Goal: Task Accomplishment & Management: Complete application form

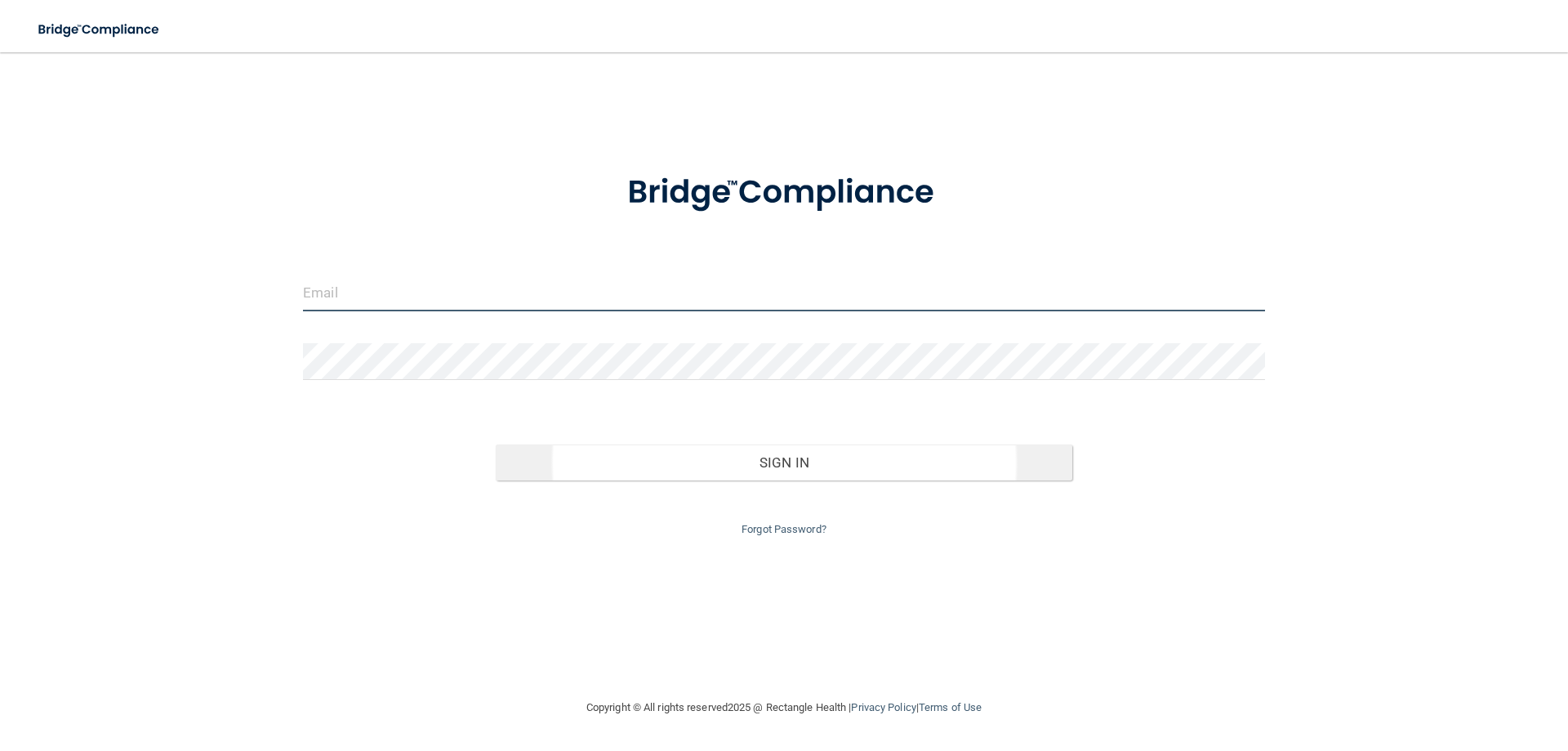
type input "[EMAIL_ADDRESS][PERSON_NAME][DOMAIN_NAME]"
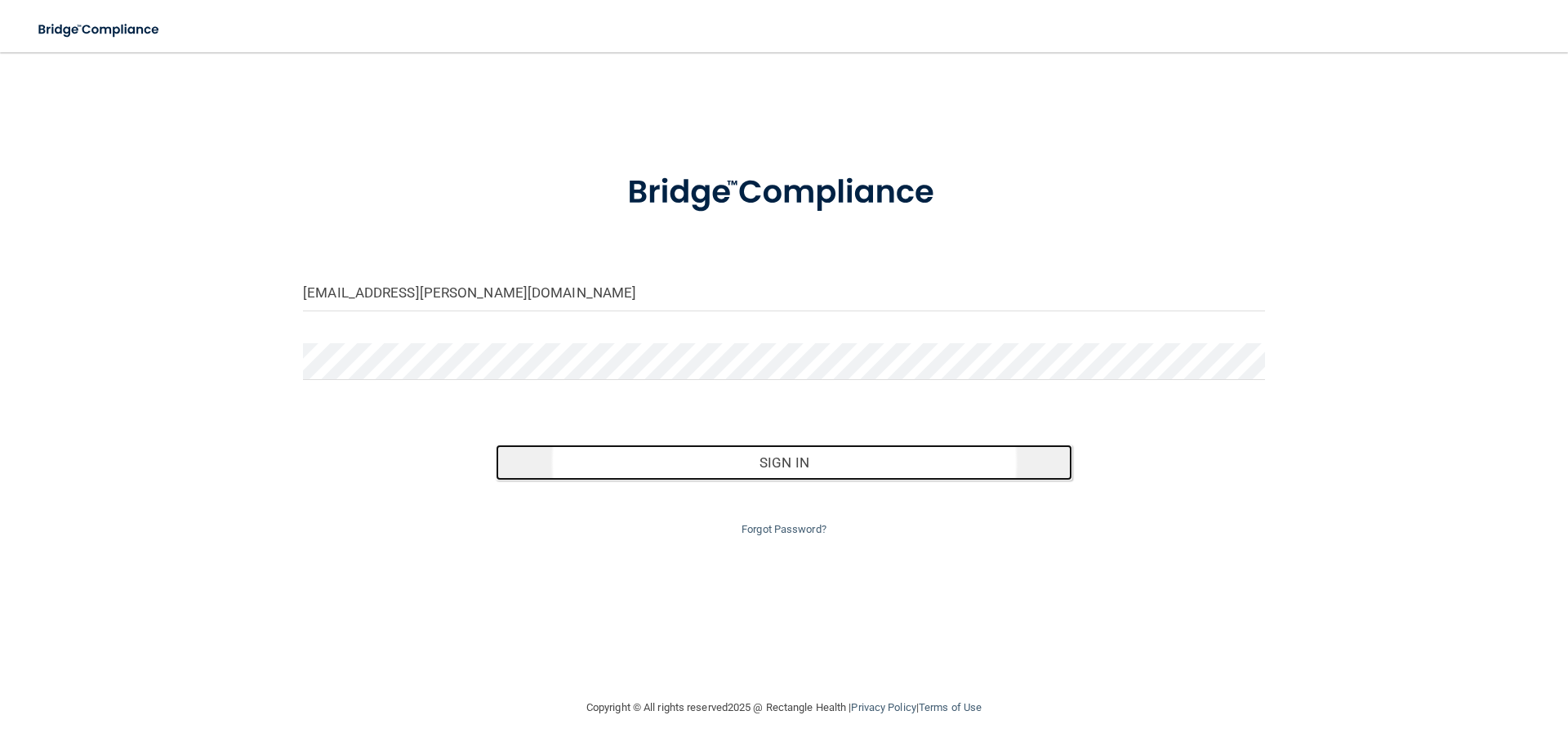
click at [606, 461] on button "Sign In" at bounding box center [784, 463] width 577 height 36
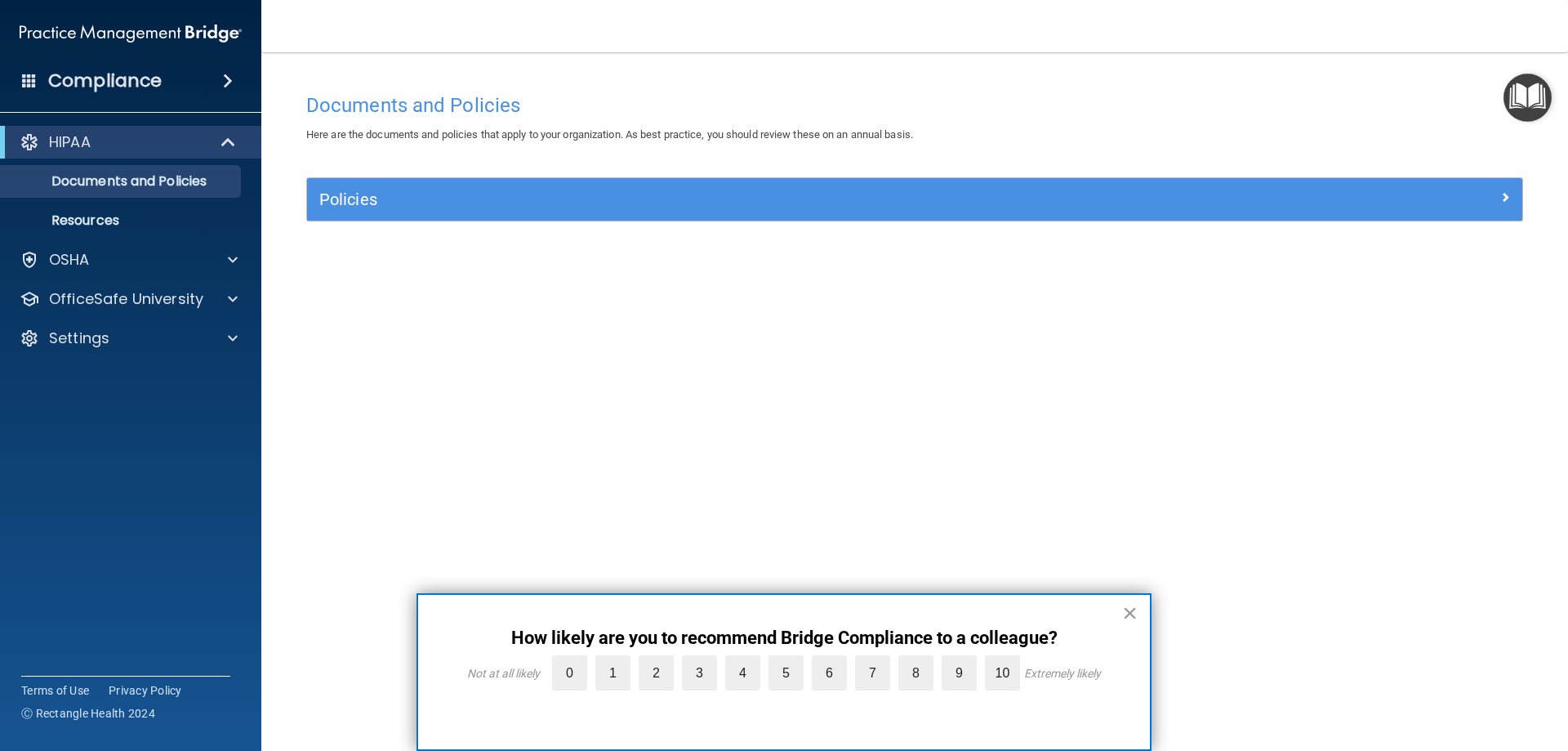
click at [1124, 614] on button "×" at bounding box center [1130, 613] width 15 height 26
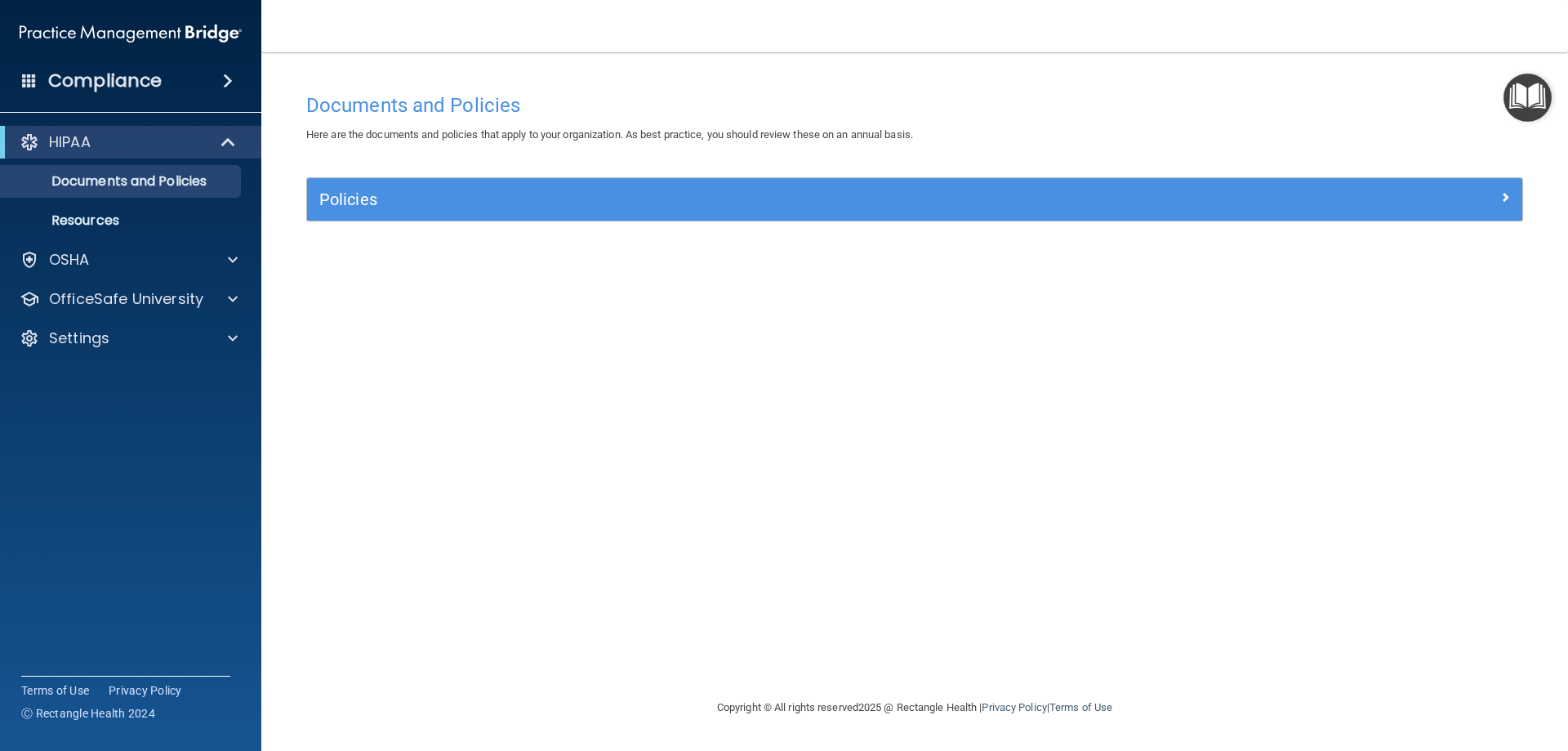
click at [156, 78] on h4 "Compliance" at bounding box center [105, 80] width 113 height 22
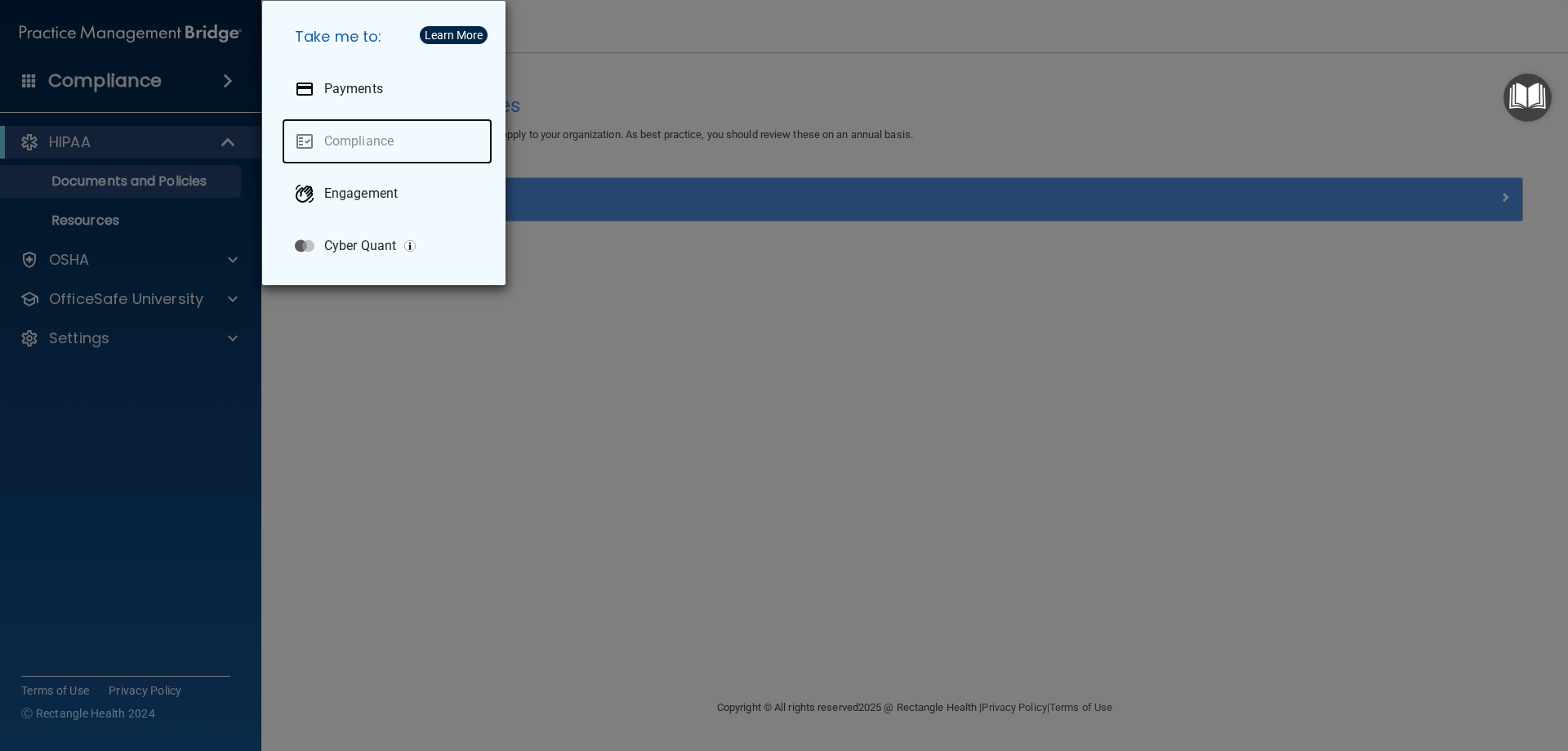
click at [321, 136] on link "Compliance" at bounding box center [387, 141] width 211 height 46
click at [330, 349] on div "Take me to: Payments Compliance Engagement Cyber Quant" at bounding box center [784, 376] width 1568 height 751
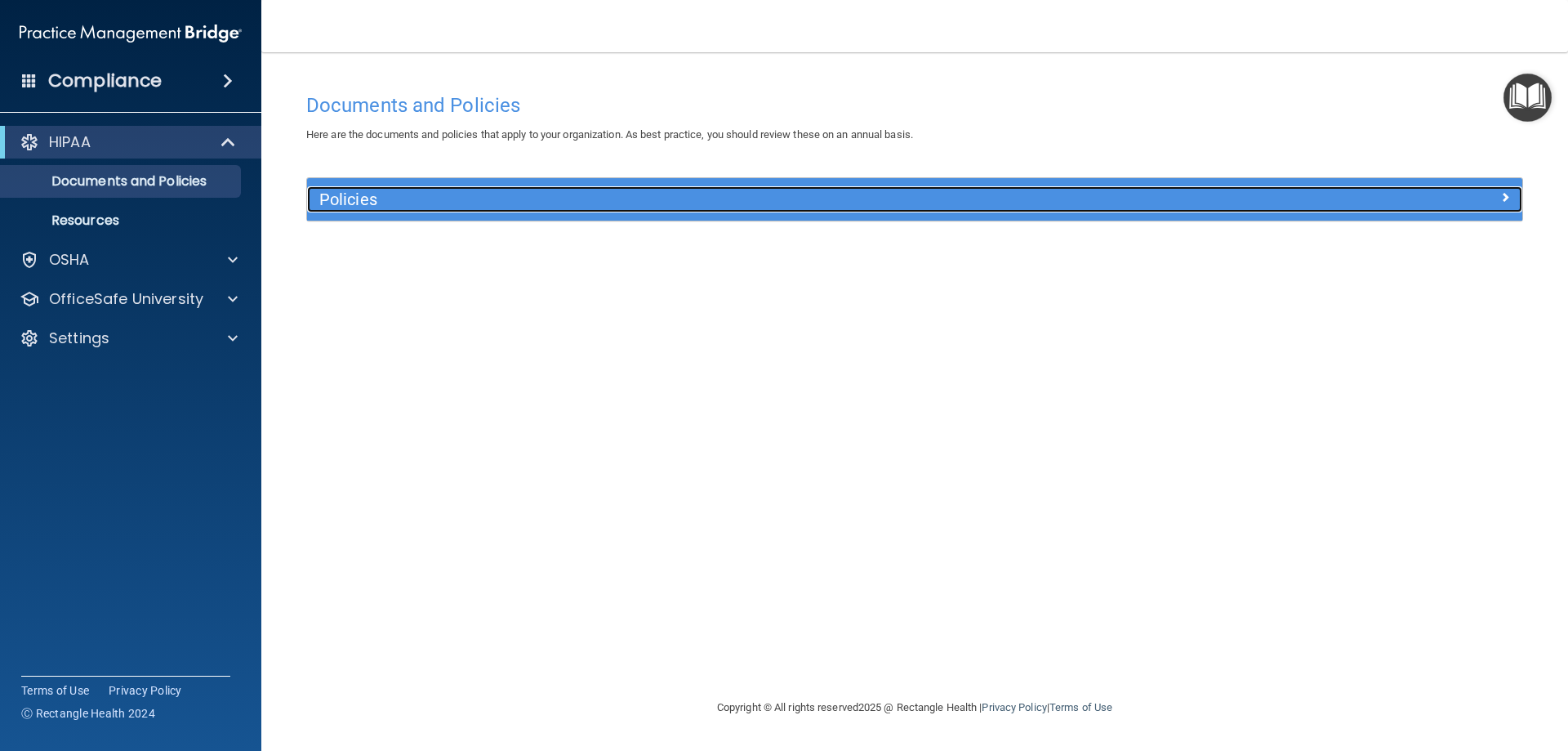
click at [1511, 192] on div at bounding box center [1370, 196] width 304 height 20
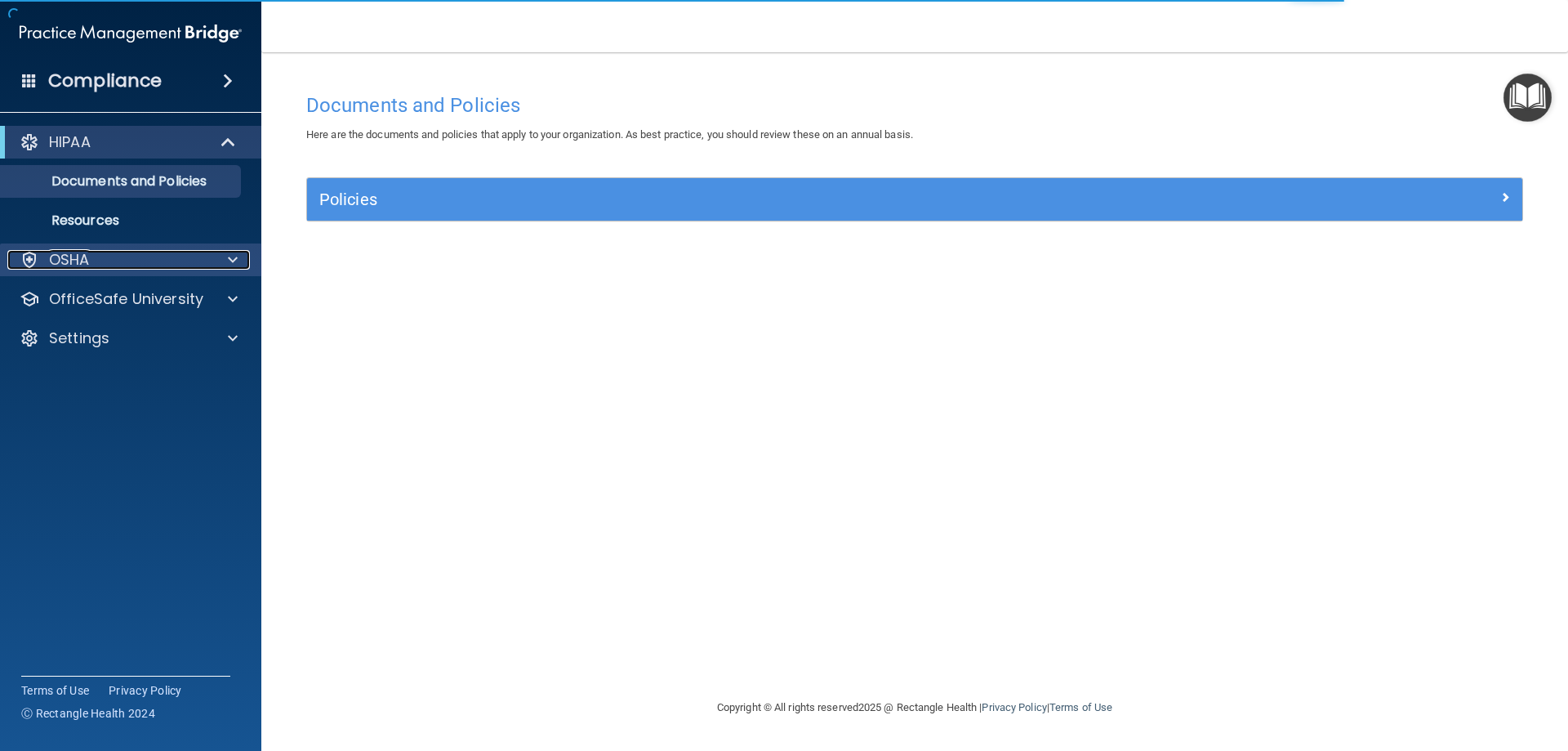
click at [228, 253] on span at bounding box center [233, 260] width 10 height 20
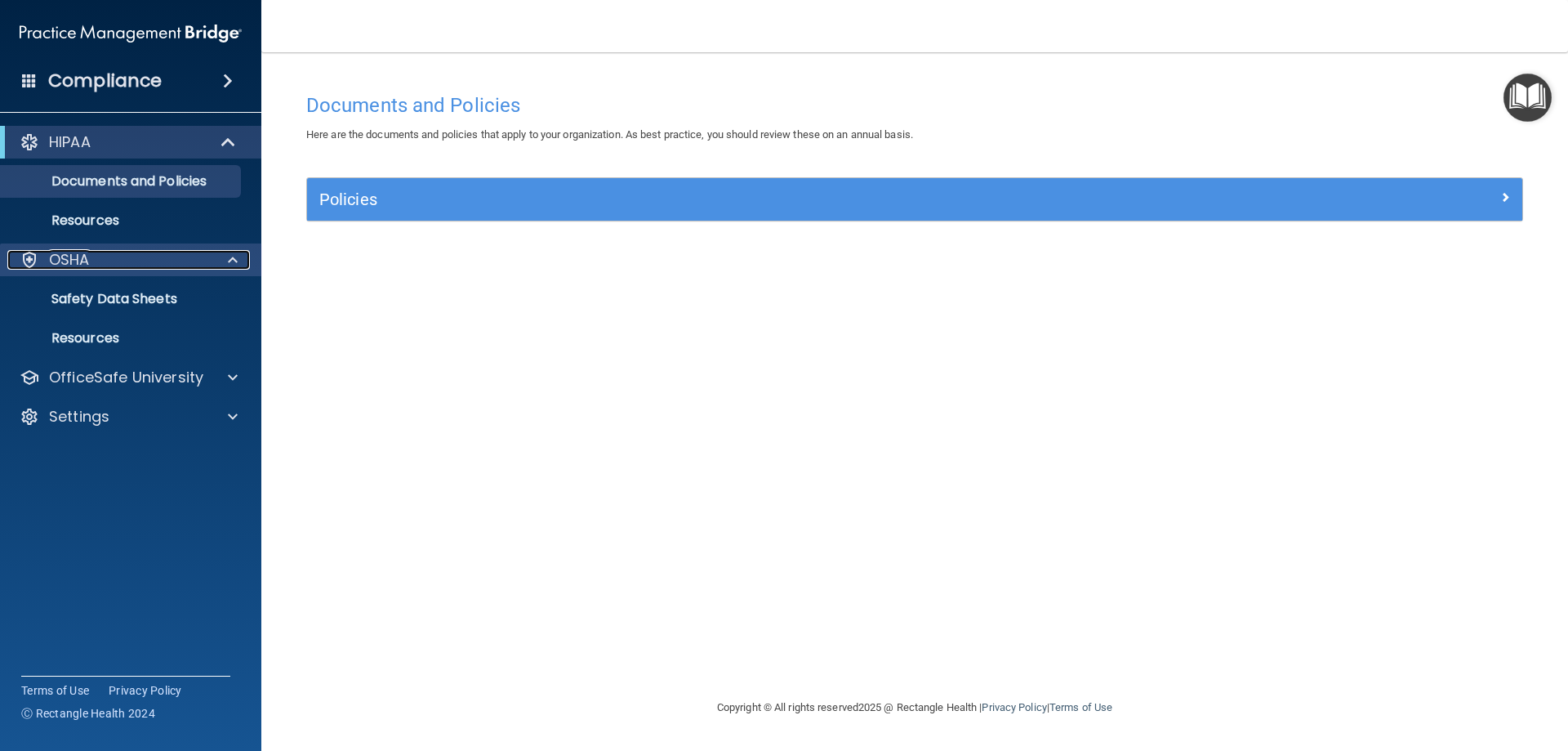
click at [215, 259] on div at bounding box center [230, 260] width 40 height 20
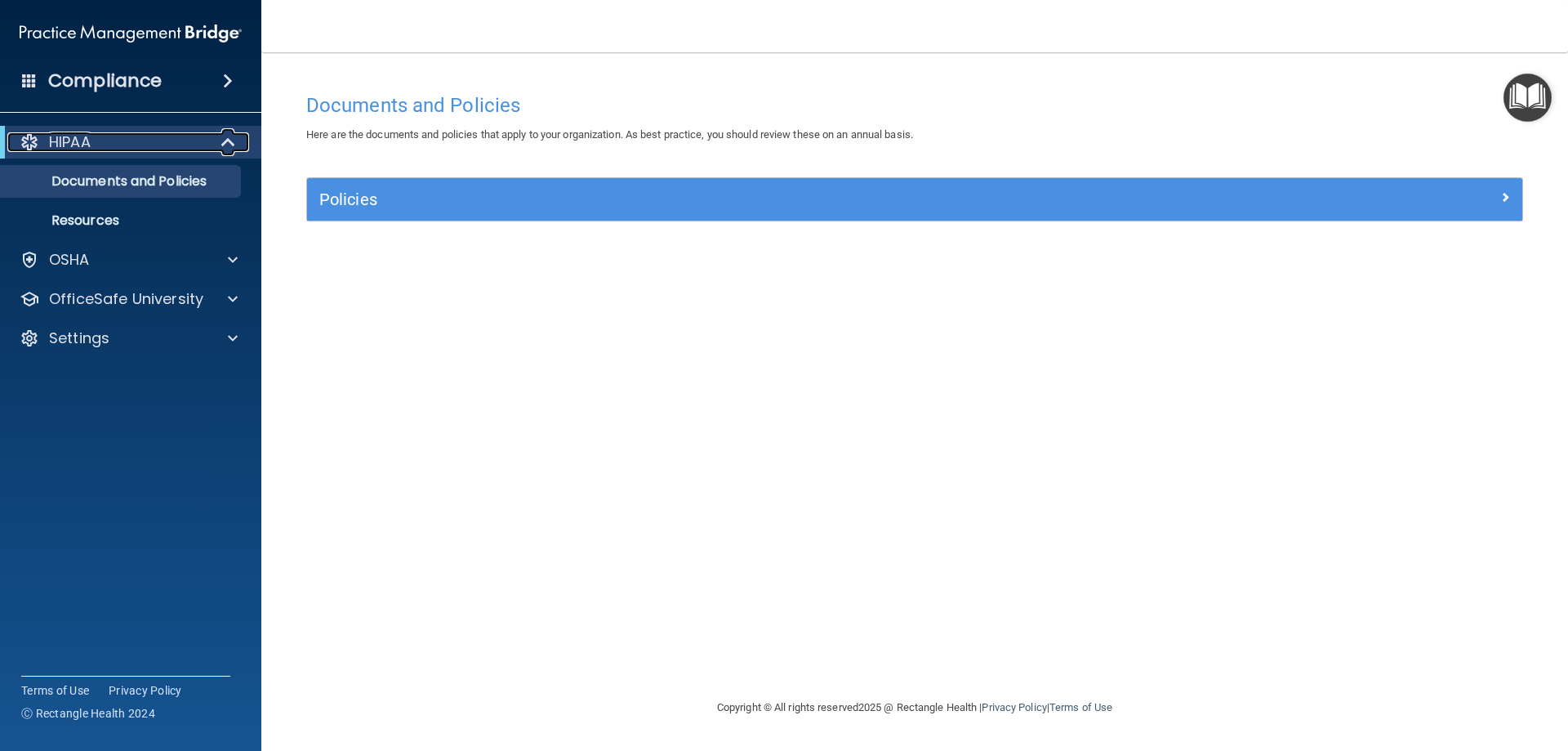
click at [238, 149] on div at bounding box center [229, 142] width 40 height 20
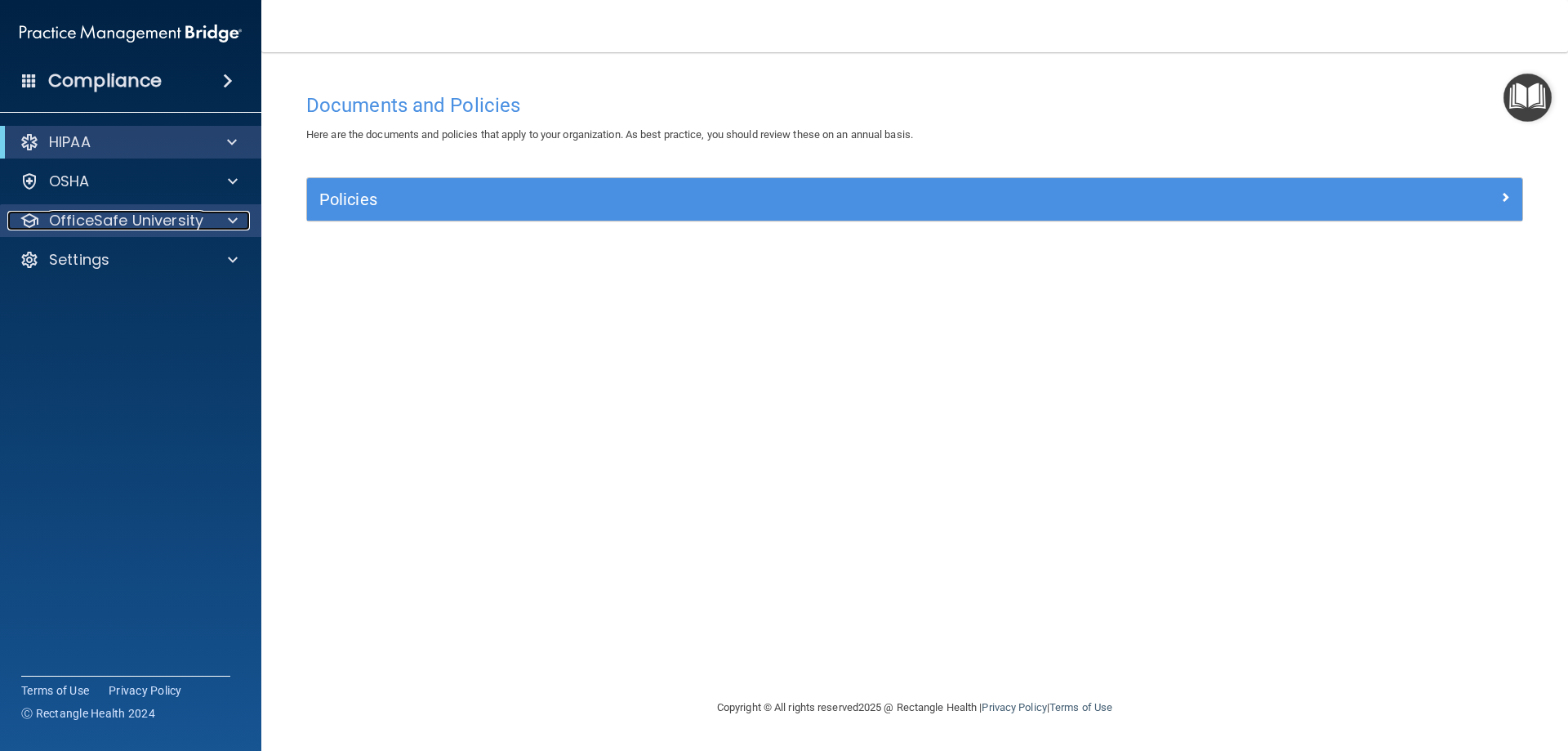
click at [225, 218] on div at bounding box center [230, 221] width 40 height 20
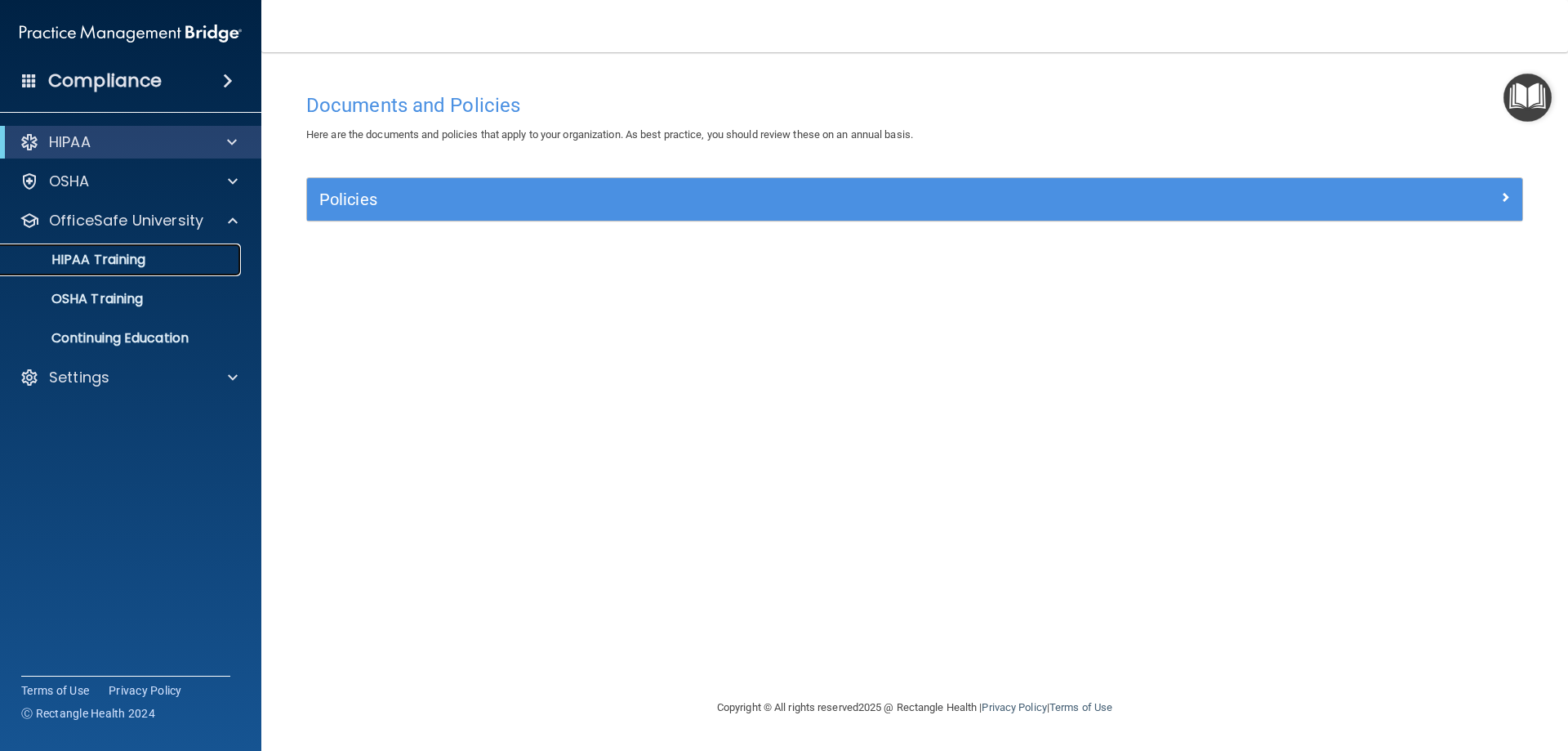
click at [119, 253] on p "HIPAA Training" at bounding box center [78, 260] width 135 height 16
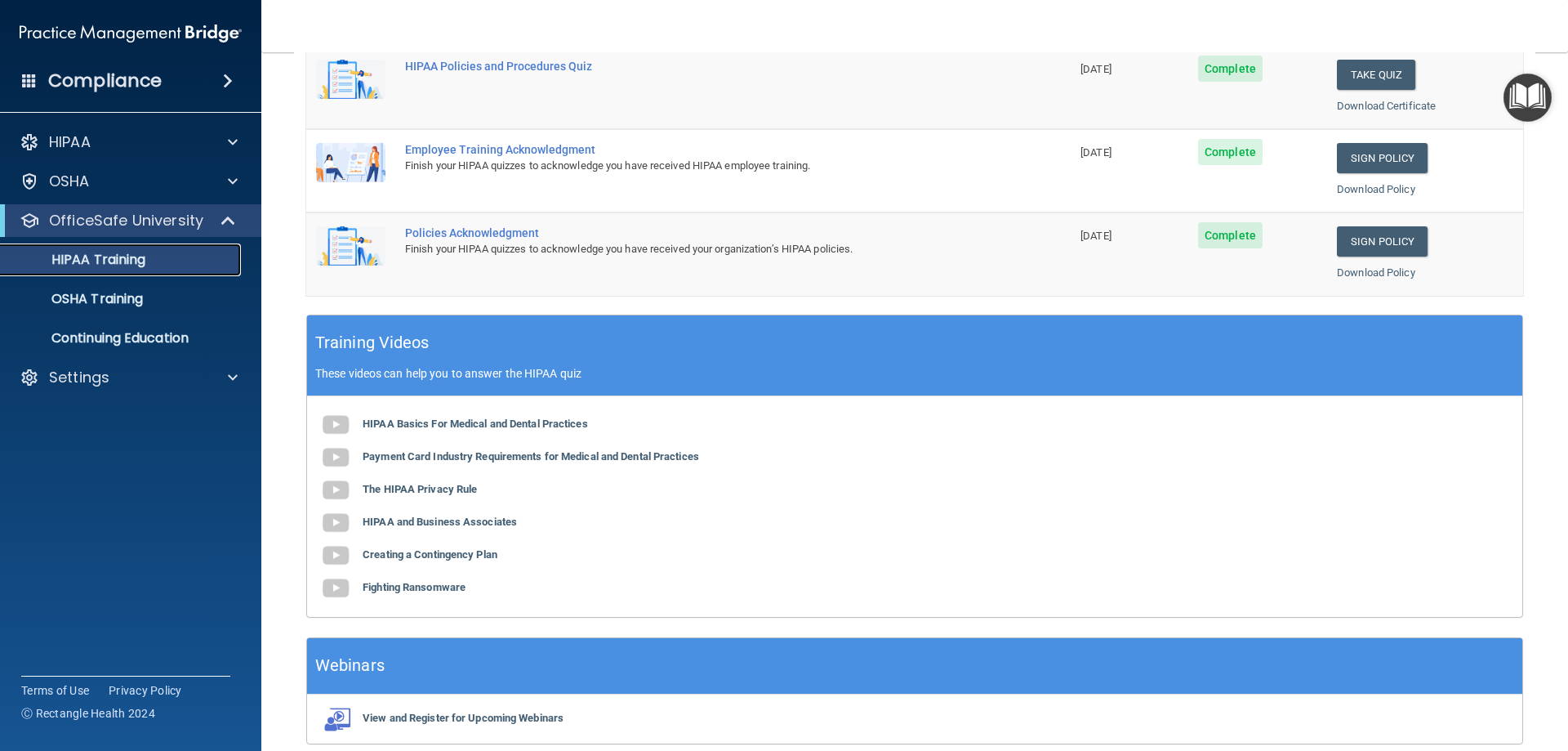
scroll to position [480, 0]
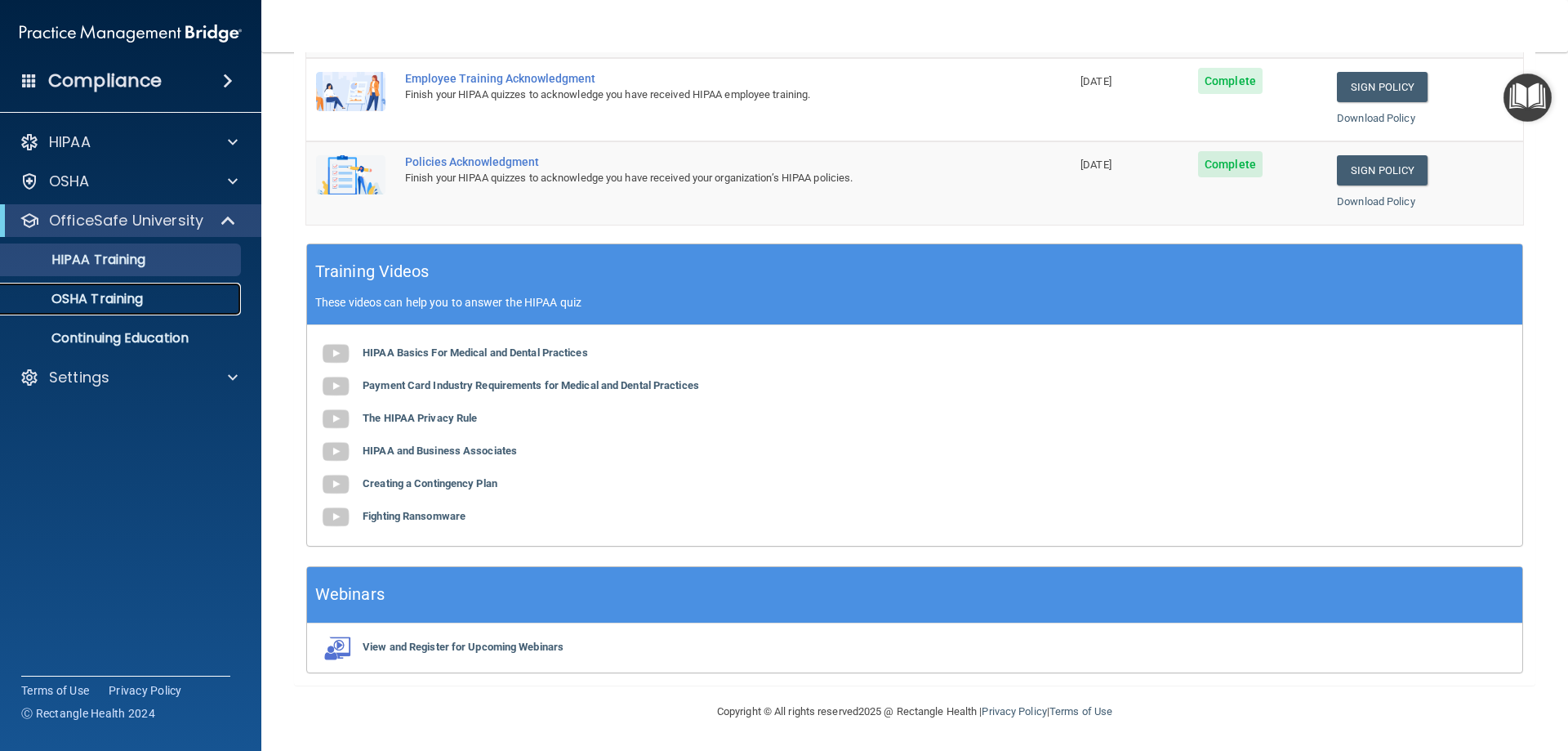
click at [137, 306] on p "OSHA Training" at bounding box center [76, 299] width 132 height 16
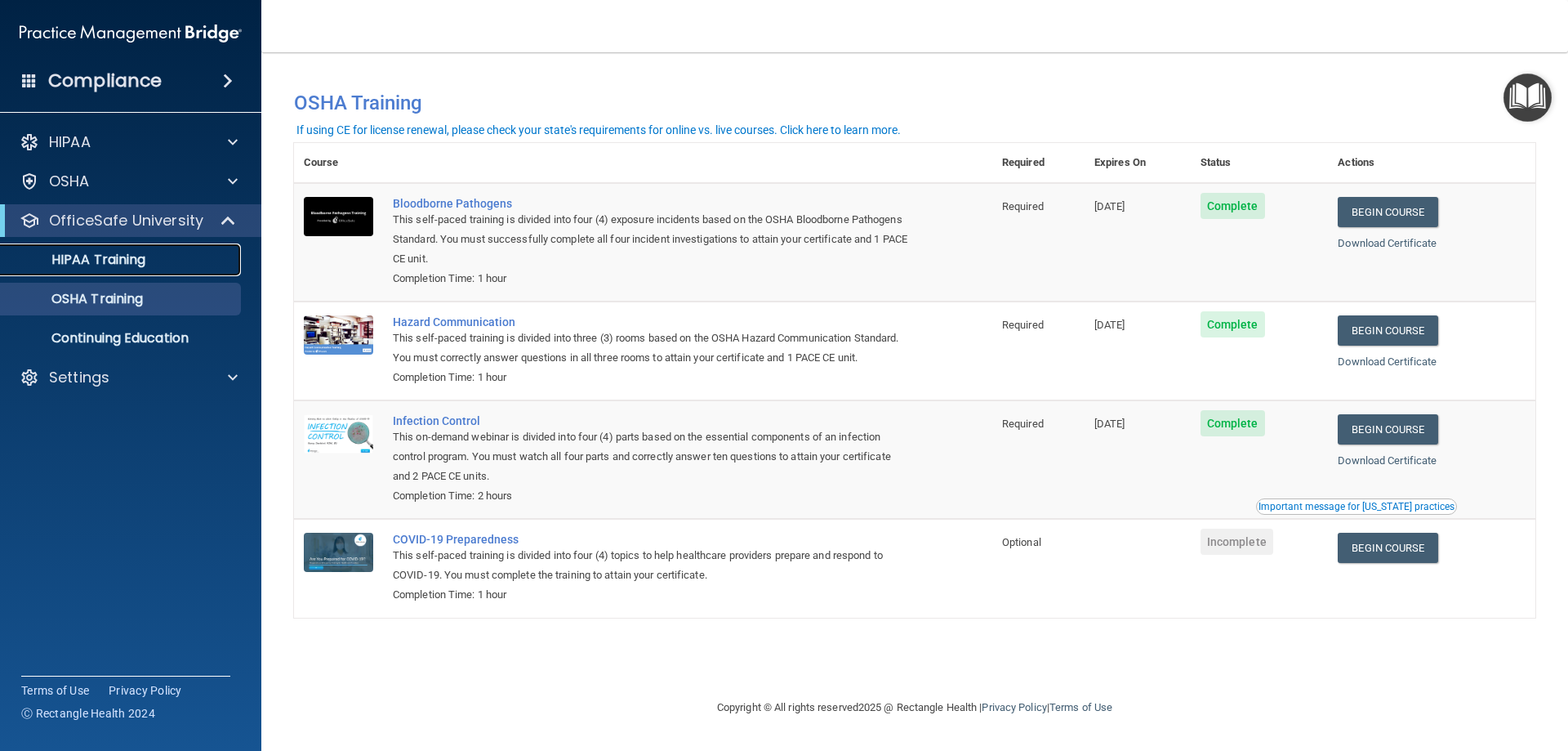
click at [106, 272] on link "HIPAA Training" at bounding box center [112, 260] width 258 height 32
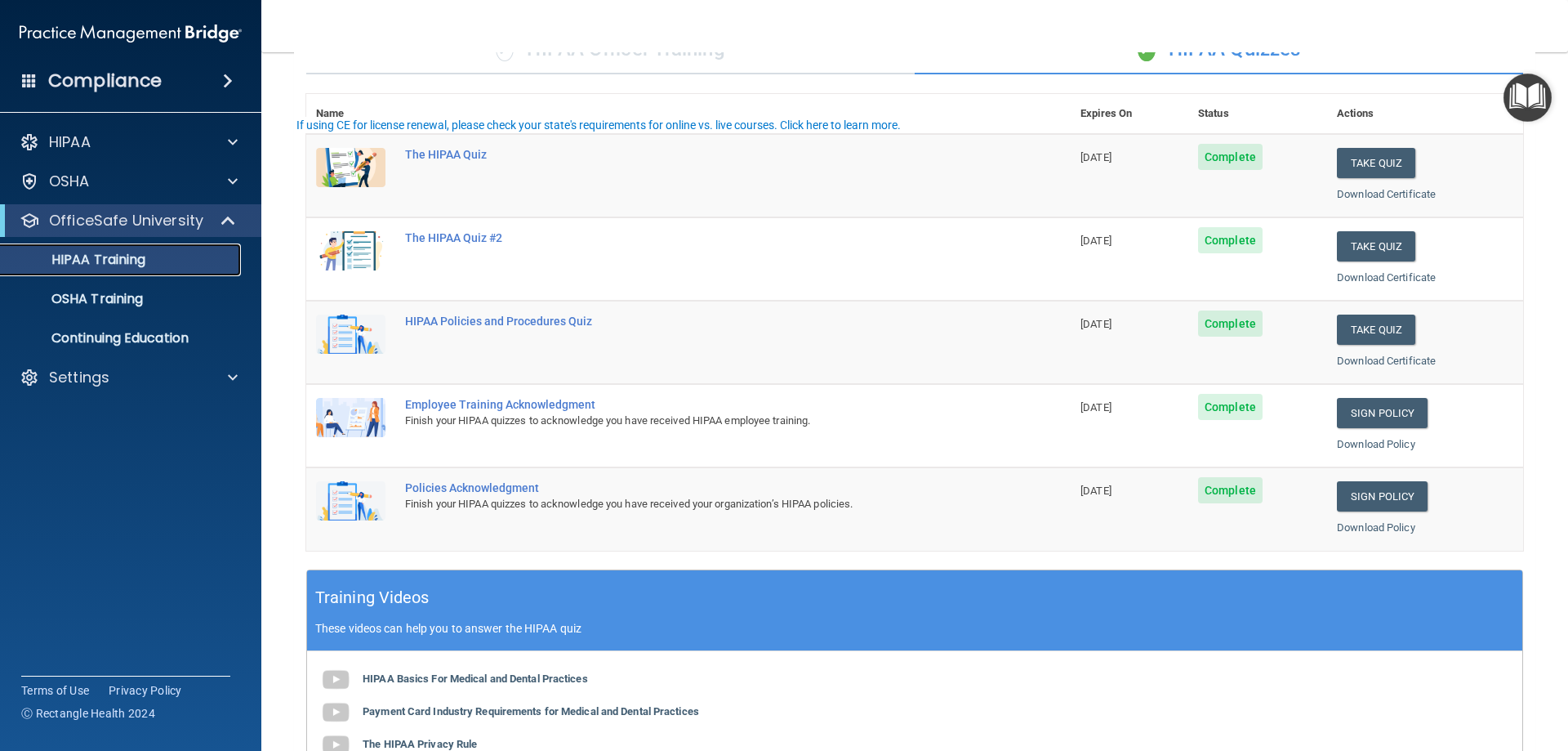
scroll to position [163, 0]
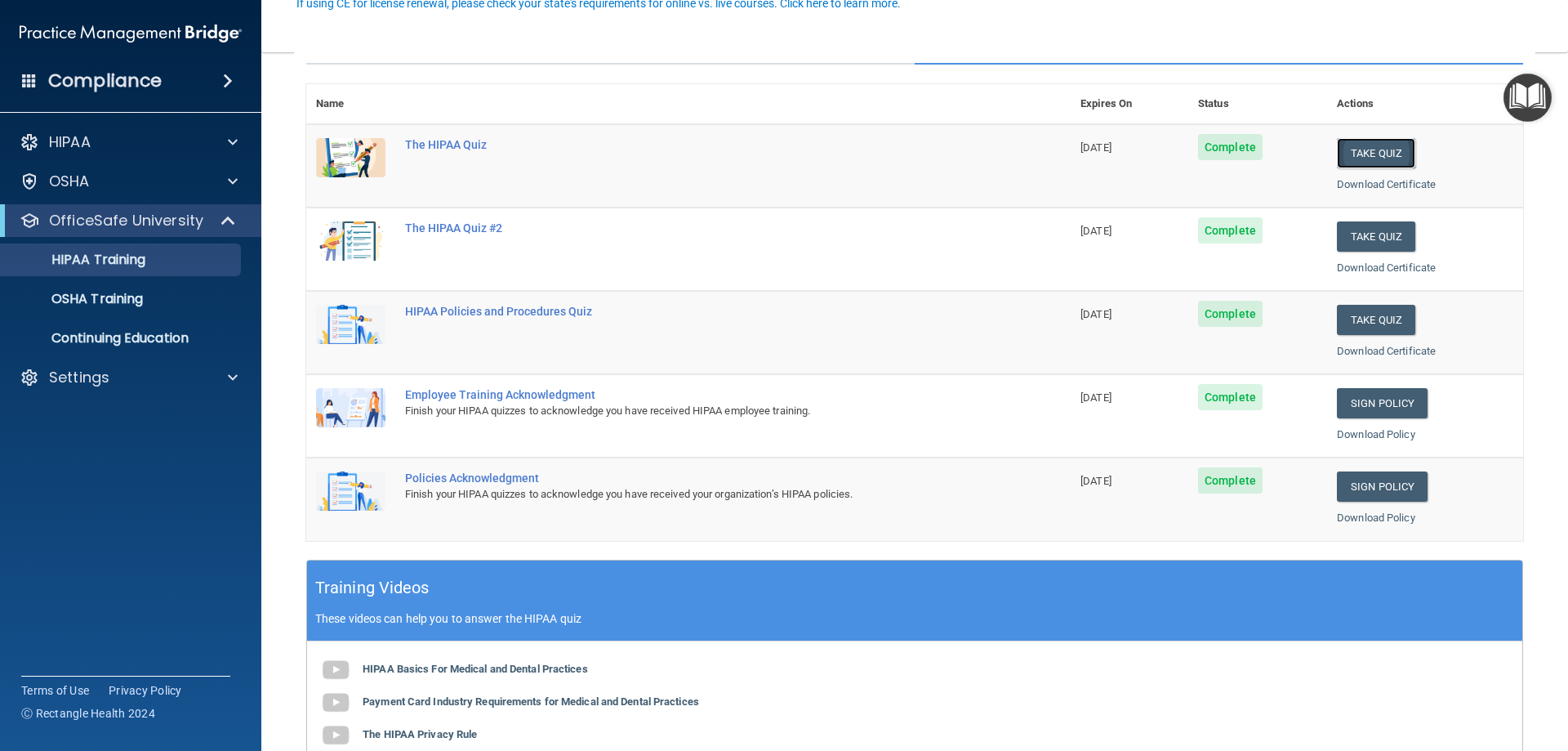
click at [1375, 155] on button "Take Quiz" at bounding box center [1376, 154] width 78 height 31
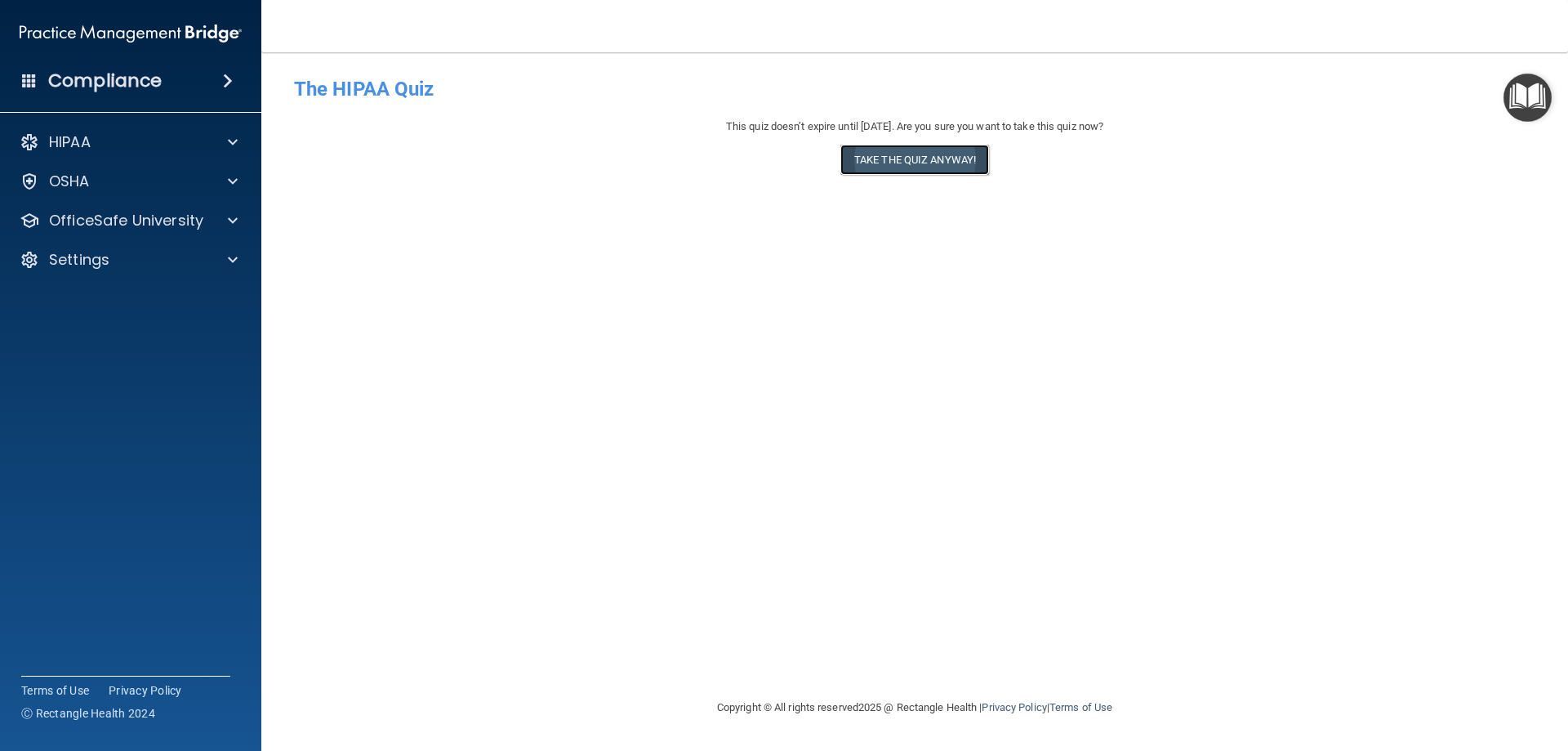
click at [894, 158] on button "Take the quiz anyway!" at bounding box center [915, 160] width 149 height 31
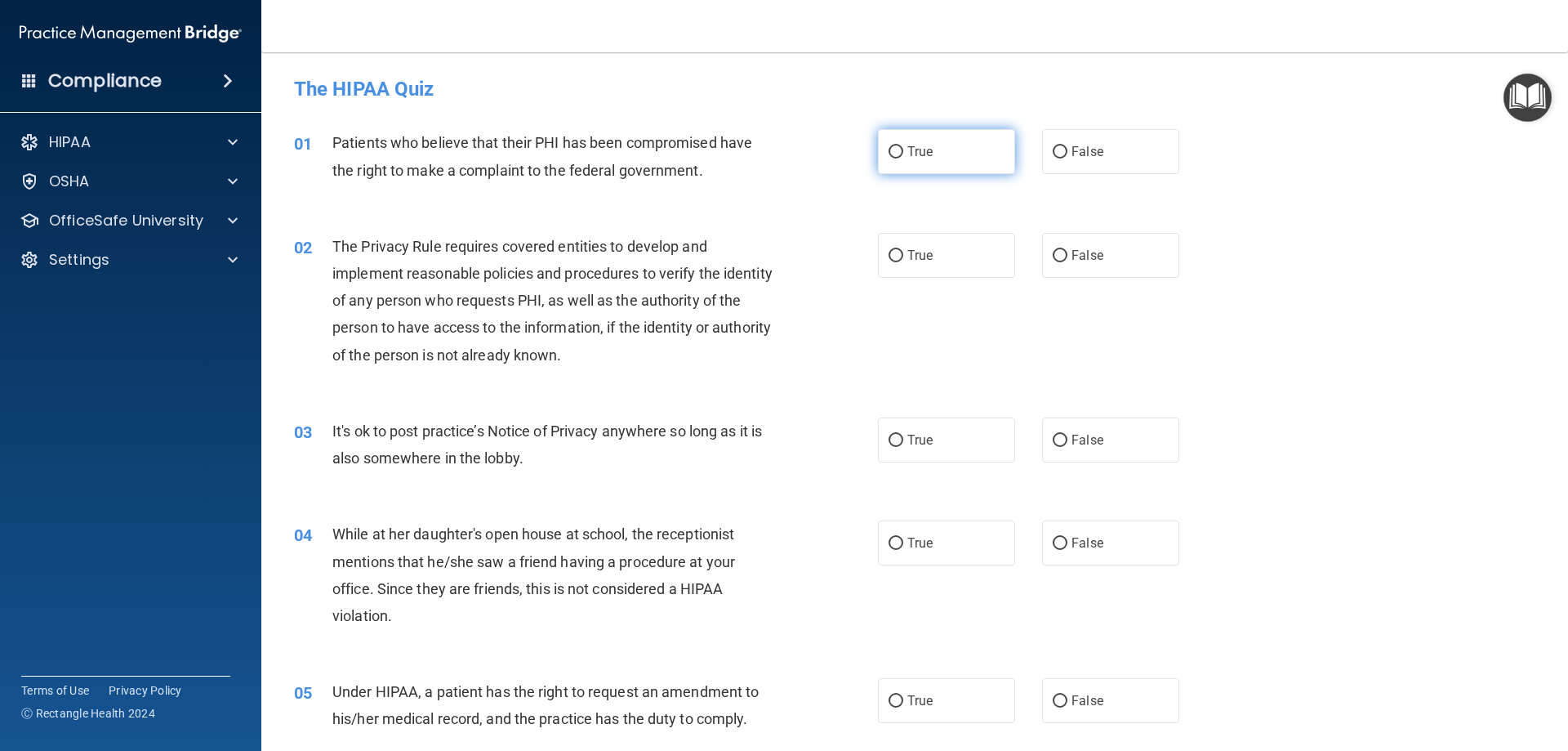
click at [889, 159] on label "True" at bounding box center [947, 152] width 137 height 45
click at [889, 158] on input "True" at bounding box center [896, 153] width 14 height 13
radio input "true"
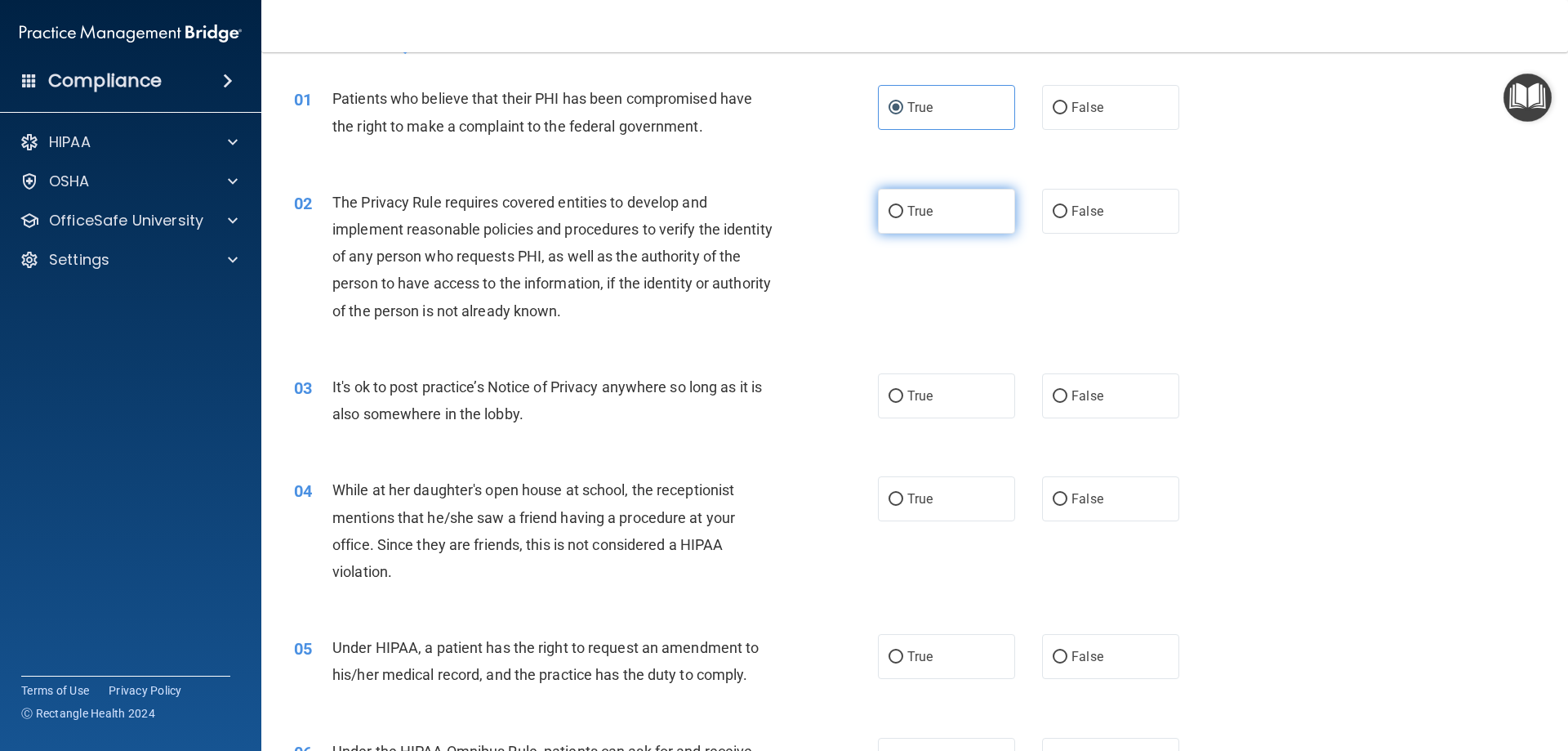
scroll to position [82, 0]
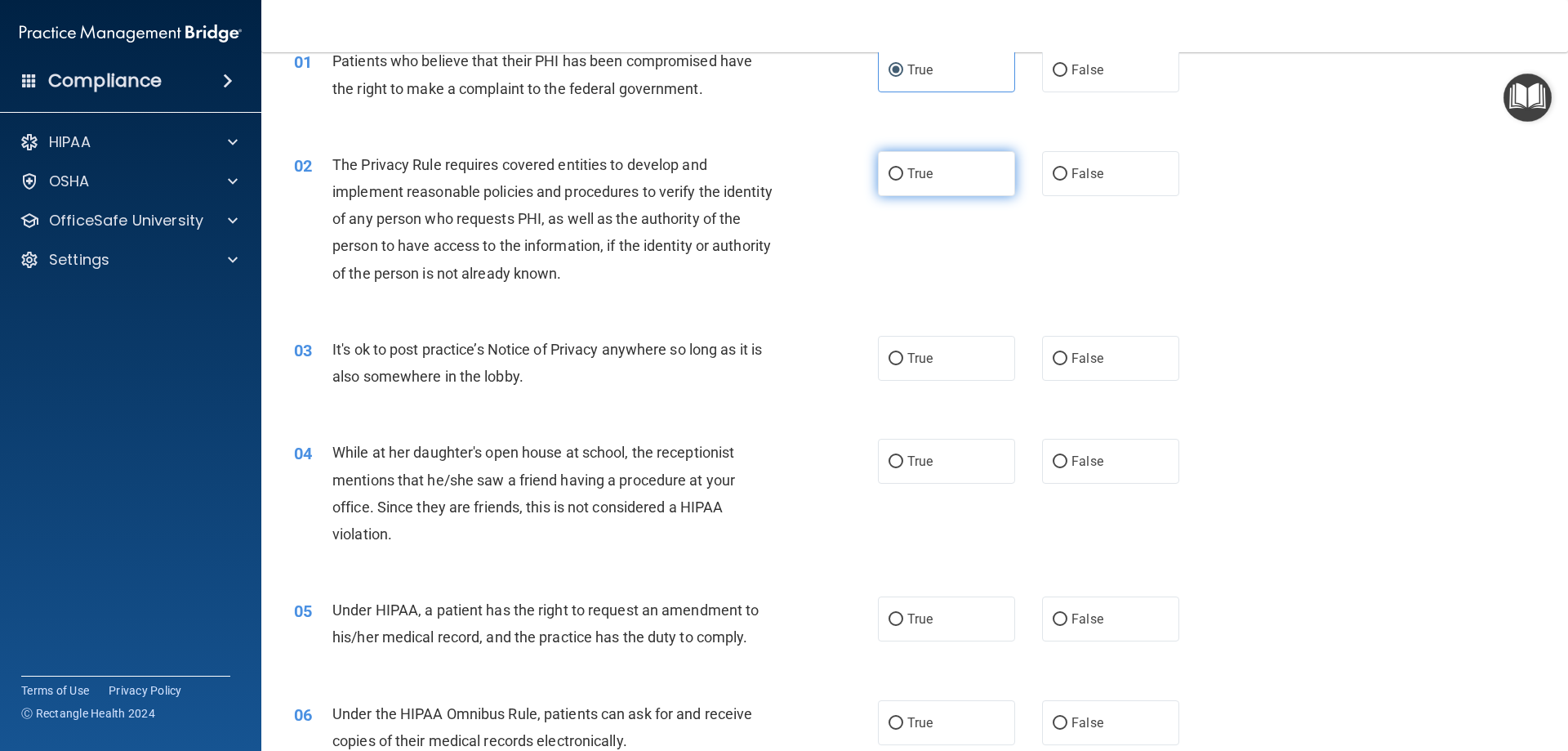
click at [898, 172] on label "True" at bounding box center [947, 173] width 137 height 45
click at [898, 172] on input "True" at bounding box center [896, 174] width 14 height 13
radio input "true"
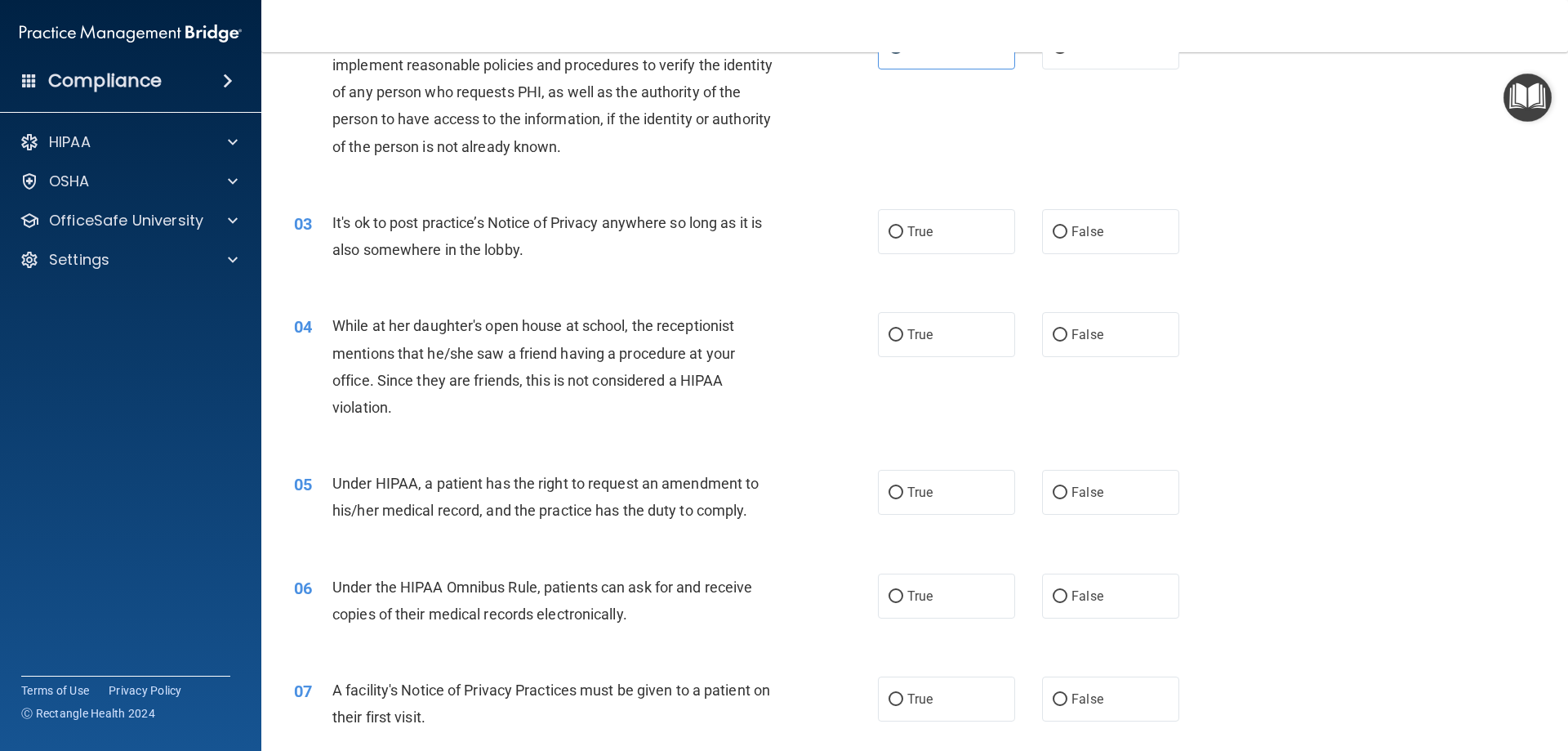
scroll to position [245, 0]
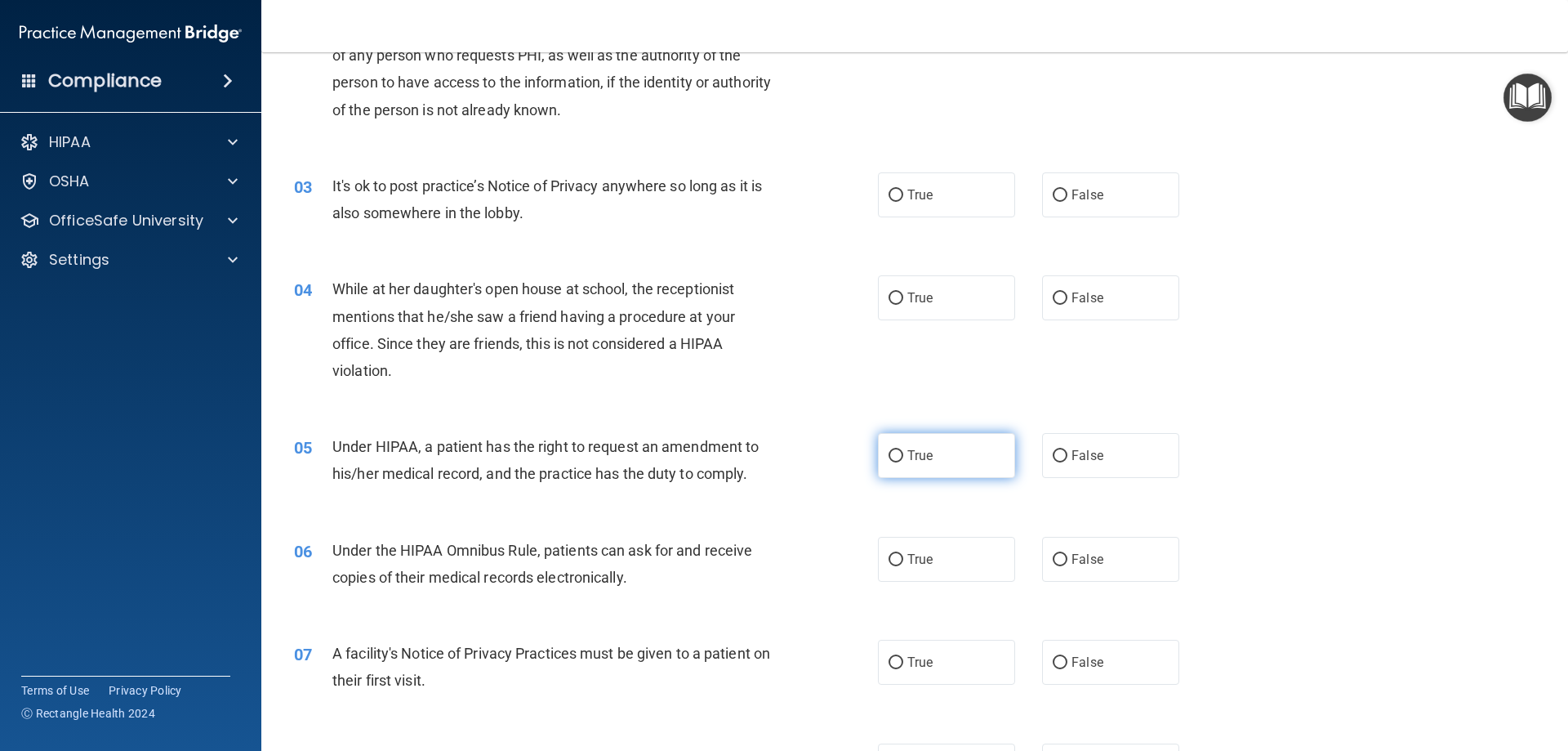
click at [893, 455] on input "True" at bounding box center [896, 456] width 14 height 13
radio input "true"
click at [892, 560] on input "True" at bounding box center [896, 561] width 14 height 13
radio input "true"
drag, startPoint x: 892, startPoint y: 560, endPoint x: 837, endPoint y: 528, distance: 63.6
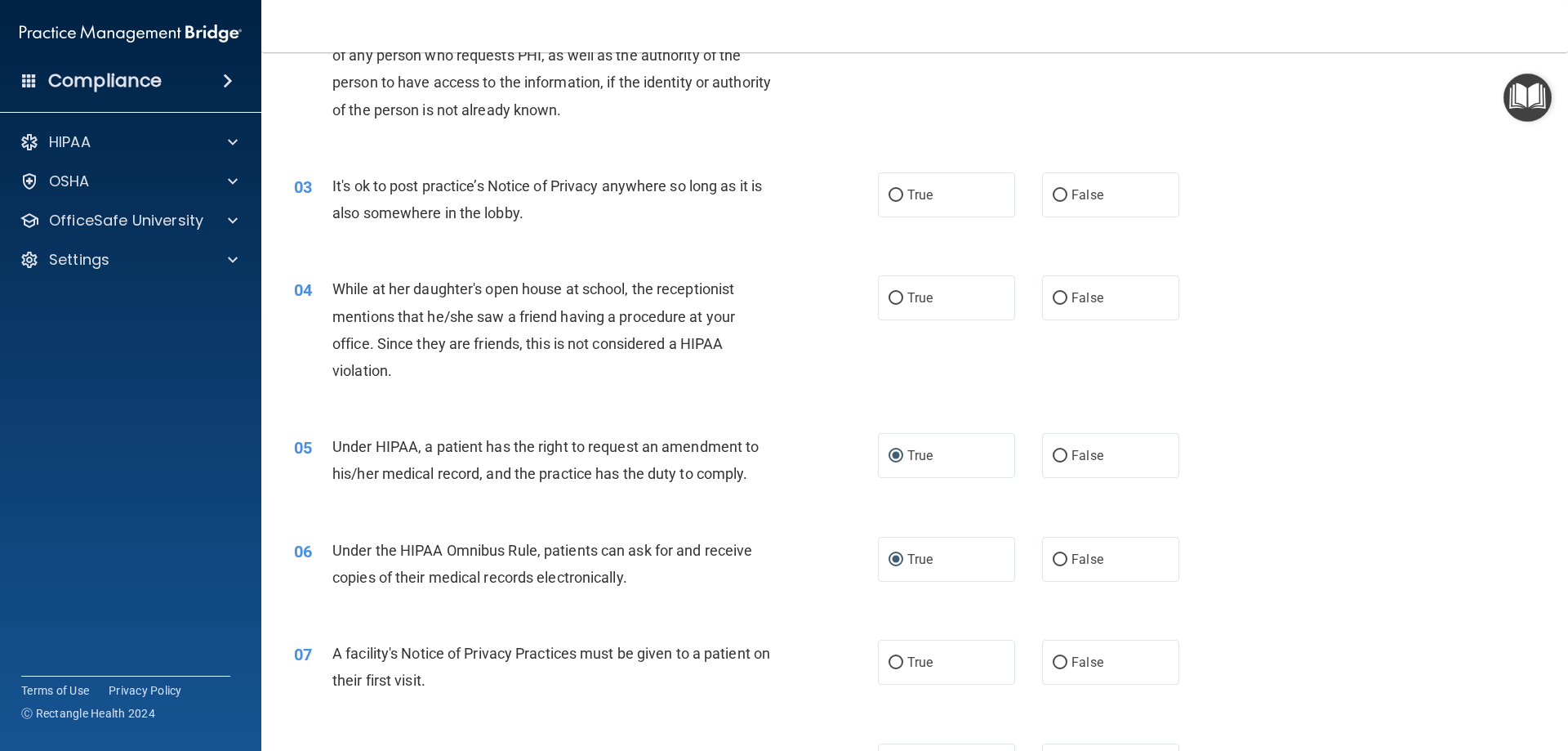
click at [837, 528] on div "06 Under the HIPAA Omnibus Rule, patients can ask for and receive copies of the…" at bounding box center [915, 568] width 1266 height 103
click at [980, 667] on label "True" at bounding box center [947, 662] width 137 height 45
click at [903, 667] on input "True" at bounding box center [896, 663] width 14 height 13
radio input "true"
click at [1086, 300] on span "False" at bounding box center [1087, 297] width 31 height 15
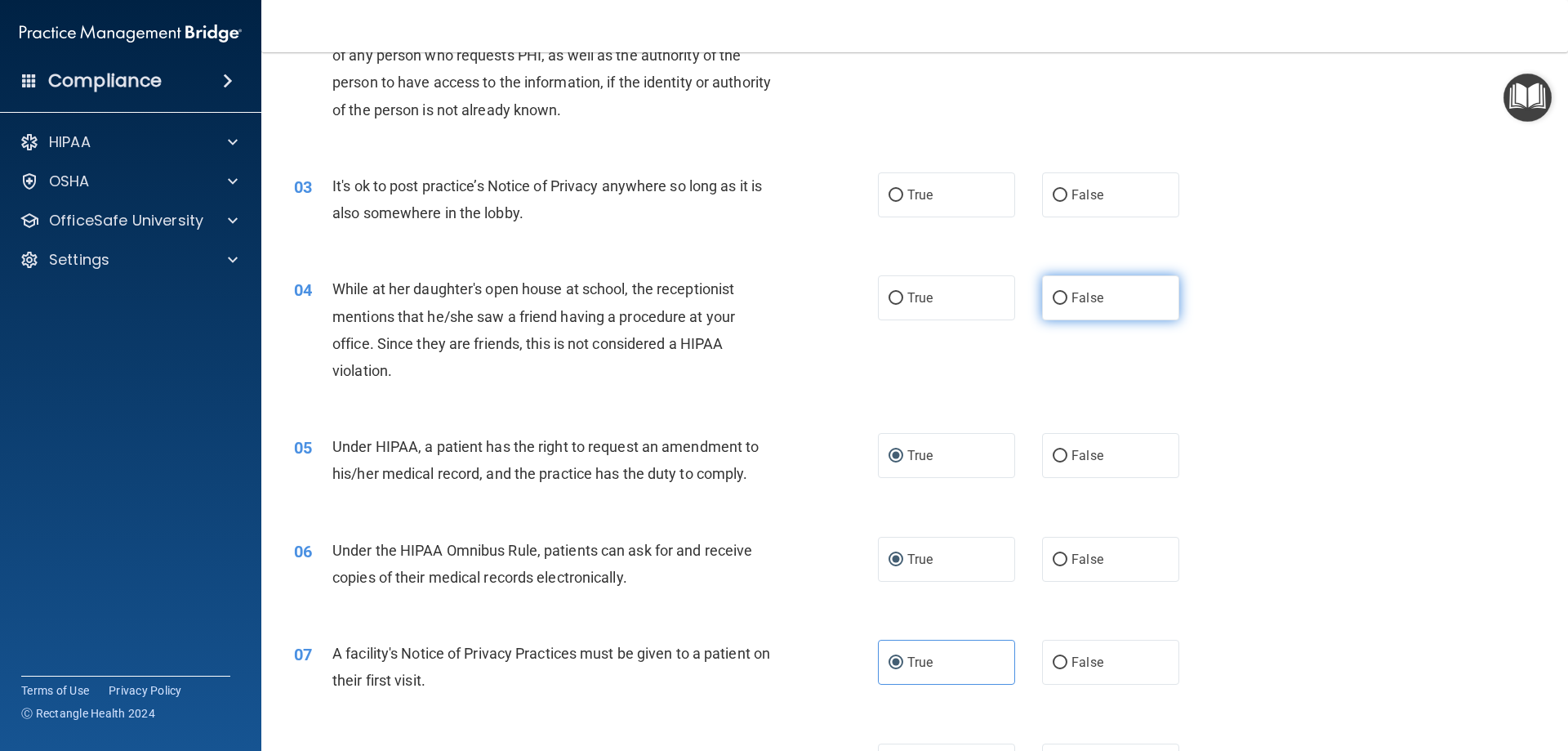
click at [1068, 300] on input "False" at bounding box center [1060, 299] width 14 height 13
radio input "true"
click at [1070, 207] on label "False" at bounding box center [1111, 195] width 137 height 45
click at [1068, 202] on input "False" at bounding box center [1060, 196] width 14 height 13
radio input "true"
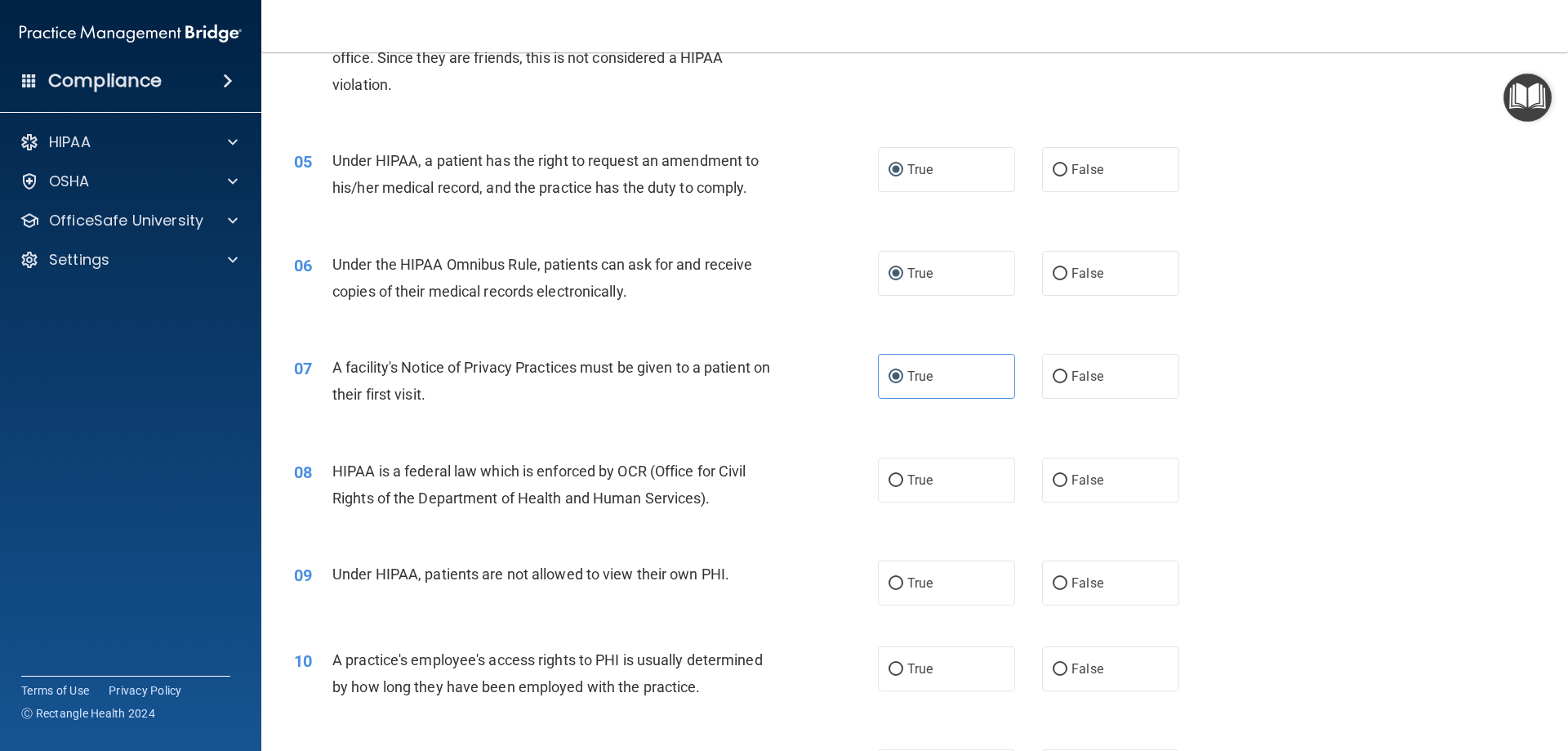
scroll to position [654, 0]
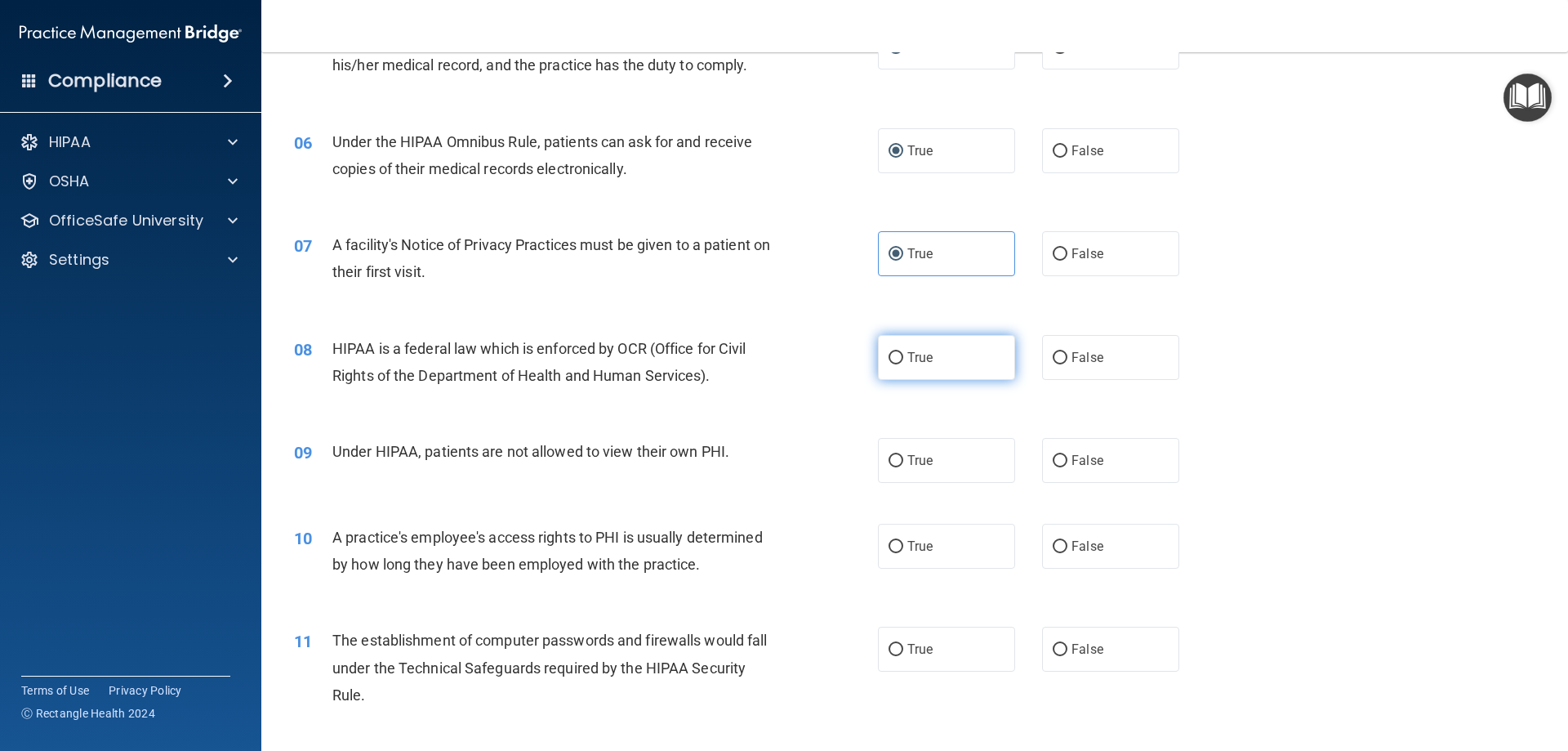
click at [929, 359] on label "True" at bounding box center [947, 358] width 137 height 45
click at [903, 359] on input "True" at bounding box center [896, 358] width 14 height 13
radio input "true"
click at [1071, 463] on span "False" at bounding box center [1087, 460] width 31 height 15
click at [1064, 463] on input "False" at bounding box center [1060, 462] width 14 height 13
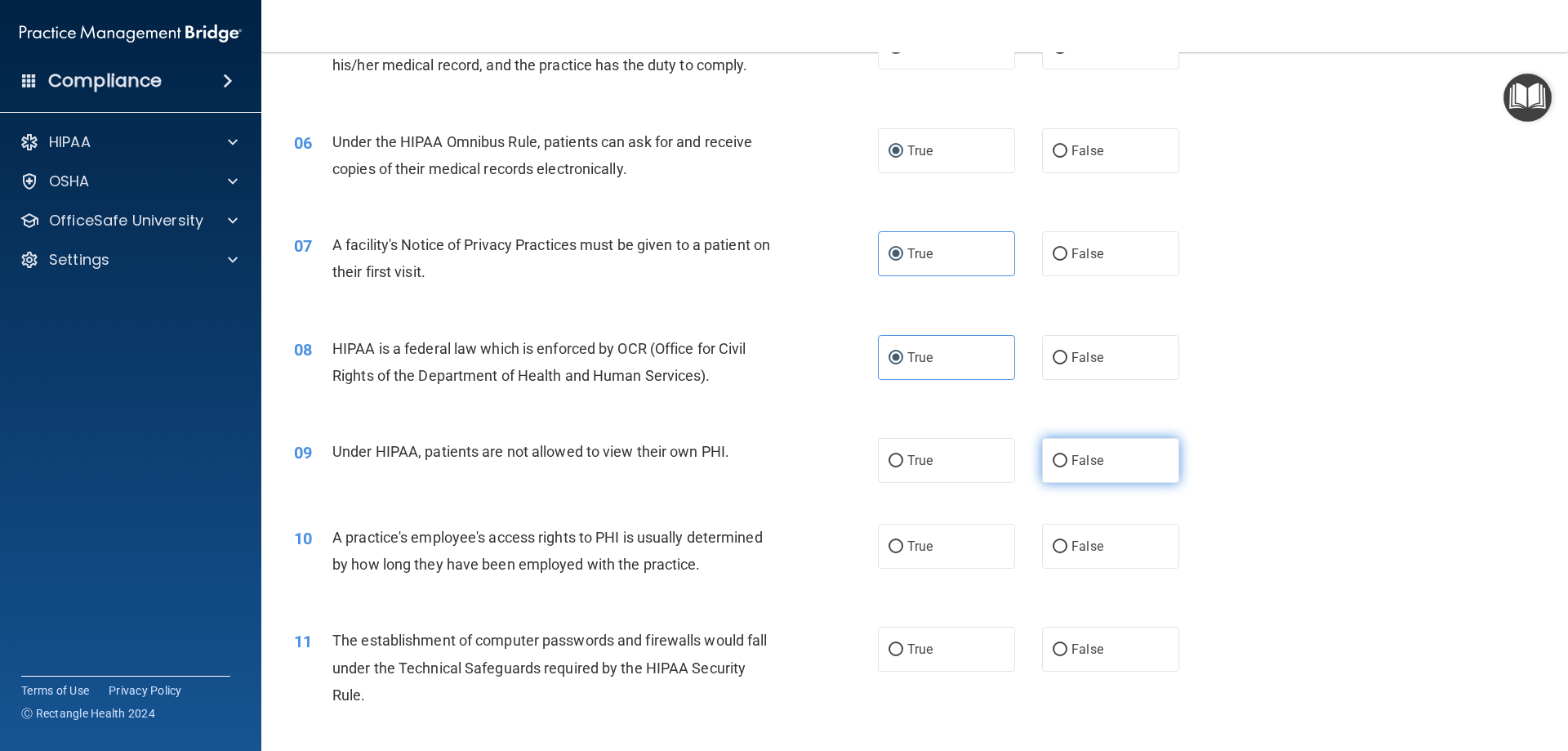
radio input "true"
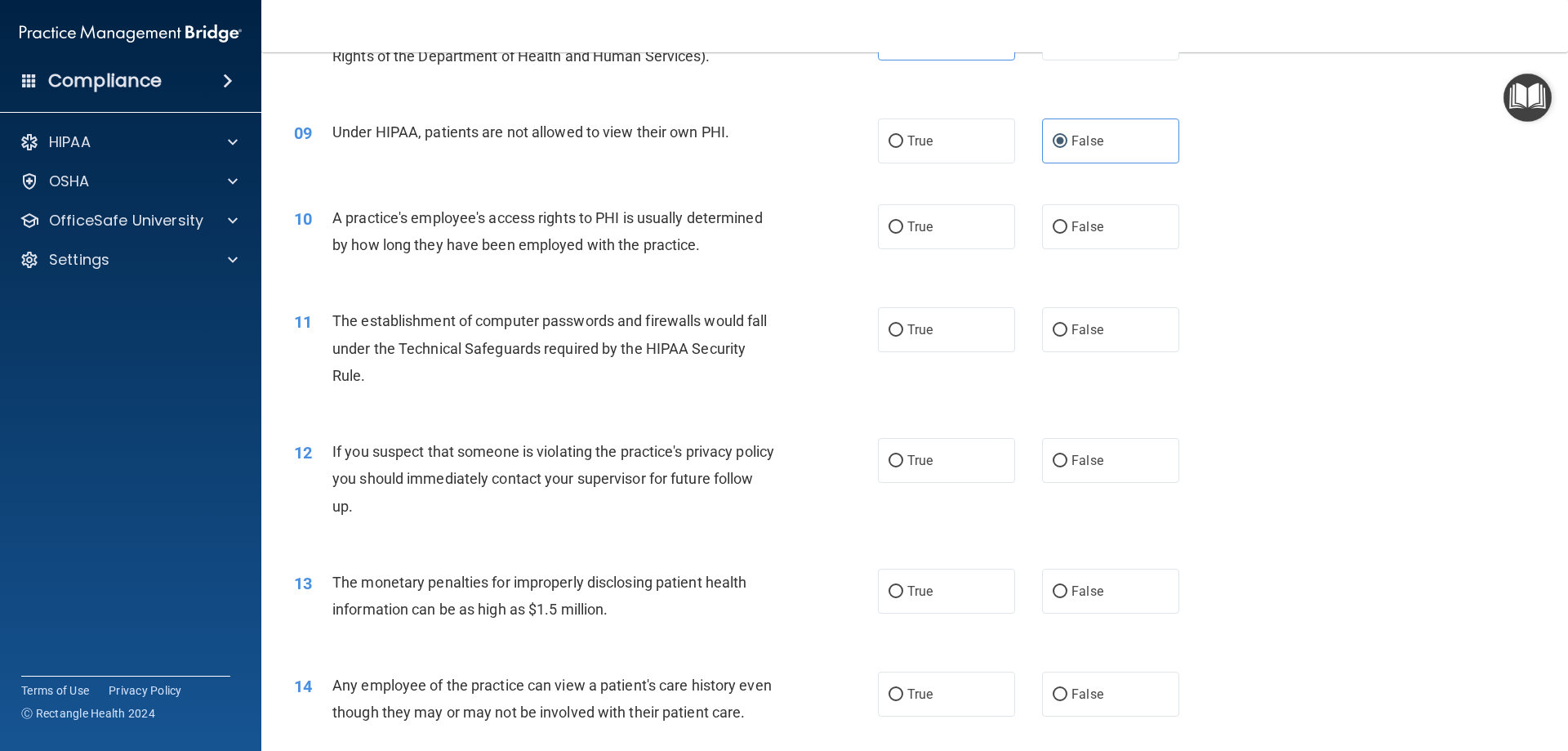
scroll to position [980, 0]
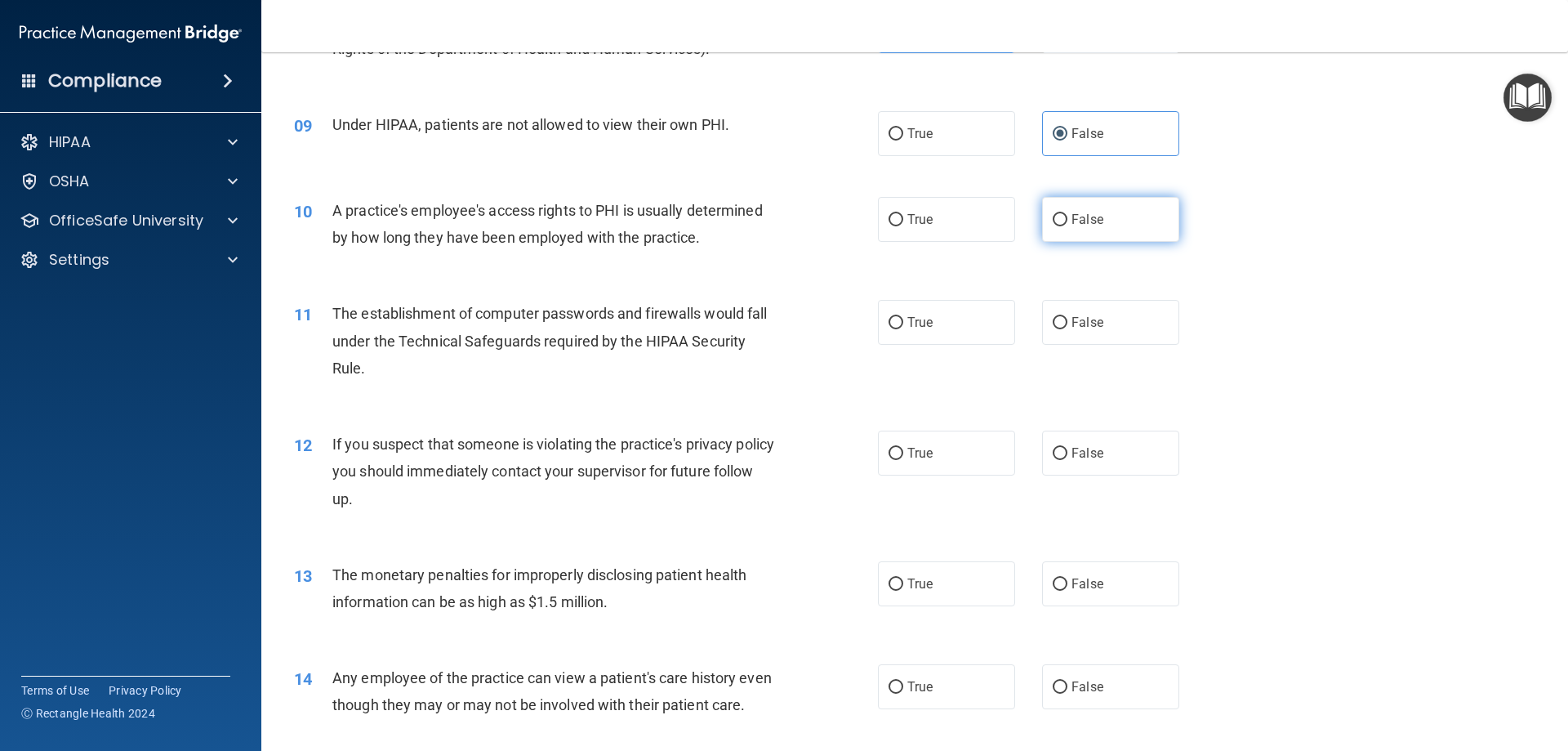
click at [1043, 223] on label "False" at bounding box center [1111, 219] width 137 height 45
click at [1053, 223] on input "False" at bounding box center [1060, 220] width 14 height 13
radio input "true"
click at [920, 314] on label "True" at bounding box center [947, 322] width 137 height 45
click at [903, 317] on input "True" at bounding box center [896, 323] width 14 height 13
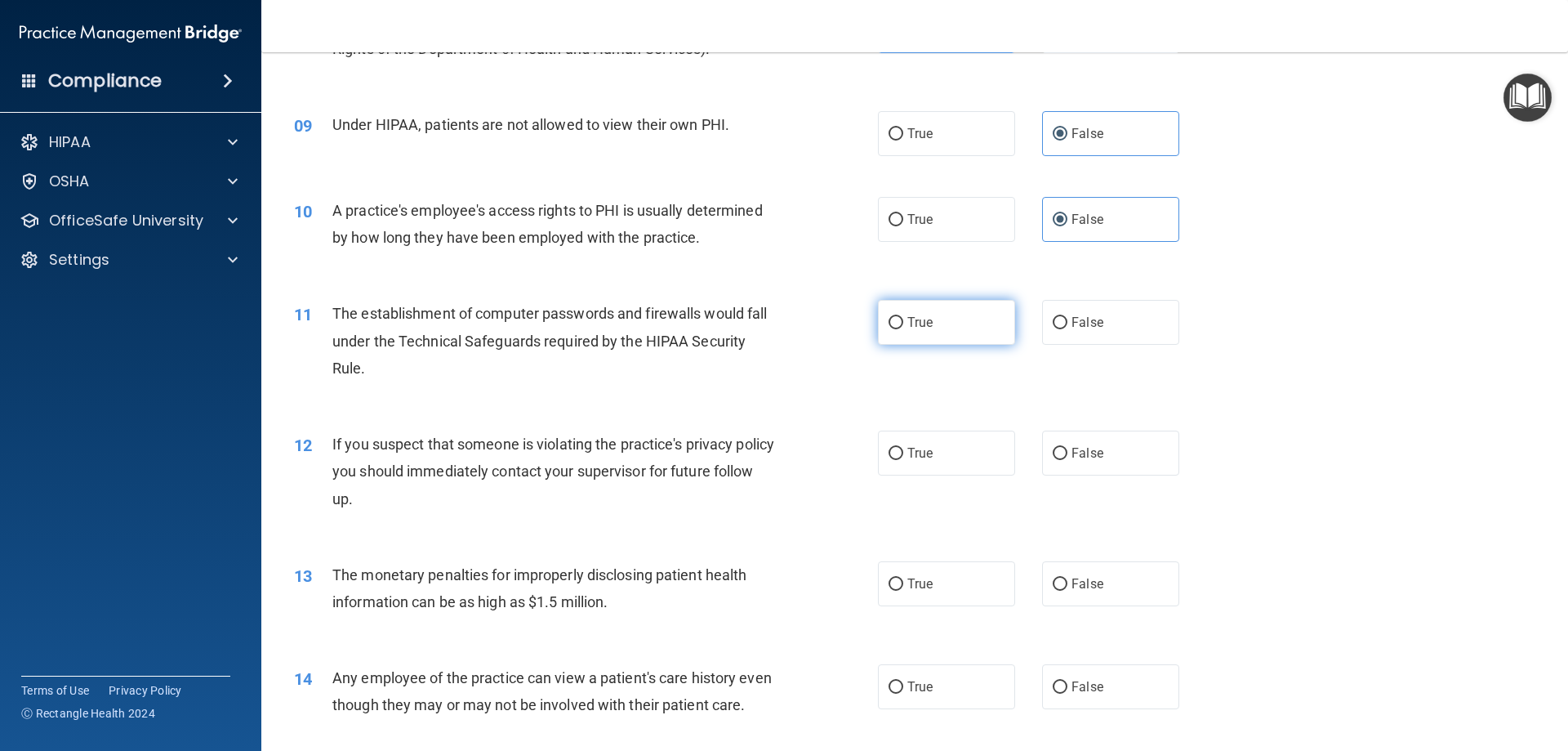
radio input "true"
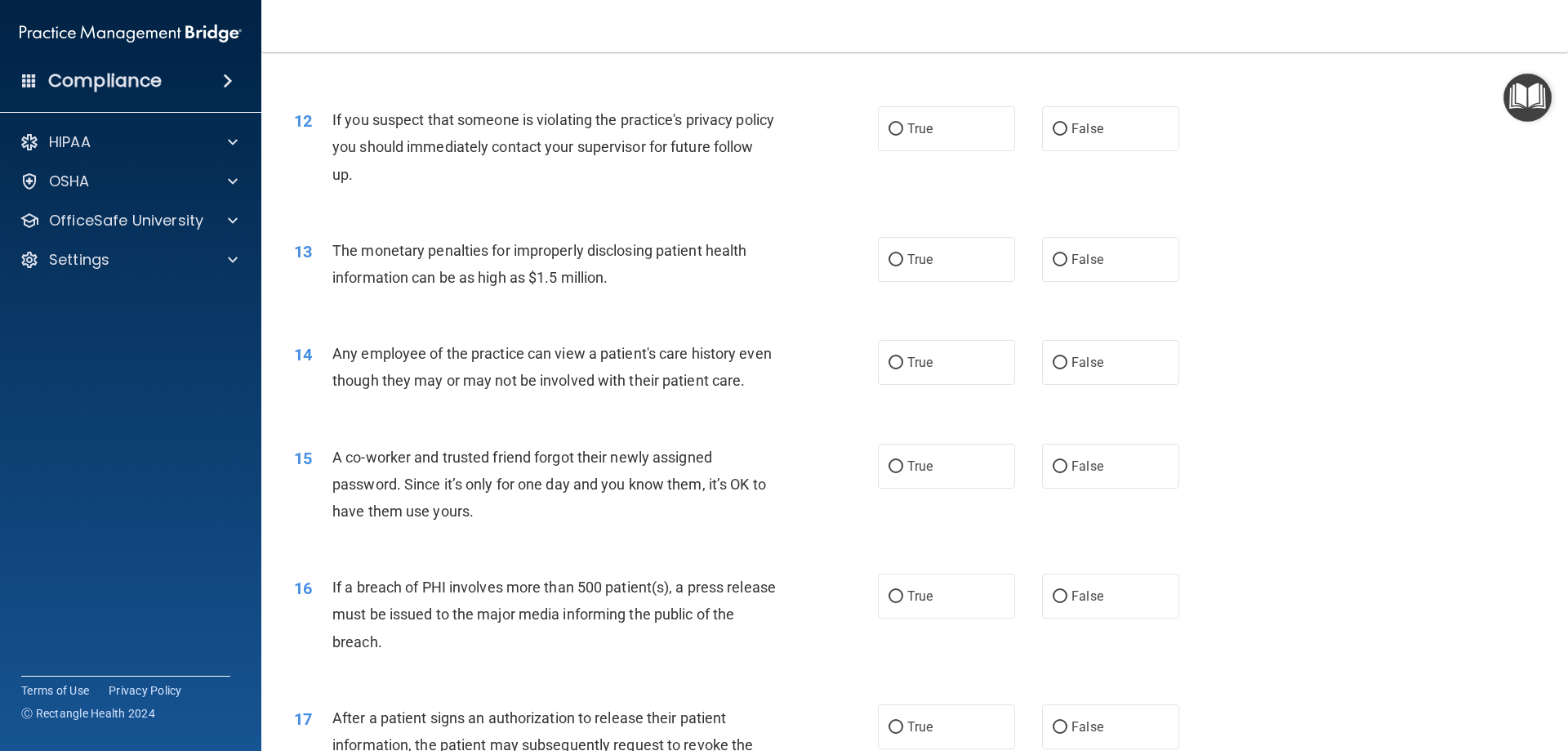
scroll to position [1307, 0]
click at [929, 128] on label "True" at bounding box center [947, 127] width 137 height 45
click at [903, 128] on input "True" at bounding box center [896, 128] width 14 height 13
radio input "true"
click at [927, 243] on label "True" at bounding box center [947, 257] width 137 height 45
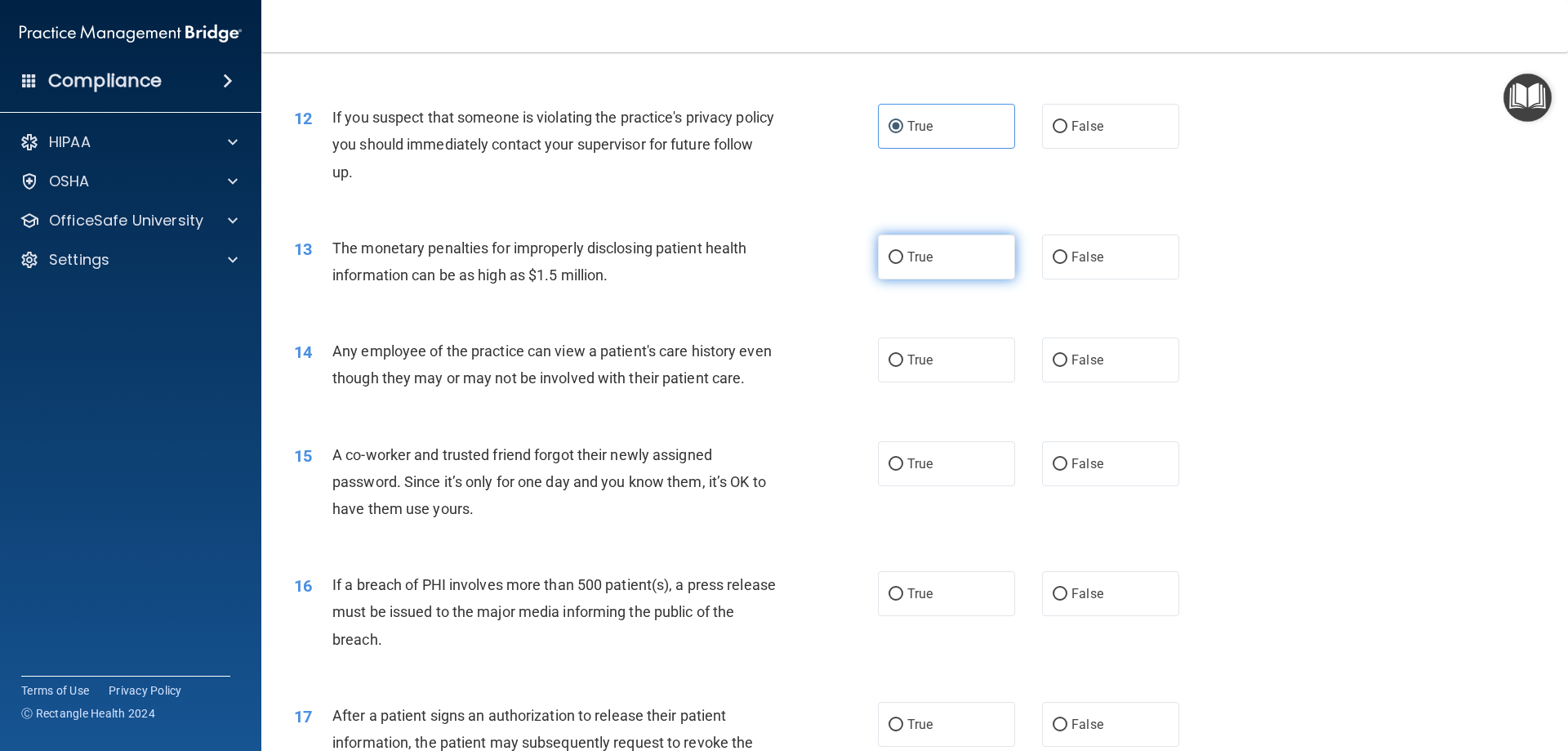
click at [903, 252] on input "True" at bounding box center [896, 258] width 14 height 13
radio input "true"
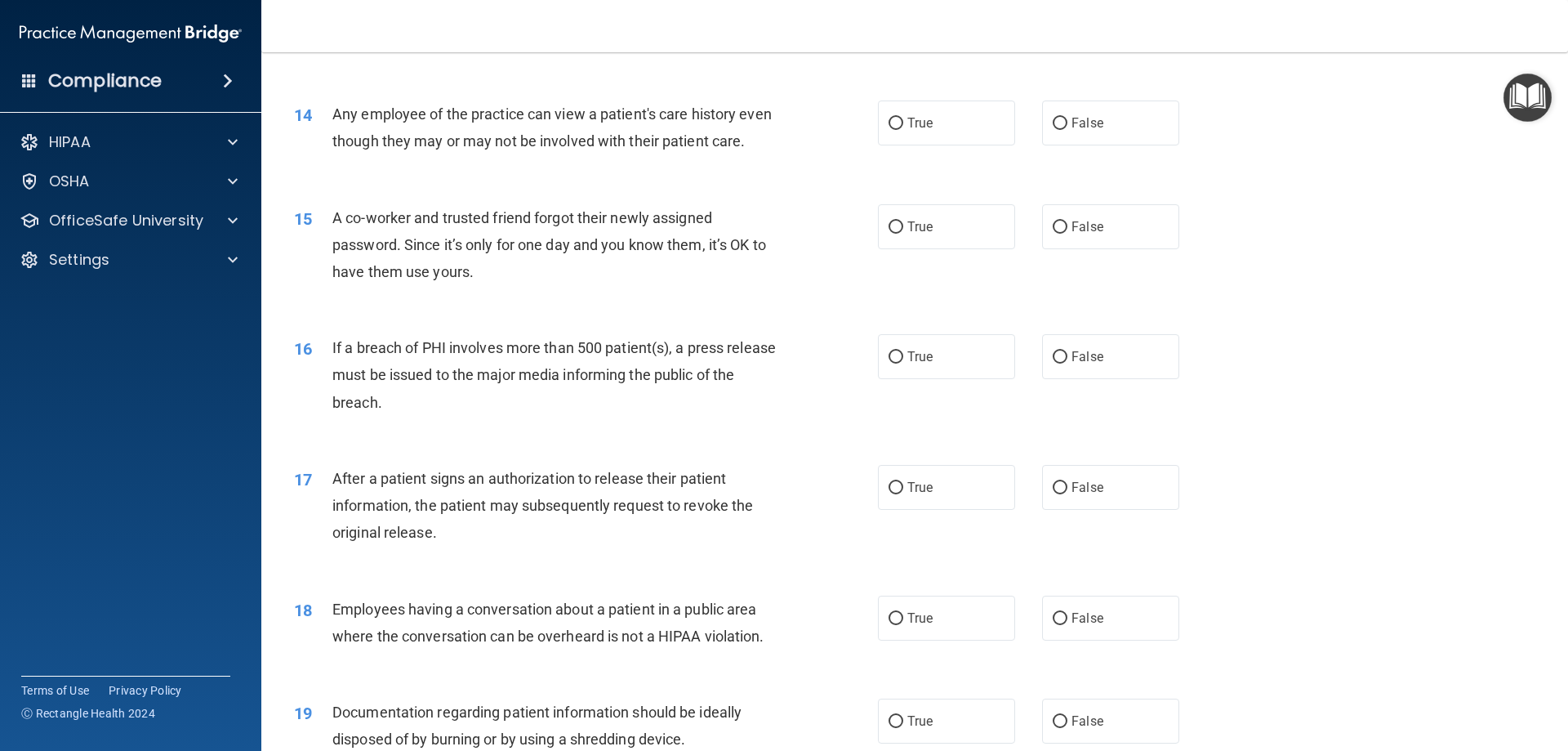
scroll to position [1552, 0]
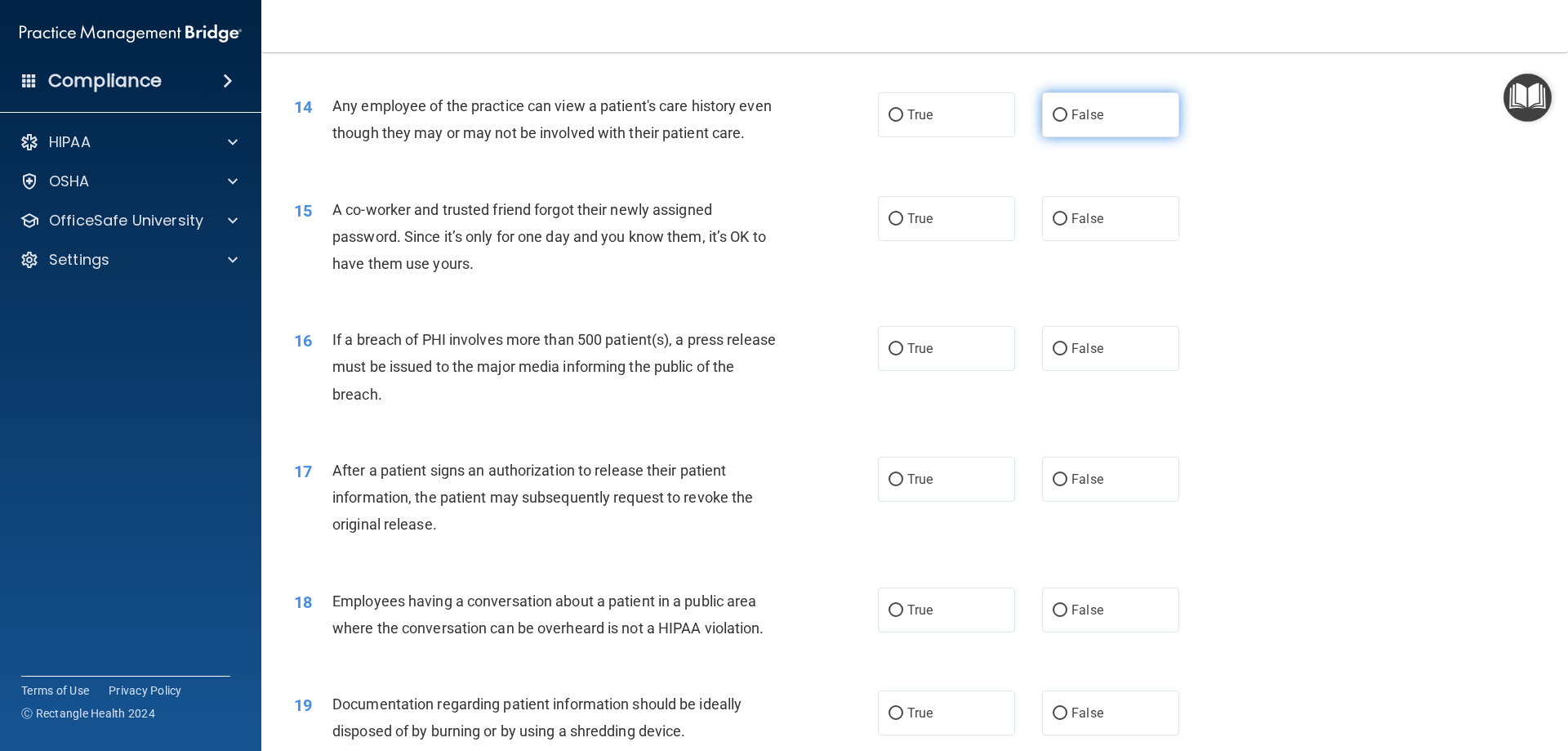
click at [1053, 119] on input "False" at bounding box center [1060, 116] width 14 height 13
radio input "true"
click at [1053, 225] on input "False" at bounding box center [1060, 219] width 14 height 13
radio input "true"
click at [889, 356] on input "True" at bounding box center [896, 349] width 14 height 13
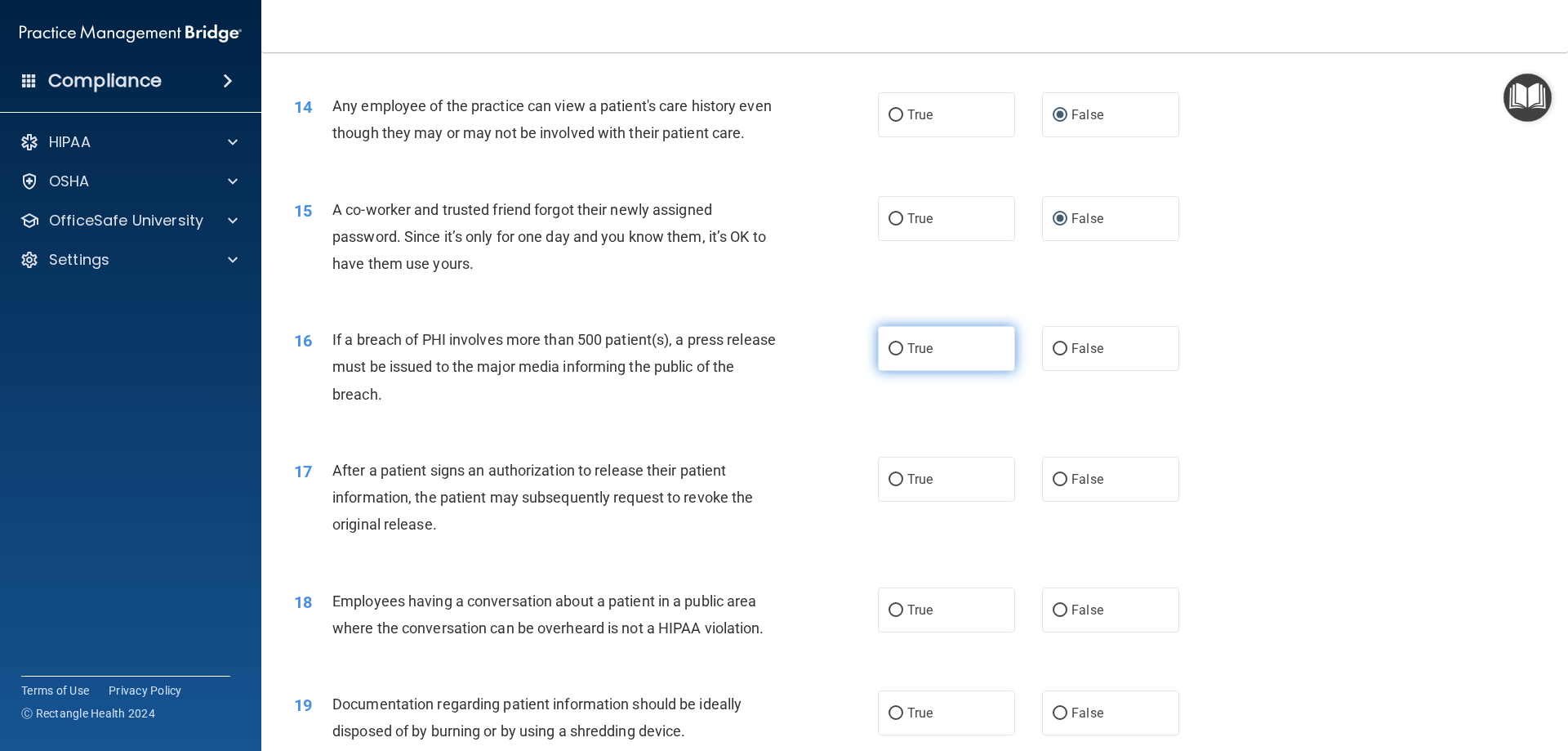
radio input "true"
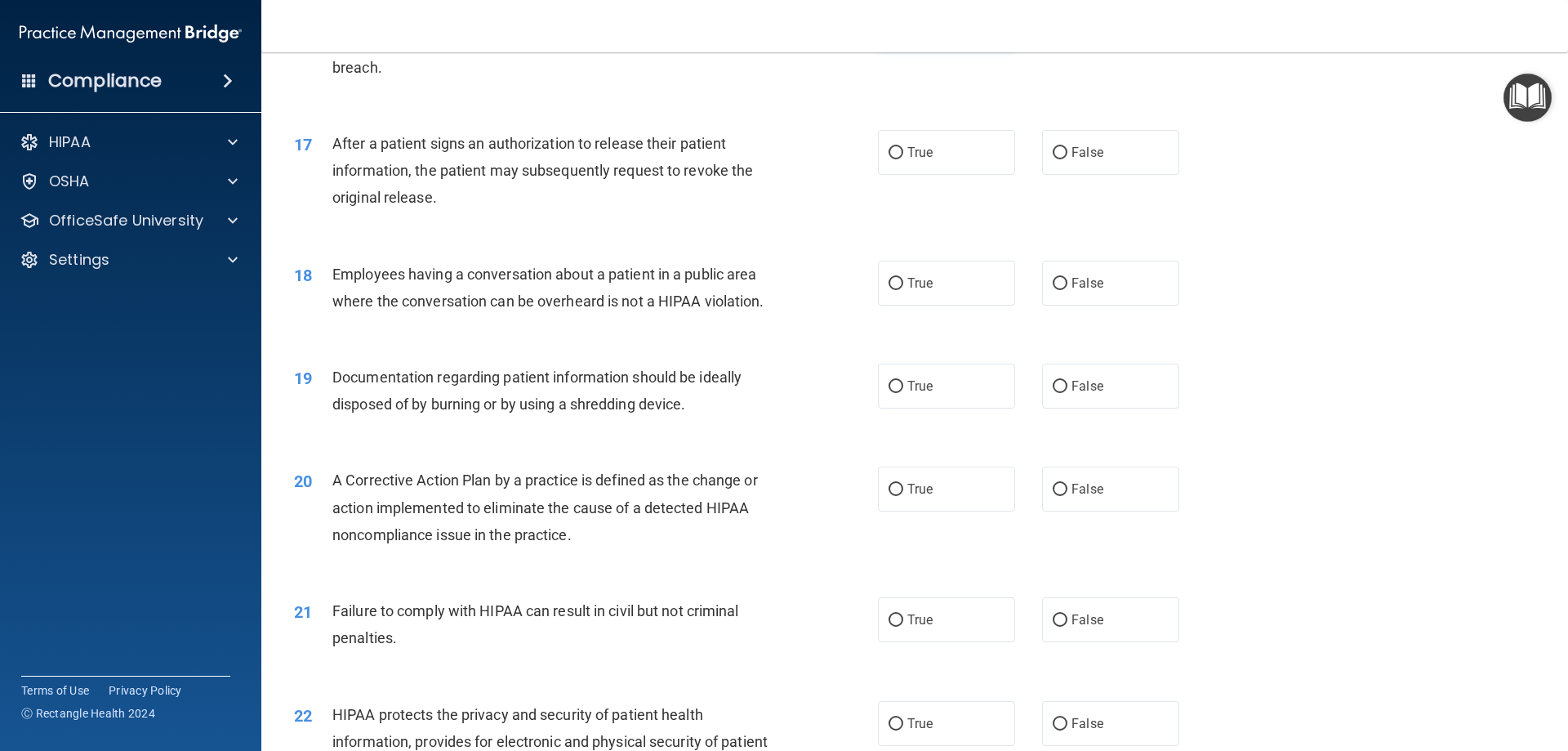
scroll to position [1961, 0]
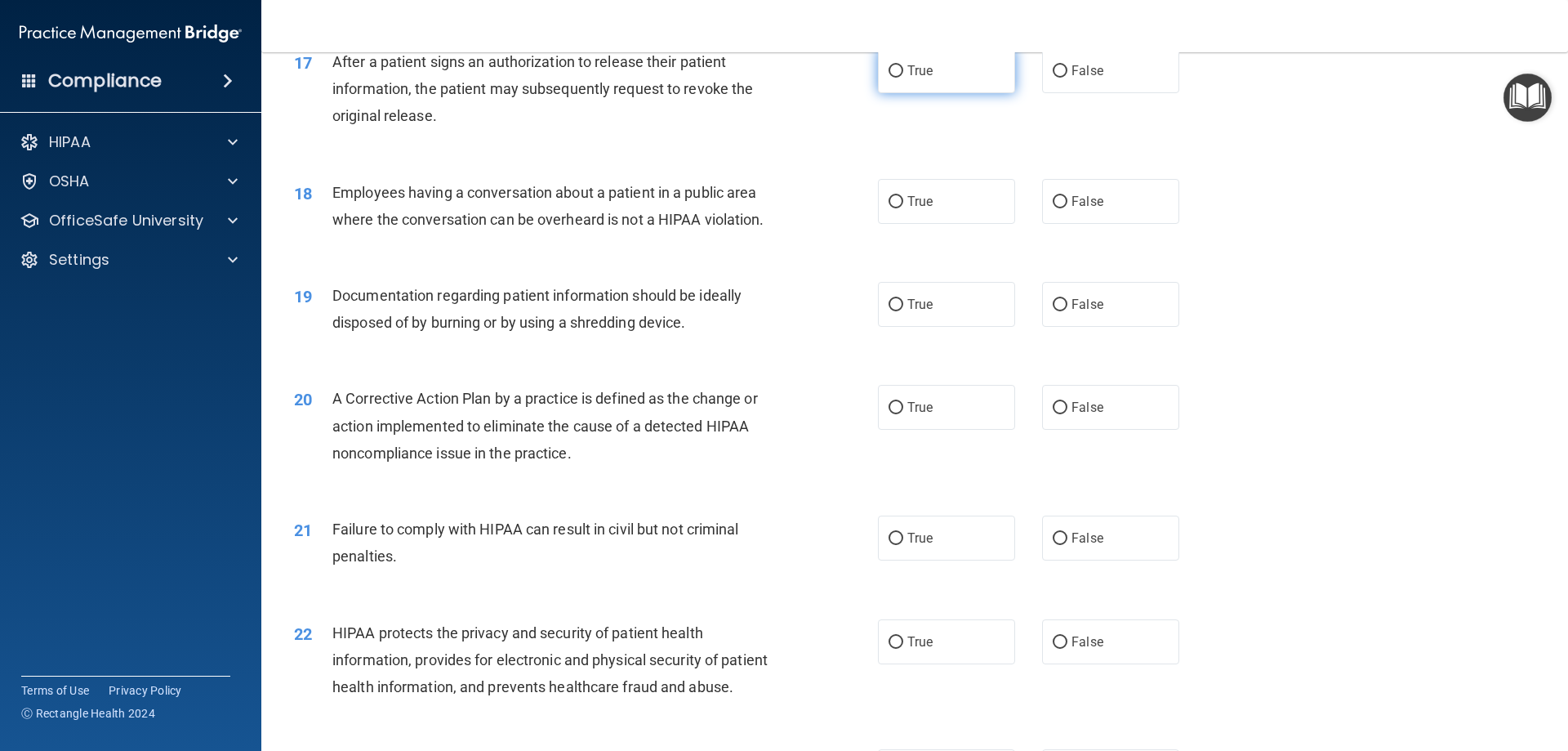
click at [971, 93] on label "True" at bounding box center [947, 71] width 137 height 45
click at [903, 77] on input "True" at bounding box center [896, 72] width 14 height 13
radio input "true"
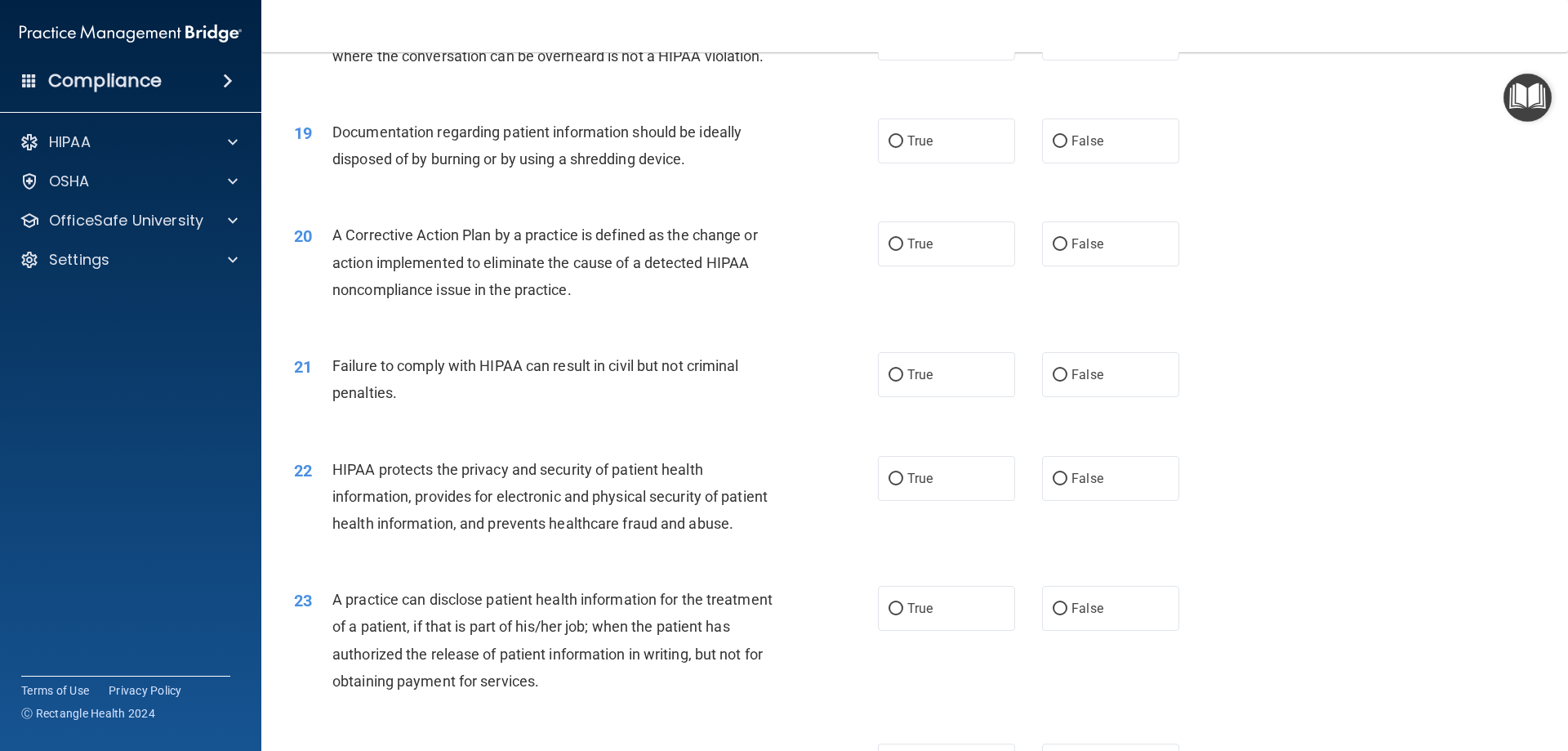
scroll to position [2043, 0]
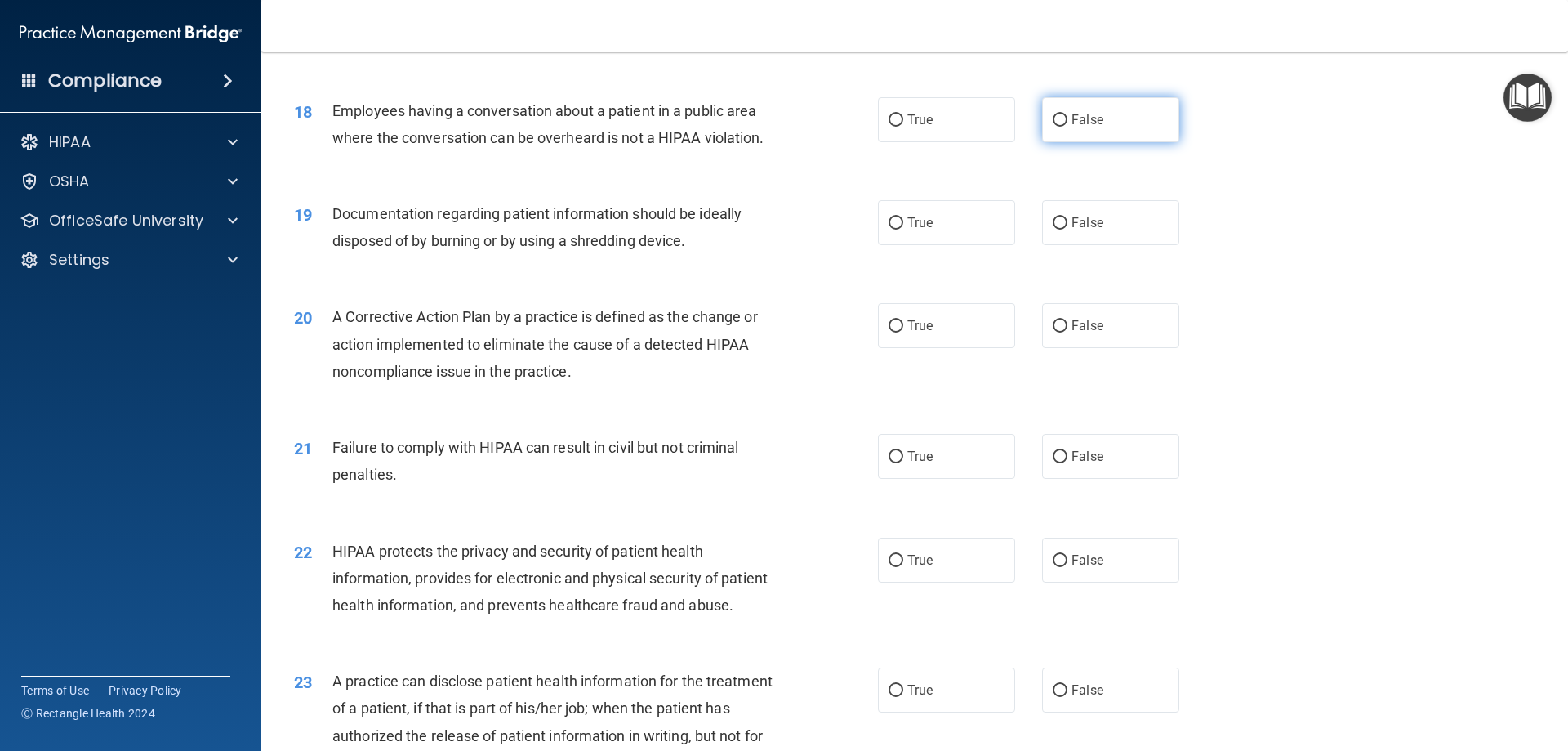
click at [1057, 127] on input "False" at bounding box center [1060, 120] width 14 height 13
radio input "true"
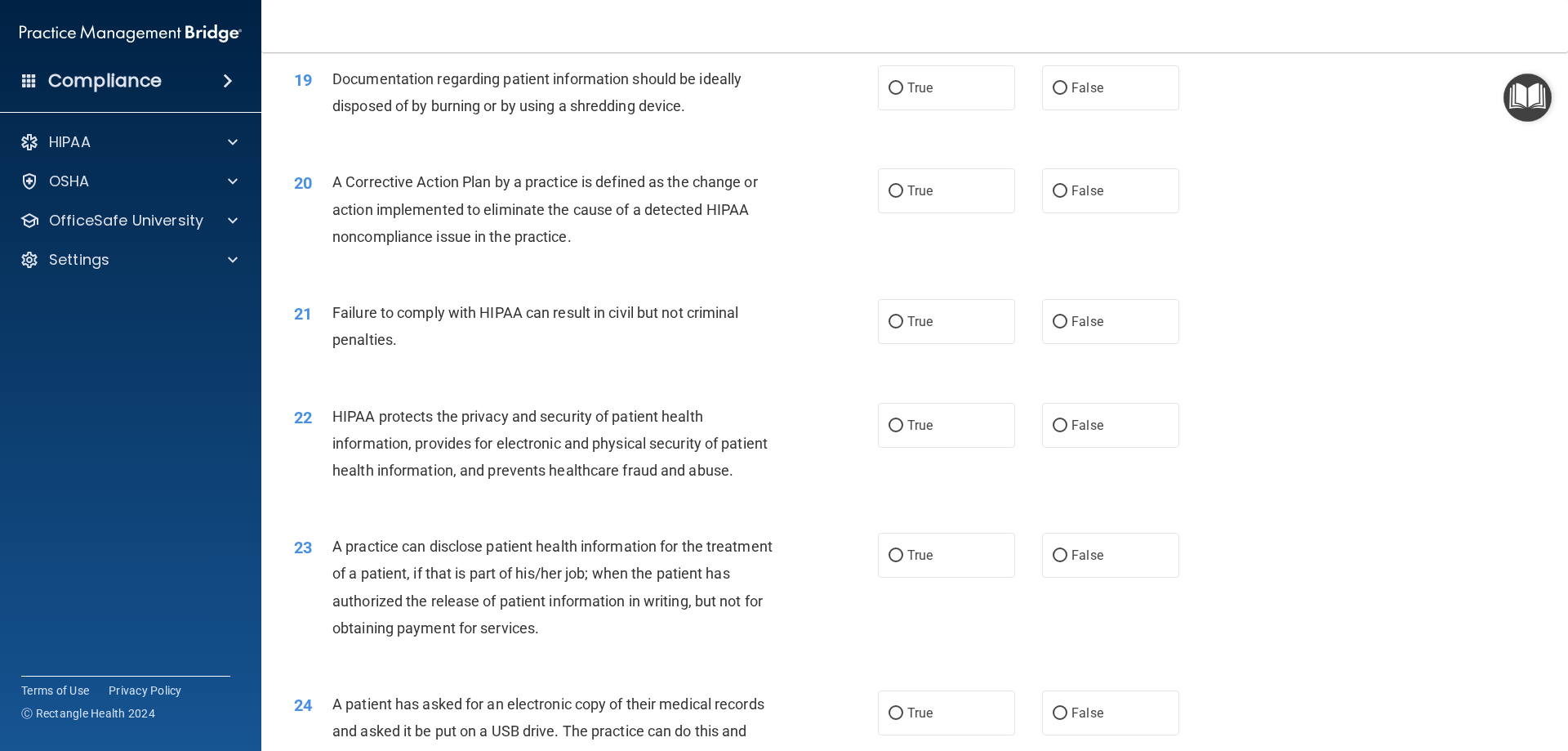
scroll to position [2206, 0]
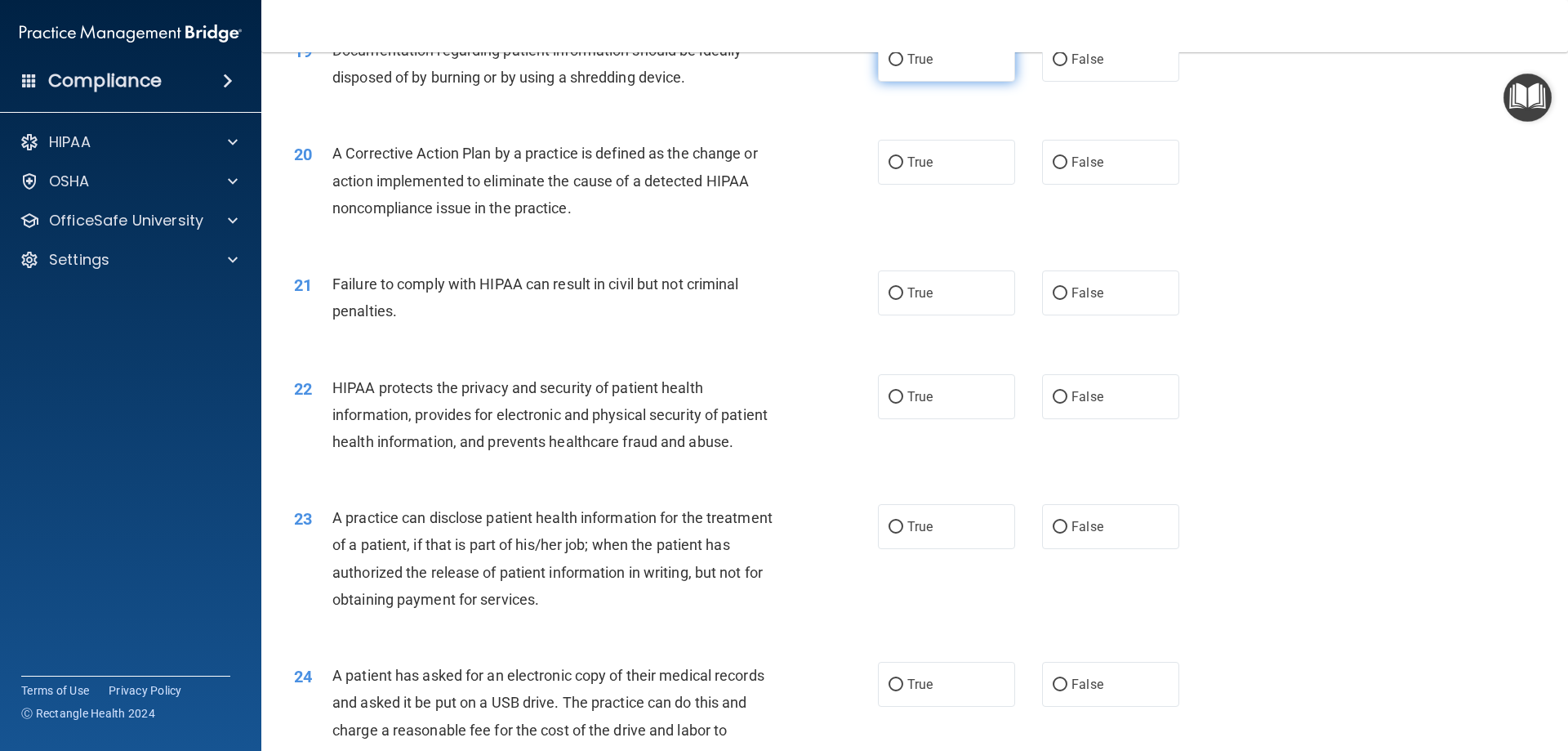
click at [889, 66] on input "True" at bounding box center [896, 60] width 14 height 13
radio input "true"
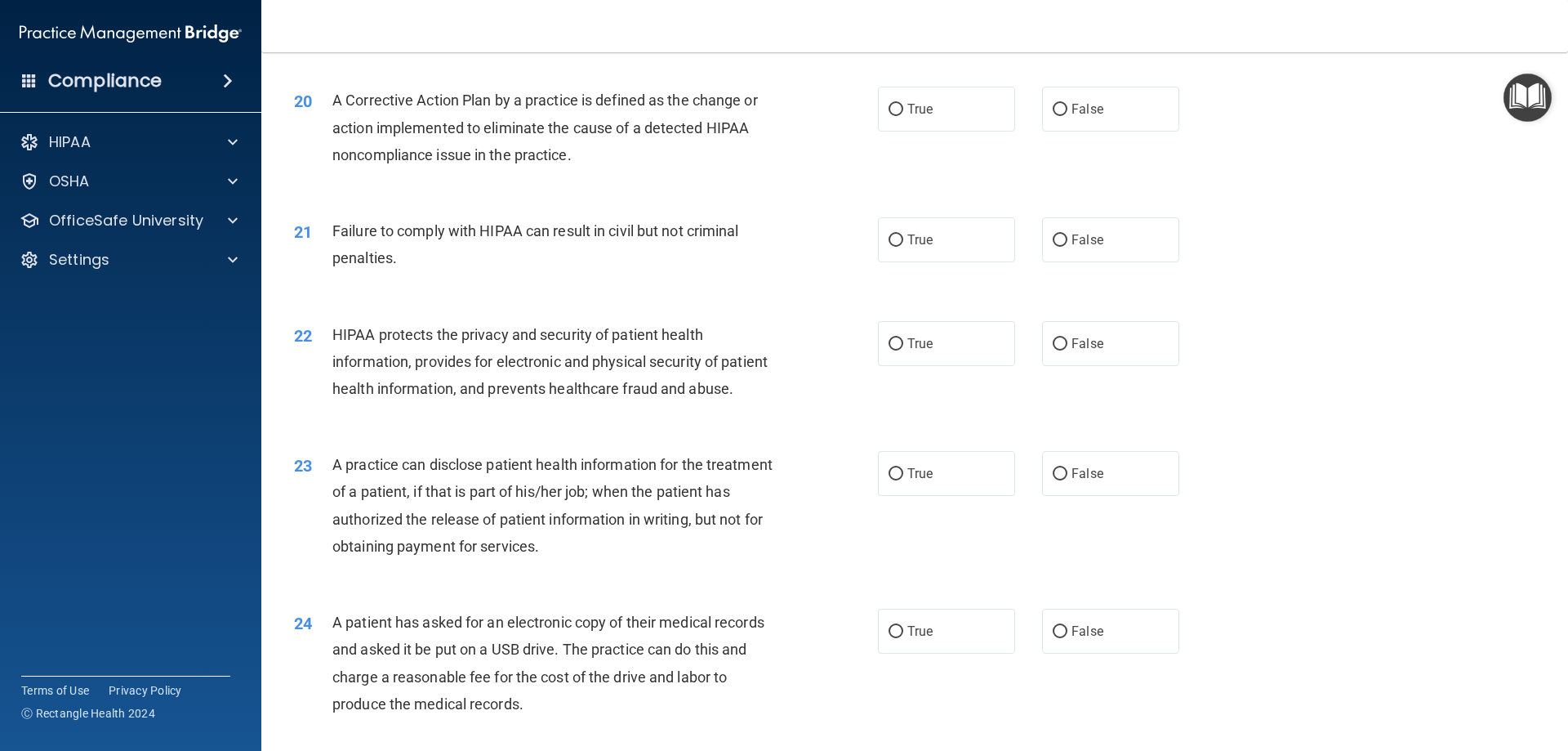
scroll to position [2288, 0]
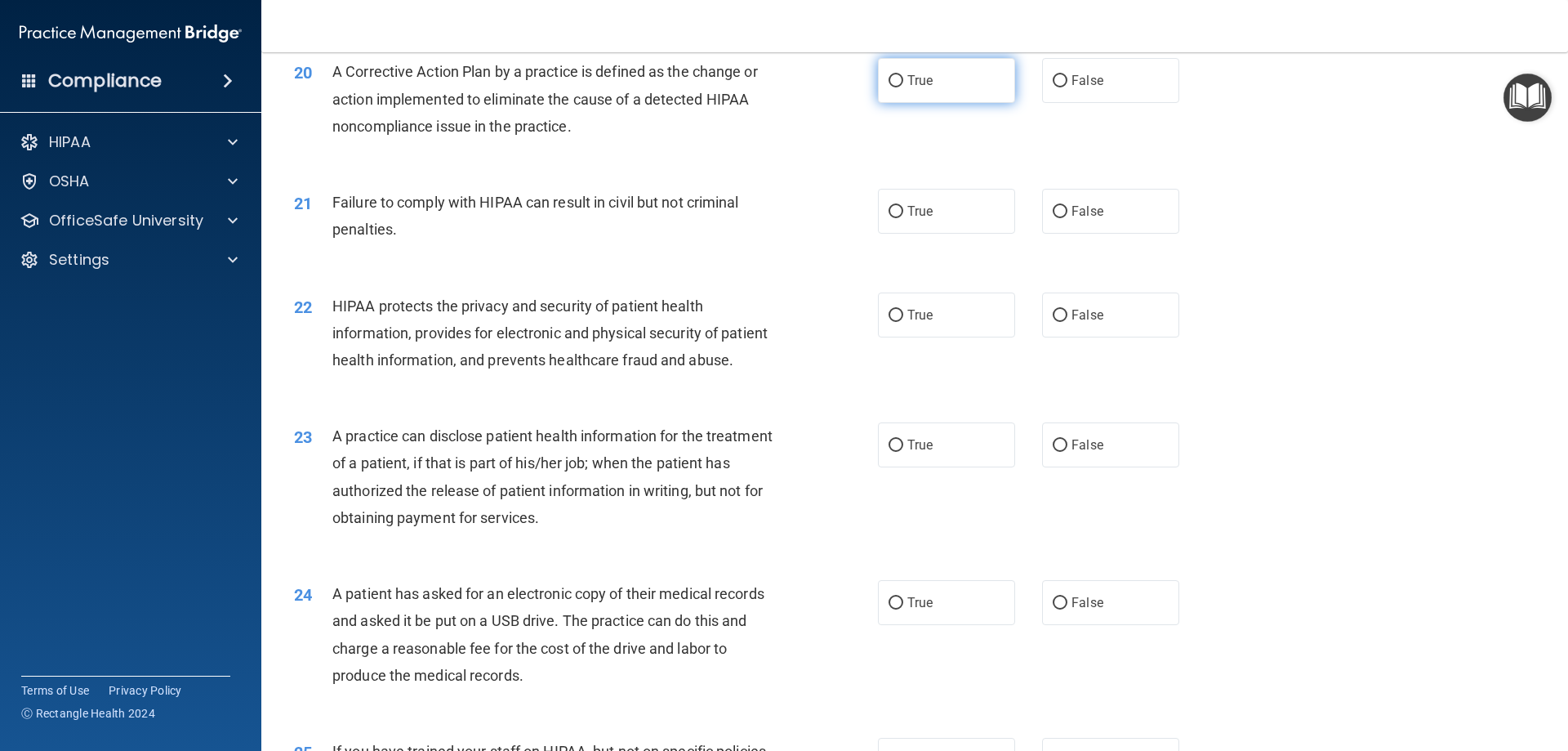
click at [896, 101] on label "True" at bounding box center [947, 81] width 137 height 45
click at [896, 87] on input "True" at bounding box center [896, 82] width 14 height 13
radio input "true"
click at [1071, 219] on span "False" at bounding box center [1087, 210] width 31 height 15
click at [1064, 218] on input "False" at bounding box center [1060, 212] width 14 height 13
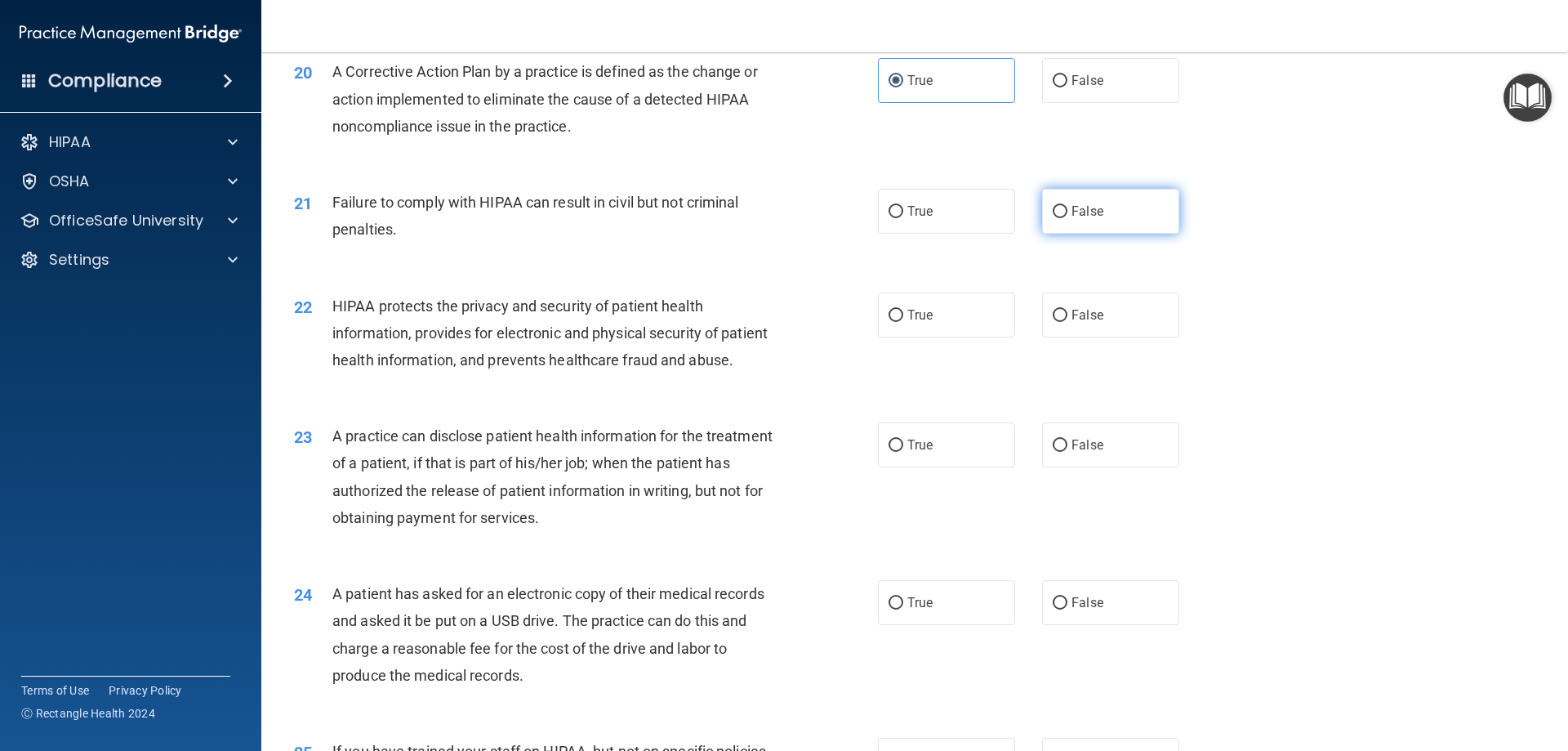
radio input "true"
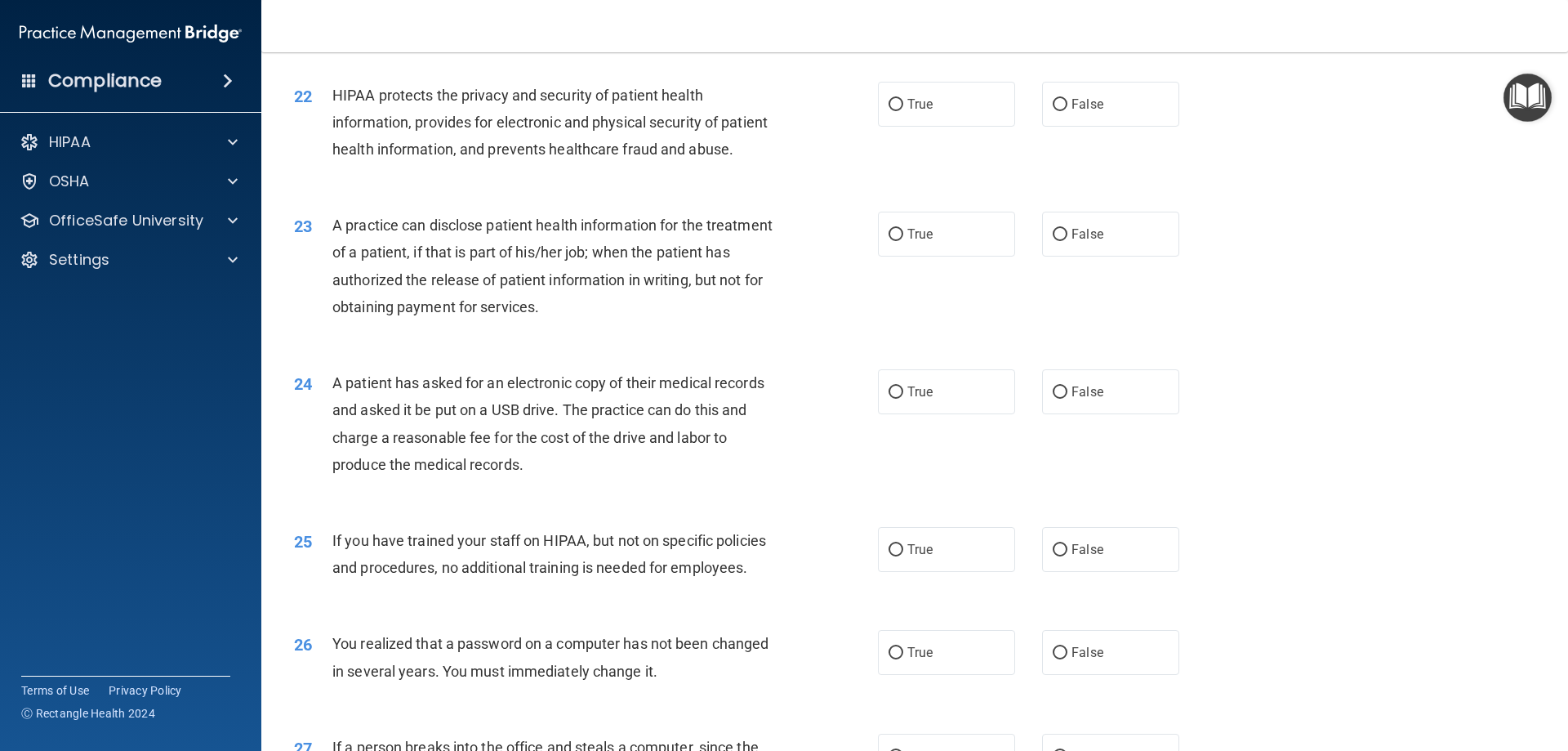
scroll to position [2533, 0]
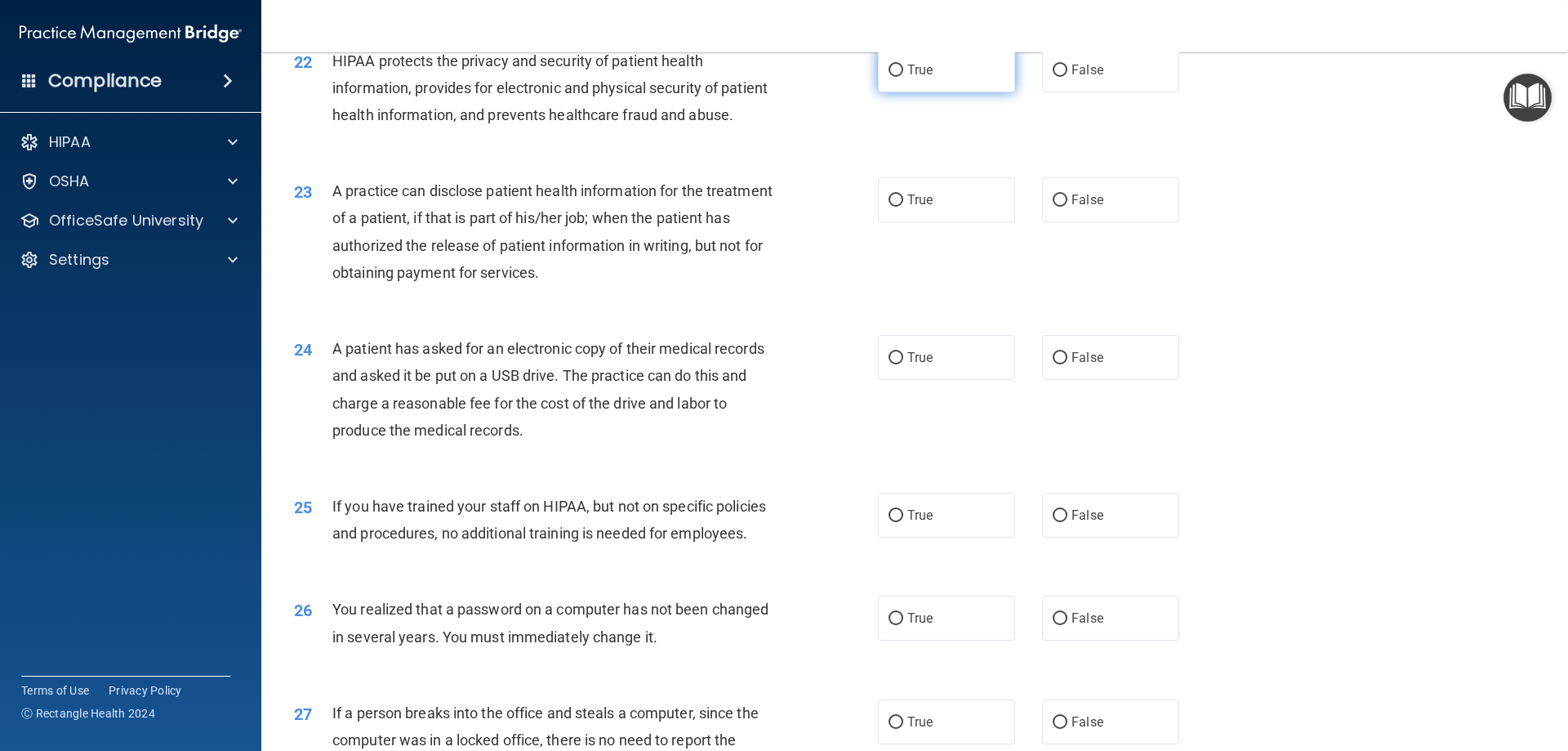
click at [925, 93] on label "True" at bounding box center [947, 70] width 137 height 45
click at [903, 76] on input "True" at bounding box center [896, 71] width 14 height 13
radio input "true"
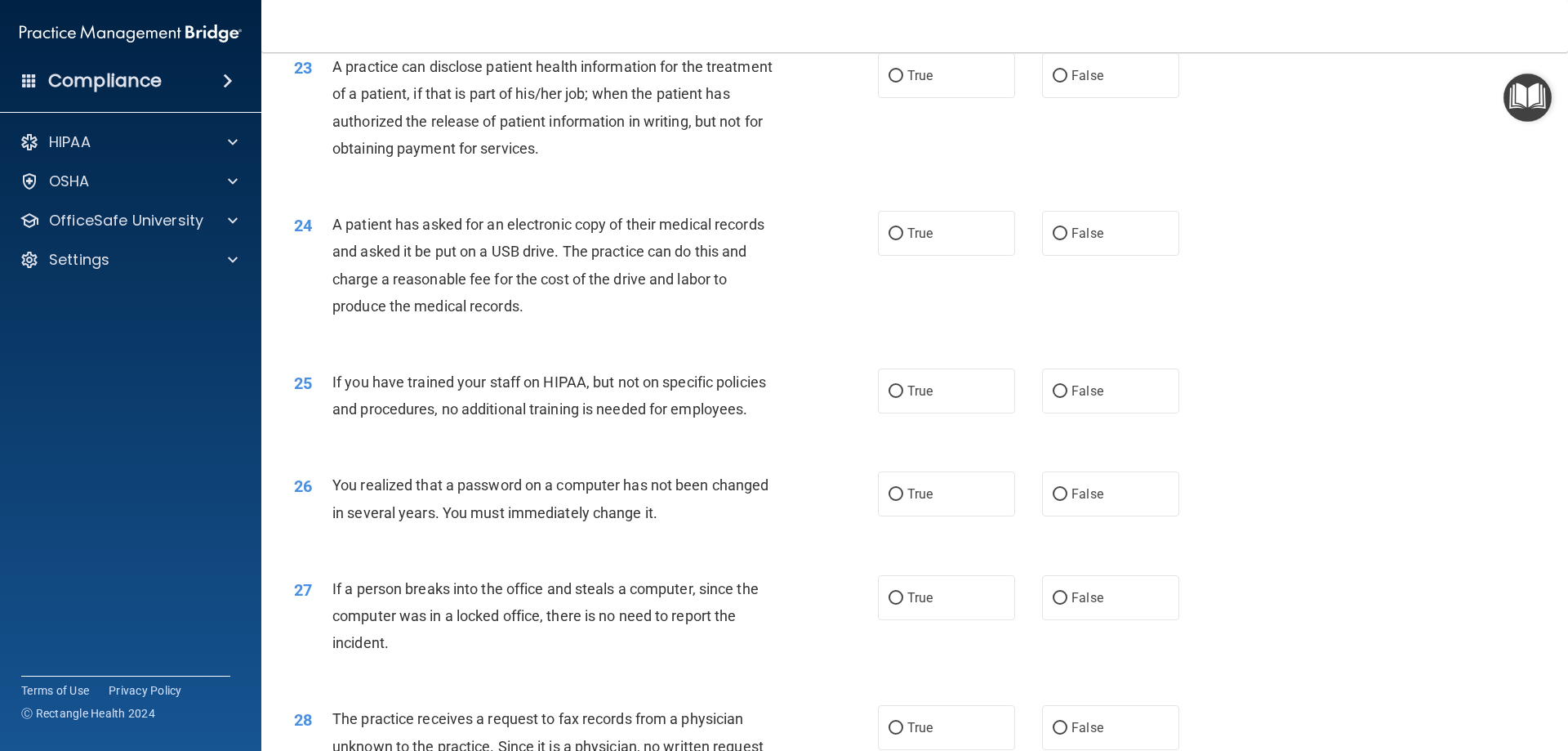
scroll to position [2696, 0]
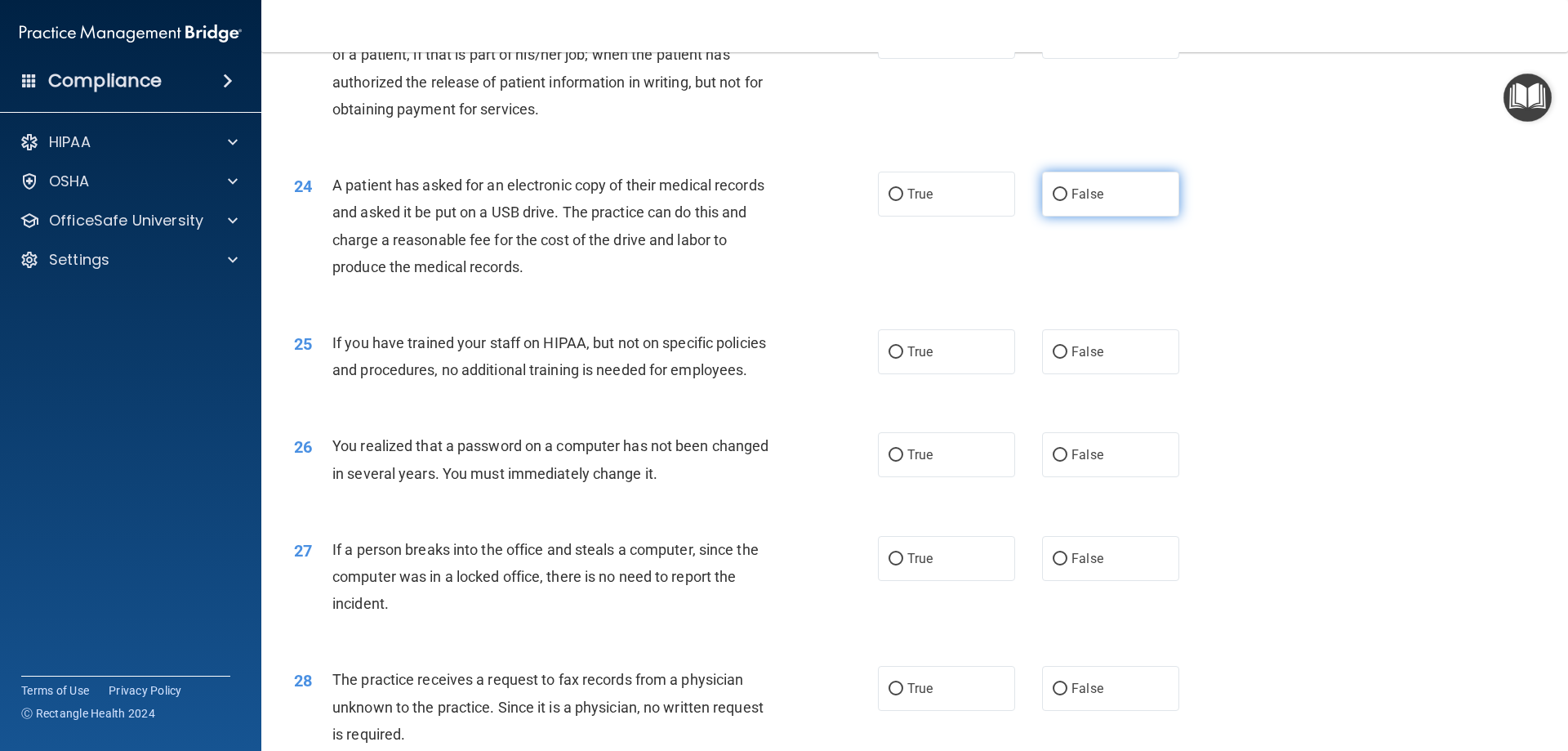
click at [1070, 216] on label "False" at bounding box center [1111, 194] width 137 height 45
click at [1068, 201] on input "False" at bounding box center [1060, 195] width 14 height 13
radio input "true"
click at [1104, 375] on label "False" at bounding box center [1111, 352] width 137 height 45
click at [1068, 358] on input "False" at bounding box center [1060, 353] width 14 height 13
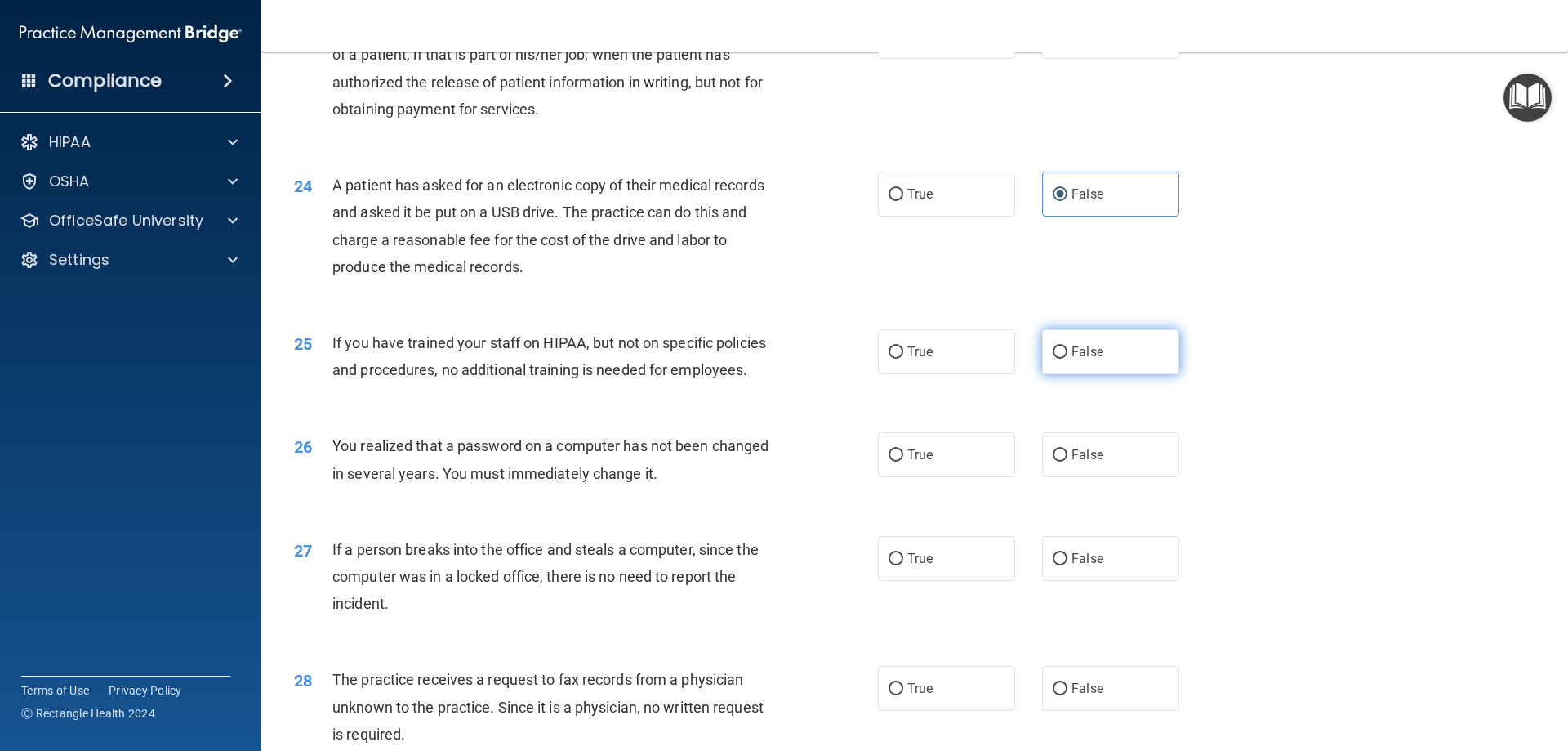
radio input "true"
click at [1071, 58] on label "False" at bounding box center [1111, 36] width 137 height 45
click at [1068, 43] on input "False" at bounding box center [1060, 38] width 14 height 13
radio input "true"
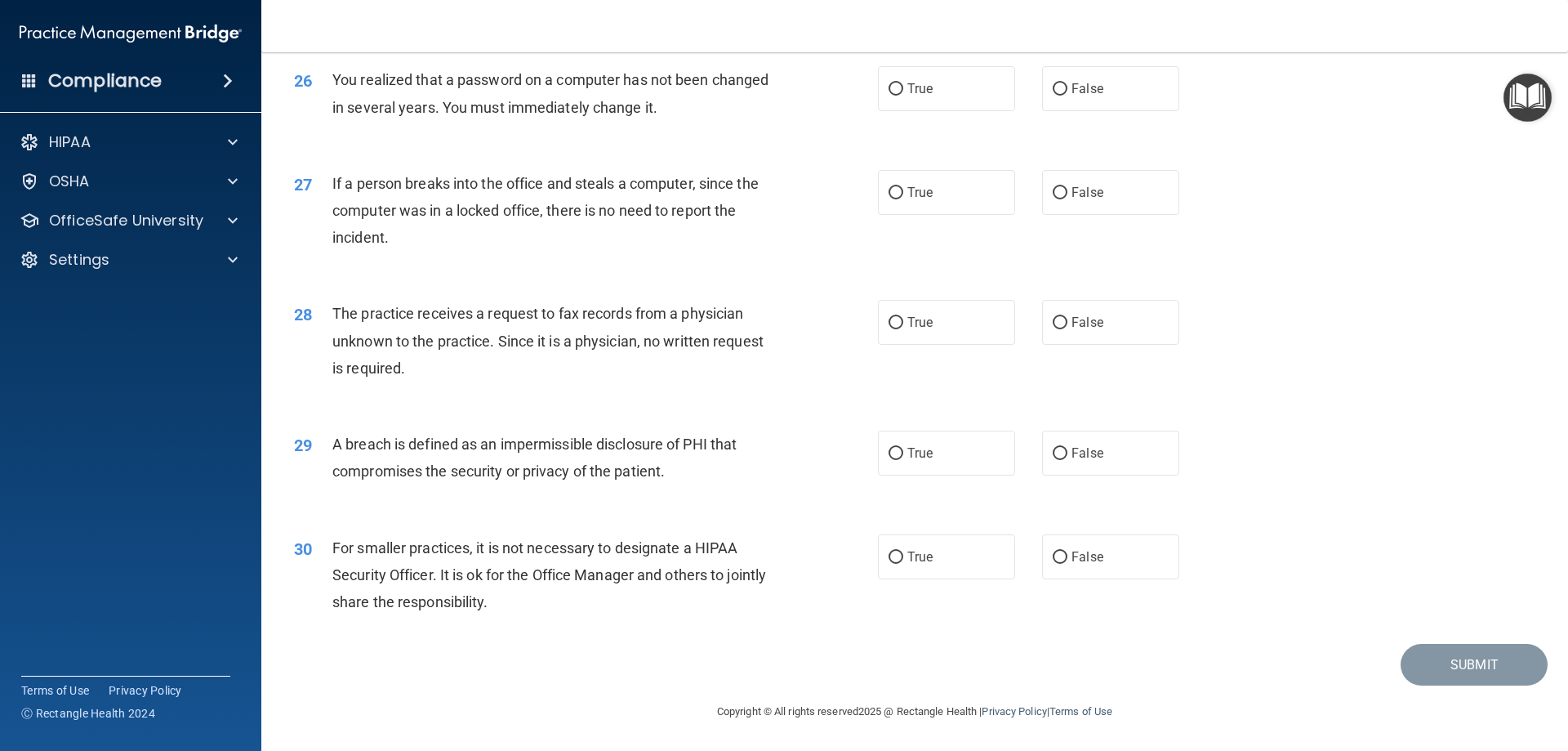
scroll to position [3105, 0]
click at [1071, 200] on span "False" at bounding box center [1087, 192] width 31 height 15
click at [1065, 199] on input "False" at bounding box center [1060, 193] width 14 height 13
radio input "true"
click at [1050, 111] on label "False" at bounding box center [1111, 89] width 137 height 45
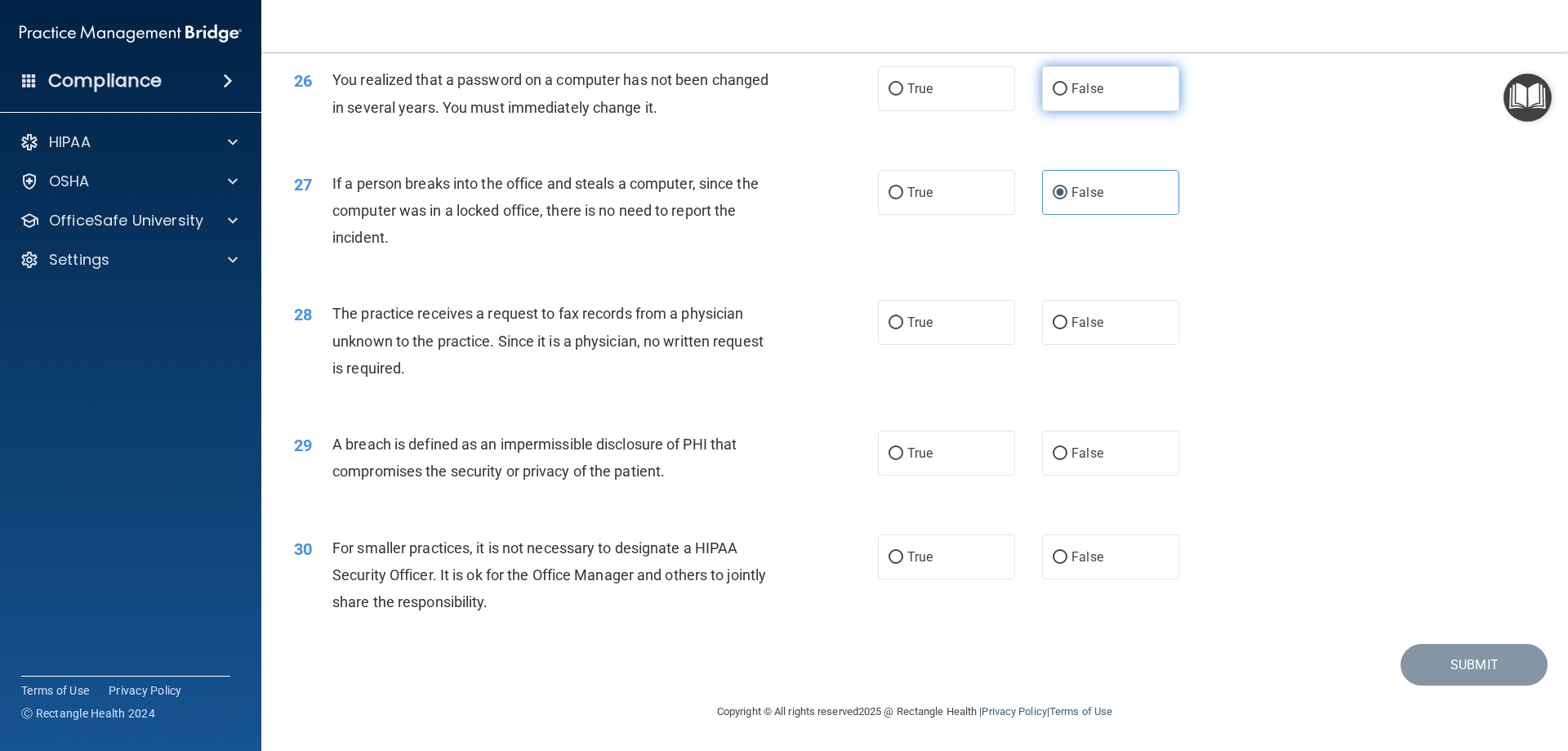
click at [1053, 95] on input "False" at bounding box center [1060, 90] width 14 height 13
radio input "true"
click at [1071, 320] on span "False" at bounding box center [1087, 322] width 31 height 15
click at [1068, 320] on input "False" at bounding box center [1060, 323] width 14 height 13
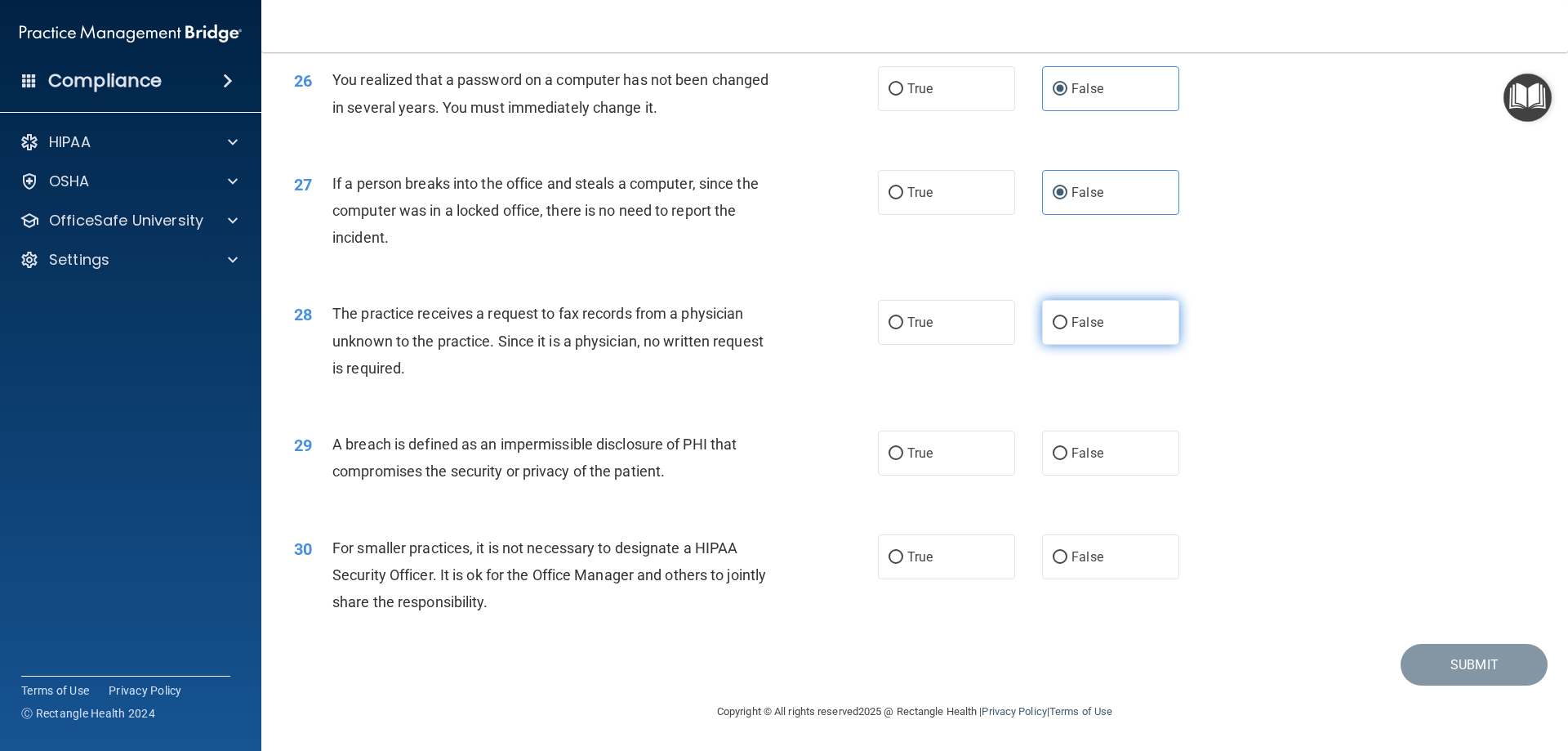
radio input "true"
click at [919, 436] on label "True" at bounding box center [947, 453] width 137 height 45
click at [903, 447] on input "True" at bounding box center [896, 454] width 14 height 13
radio input "true"
click at [1126, 539] on label "False" at bounding box center [1111, 557] width 137 height 45
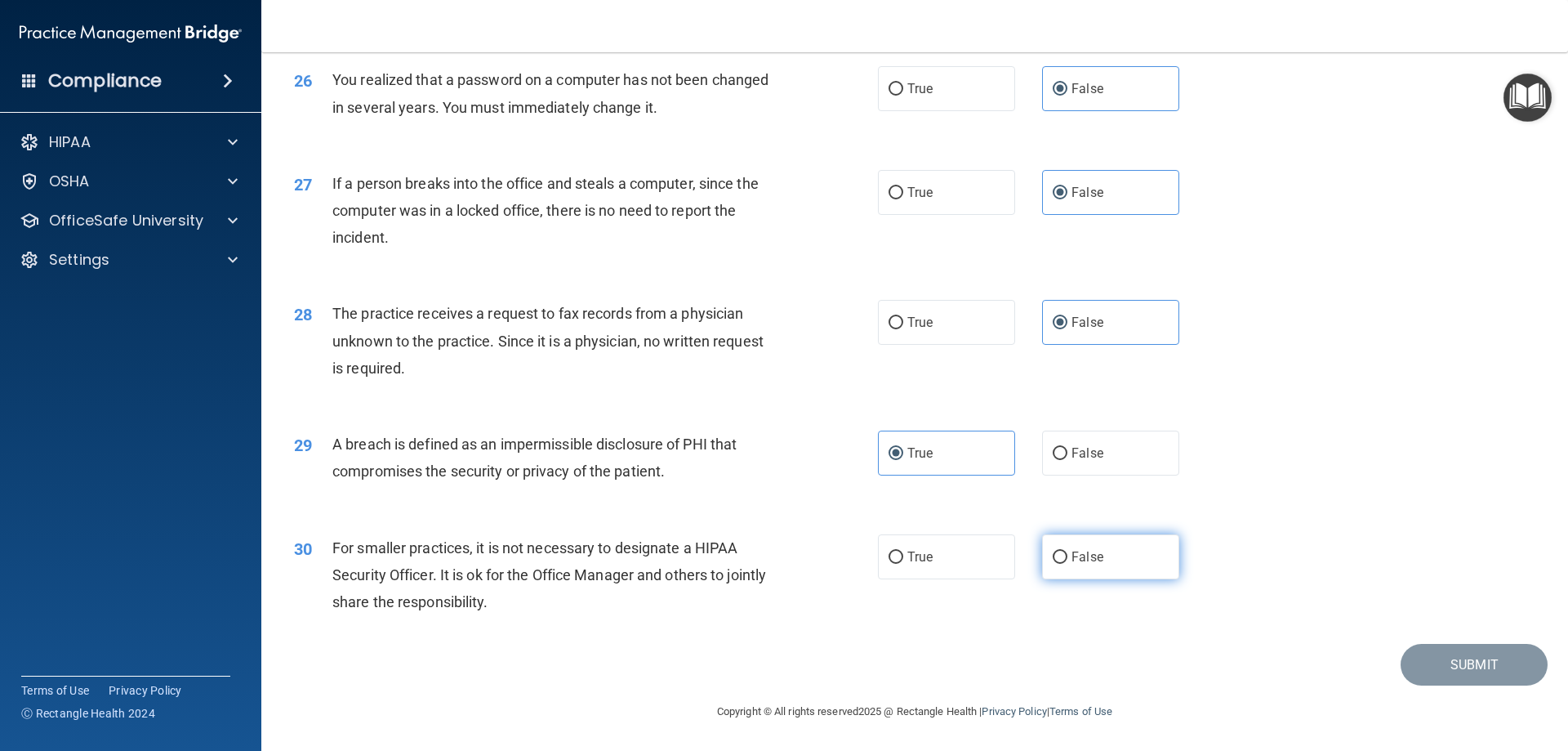
click at [1068, 552] on input "False" at bounding box center [1060, 558] width 14 height 13
radio input "true"
click at [1493, 660] on button "Submit" at bounding box center [1475, 665] width 147 height 41
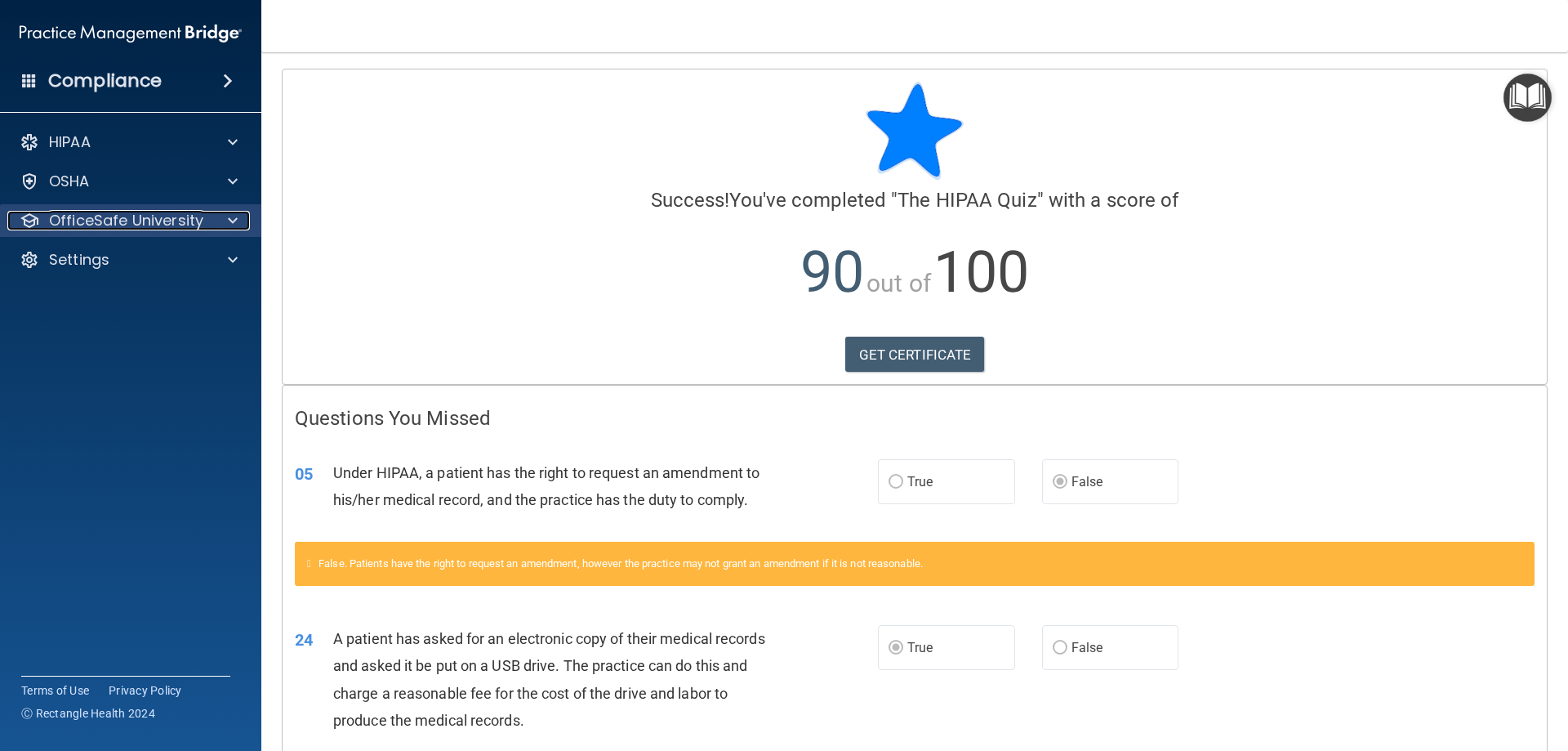
click at [242, 223] on div at bounding box center [230, 221] width 40 height 20
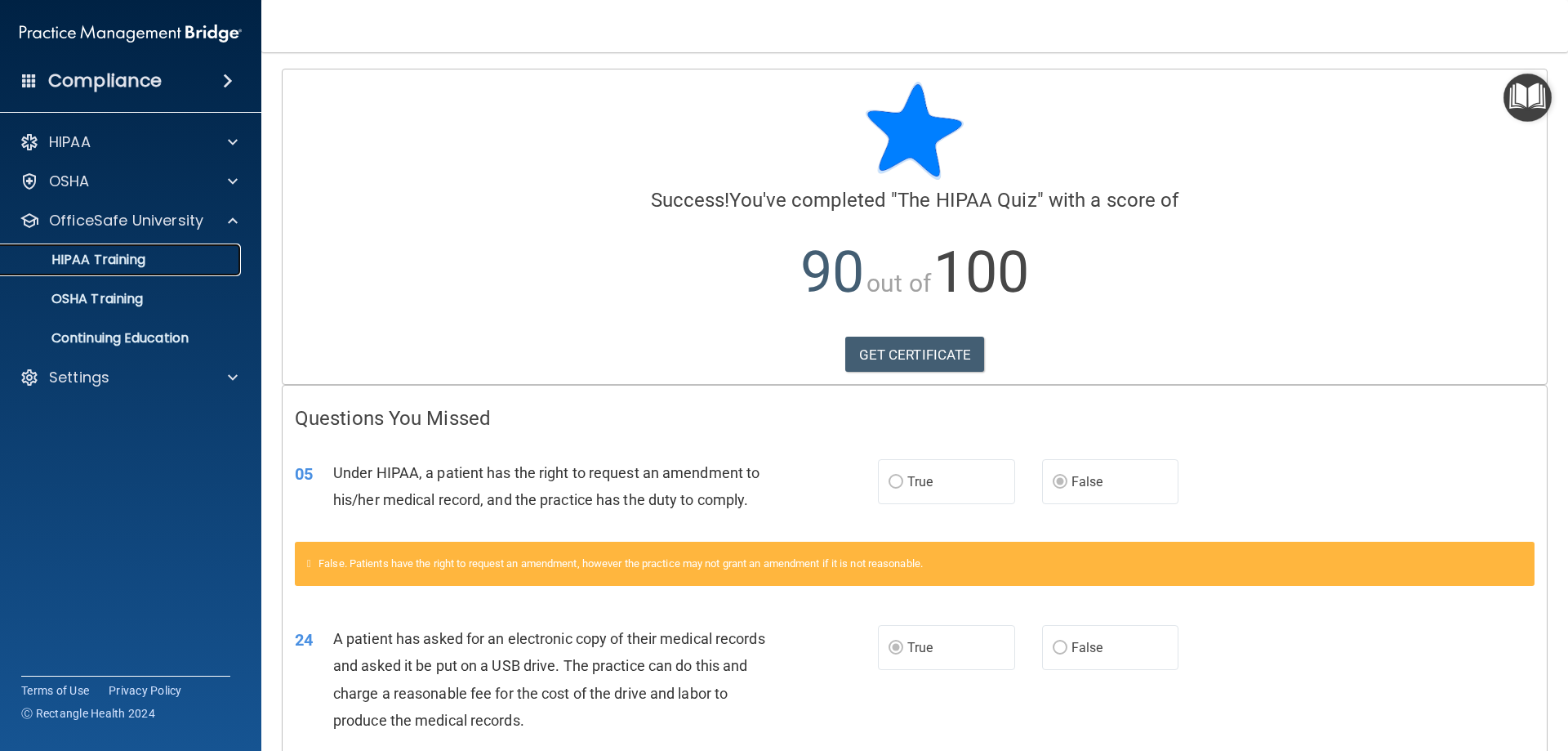
click at [158, 253] on div "HIPAA Training" at bounding box center [122, 260] width 223 height 16
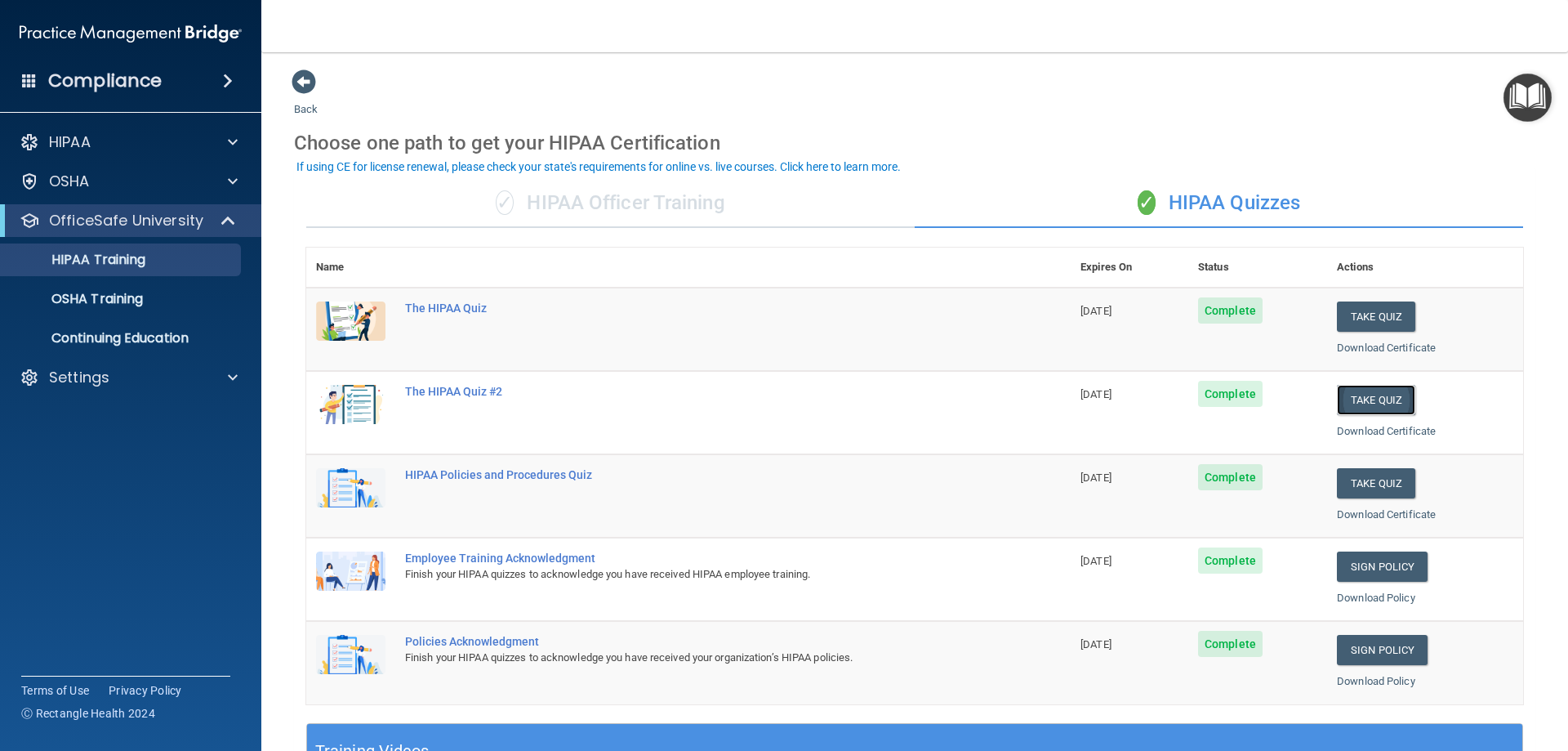
click at [1360, 402] on button "Take Quiz" at bounding box center [1376, 400] width 78 height 31
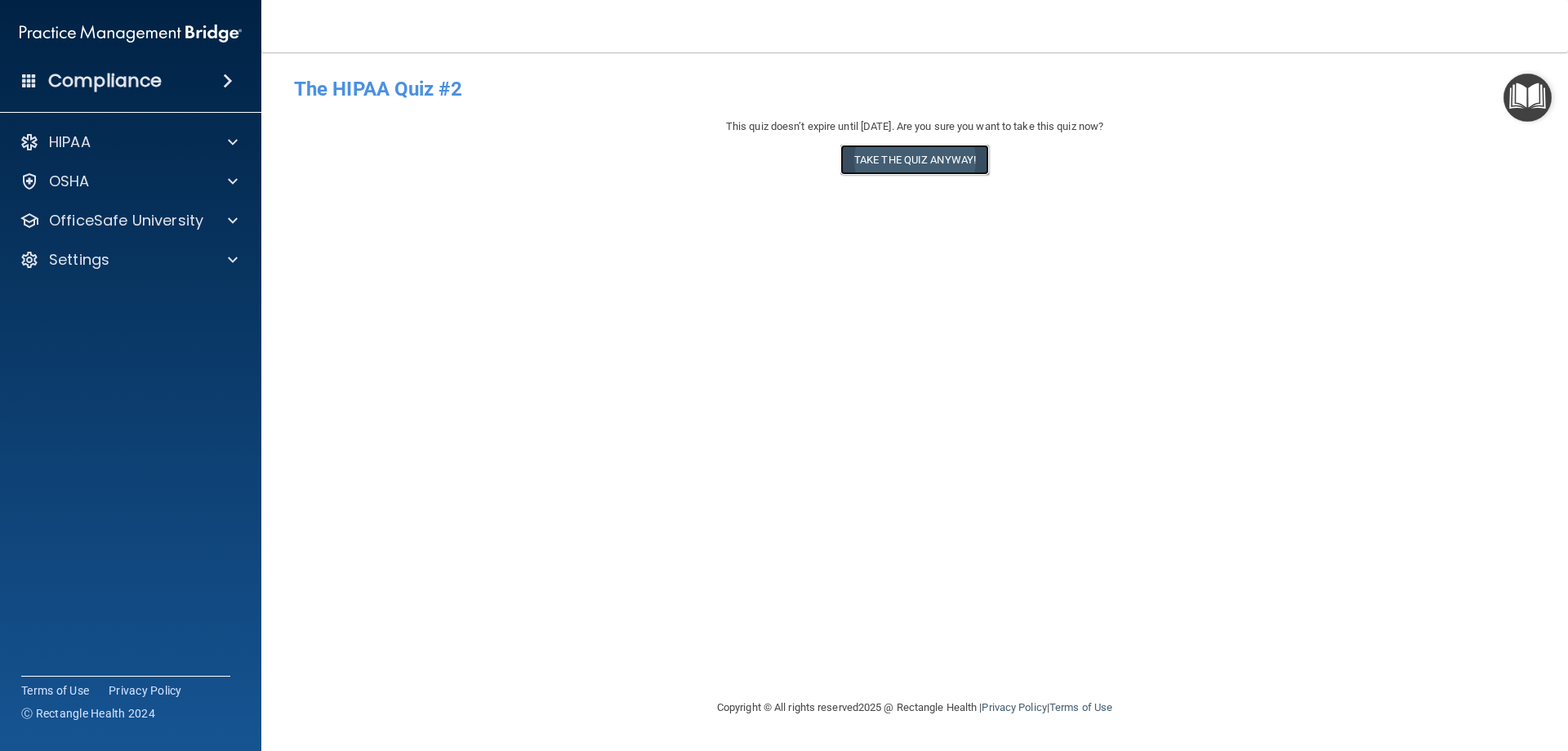
click at [941, 158] on button "Take the quiz anyway!" at bounding box center [915, 160] width 149 height 31
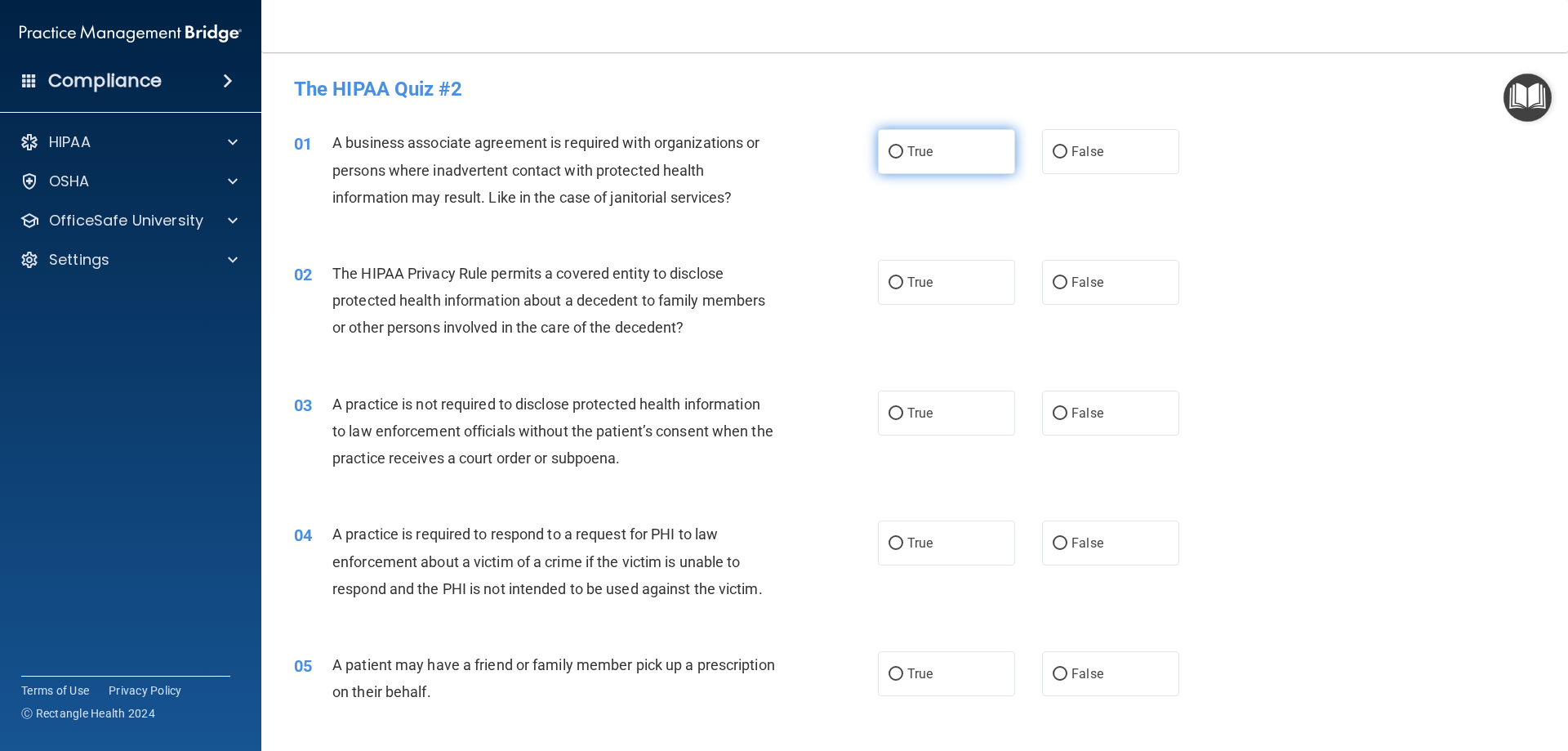
click at [956, 160] on label "True" at bounding box center [947, 152] width 137 height 45
click at [903, 158] on input "True" at bounding box center [896, 153] width 14 height 13
radio input "true"
click at [891, 266] on label "True" at bounding box center [947, 282] width 137 height 45
click at [891, 277] on input "True" at bounding box center [896, 283] width 14 height 13
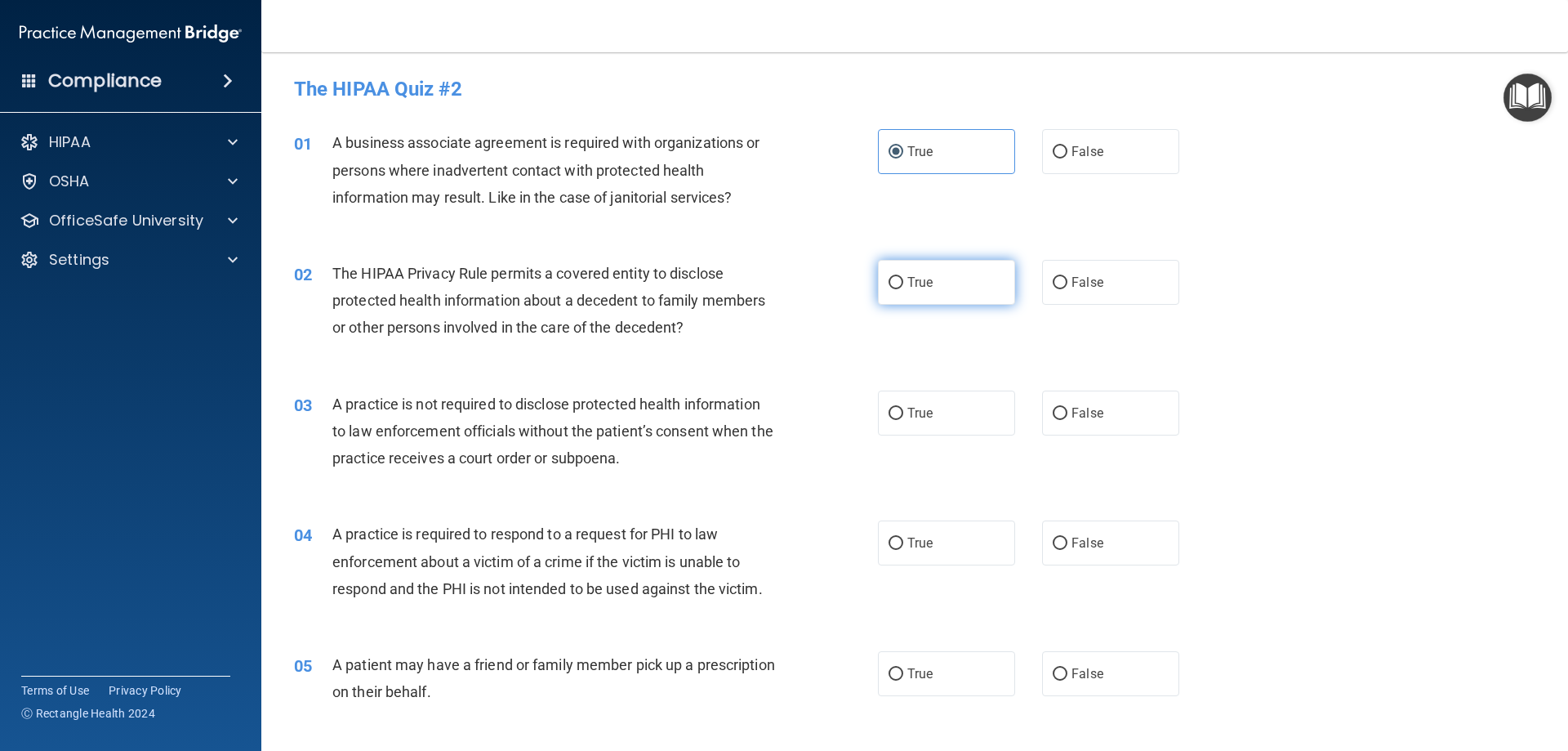
radio input "true"
click at [1067, 402] on label "False" at bounding box center [1111, 413] width 137 height 45
click at [1067, 408] on input "False" at bounding box center [1060, 414] width 14 height 13
radio input "true"
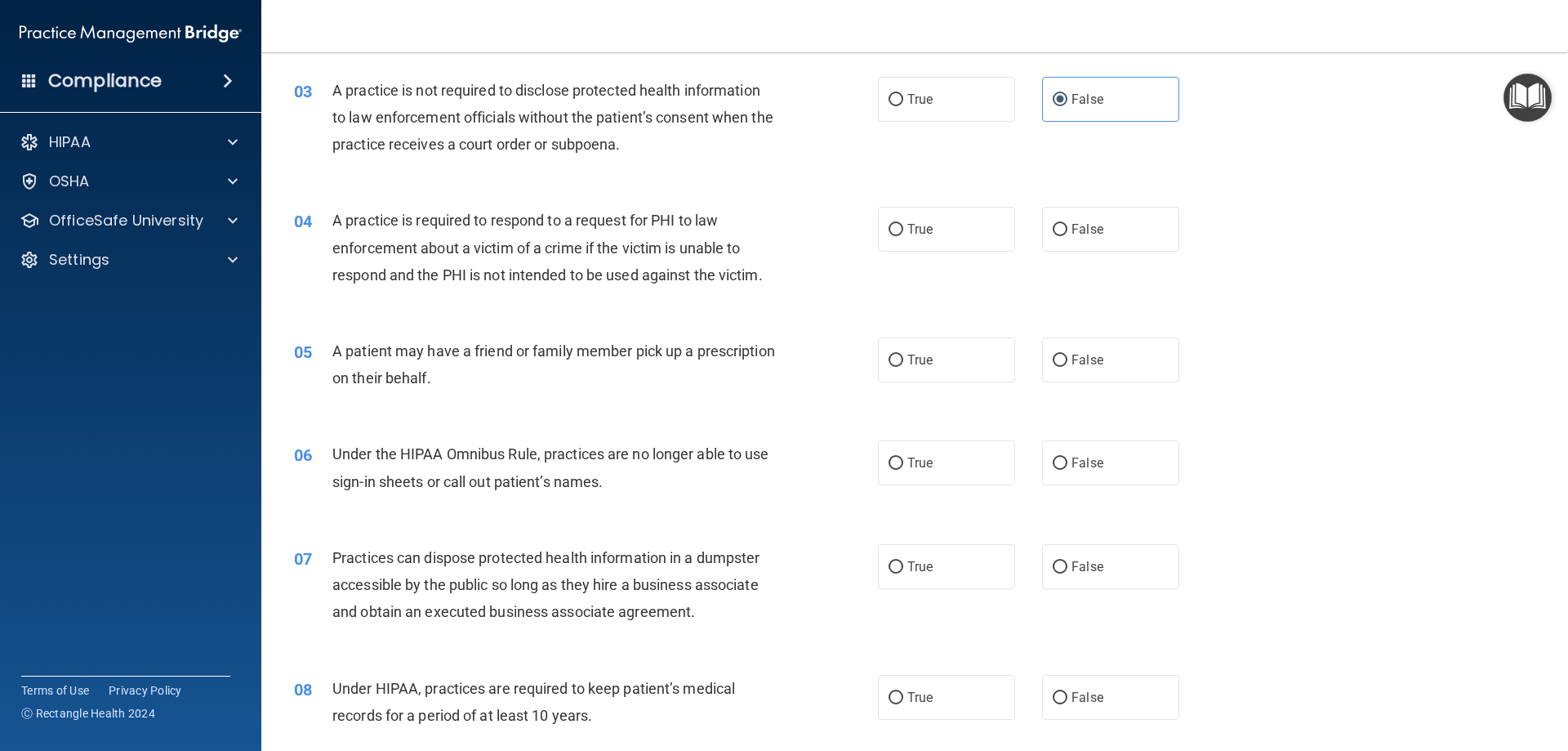
scroll to position [327, 0]
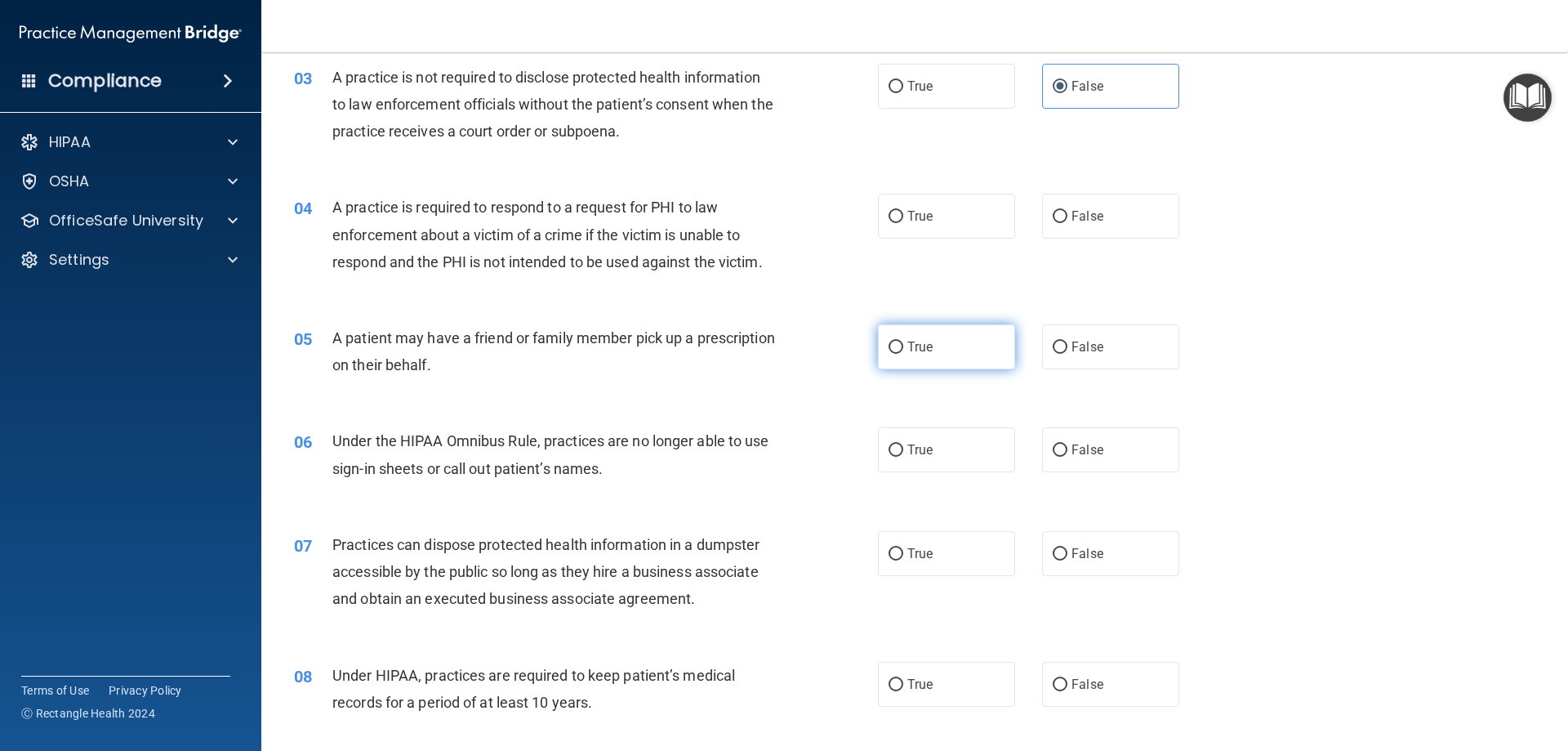
click at [907, 347] on span "True" at bounding box center [920, 346] width 25 height 15
click at [903, 347] on input "True" at bounding box center [896, 348] width 14 height 13
radio input "true"
click at [1071, 452] on span "False" at bounding box center [1087, 449] width 31 height 15
click at [1068, 452] on input "False" at bounding box center [1060, 451] width 14 height 13
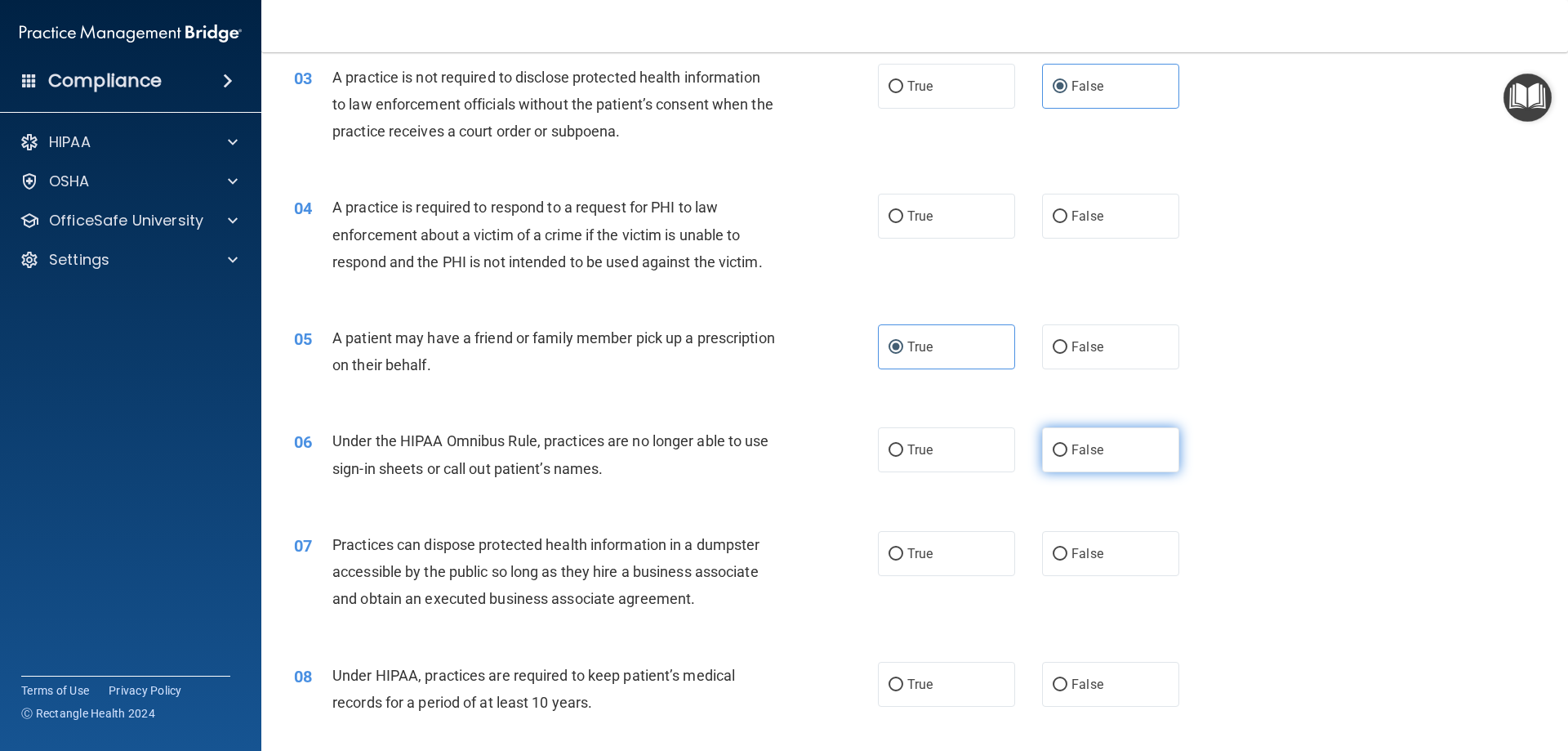
radio input "true"
click at [900, 100] on label "True" at bounding box center [947, 86] width 137 height 45
click at [900, 93] on input "True" at bounding box center [896, 87] width 14 height 13
radio input "true"
radio input "false"
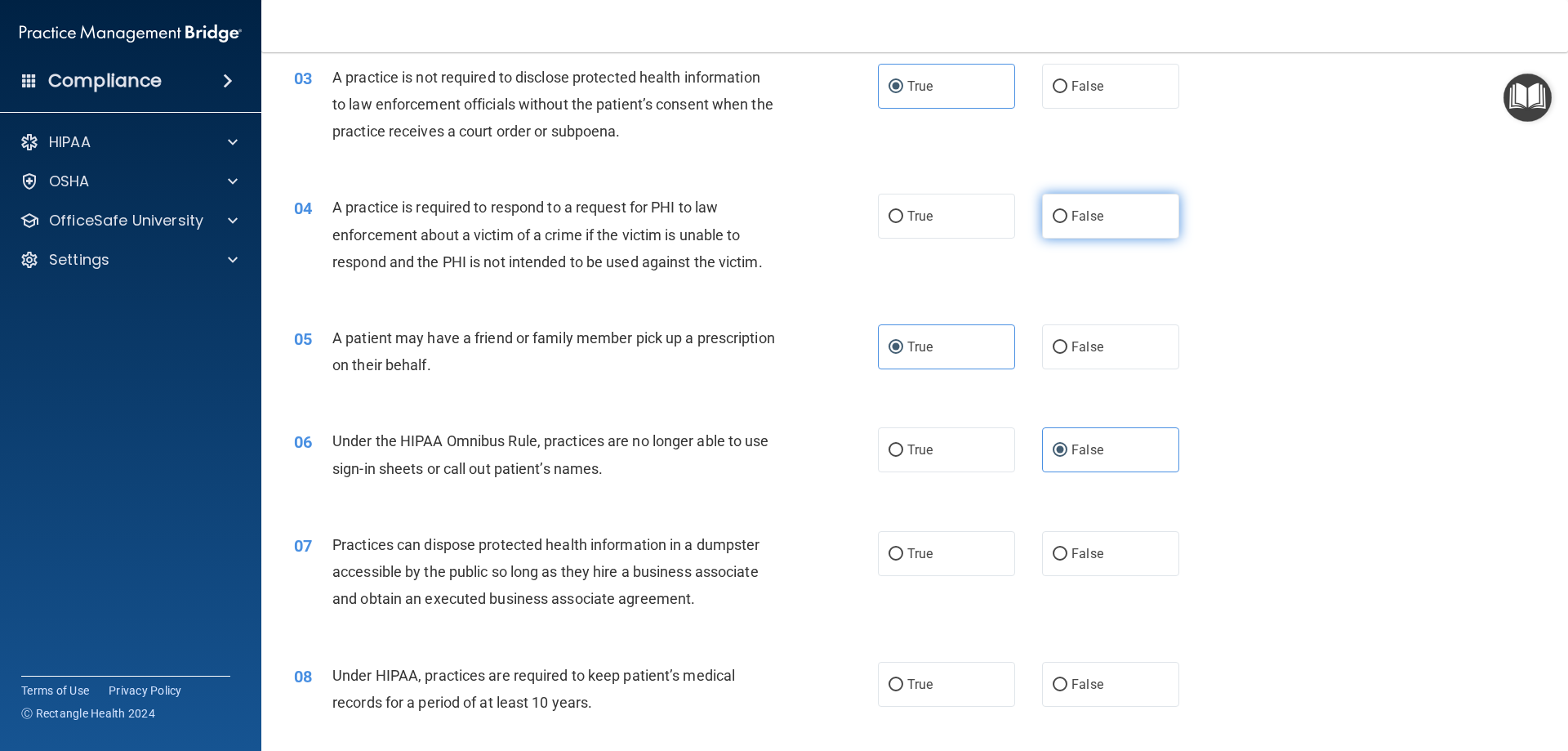
click at [1053, 213] on input "False" at bounding box center [1060, 217] width 14 height 13
radio input "true"
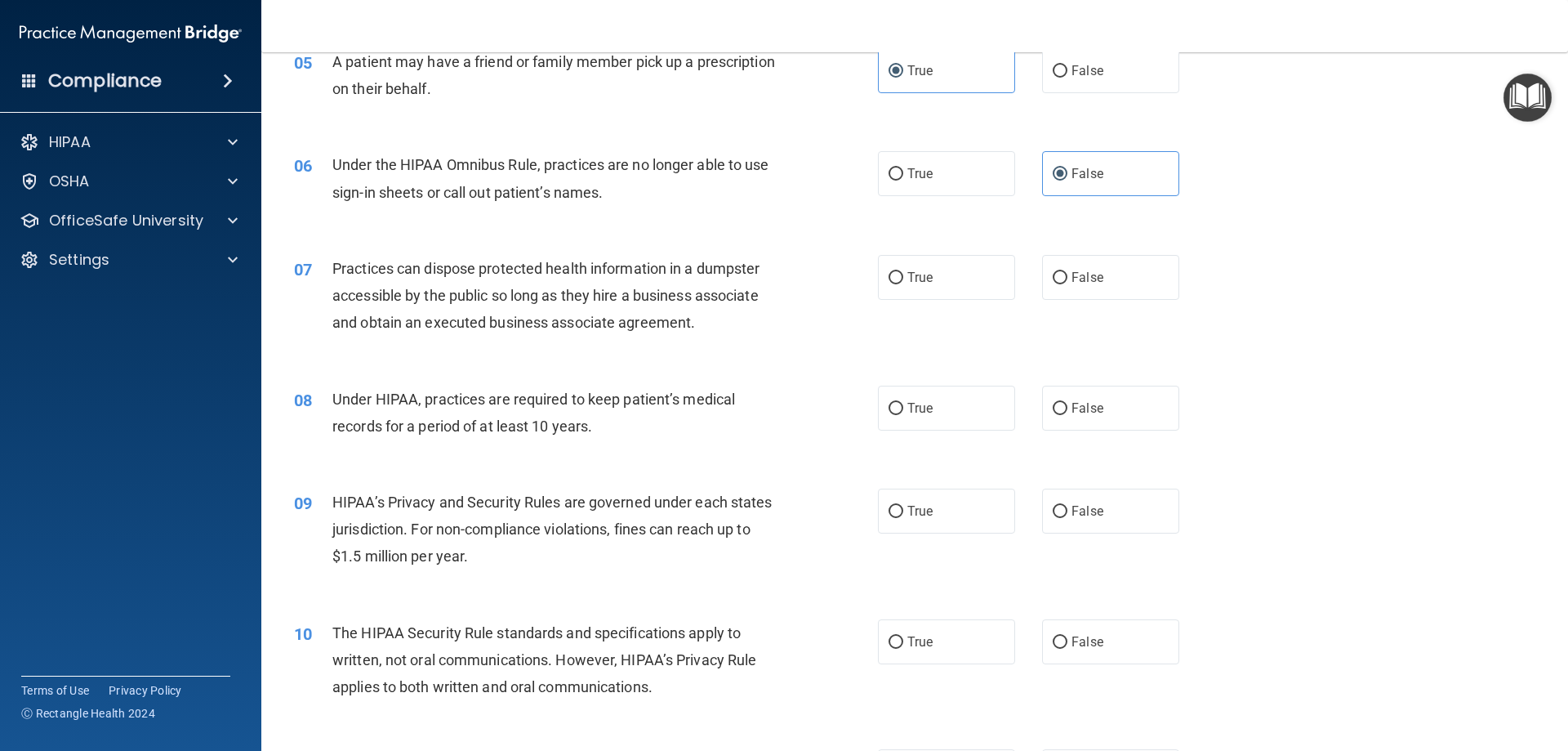
scroll to position [654, 0]
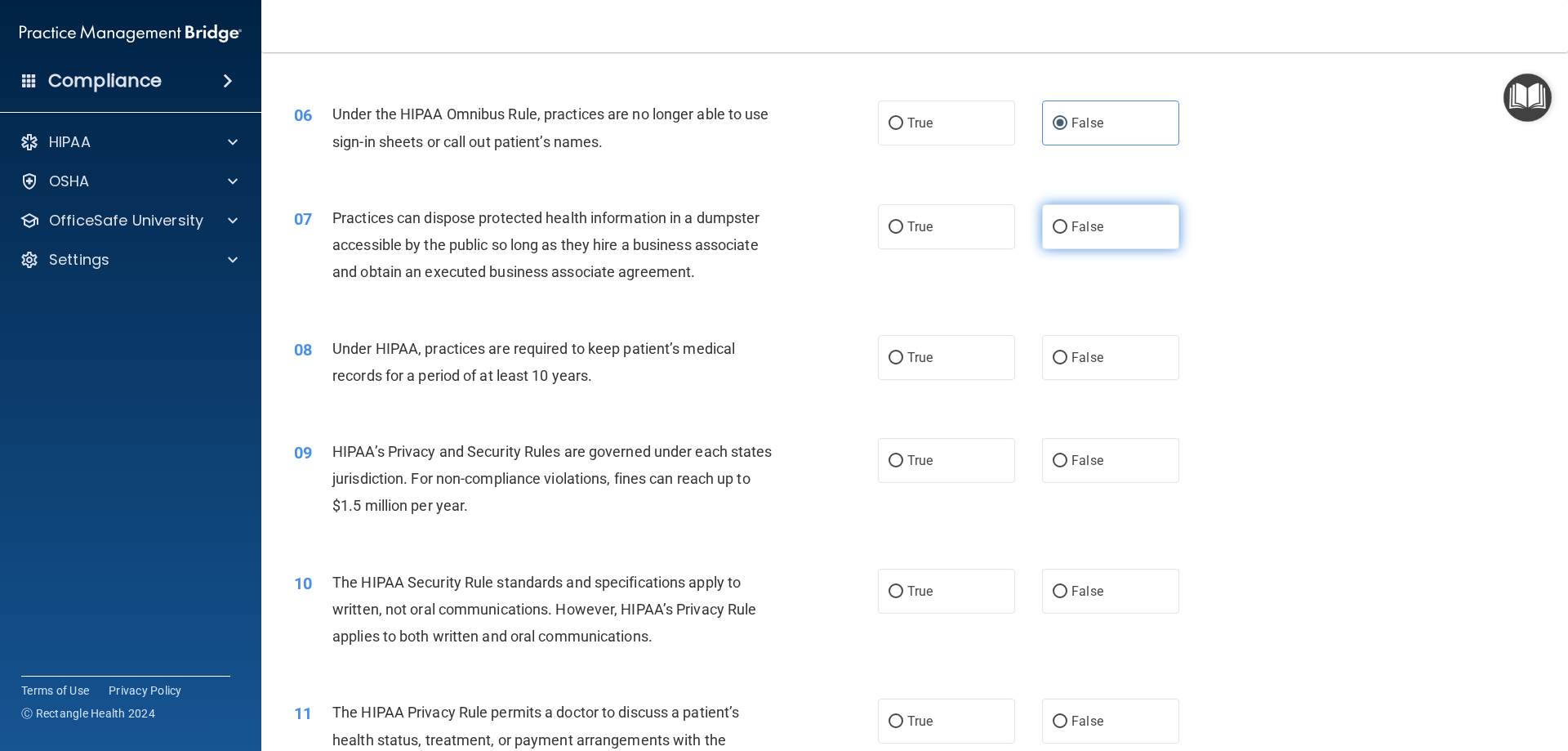
click at [1053, 221] on input "False" at bounding box center [1060, 227] width 14 height 13
radio input "true"
click at [941, 447] on label "True" at bounding box center [947, 461] width 137 height 45
click at [903, 455] on input "True" at bounding box center [896, 462] width 14 height 13
radio input "true"
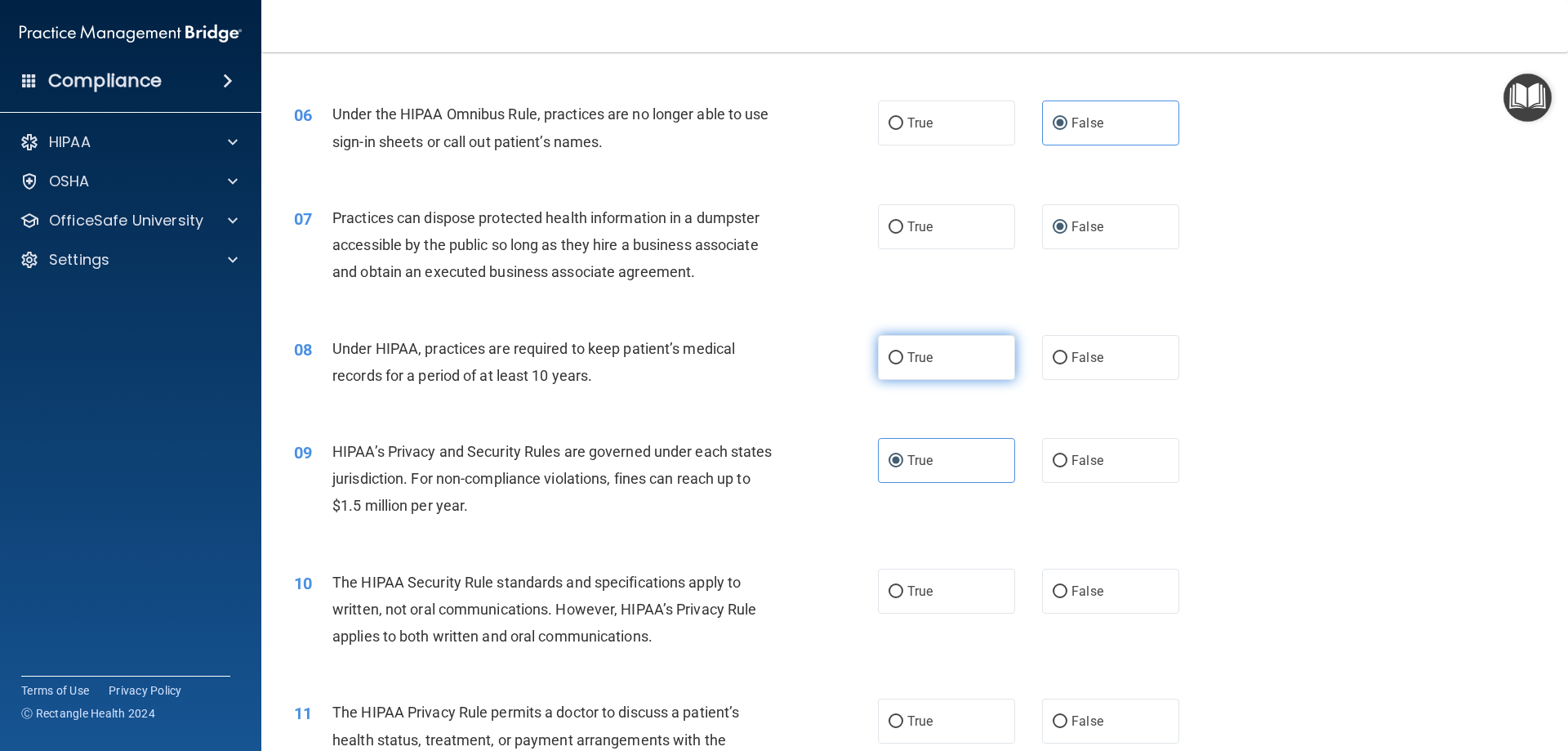
click at [912, 367] on label "True" at bounding box center [947, 358] width 137 height 45
click at [903, 365] on input "True" at bounding box center [896, 358] width 14 height 13
radio input "true"
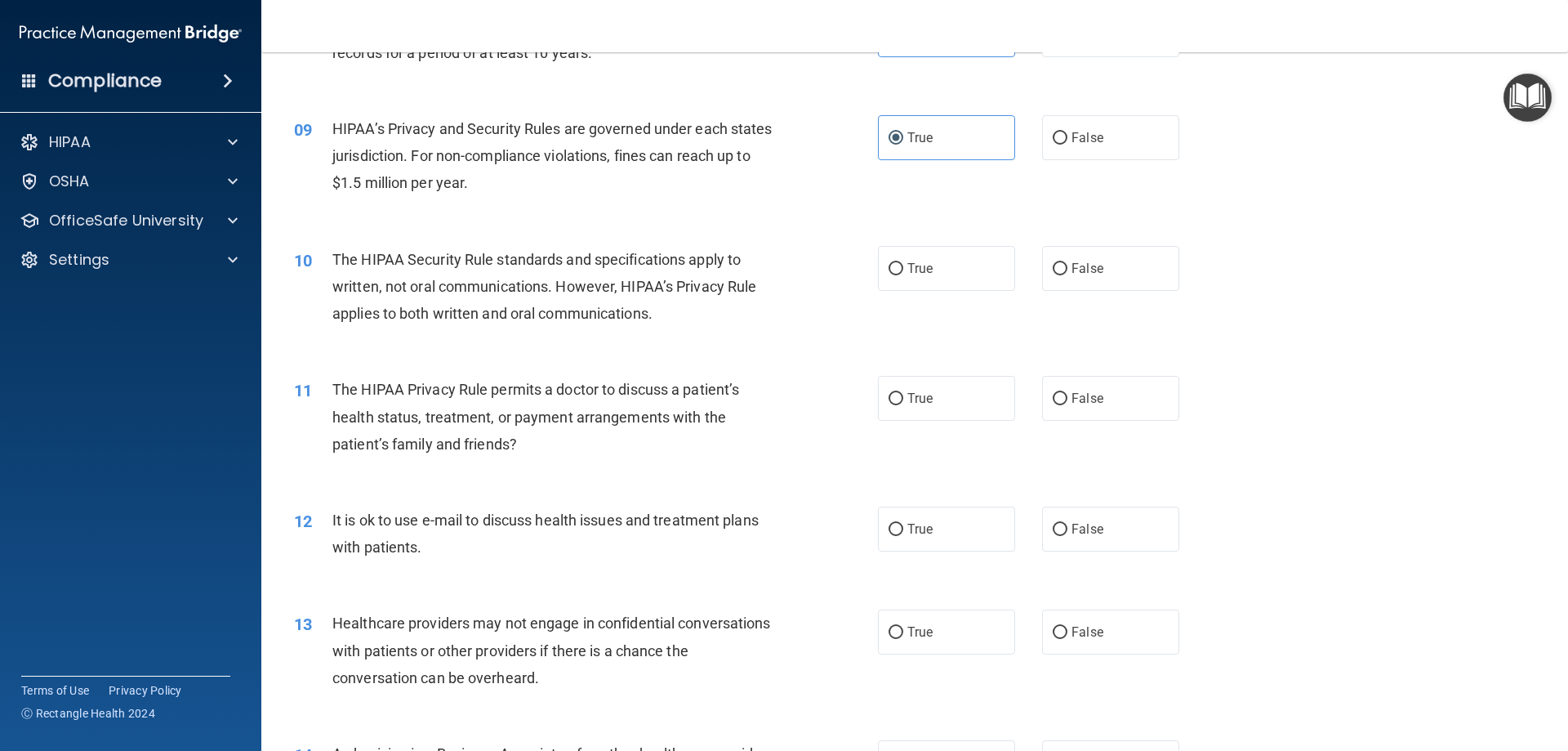
scroll to position [980, 0]
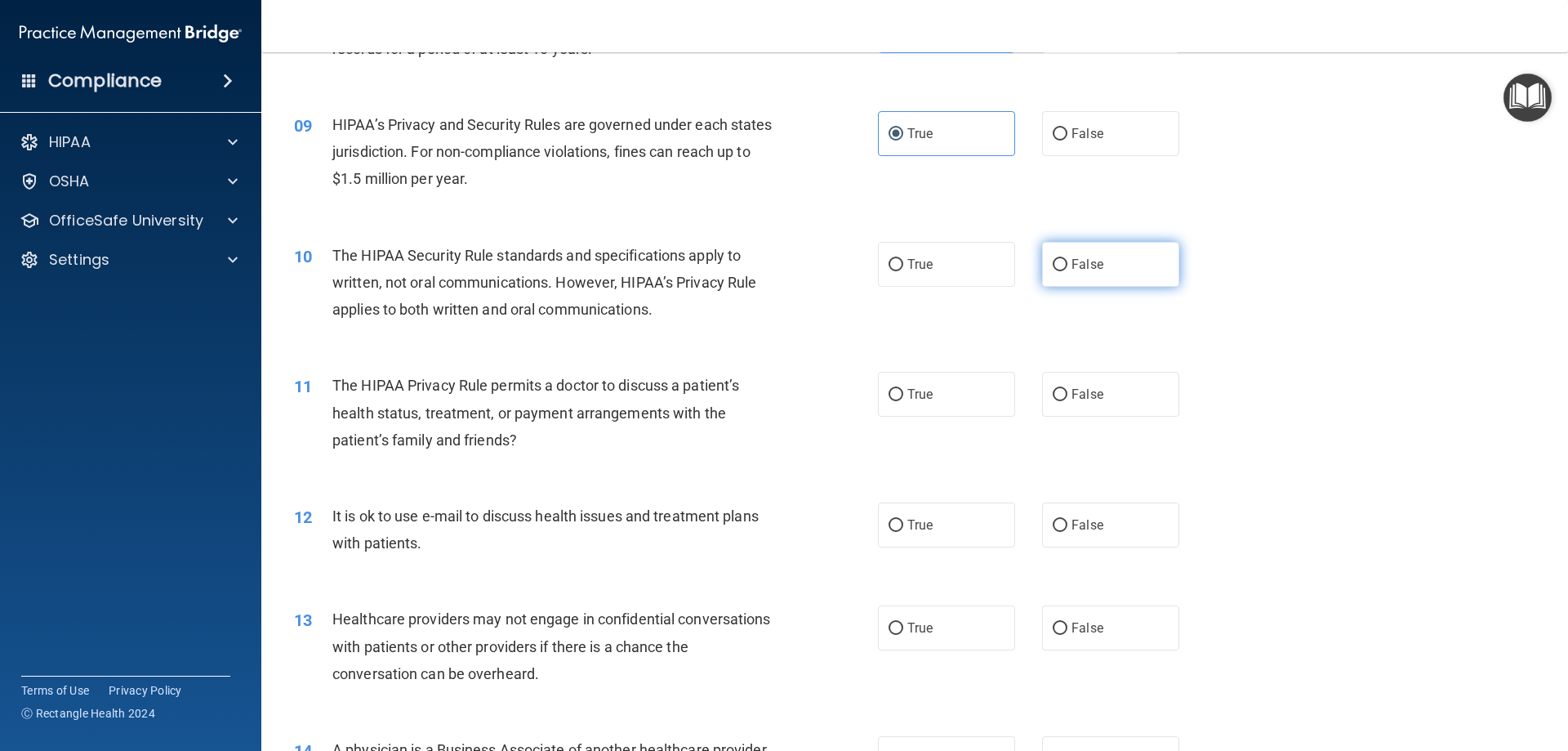
click at [1125, 274] on label "False" at bounding box center [1111, 264] width 137 height 45
click at [1068, 271] on input "False" at bounding box center [1060, 265] width 14 height 13
radio input "true"
click at [1053, 405] on label "False" at bounding box center [1111, 394] width 137 height 45
click at [1053, 402] on input "False" at bounding box center [1060, 395] width 14 height 13
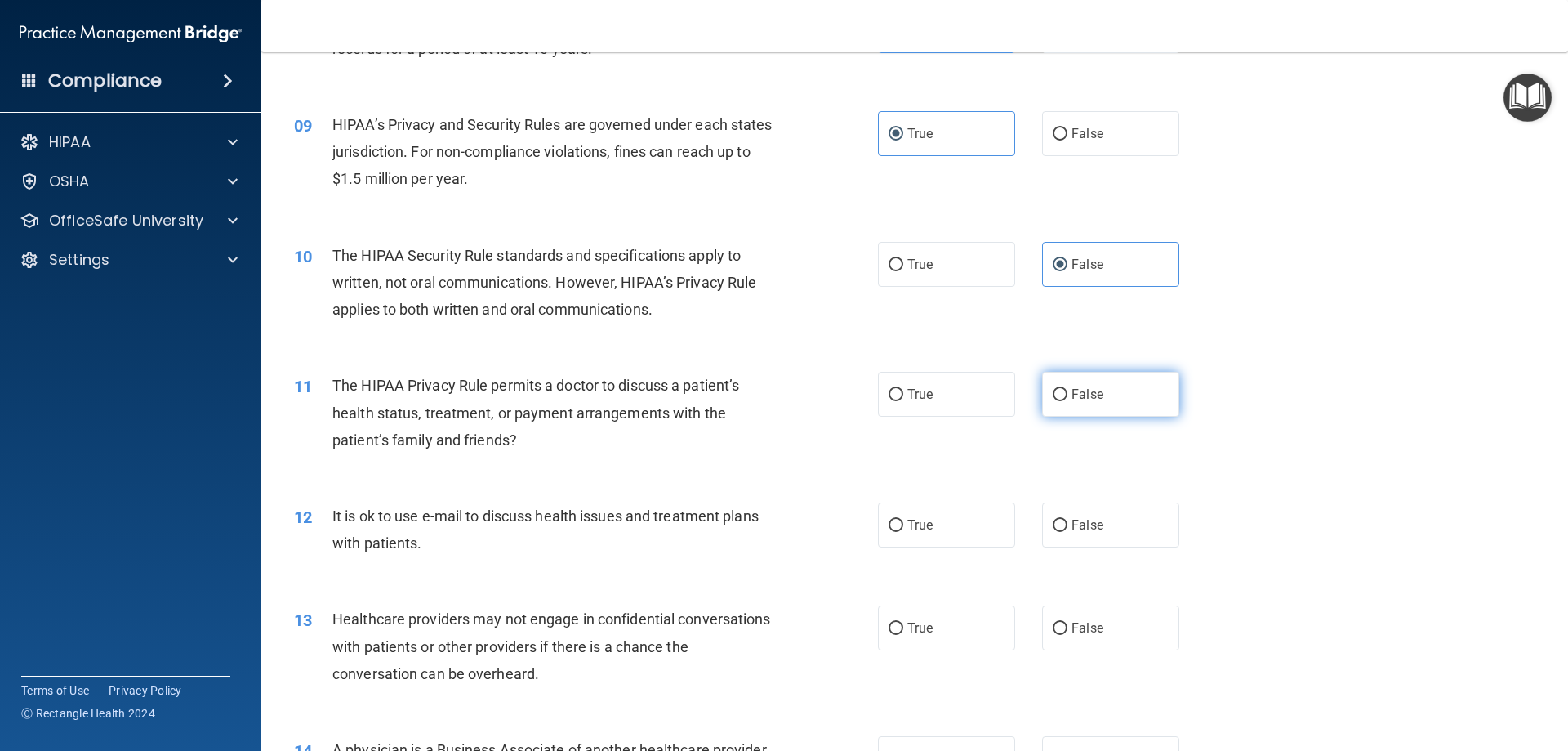
radio input "true"
drag, startPoint x: 1052, startPoint y: 526, endPoint x: 1040, endPoint y: 519, distance: 13.9
click at [1053, 526] on input "False" at bounding box center [1060, 526] width 14 height 13
radio input "true"
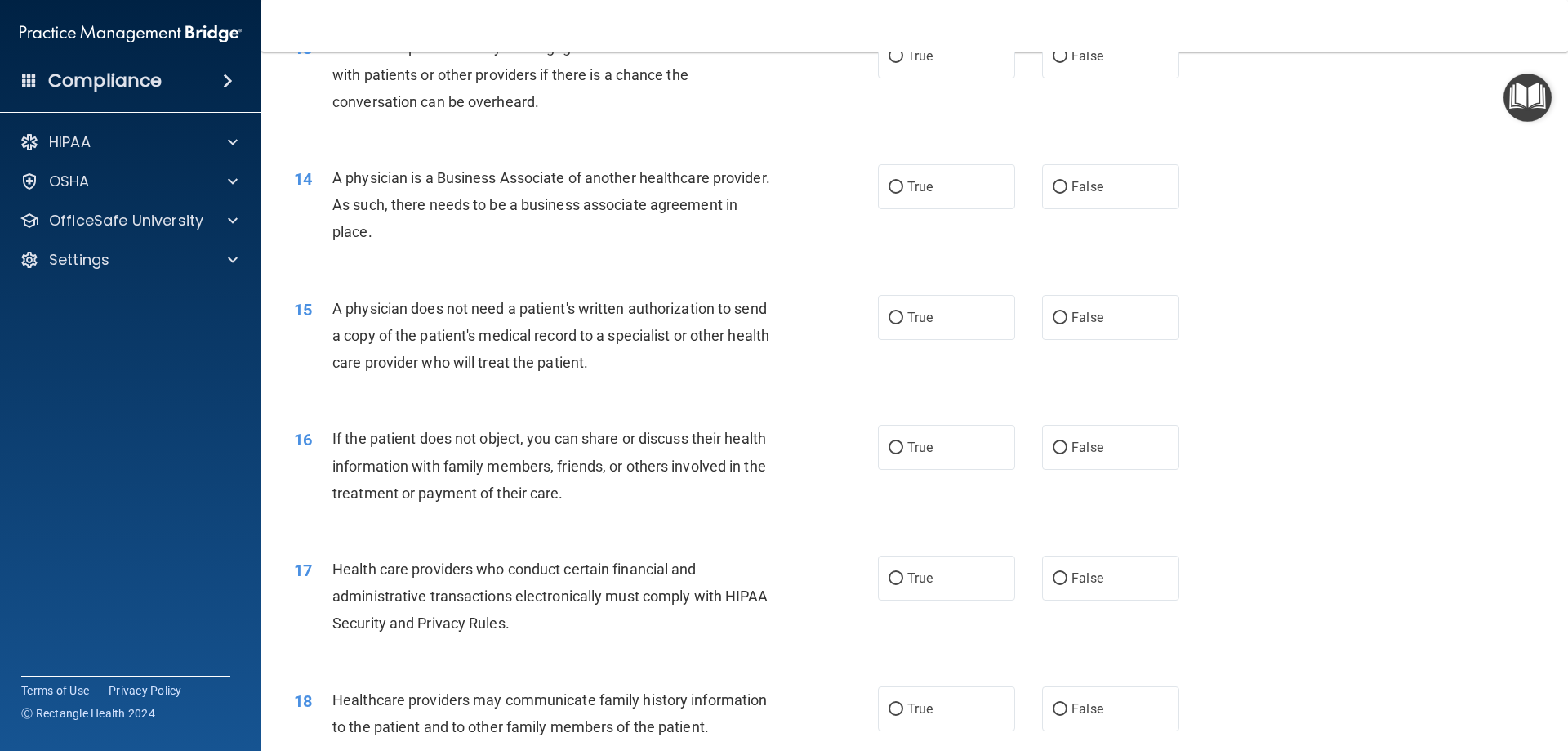
scroll to position [1471, 0]
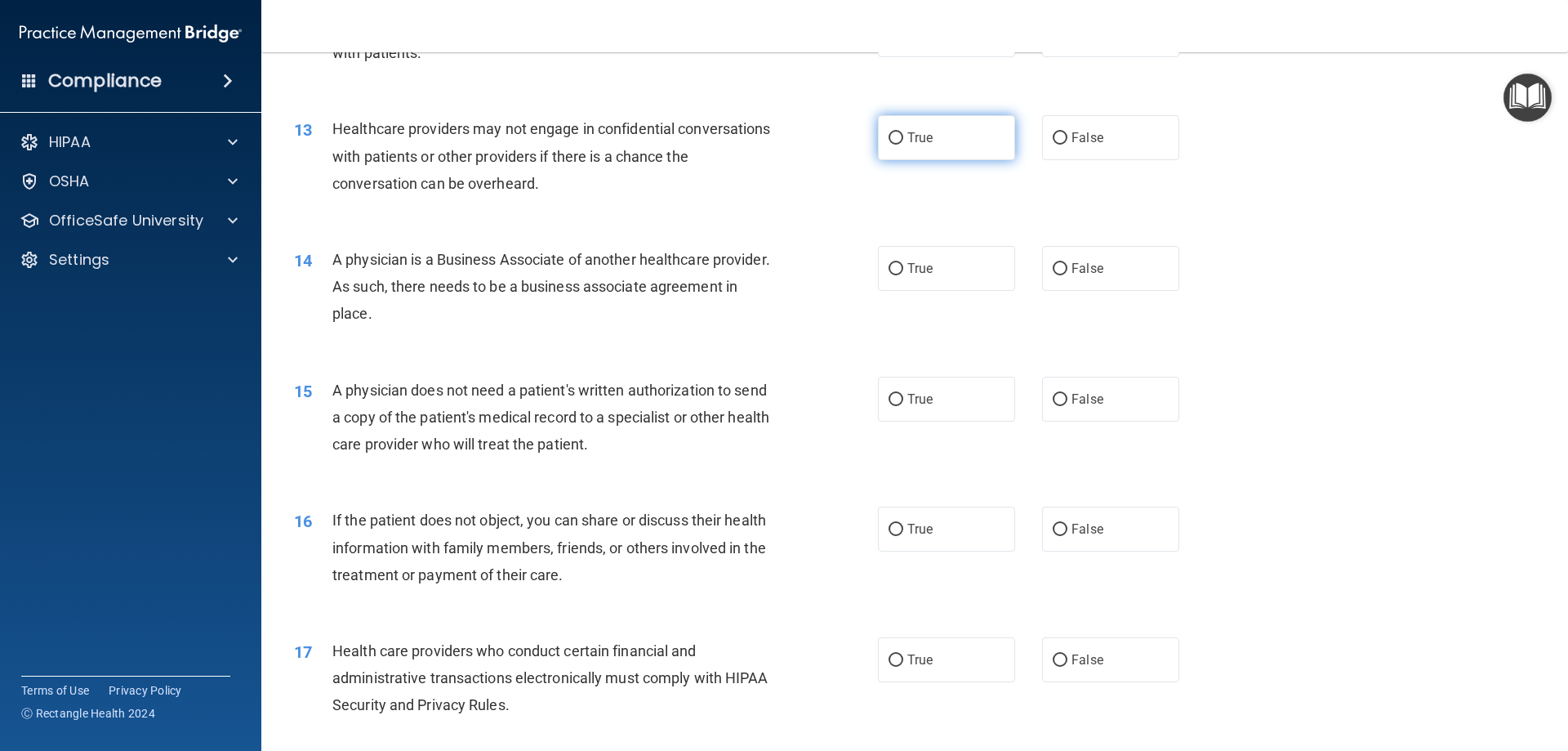
click at [956, 154] on label "True" at bounding box center [947, 137] width 137 height 45
click at [903, 145] on input "True" at bounding box center [896, 138] width 14 height 13
radio input "true"
click at [980, 268] on label "True" at bounding box center [947, 269] width 137 height 45
click at [903, 268] on input "True" at bounding box center [896, 269] width 14 height 13
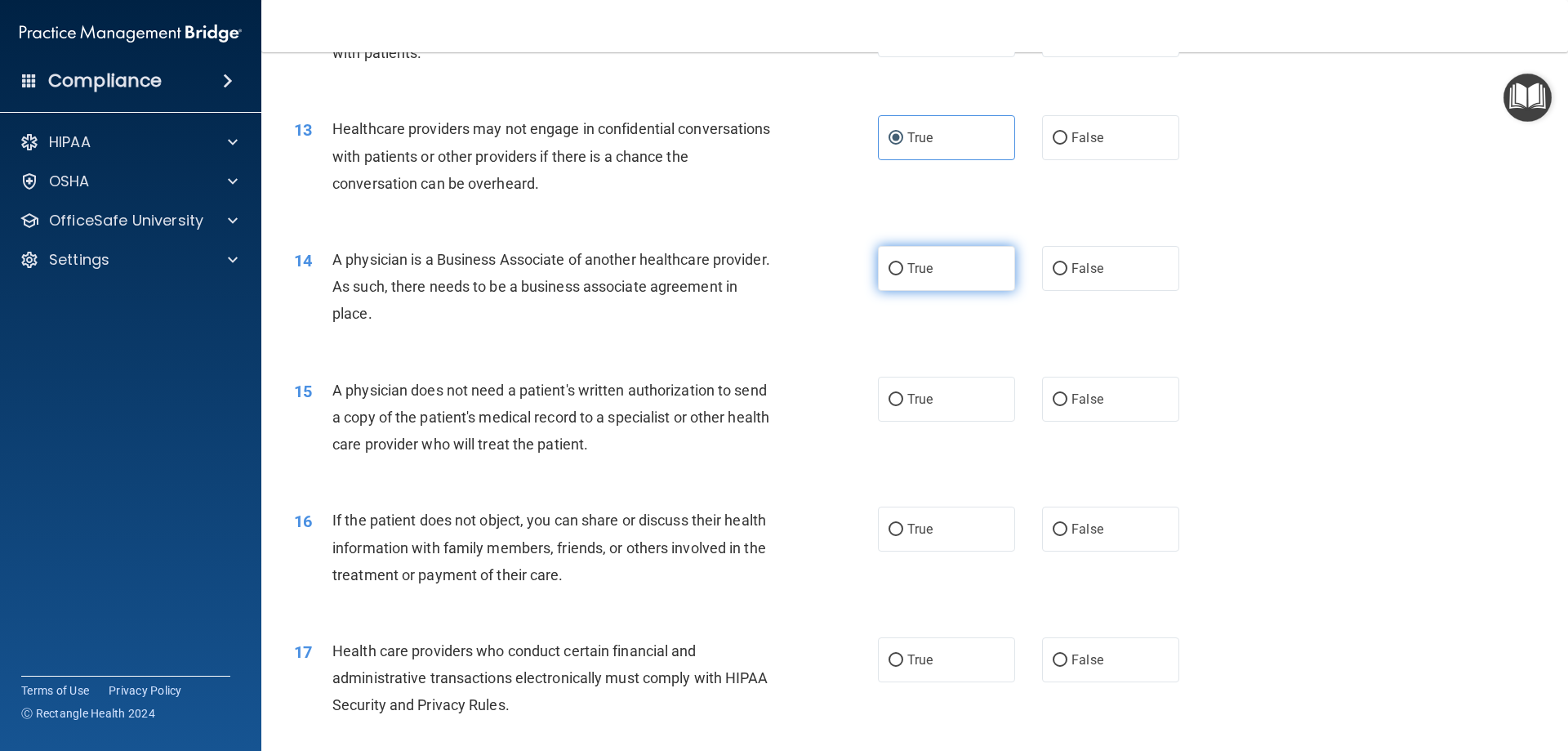
radio input "true"
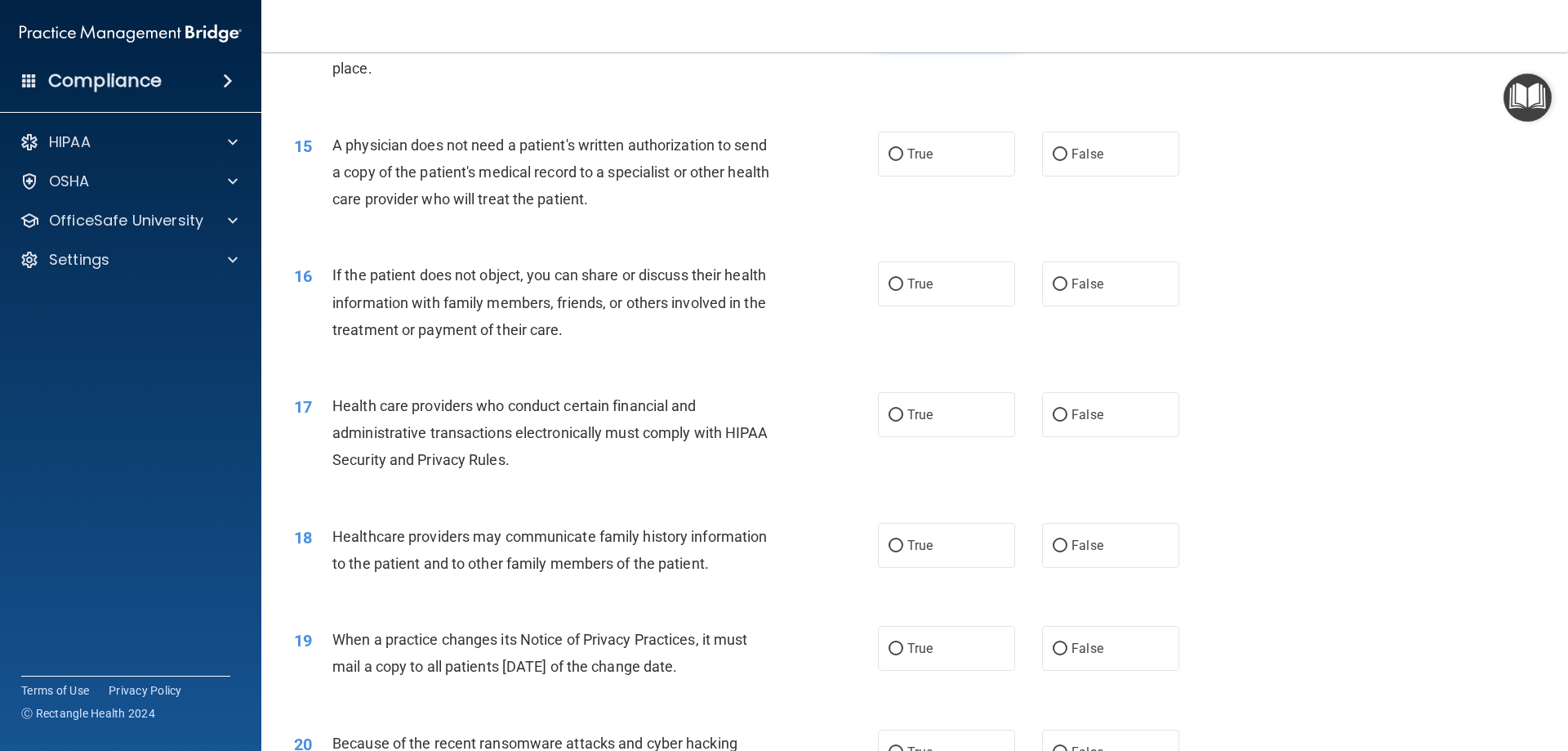
scroll to position [1798, 0]
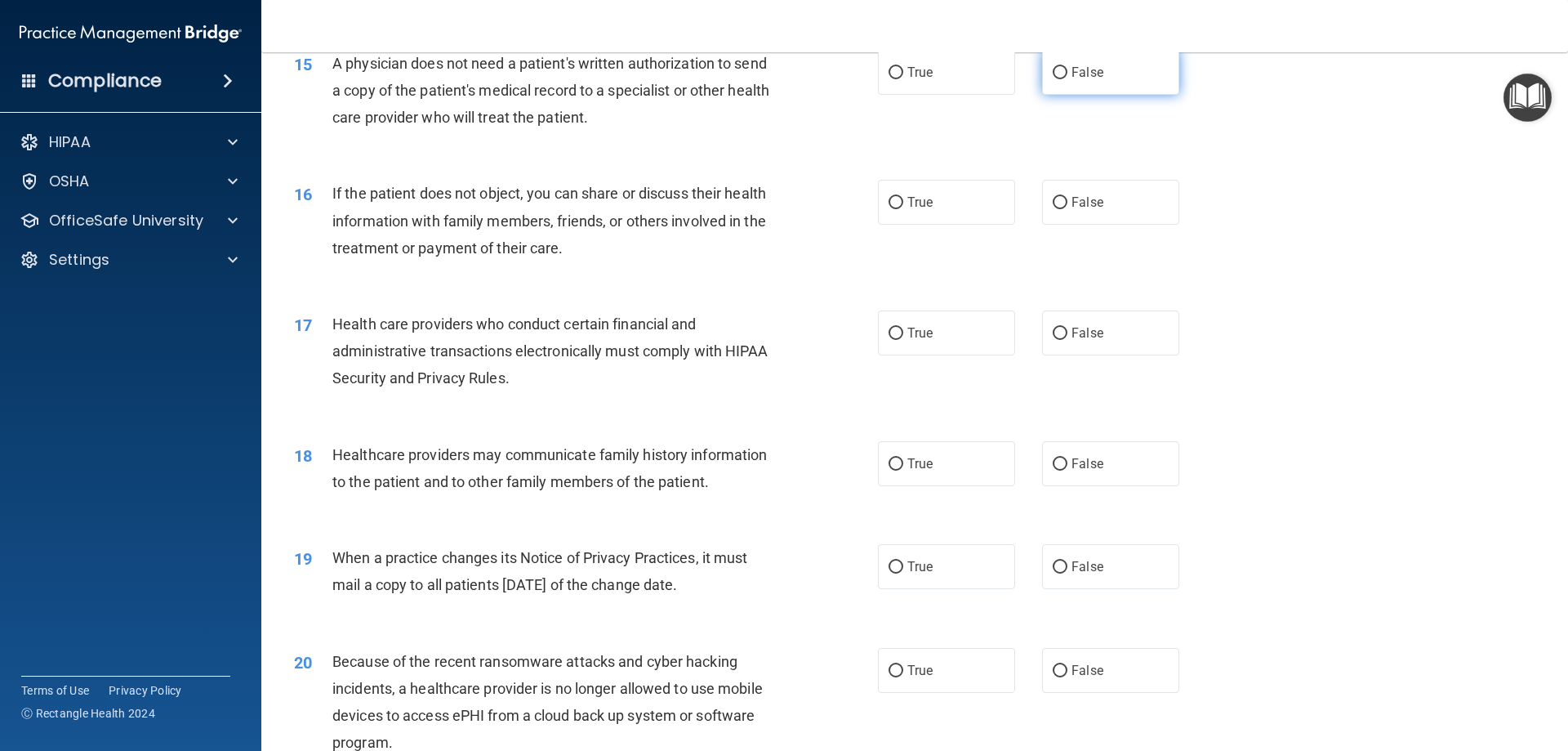
click at [1062, 86] on label "False" at bounding box center [1111, 72] width 137 height 45
click at [1062, 79] on input "False" at bounding box center [1060, 74] width 14 height 13
radio input "true"
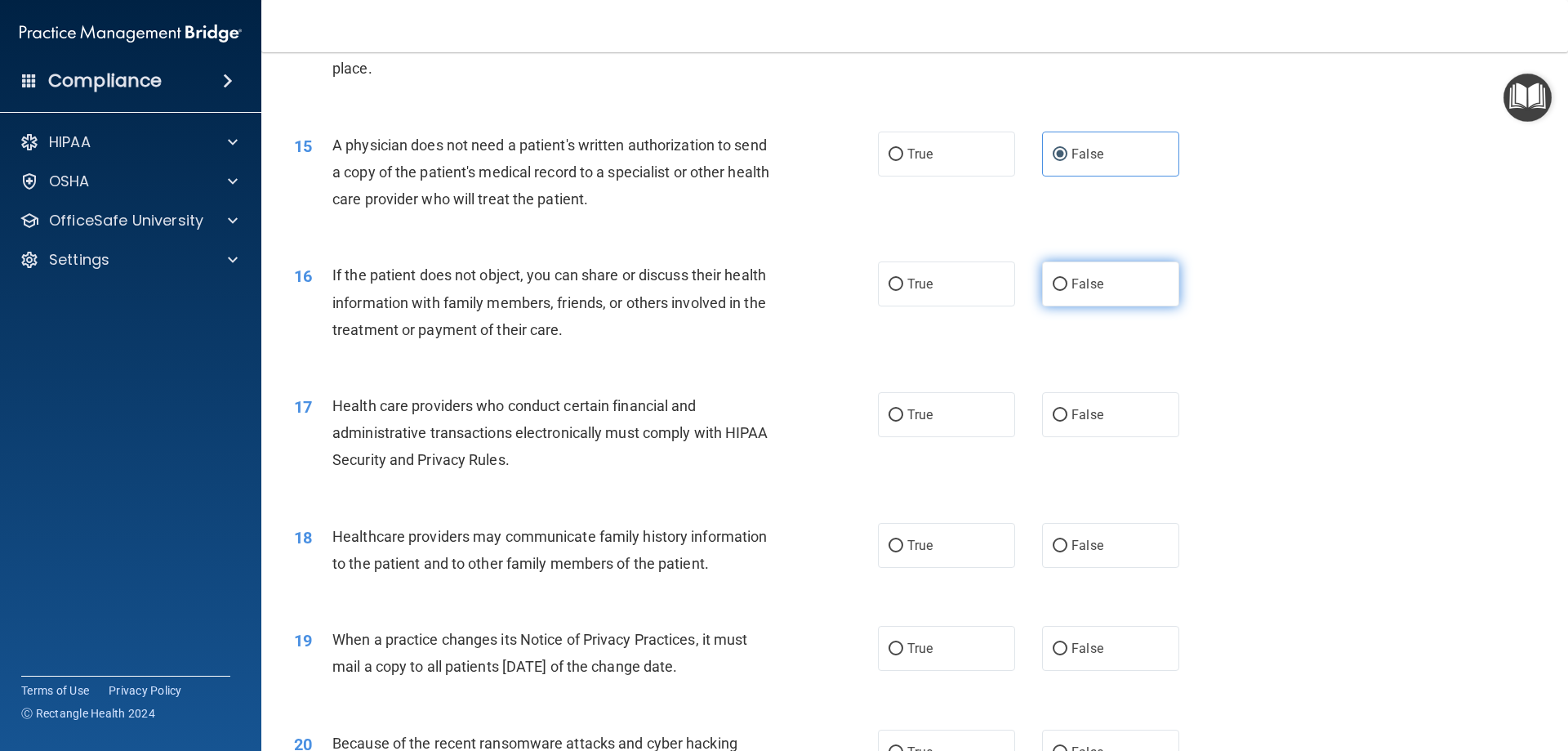
click at [1071, 285] on span "False" at bounding box center [1087, 283] width 31 height 15
click at [1064, 285] on input "False" at bounding box center [1060, 285] width 14 height 13
radio input "true"
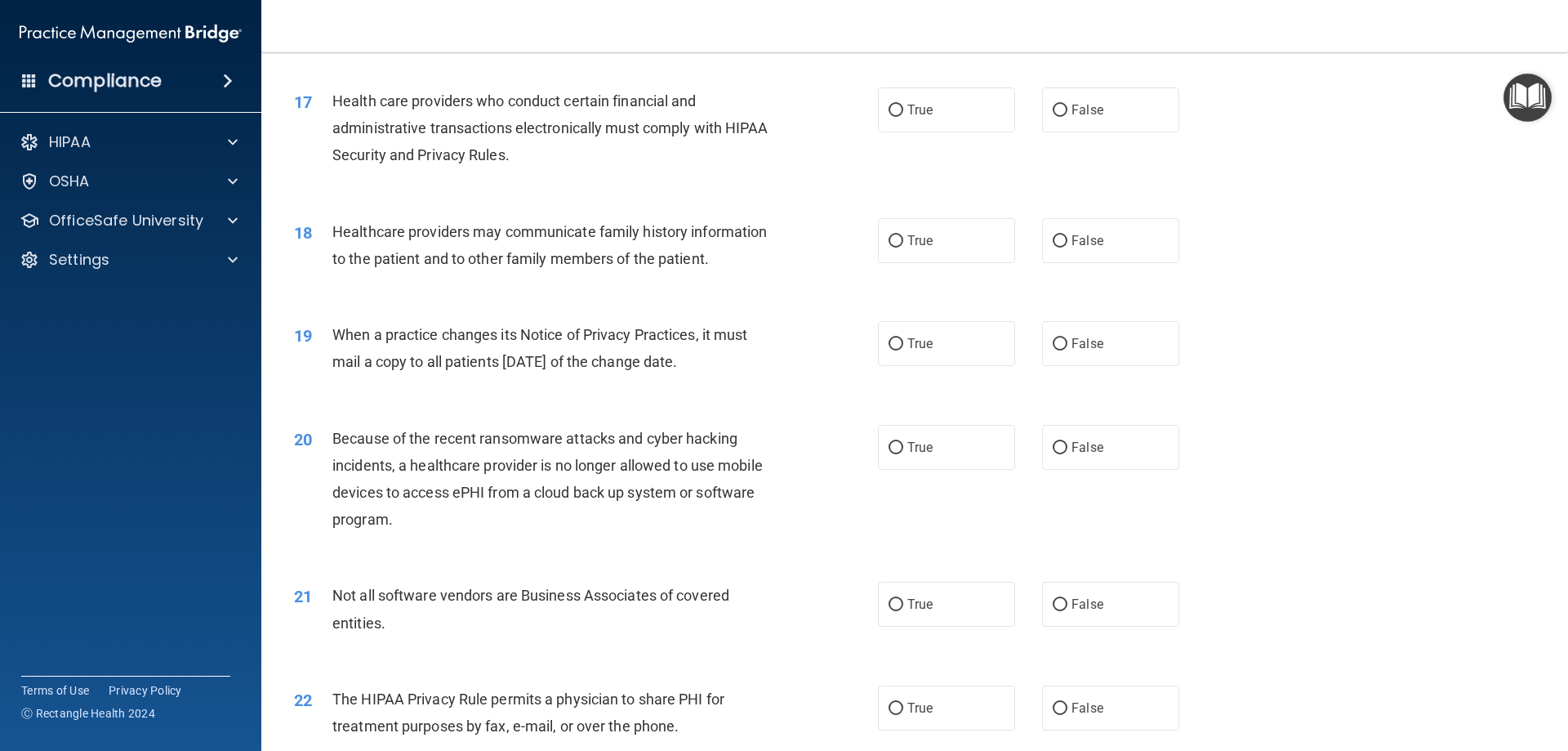
scroll to position [2029, 0]
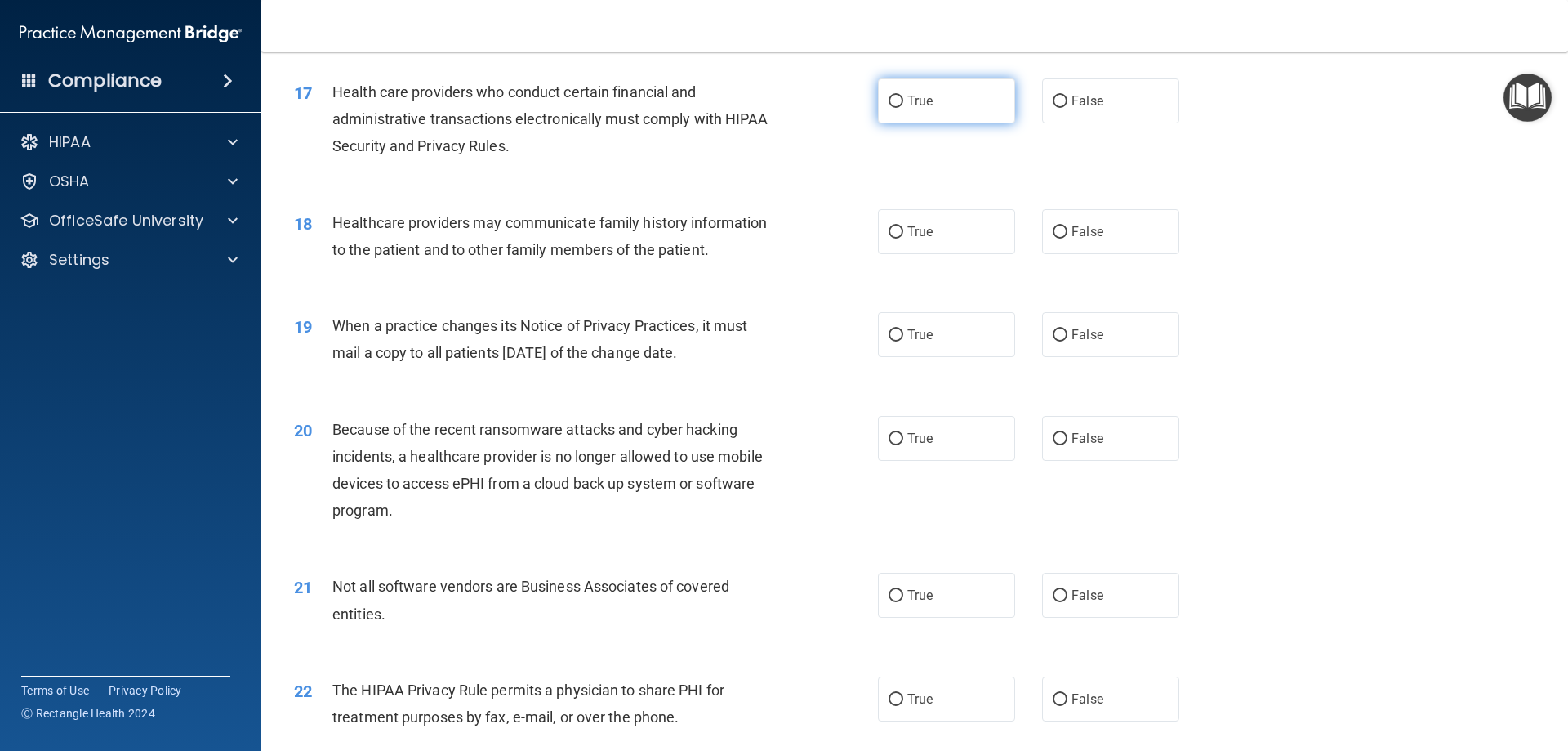
click at [969, 102] on label "True" at bounding box center [947, 101] width 137 height 45
click at [903, 102] on input "True" at bounding box center [896, 102] width 14 height 13
radio input "true"
click at [972, 341] on label "True" at bounding box center [947, 334] width 137 height 45
click at [903, 341] on input "True" at bounding box center [896, 336] width 14 height 13
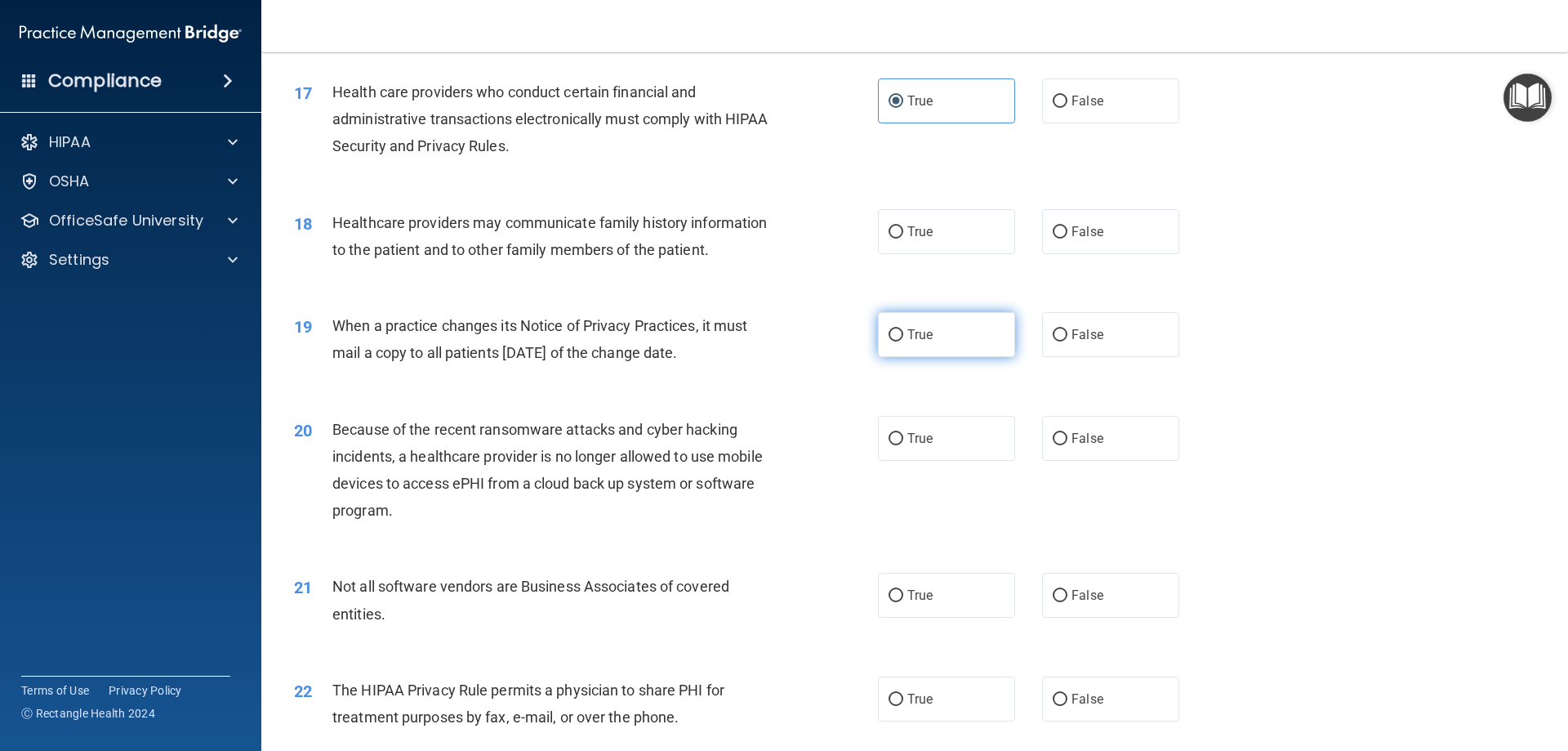
radio input "true"
click at [946, 437] on label "True" at bounding box center [947, 438] width 137 height 45
click at [903, 437] on input "True" at bounding box center [896, 439] width 14 height 13
radio input "true"
click at [984, 605] on label "True" at bounding box center [947, 596] width 137 height 45
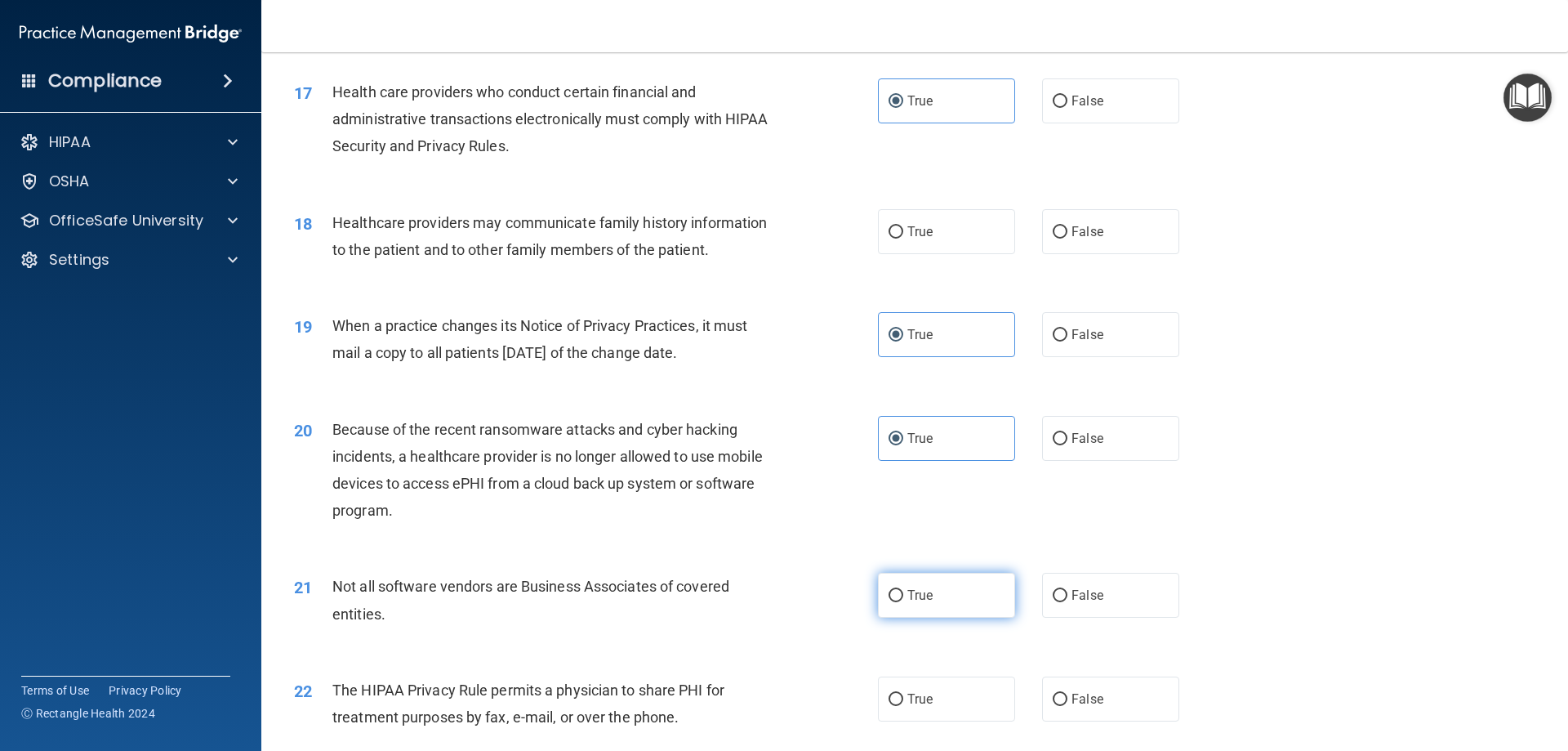
click at [903, 602] on input "True" at bounding box center [896, 596] width 14 height 13
radio input "true"
click at [1071, 243] on label "False" at bounding box center [1111, 232] width 137 height 45
click at [1068, 239] on input "False" at bounding box center [1060, 233] width 14 height 13
radio input "true"
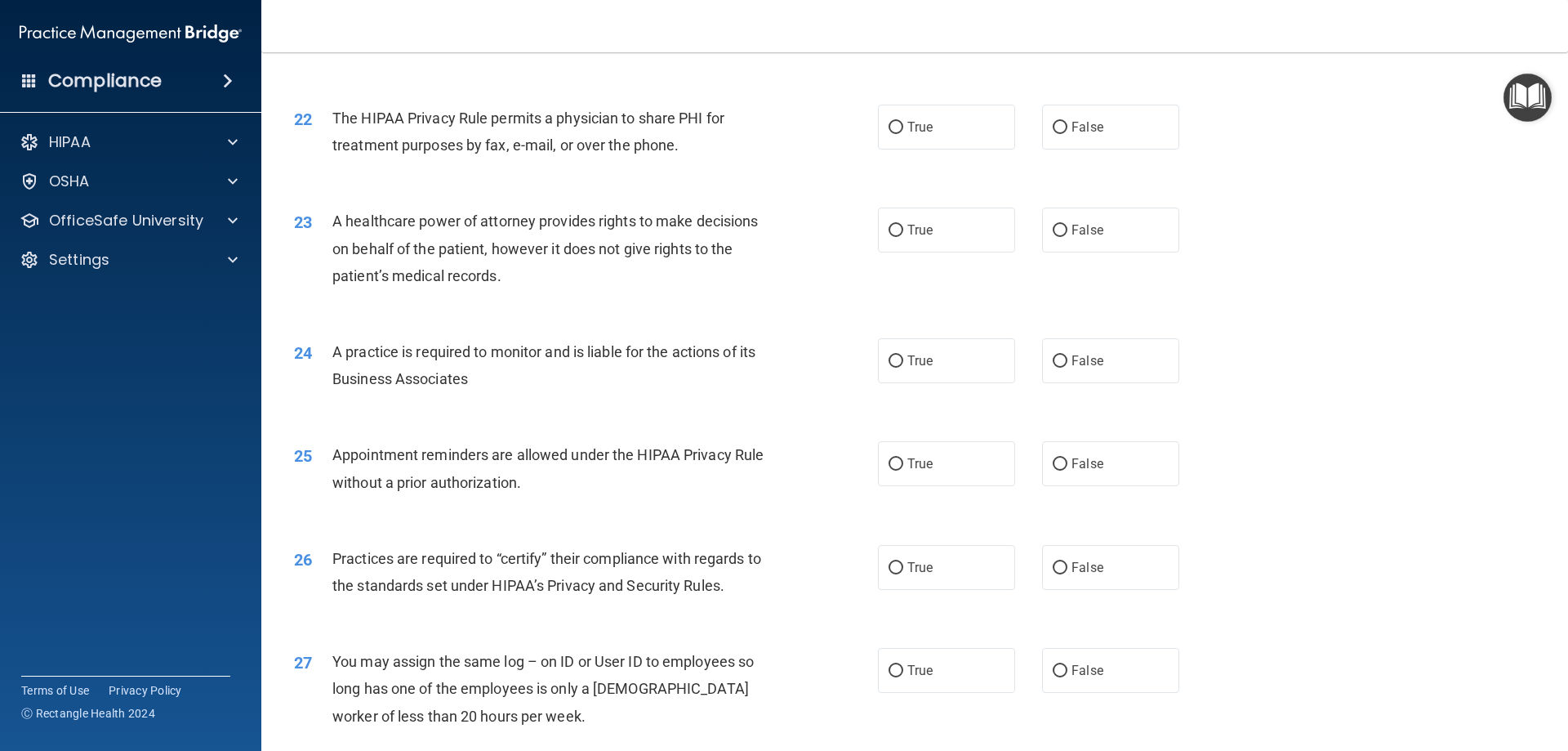
scroll to position [2629, 0]
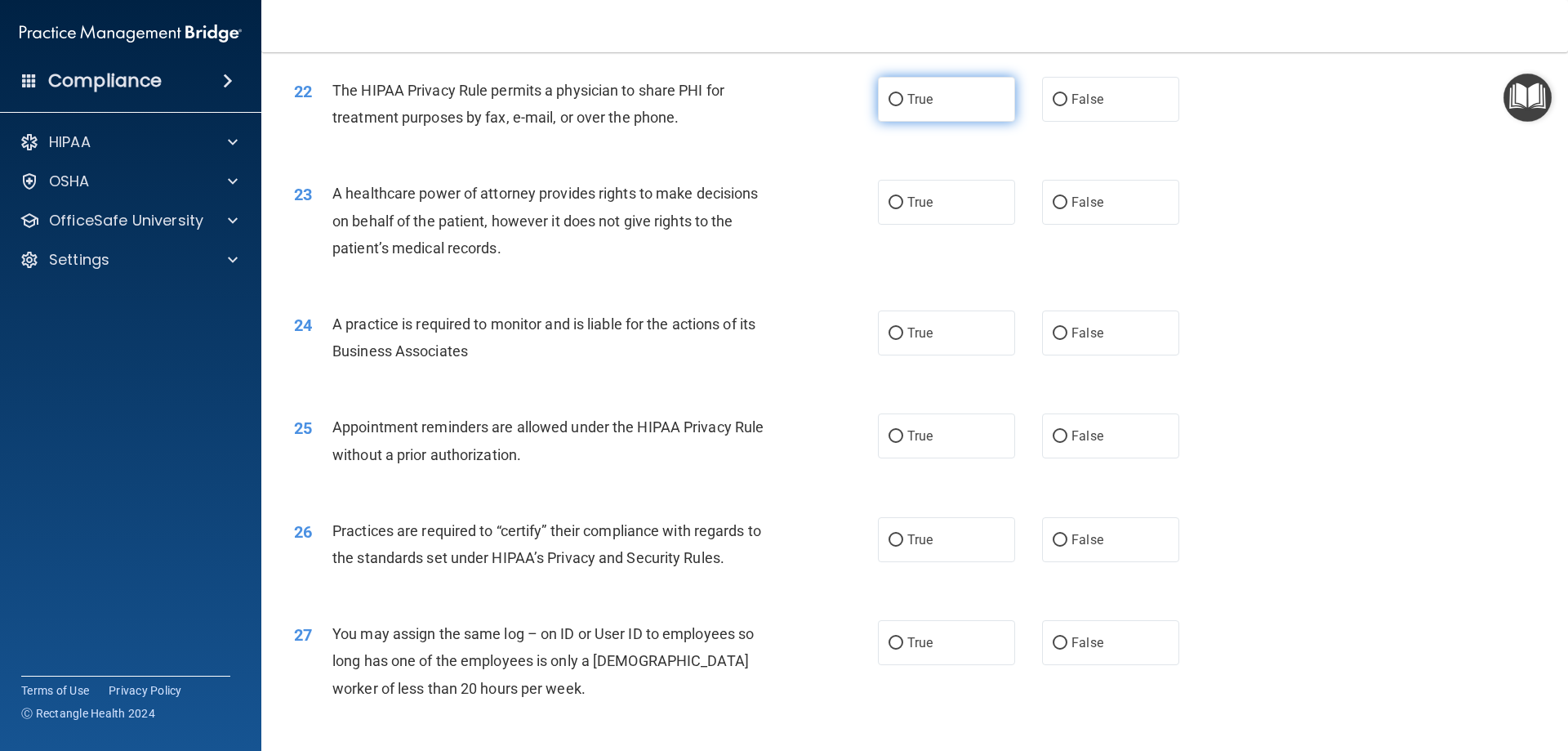
click at [976, 90] on label "True" at bounding box center [947, 99] width 137 height 45
click at [903, 94] on input "True" at bounding box center [896, 101] width 14 height 13
radio input "true"
click at [960, 220] on label "True" at bounding box center [947, 202] width 137 height 45
click at [903, 209] on input "True" at bounding box center [896, 203] width 14 height 13
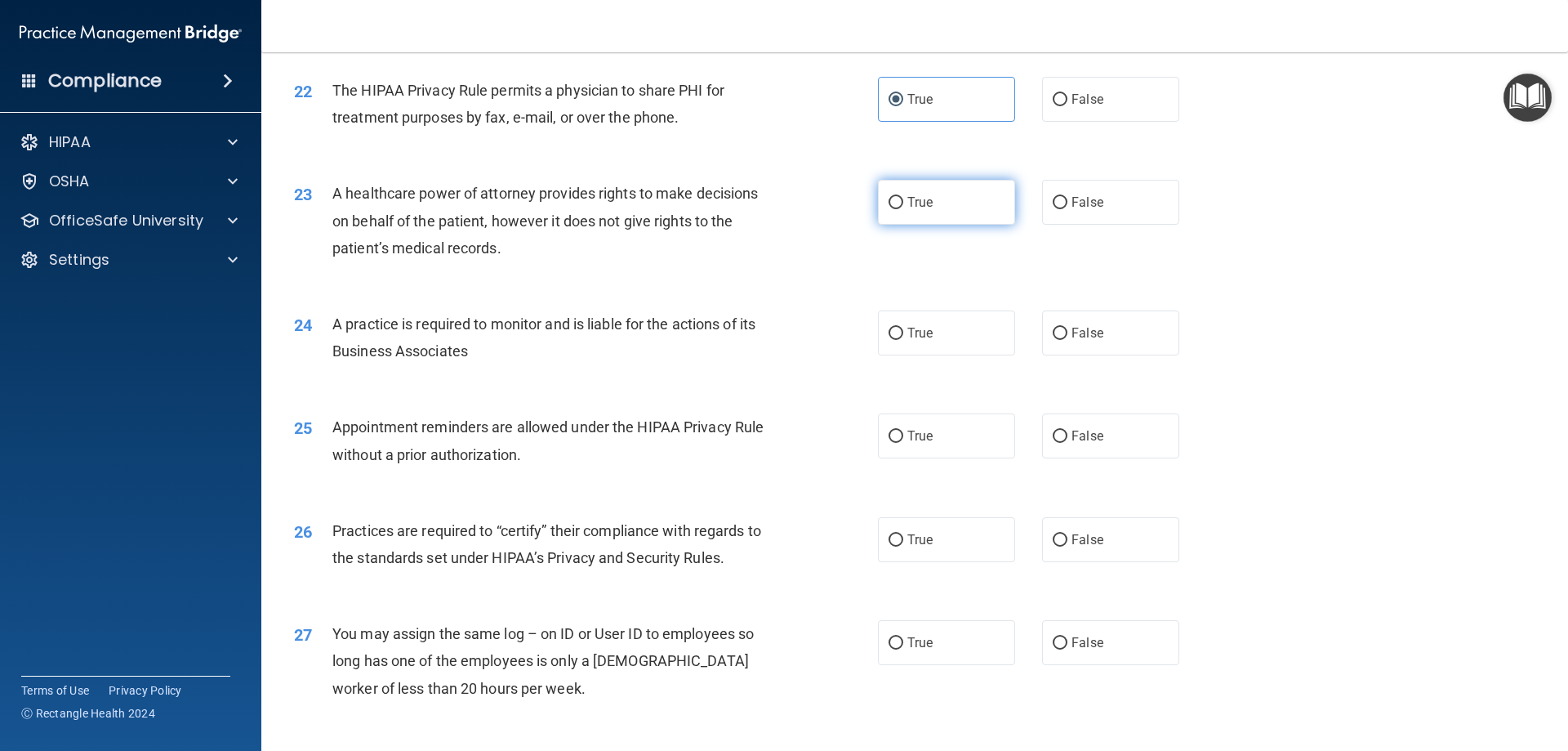
radio input "true"
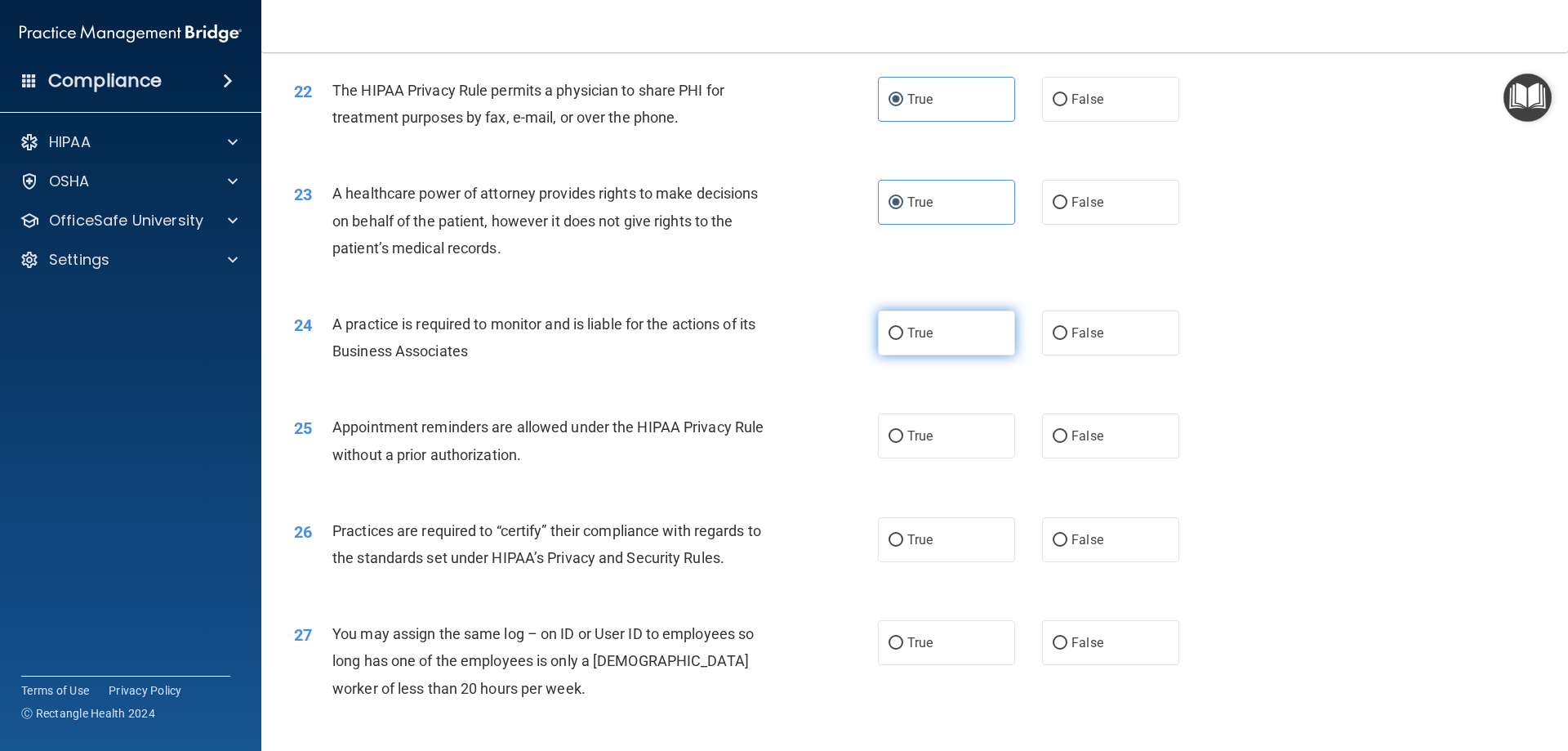
click at [897, 344] on label "True" at bounding box center [947, 333] width 137 height 45
click at [897, 340] on input "True" at bounding box center [896, 334] width 14 height 13
radio input "true"
click at [907, 440] on span "True" at bounding box center [920, 436] width 25 height 15
click at [903, 440] on input "True" at bounding box center [896, 437] width 14 height 13
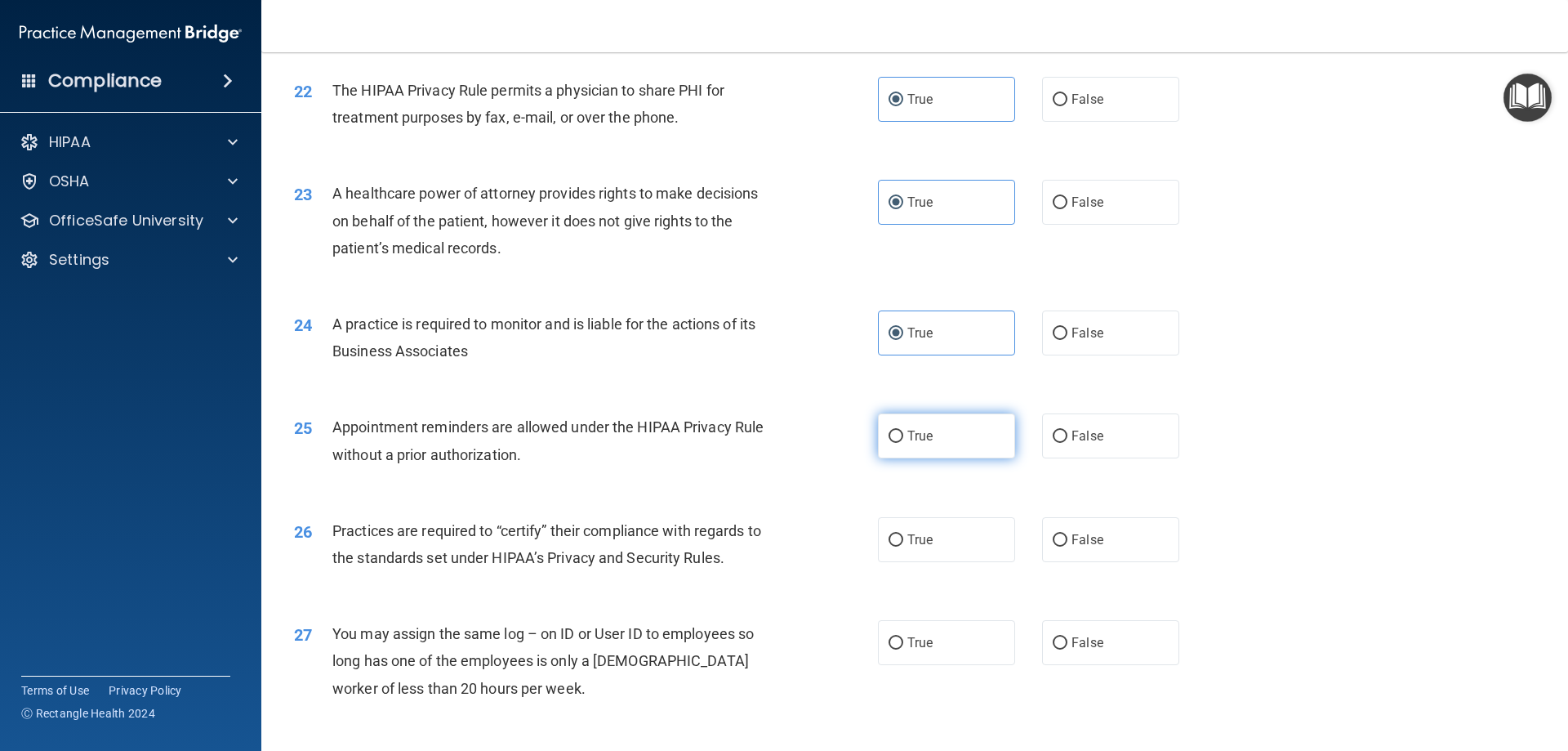
radio input "true"
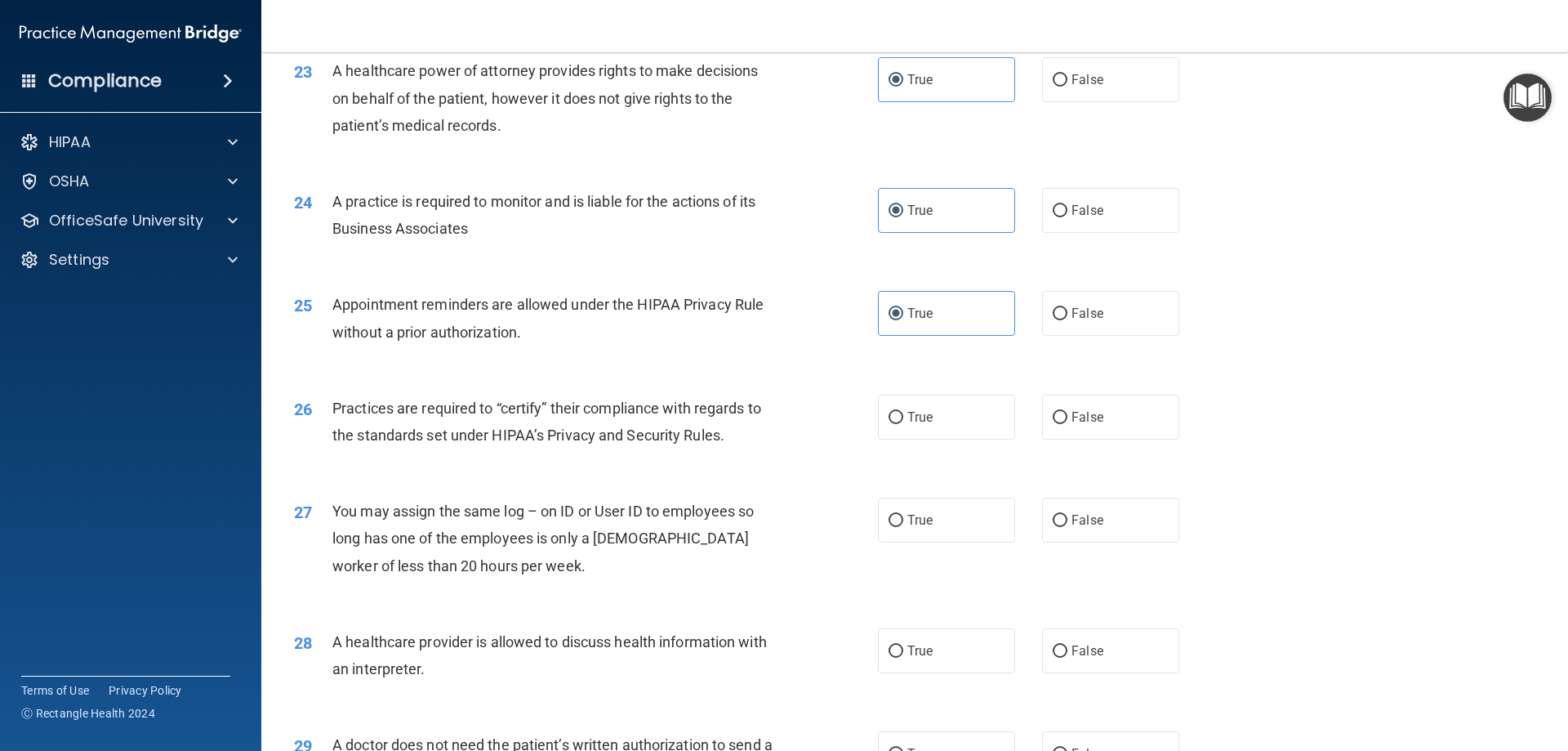
scroll to position [2793, 0]
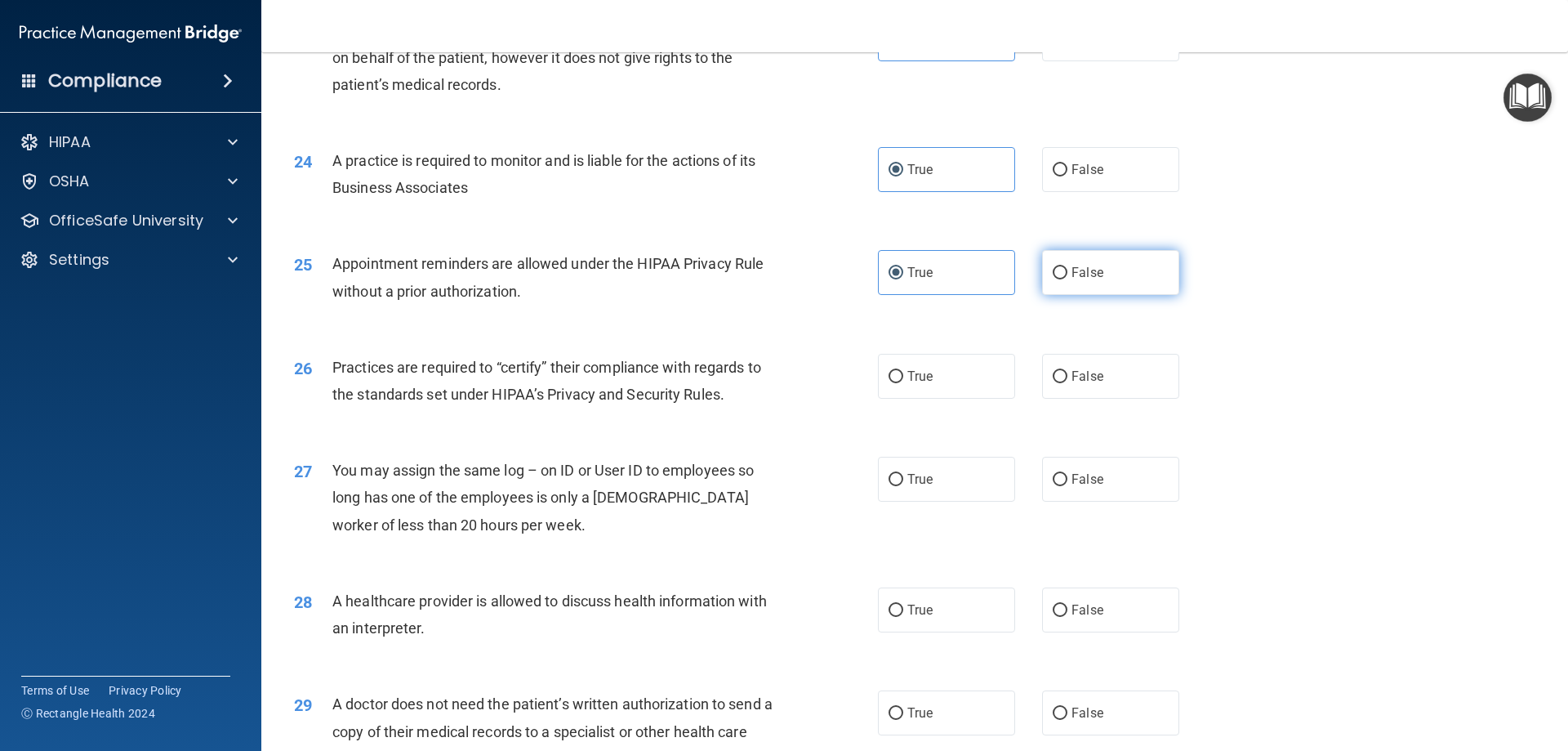
click at [1083, 268] on span "False" at bounding box center [1087, 272] width 31 height 15
click at [1068, 268] on input "False" at bounding box center [1060, 273] width 14 height 13
radio input "true"
radio input "false"
click at [907, 381] on span "True" at bounding box center [920, 376] width 25 height 15
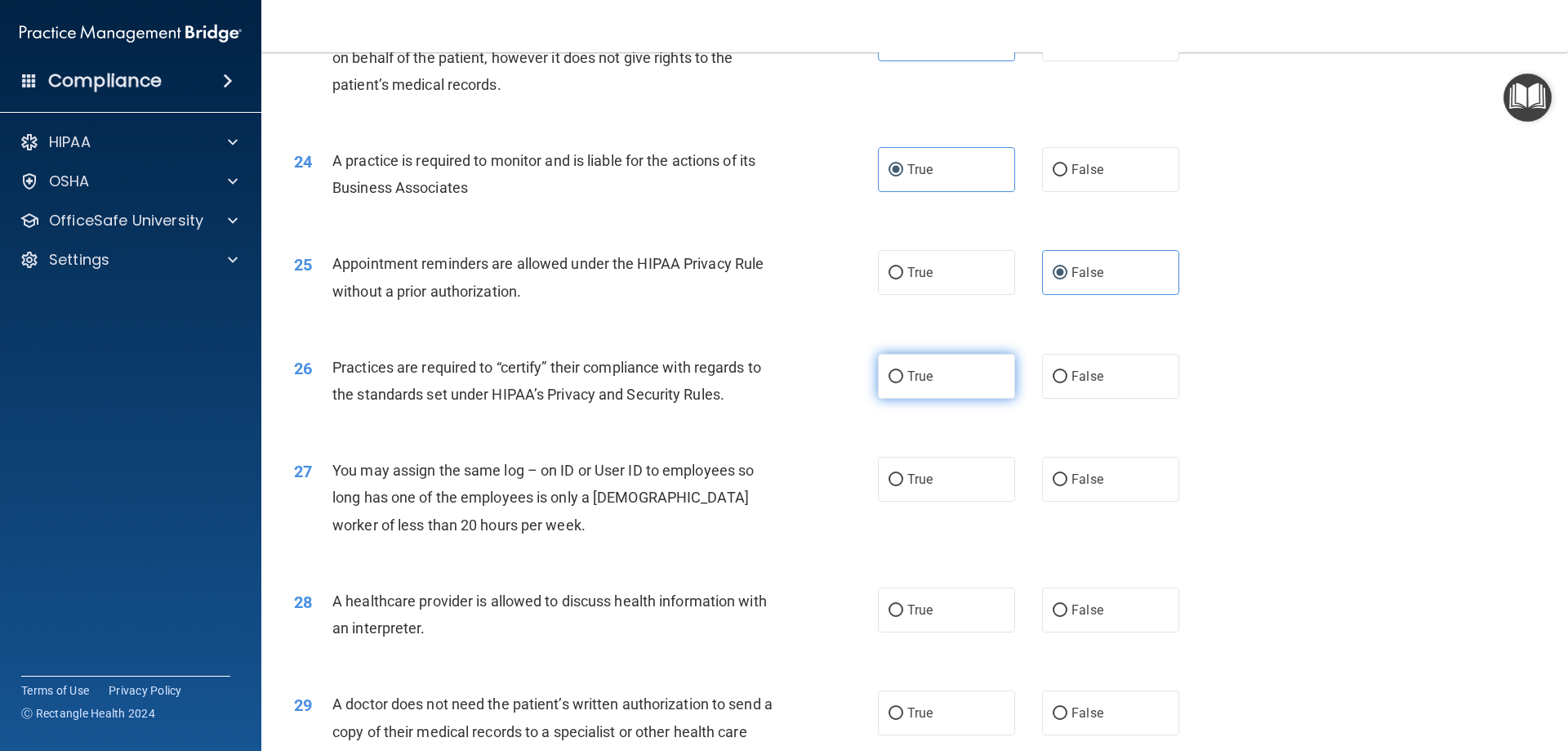
click at [903, 381] on input "True" at bounding box center [896, 377] width 14 height 13
radio input "true"
click at [1053, 479] on input "False" at bounding box center [1060, 481] width 14 height 13
radio input "true"
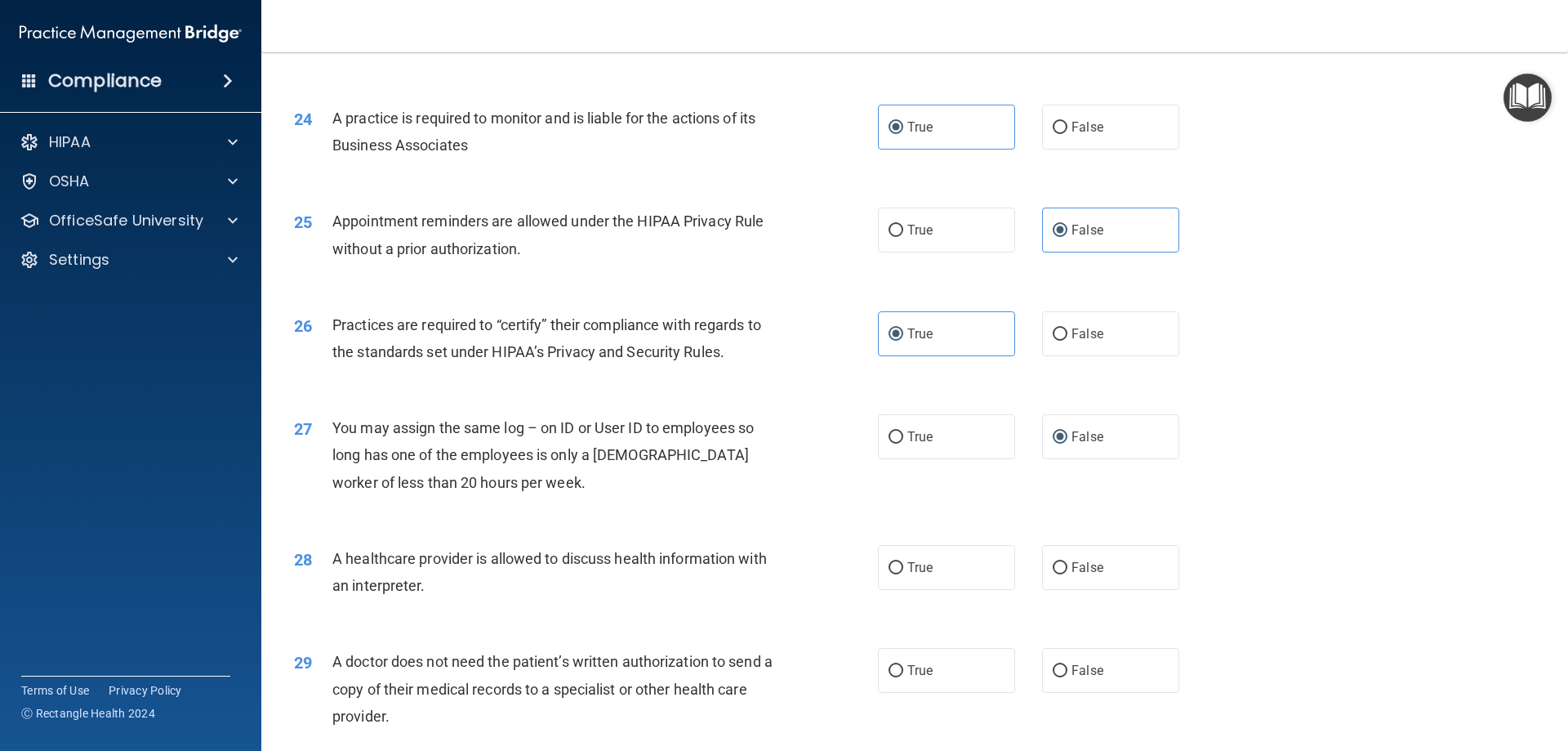
scroll to position [3053, 0]
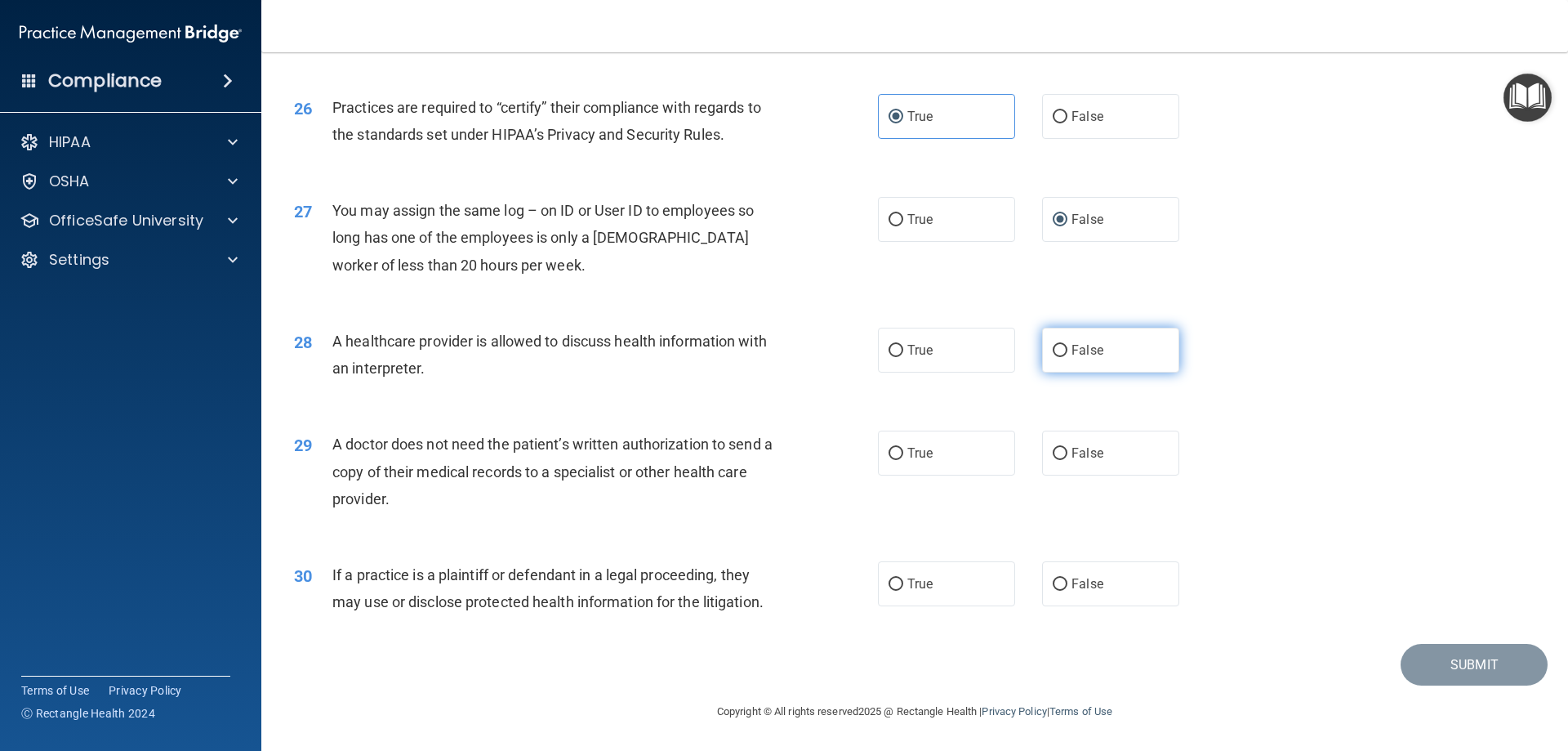
click at [1099, 355] on label "False" at bounding box center [1111, 350] width 137 height 45
click at [1068, 355] on input "False" at bounding box center [1060, 351] width 14 height 13
radio input "true"
click at [1076, 447] on span "False" at bounding box center [1087, 453] width 31 height 15
click at [1068, 447] on input "False" at bounding box center [1060, 454] width 14 height 13
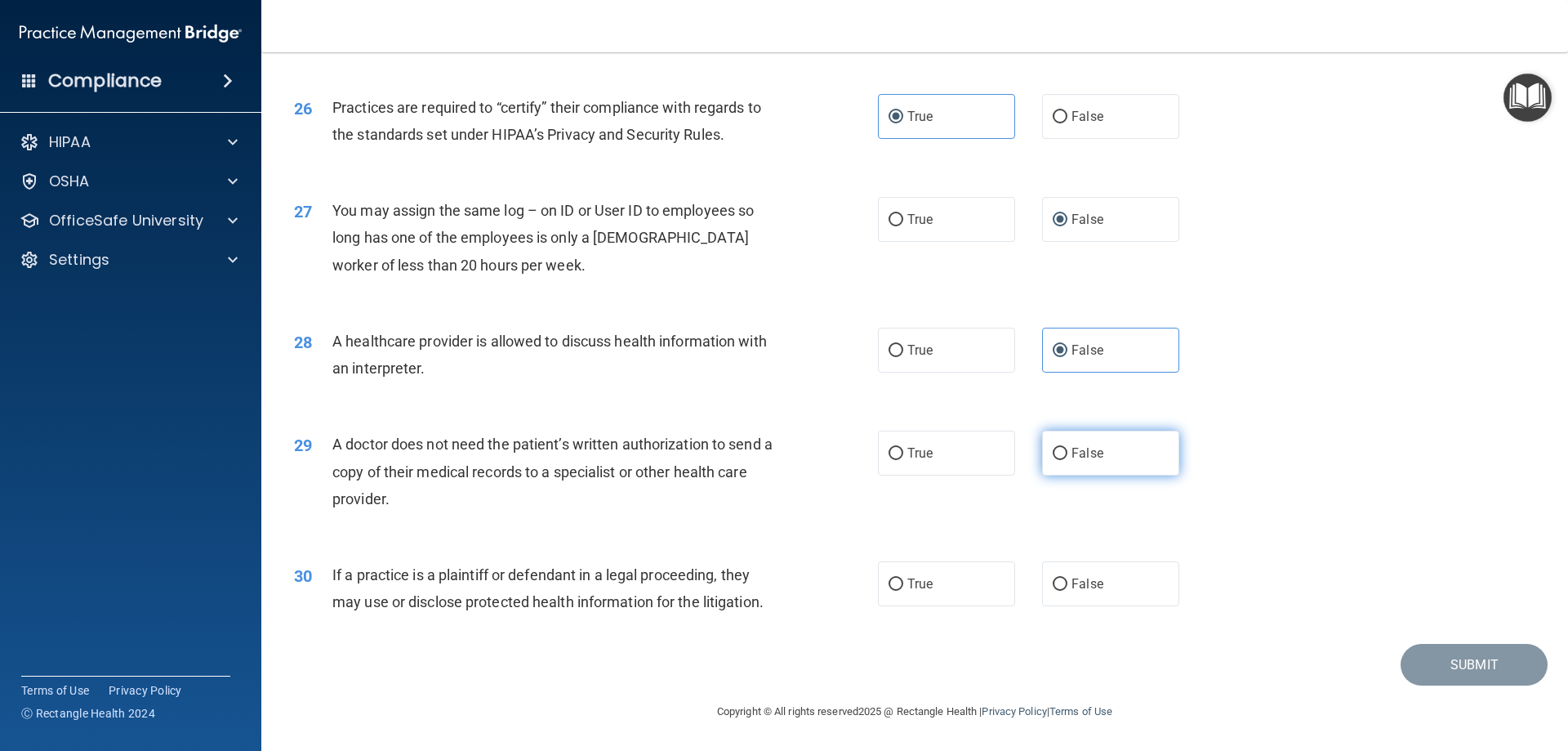
radio input "true"
click at [1079, 579] on span "False" at bounding box center [1087, 583] width 31 height 15
click at [1068, 579] on input "False" at bounding box center [1060, 585] width 14 height 13
radio input "true"
click at [1463, 668] on button "Submit" at bounding box center [1475, 665] width 147 height 41
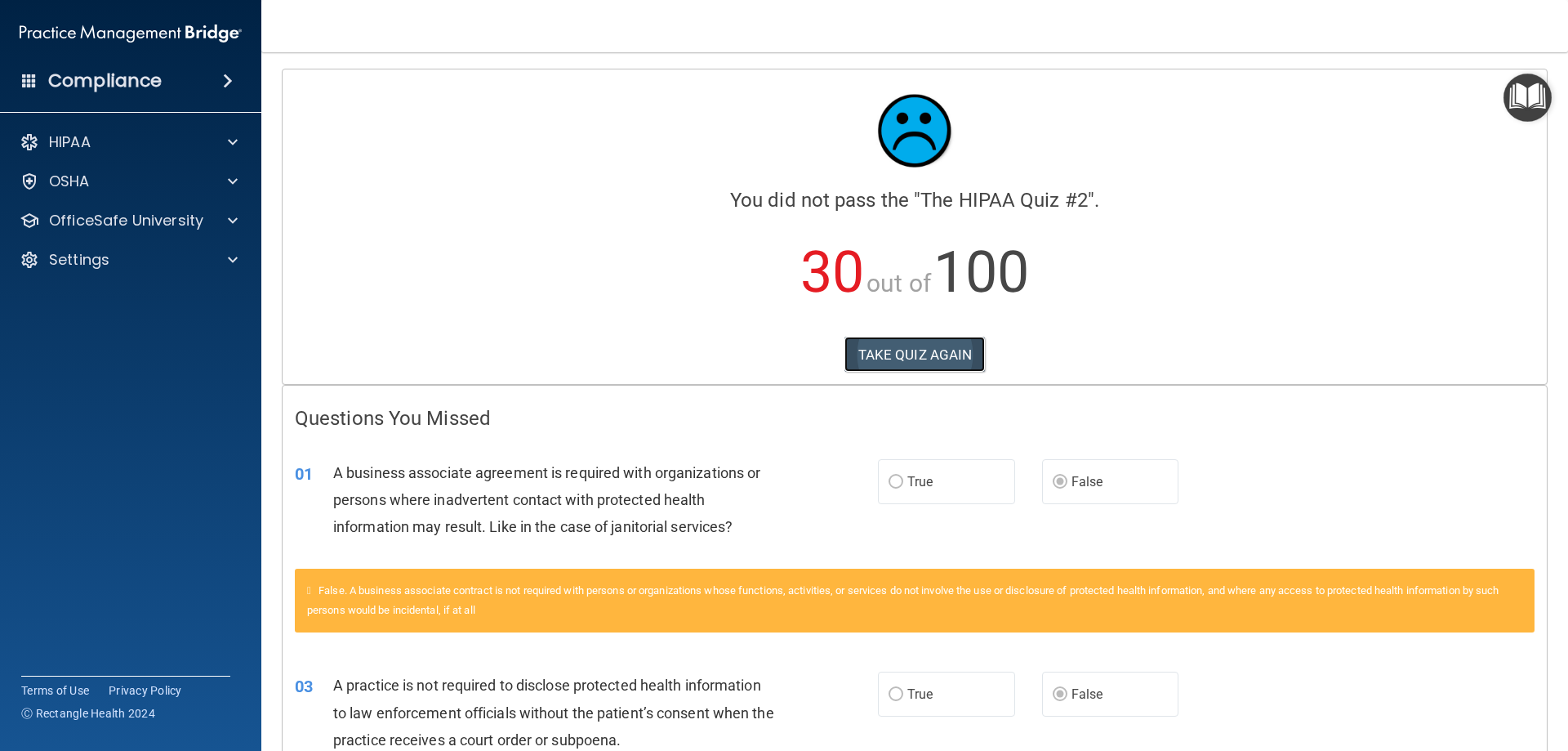
click at [867, 365] on button "TAKE QUIZ AGAIN" at bounding box center [914, 355] width 141 height 36
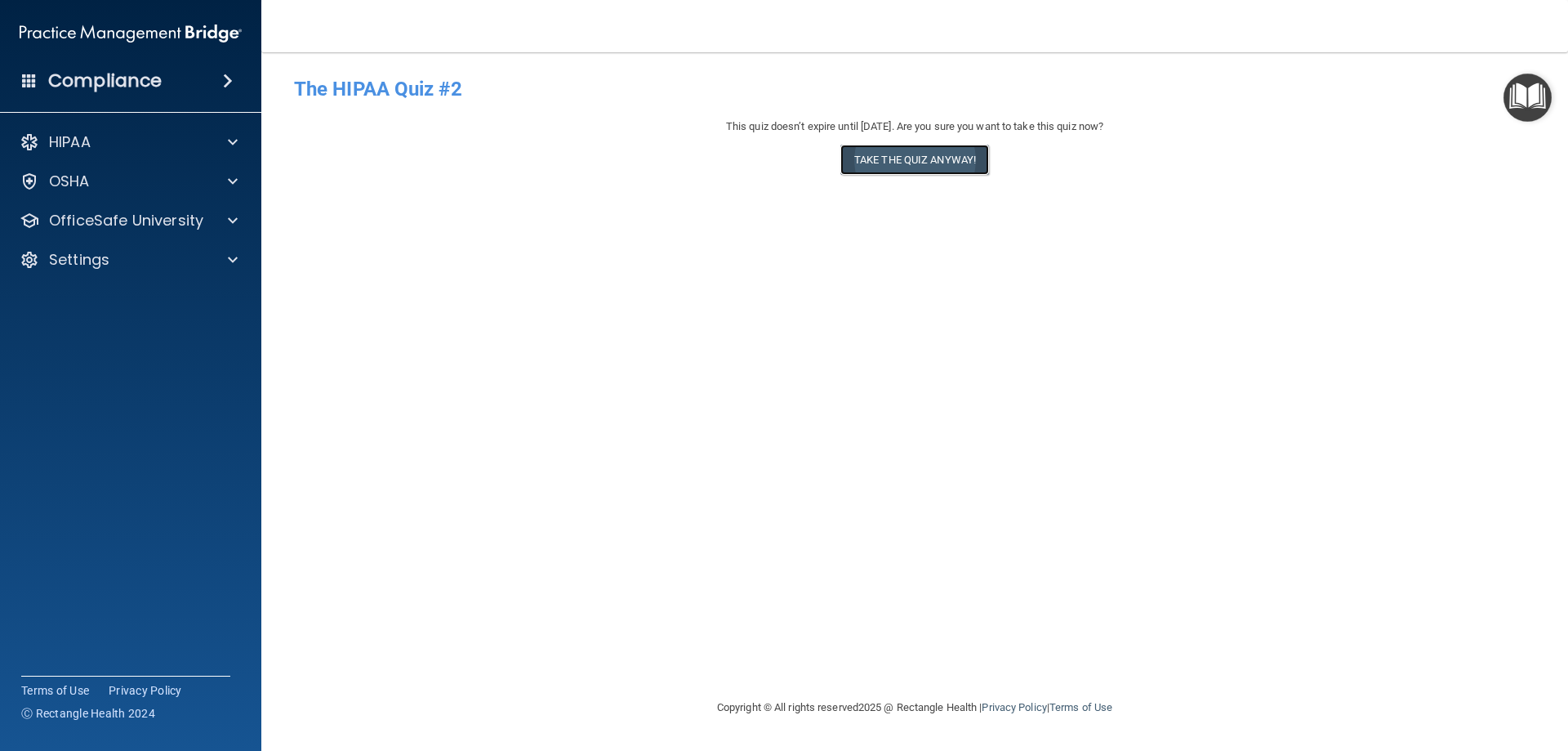
click at [902, 160] on button "Take the quiz anyway!" at bounding box center [915, 160] width 149 height 31
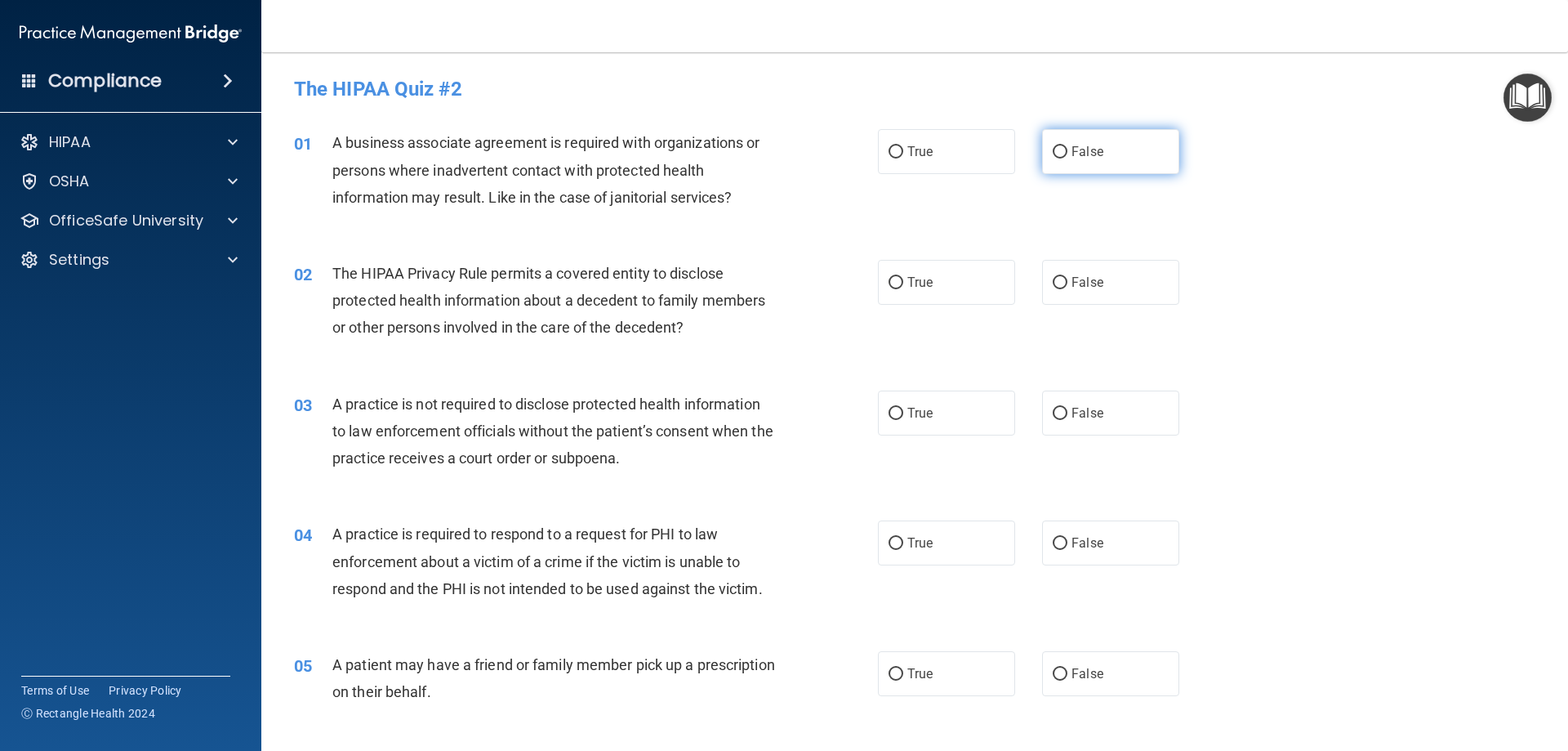
click at [1084, 144] on span "False" at bounding box center [1087, 151] width 31 height 15
click at [1068, 146] on input "False" at bounding box center [1060, 153] width 14 height 13
radio input "true"
click at [1078, 281] on span "False" at bounding box center [1087, 282] width 31 height 15
click at [1068, 281] on input "False" at bounding box center [1060, 283] width 14 height 13
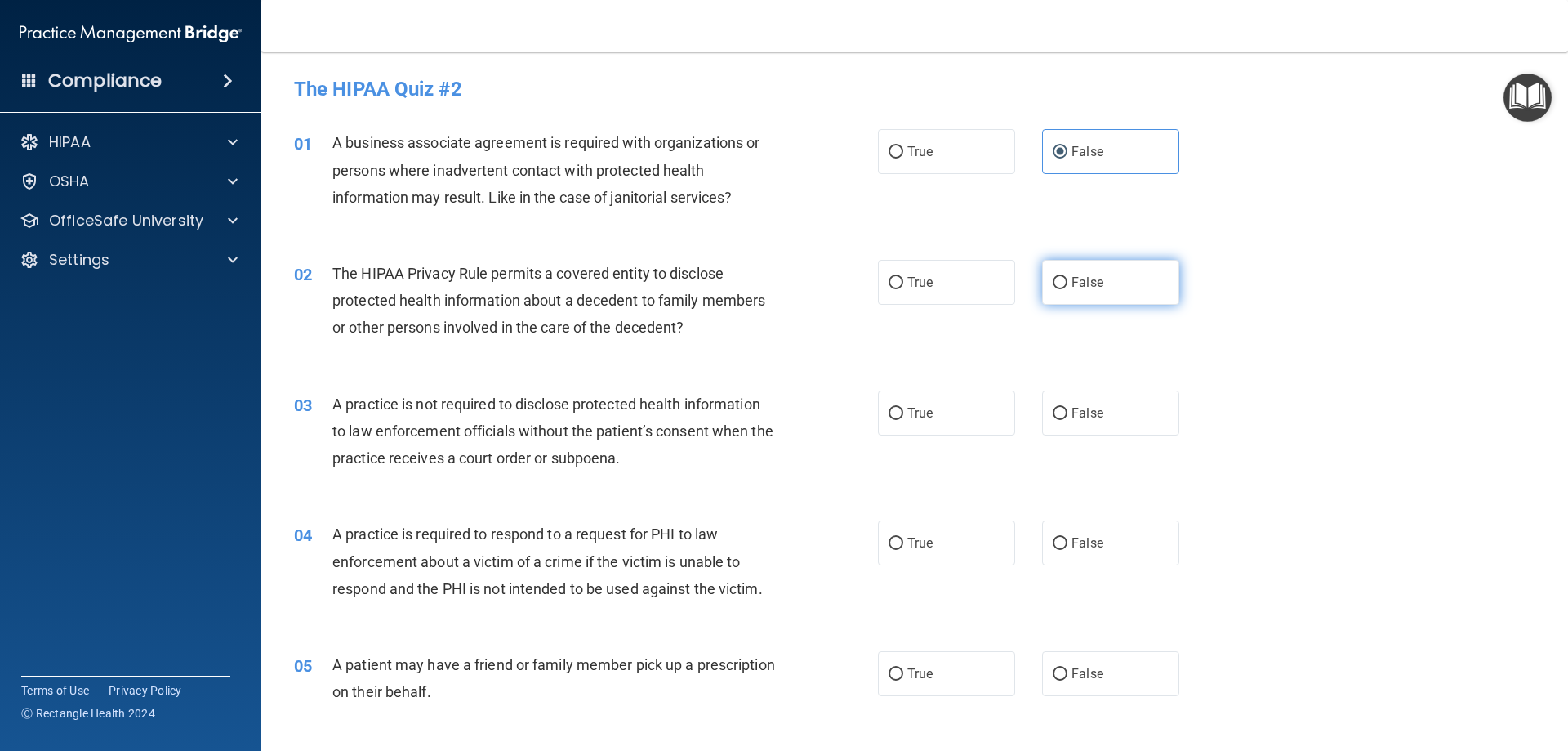
radio input "true"
click at [1058, 402] on label "False" at bounding box center [1111, 413] width 137 height 45
click at [1058, 408] on input "False" at bounding box center [1060, 414] width 14 height 13
radio input "true"
click at [945, 546] on label "True" at bounding box center [947, 543] width 137 height 45
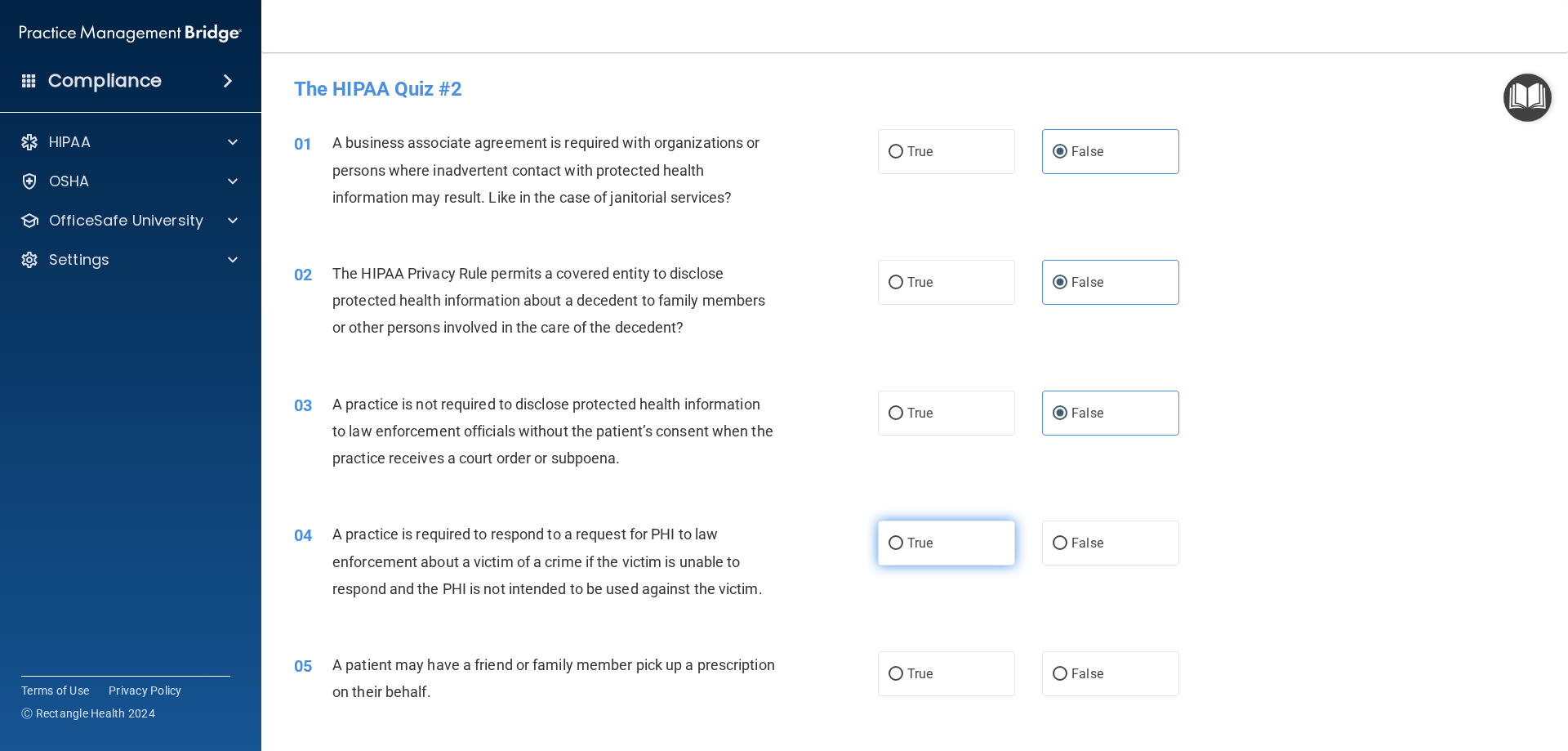
click at [903, 546] on input "True" at bounding box center [896, 543] width 14 height 13
radio input "true"
click at [949, 657] on label "True" at bounding box center [947, 674] width 137 height 45
click at [903, 668] on input "True" at bounding box center [896, 675] width 14 height 13
radio input "true"
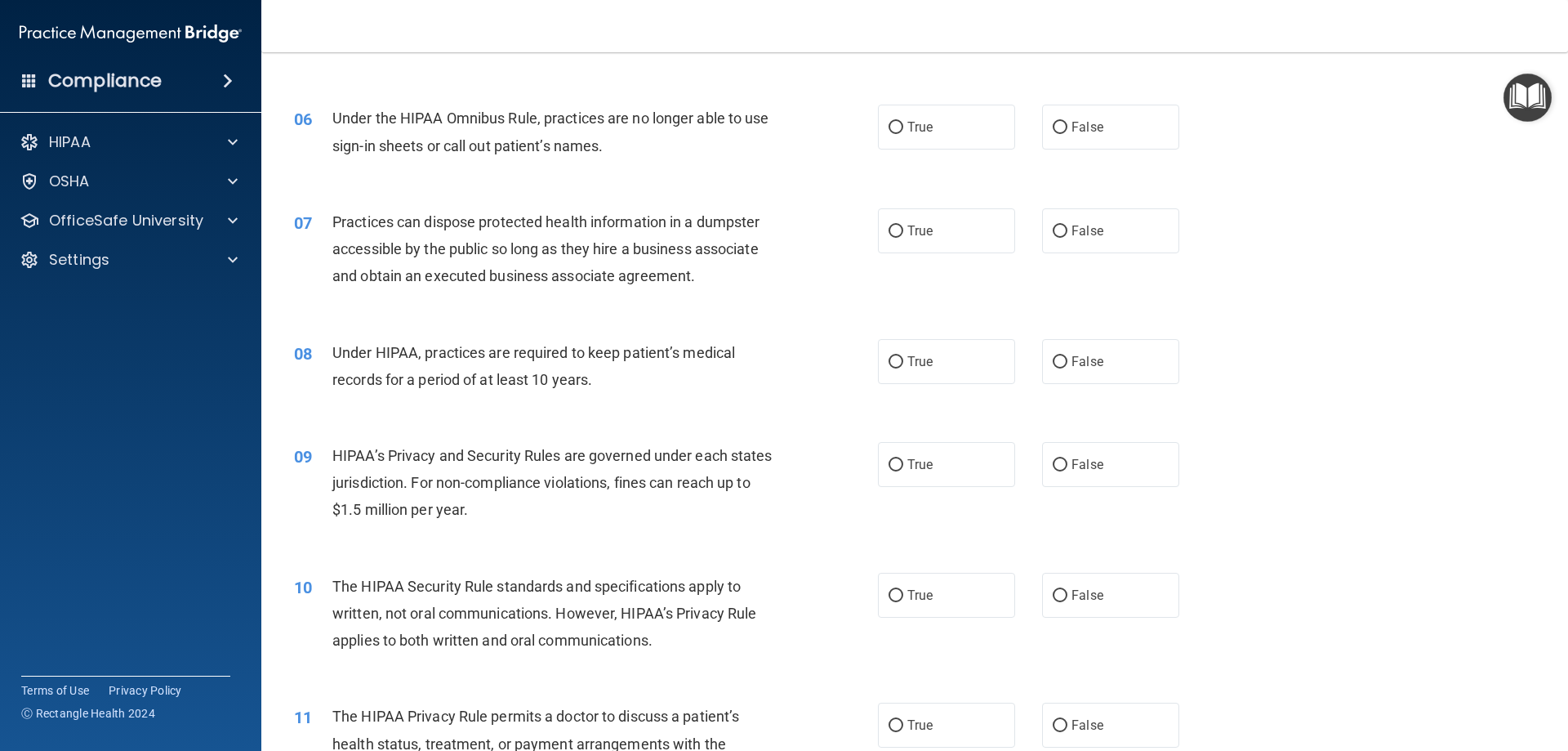
scroll to position [654, 0]
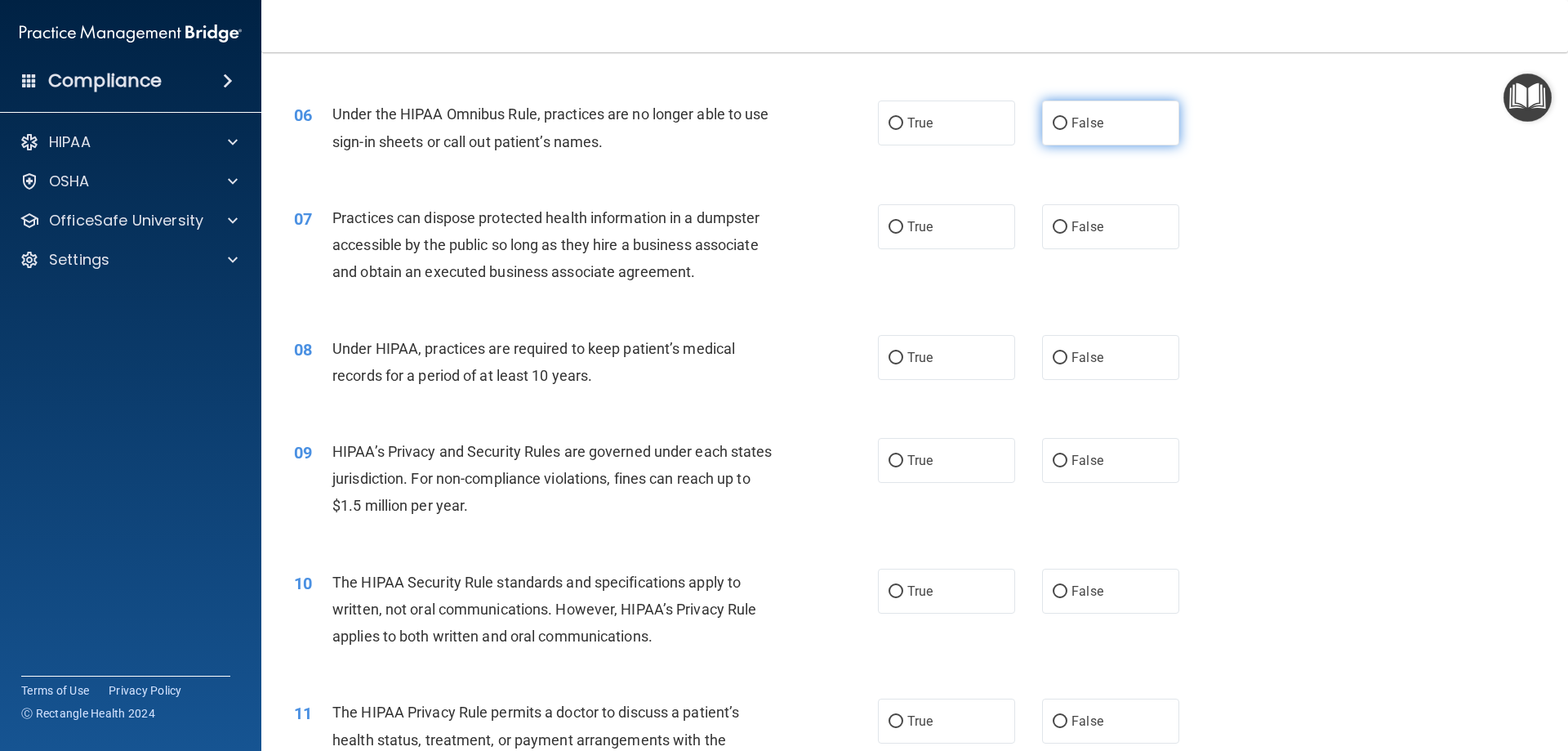
click at [1060, 139] on label "False" at bounding box center [1111, 123] width 137 height 45
click at [1060, 130] on input "False" at bounding box center [1060, 124] width 14 height 13
radio input "true"
click at [1071, 231] on span "False" at bounding box center [1087, 226] width 31 height 15
click at [1068, 231] on input "False" at bounding box center [1060, 227] width 14 height 13
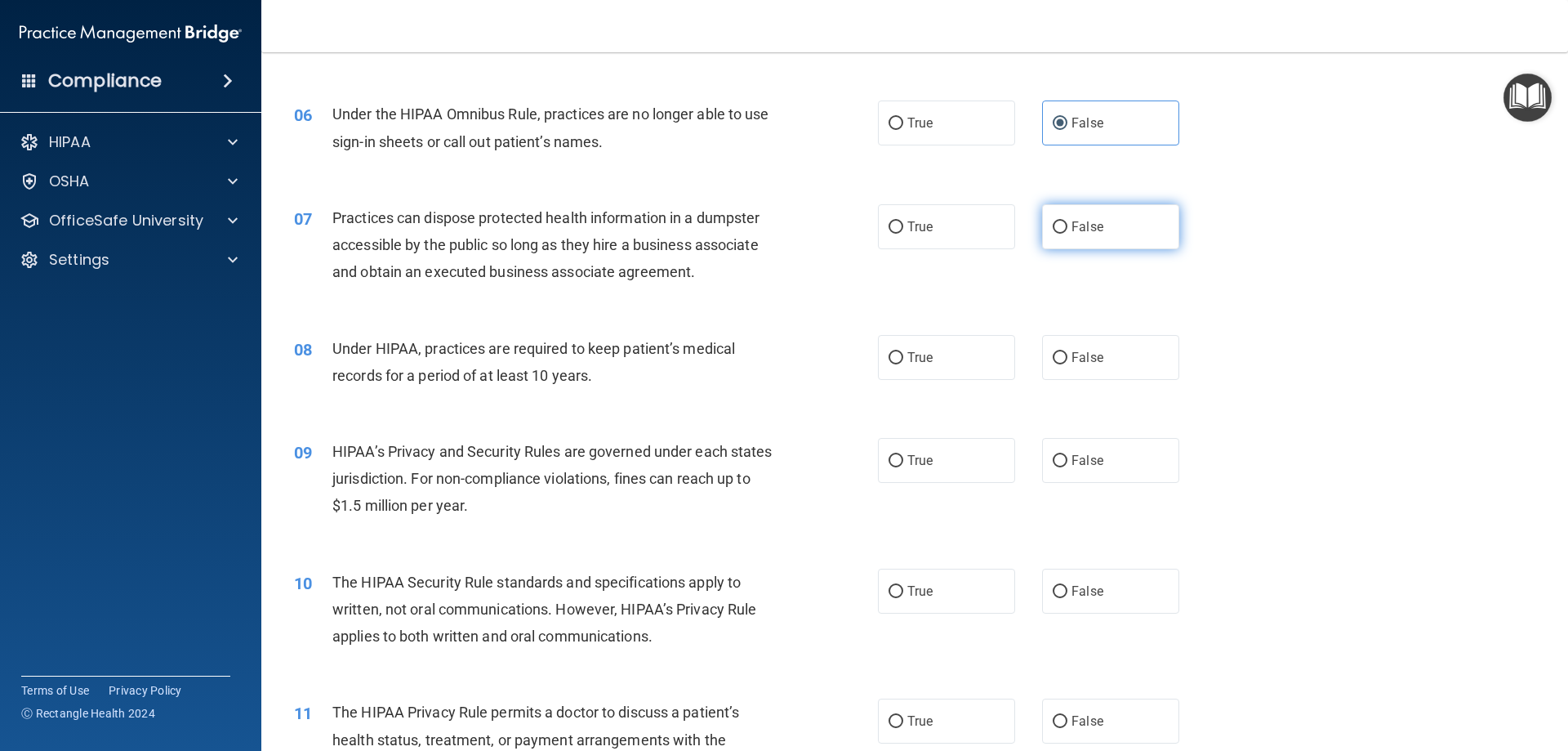
radio input "true"
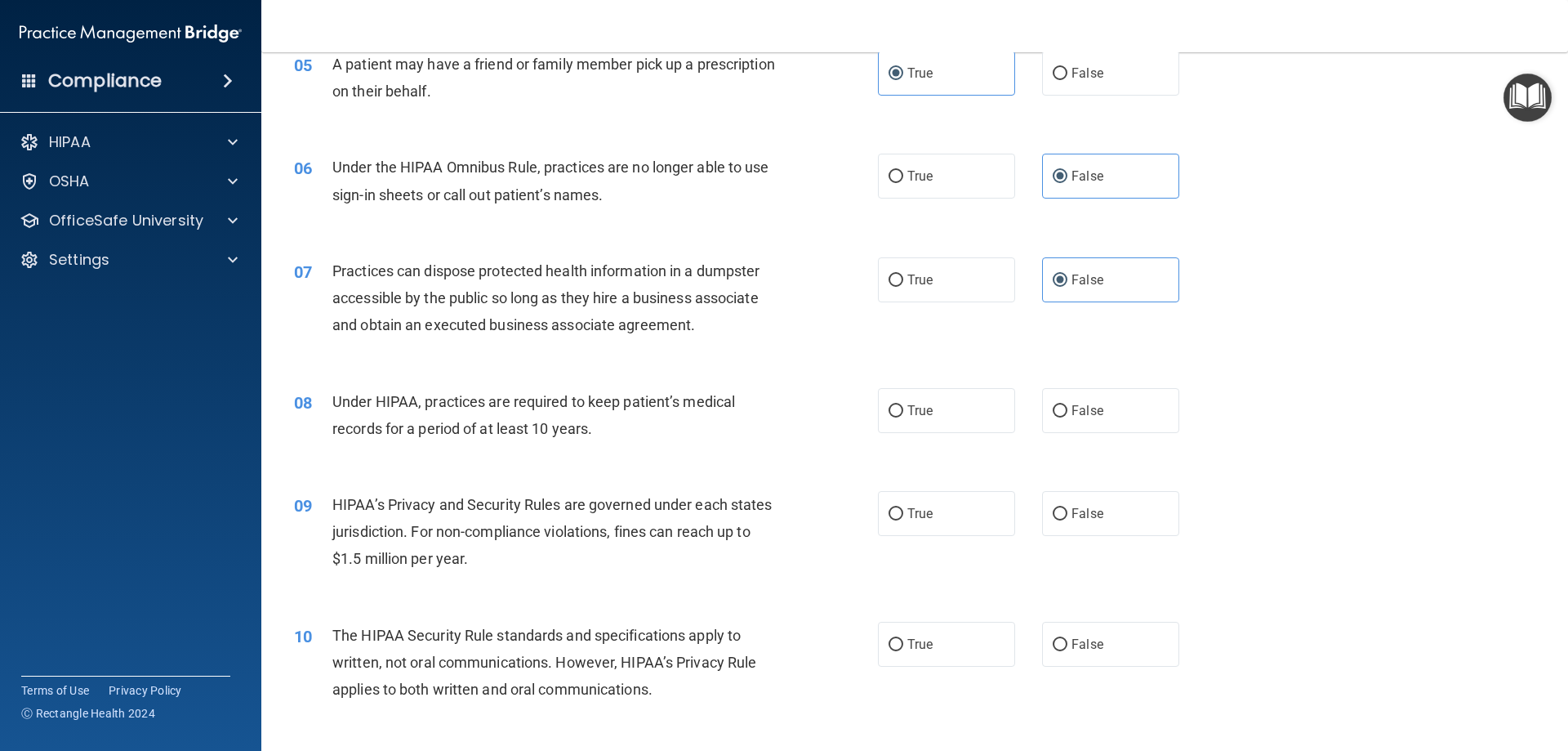
scroll to position [572, 0]
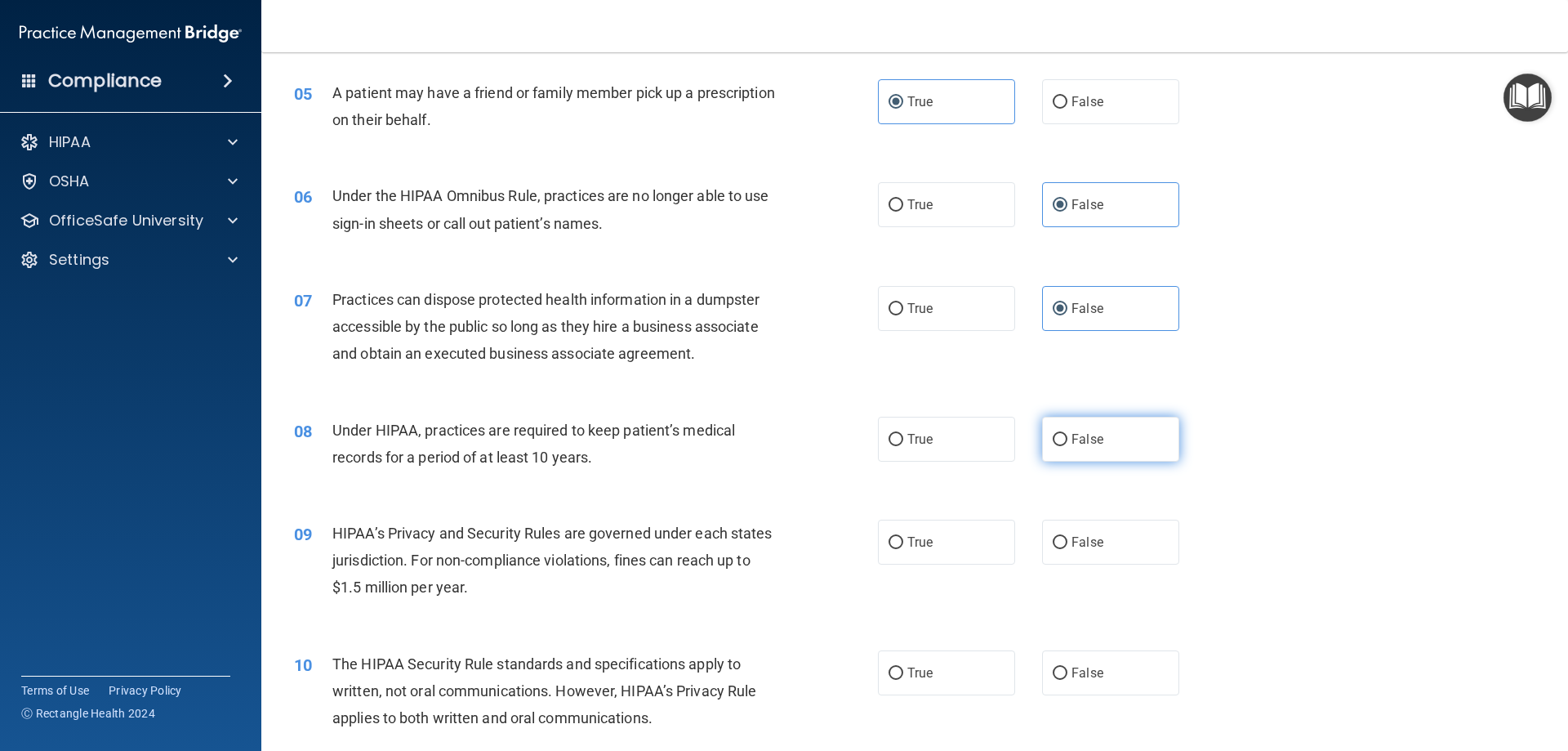
click at [1072, 425] on label "False" at bounding box center [1111, 439] width 137 height 45
click at [1068, 434] on input "False" at bounding box center [1060, 440] width 14 height 13
radio input "true"
click at [1096, 527] on label "False" at bounding box center [1111, 542] width 137 height 45
click at [1068, 537] on input "False" at bounding box center [1060, 543] width 14 height 13
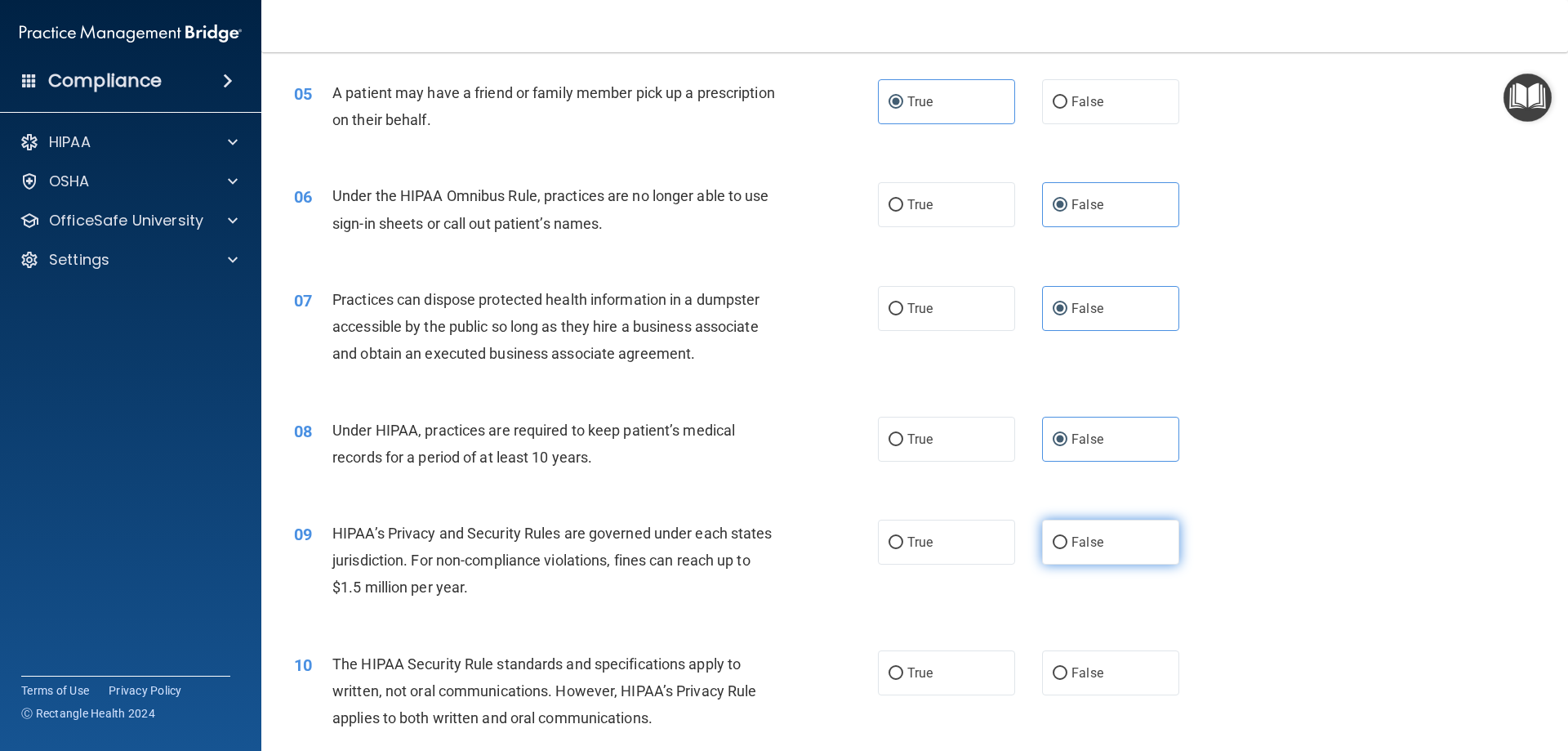
radio input "true"
click at [944, 675] on label "True" at bounding box center [947, 673] width 137 height 45
click at [903, 675] on input "True" at bounding box center [896, 674] width 14 height 13
radio input "true"
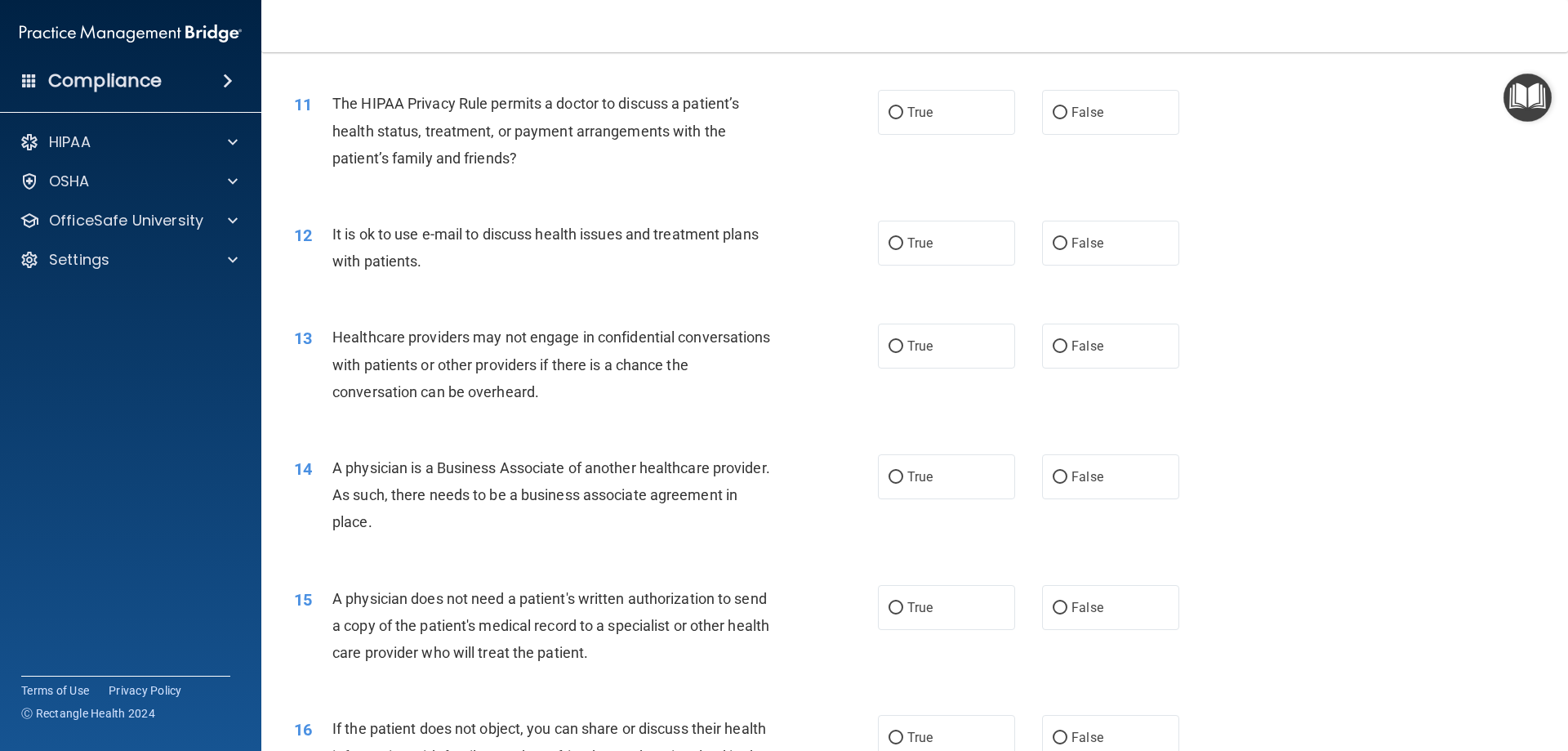
scroll to position [1307, 0]
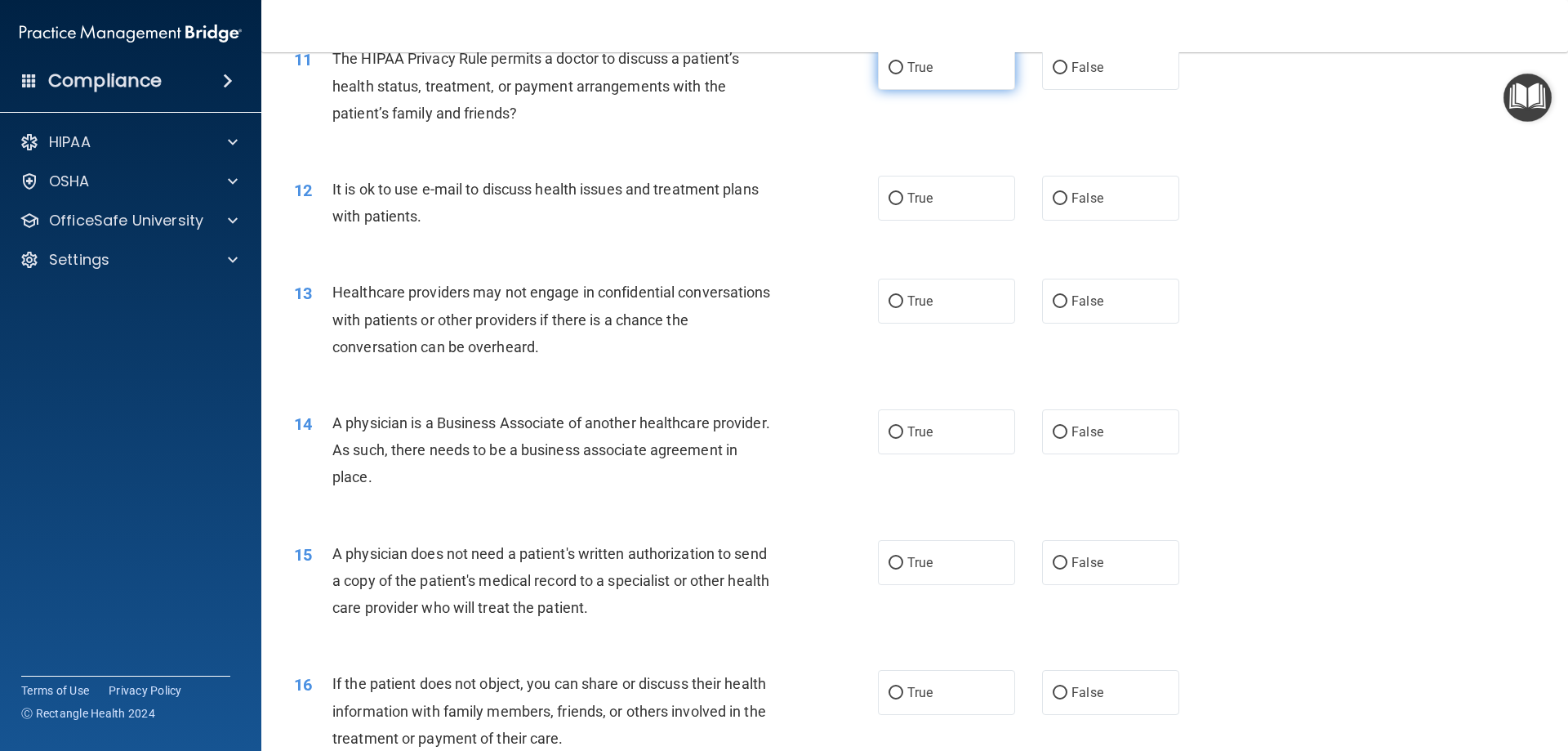
click at [909, 75] on label "True" at bounding box center [947, 67] width 137 height 45
click at [903, 75] on input "True" at bounding box center [896, 68] width 14 height 13
radio input "true"
click at [900, 194] on label "True" at bounding box center [947, 199] width 137 height 45
click at [900, 194] on input "True" at bounding box center [896, 199] width 14 height 13
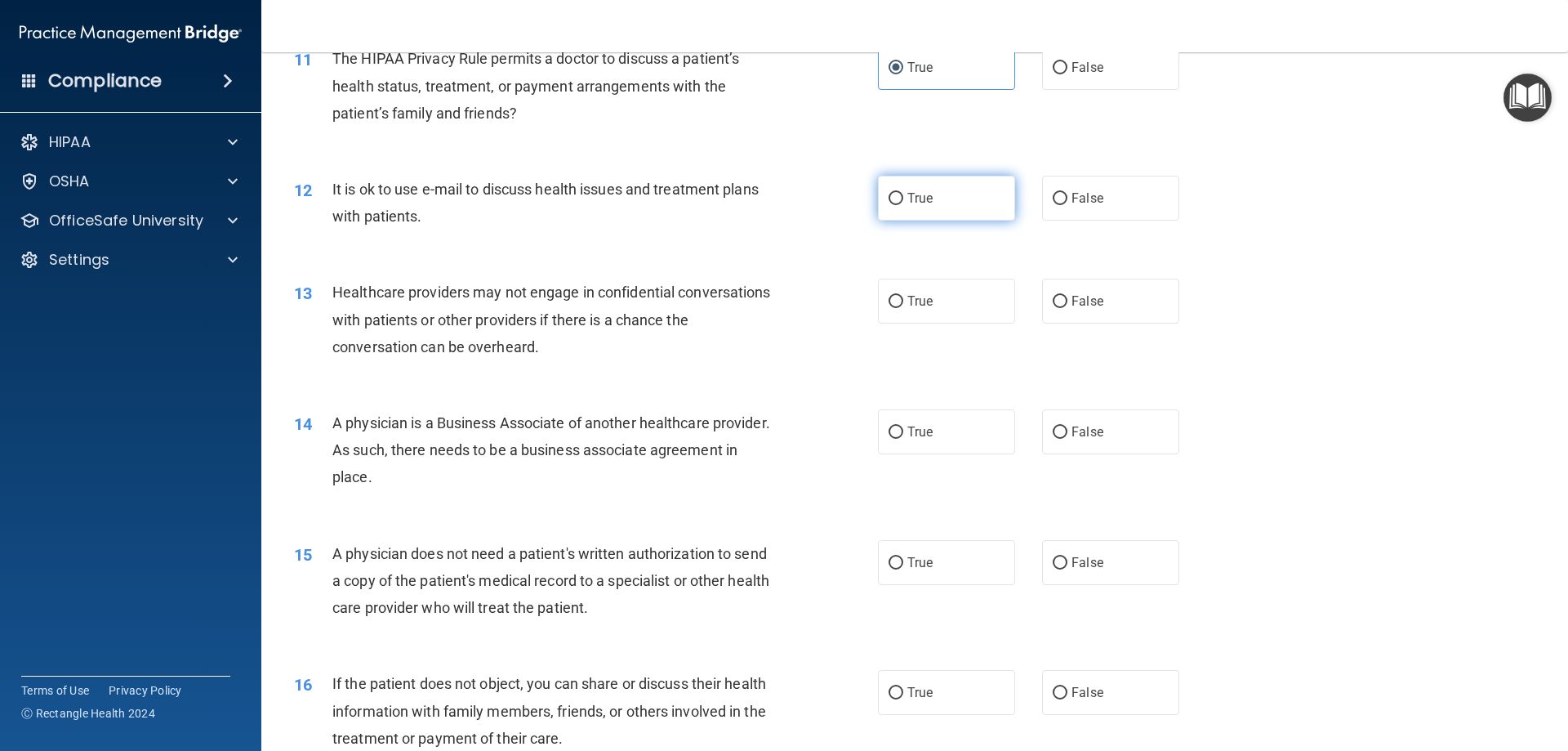
radio input "true"
click at [1060, 296] on input "False" at bounding box center [1060, 302] width 14 height 13
radio input "true"
click at [1077, 438] on span "False" at bounding box center [1087, 431] width 31 height 15
click at [1068, 438] on input "False" at bounding box center [1060, 433] width 14 height 13
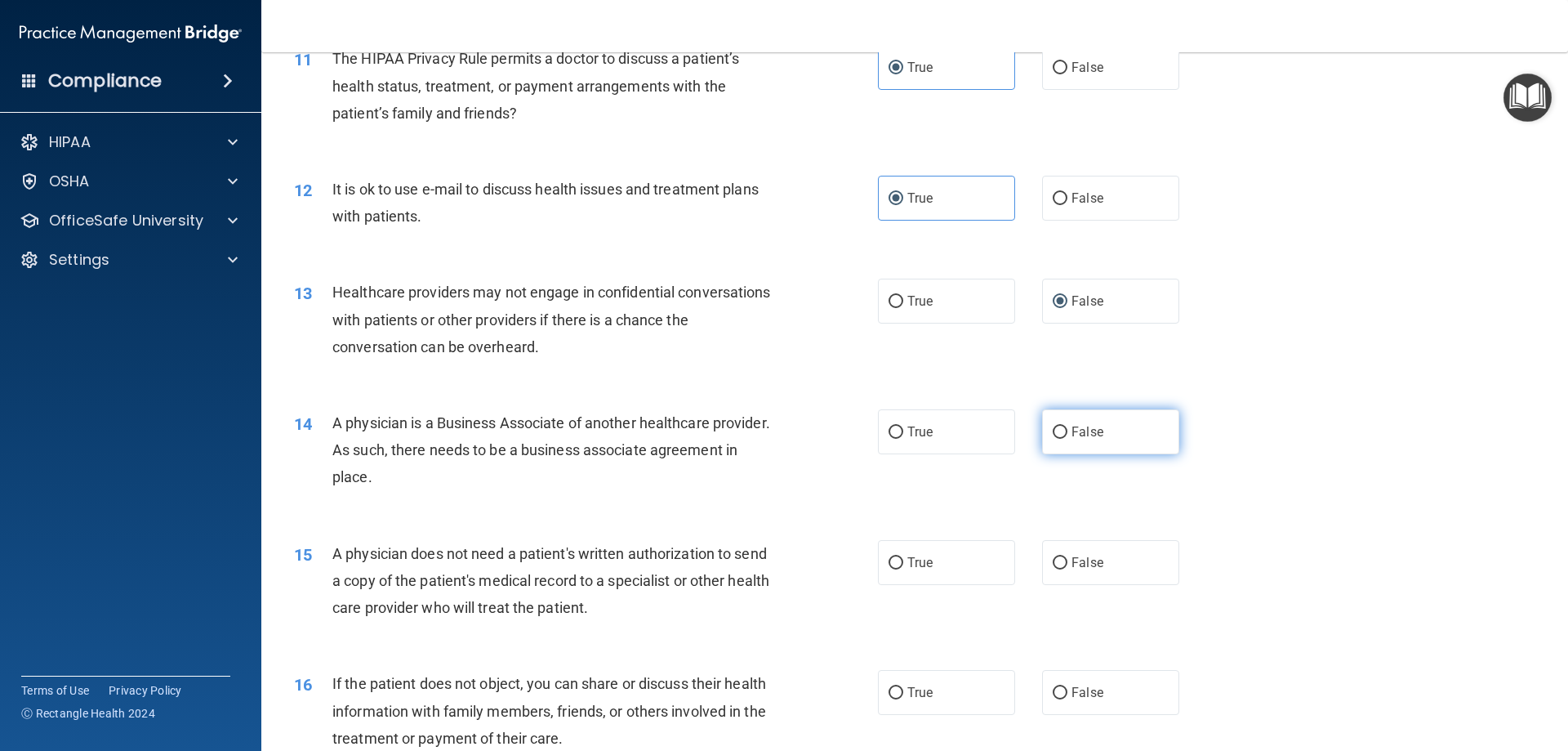
radio input "true"
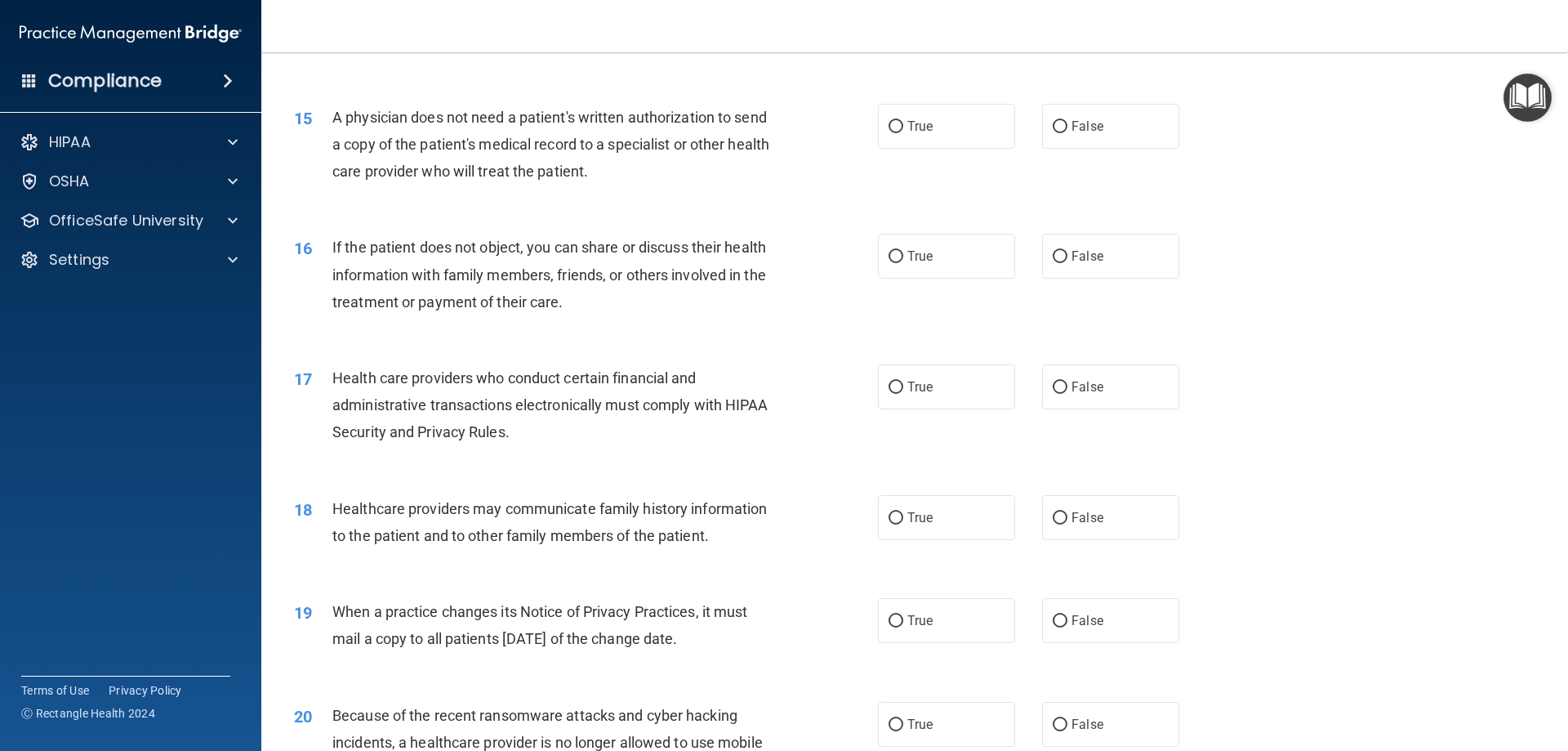
scroll to position [1747, 0]
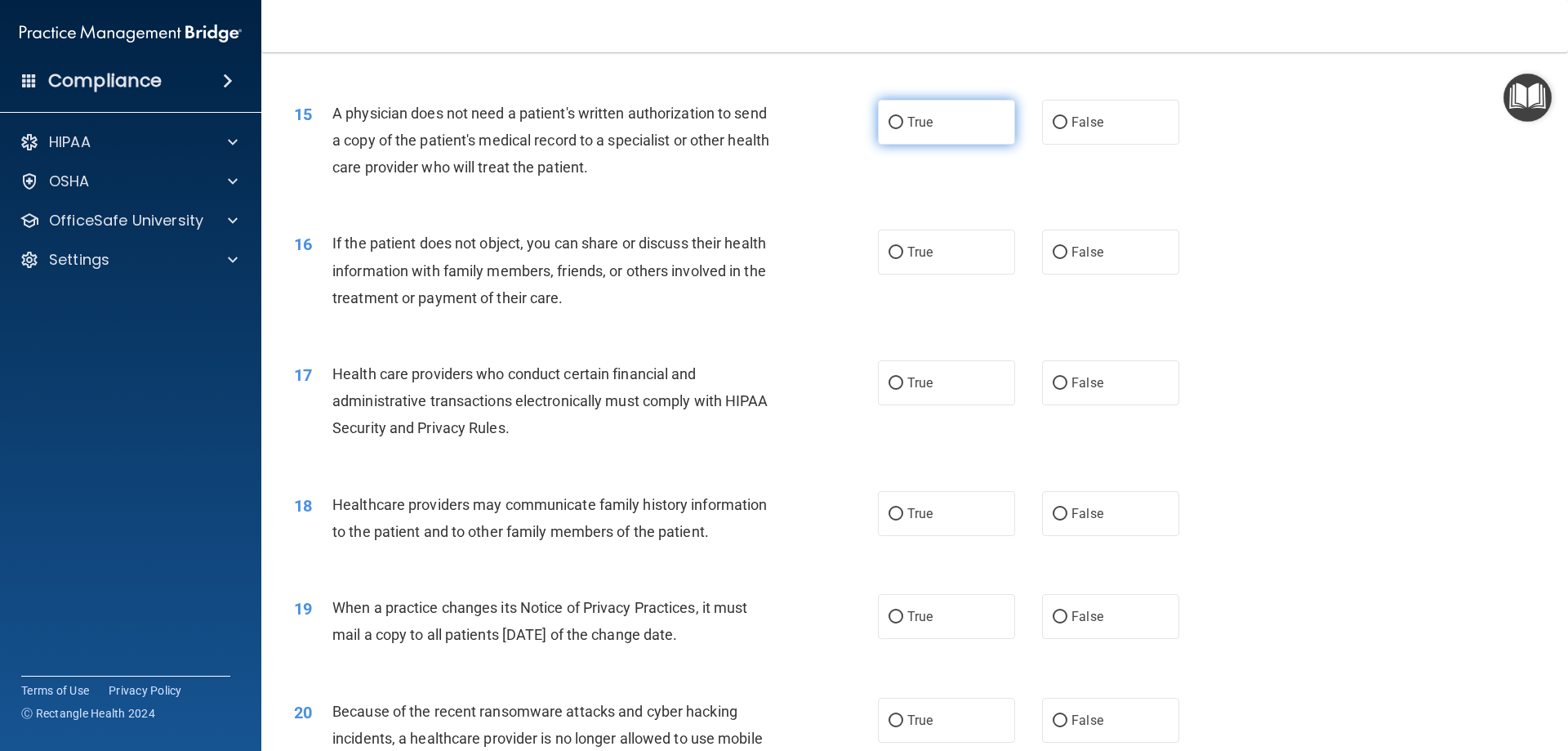
click at [889, 121] on input "True" at bounding box center [896, 123] width 14 height 13
radio input "true"
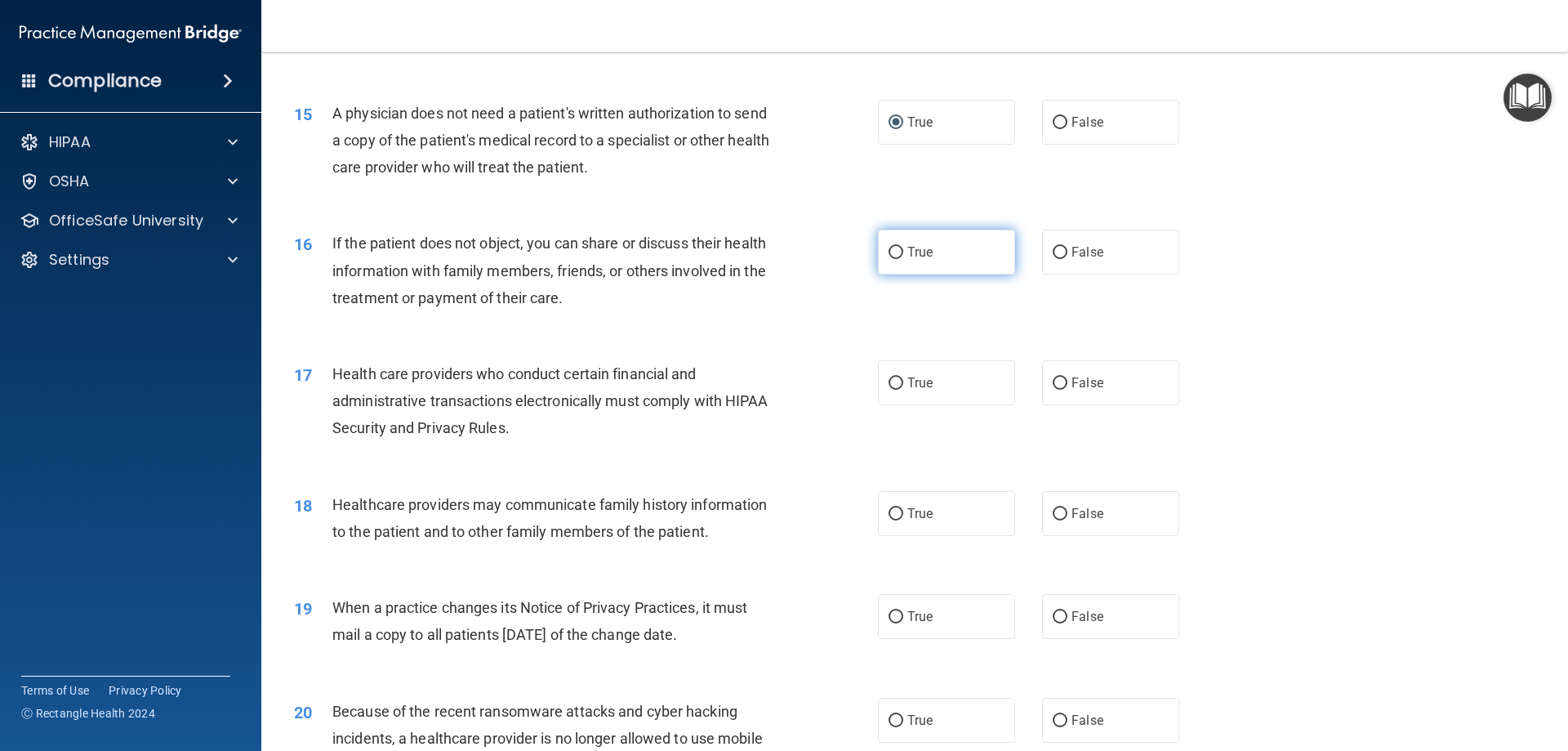
click at [907, 258] on span "True" at bounding box center [920, 252] width 25 height 15
click at [903, 258] on input "True" at bounding box center [896, 253] width 14 height 13
radio input "true"
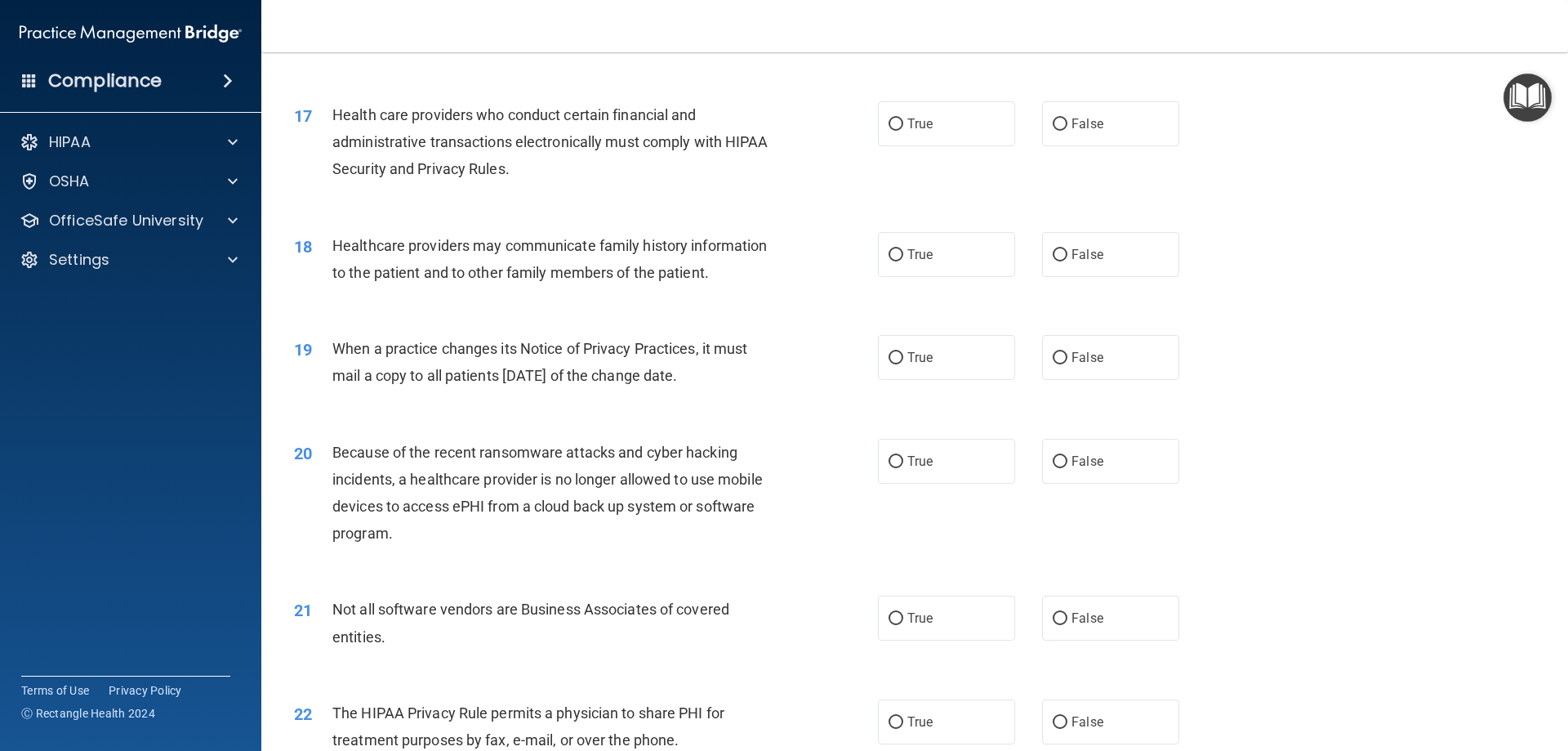
scroll to position [2011, 0]
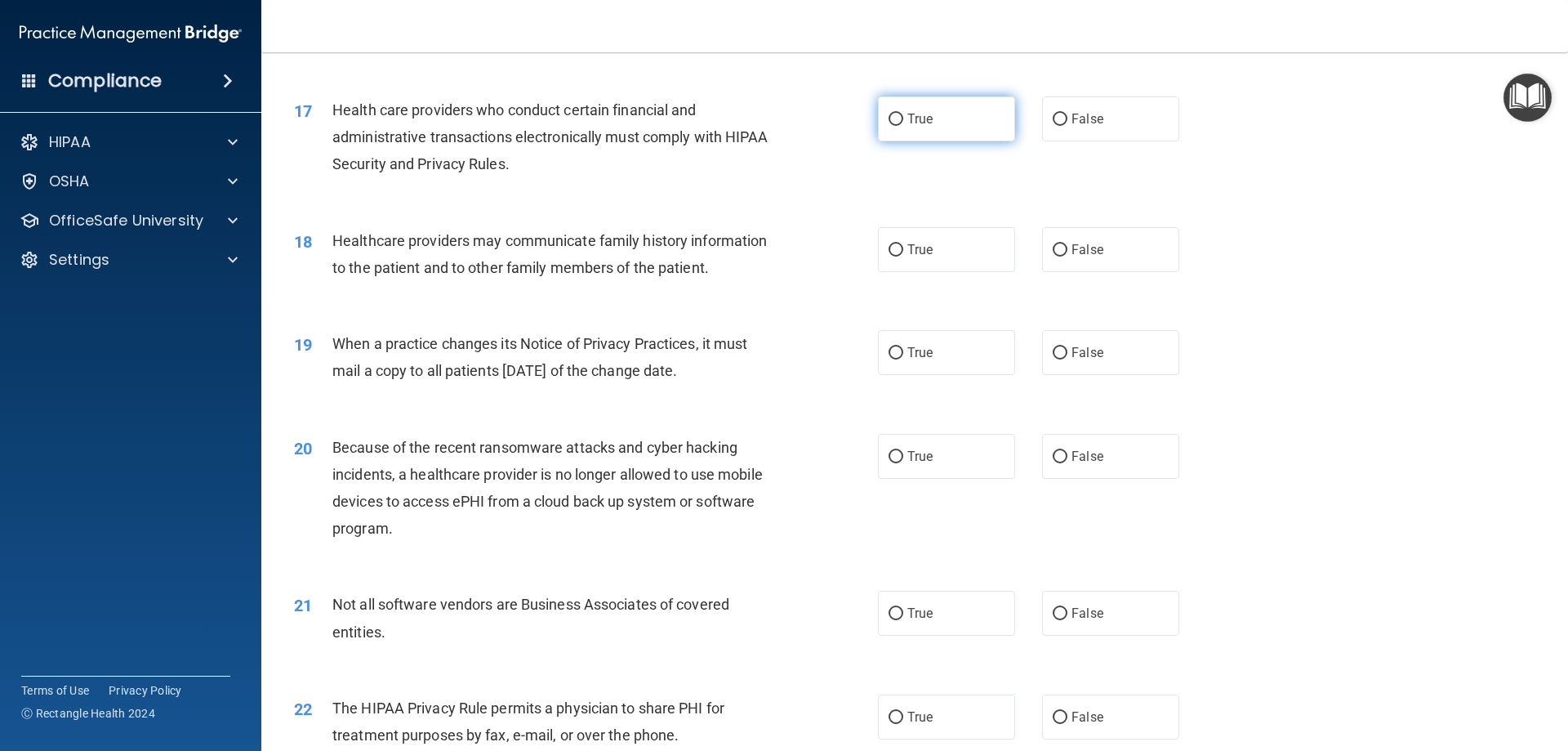
click at [913, 108] on label "True" at bounding box center [947, 119] width 137 height 45
click at [903, 113] on input "True" at bounding box center [896, 119] width 14 height 13
radio input "true"
click at [1082, 241] on label "False" at bounding box center [1111, 250] width 137 height 45
click at [1068, 244] on input "False" at bounding box center [1060, 251] width 14 height 13
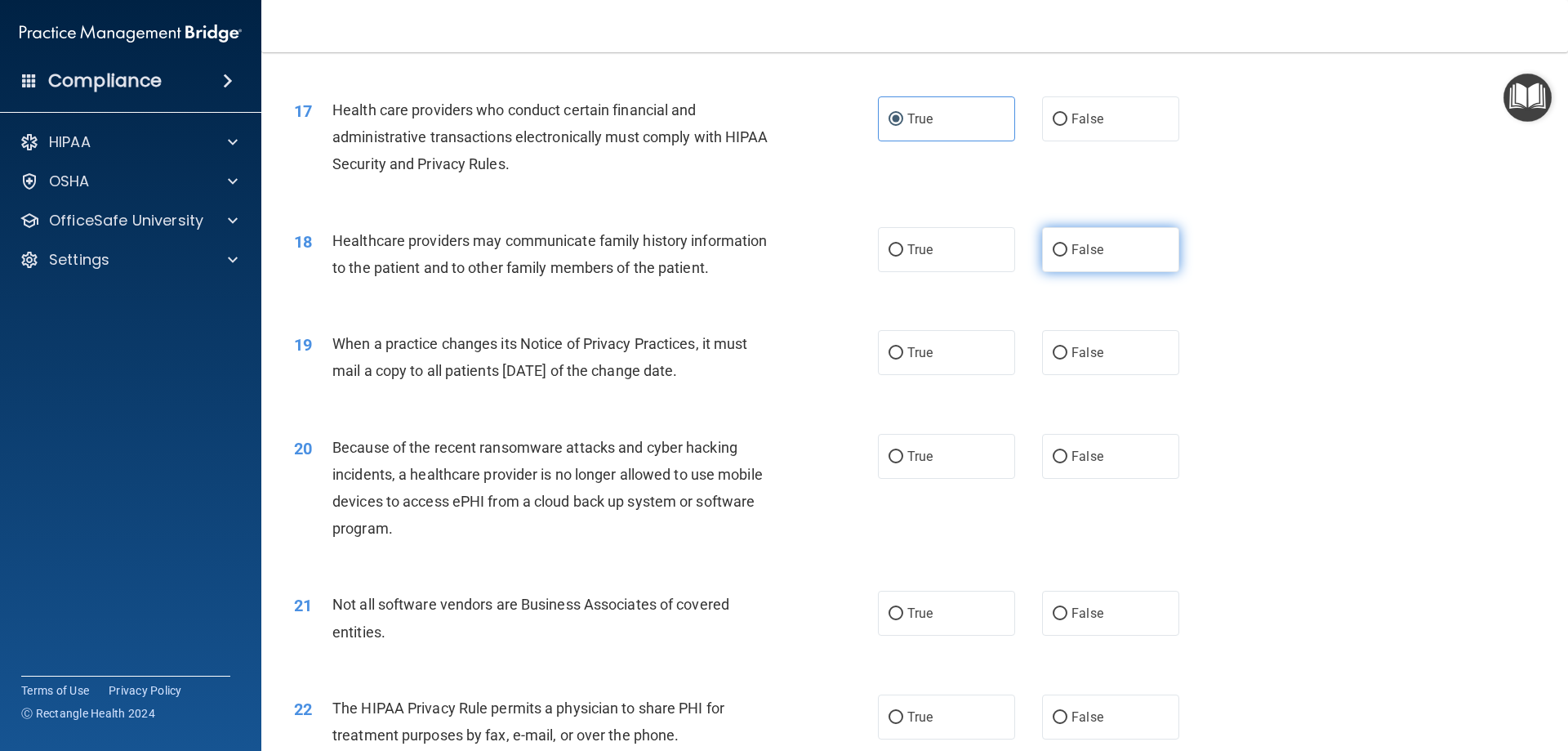
radio input "true"
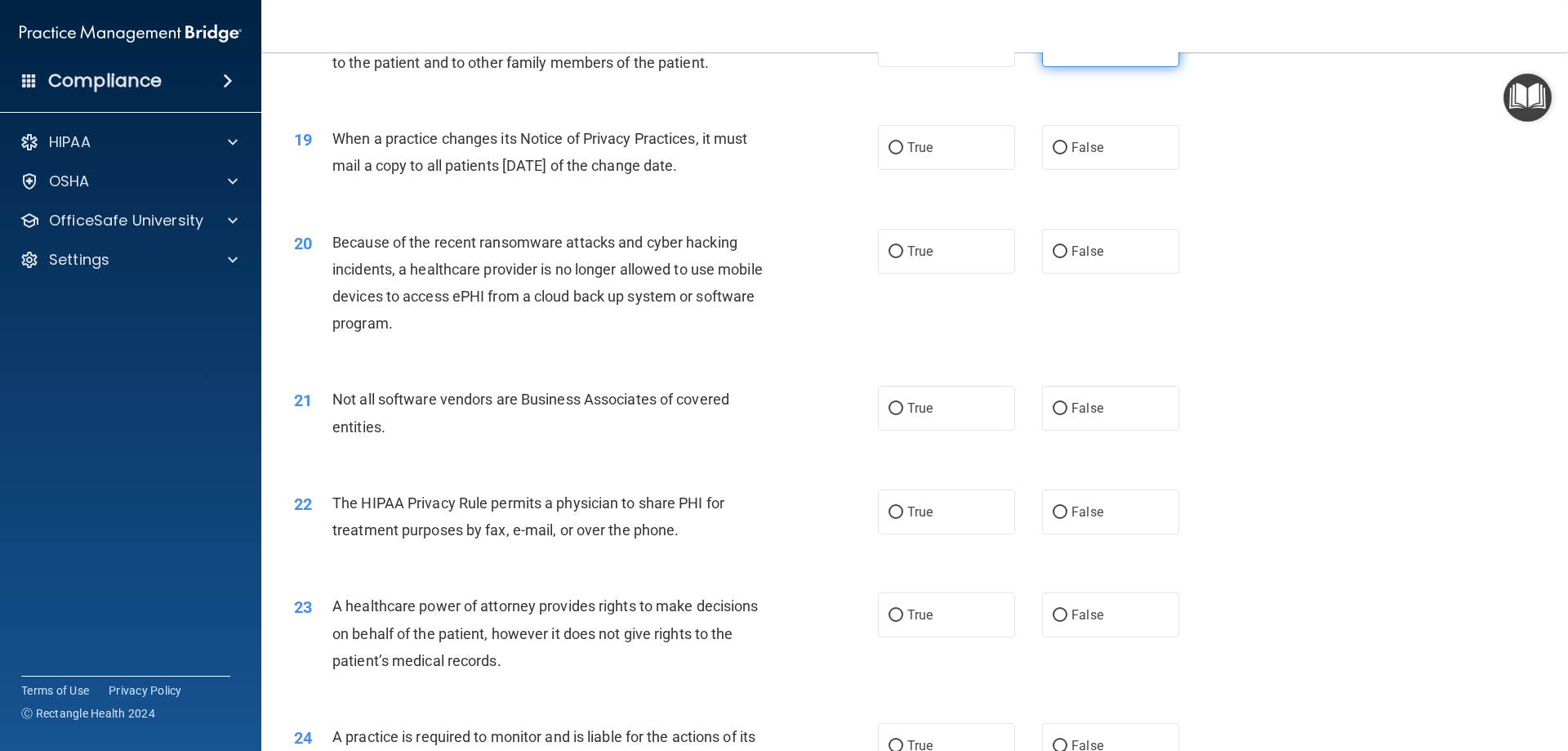
scroll to position [2257, 0]
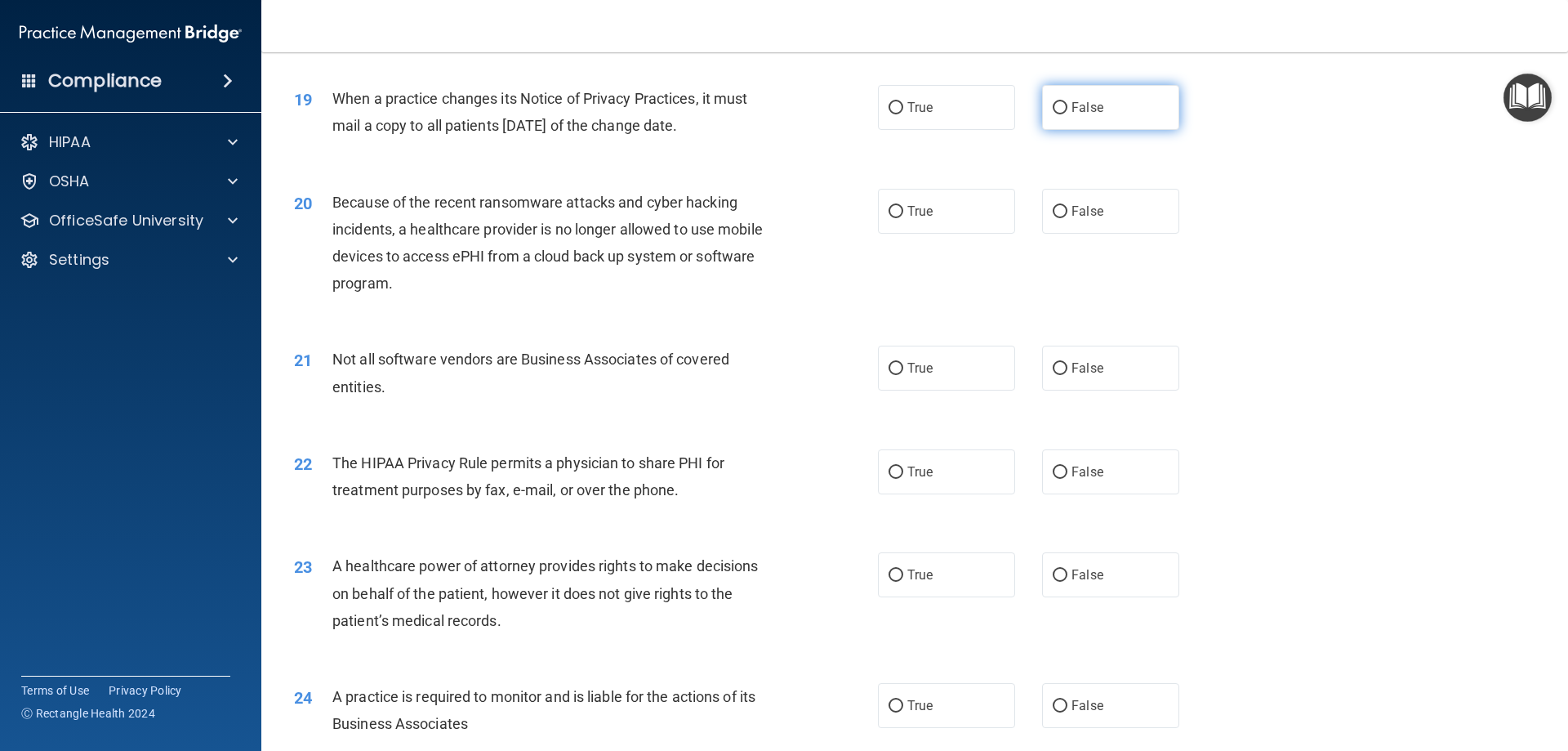
click at [1071, 110] on span "False" at bounding box center [1087, 107] width 31 height 15
click at [1068, 110] on input "False" at bounding box center [1060, 109] width 14 height 13
radio input "true"
click at [1070, 201] on label "False" at bounding box center [1111, 211] width 137 height 45
click at [1068, 206] on input "False" at bounding box center [1060, 212] width 14 height 13
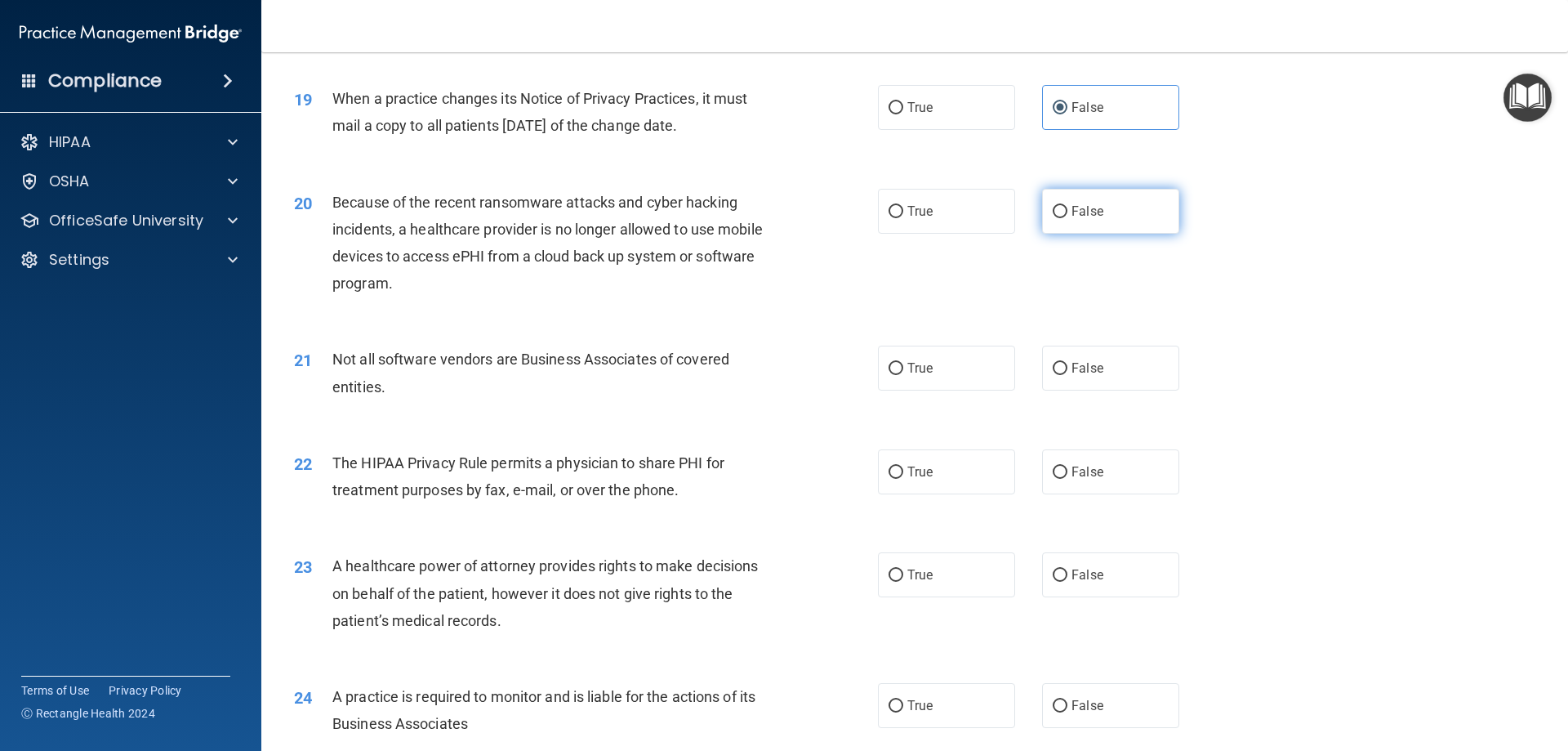
radio input "true"
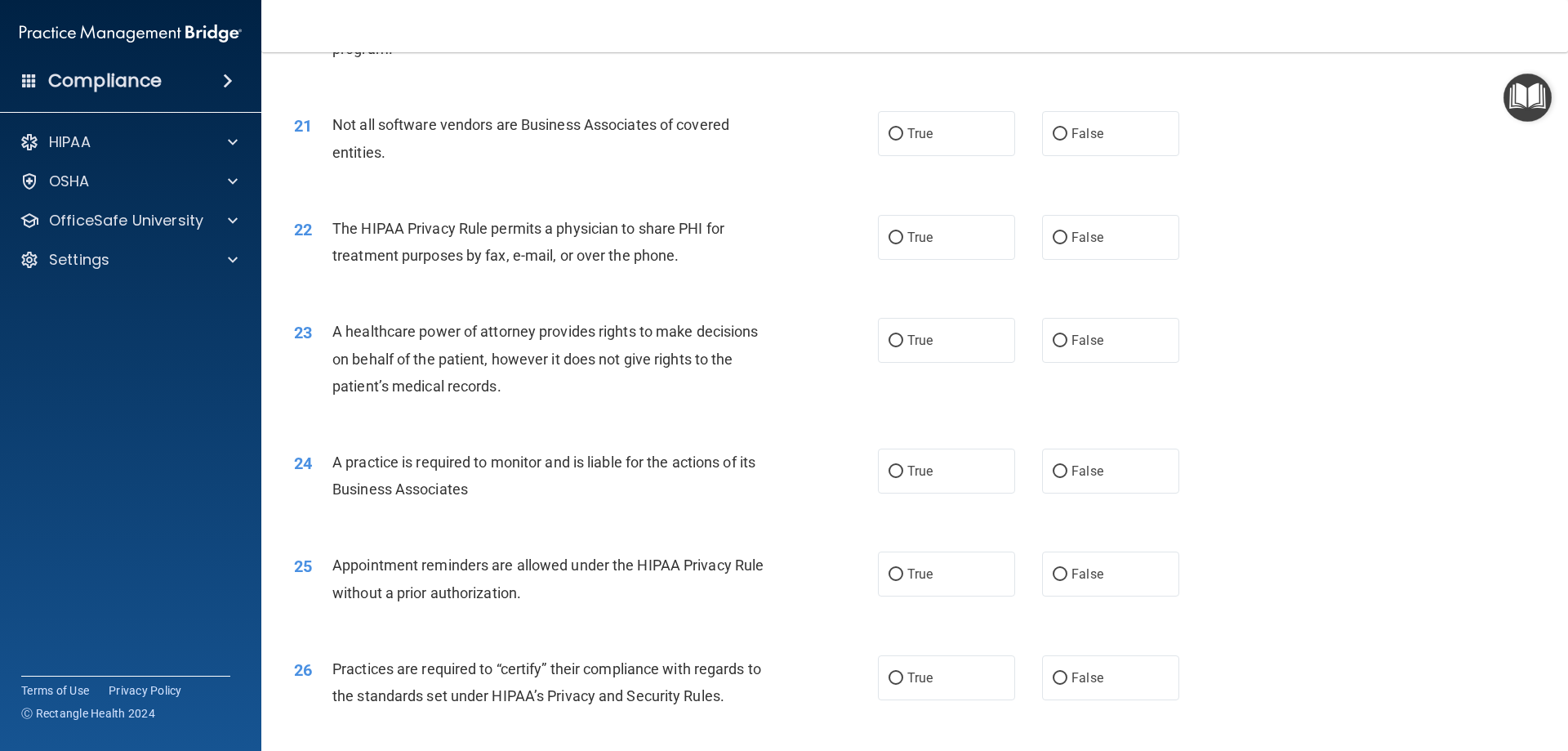
scroll to position [2502, 0]
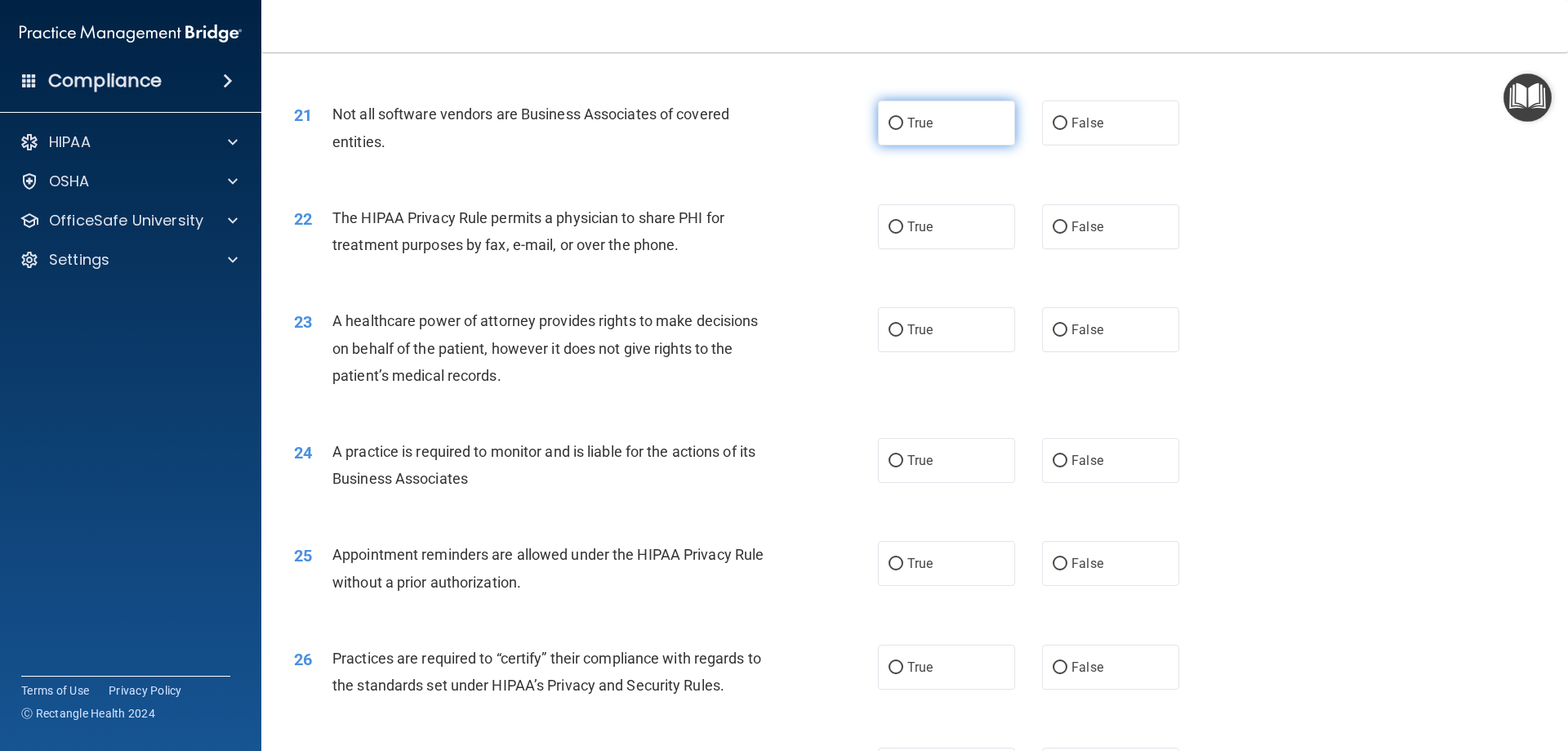
click at [957, 118] on label "True" at bounding box center [947, 123] width 137 height 45
click at [903, 118] on input "True" at bounding box center [896, 124] width 14 height 13
radio input "true"
click at [1044, 217] on label "False" at bounding box center [1111, 226] width 137 height 45
click at [1053, 221] on input "False" at bounding box center [1060, 227] width 14 height 13
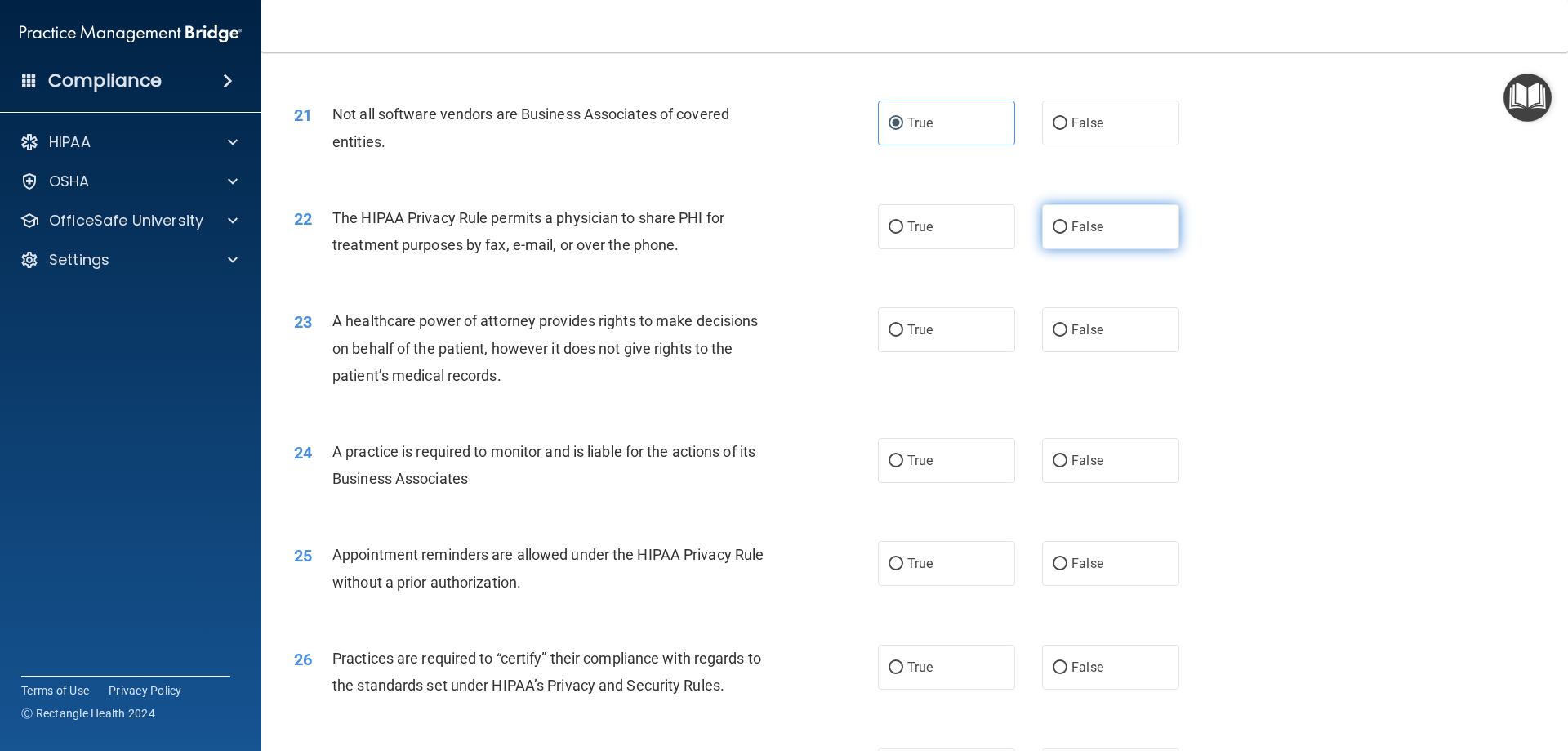
radio input "true"
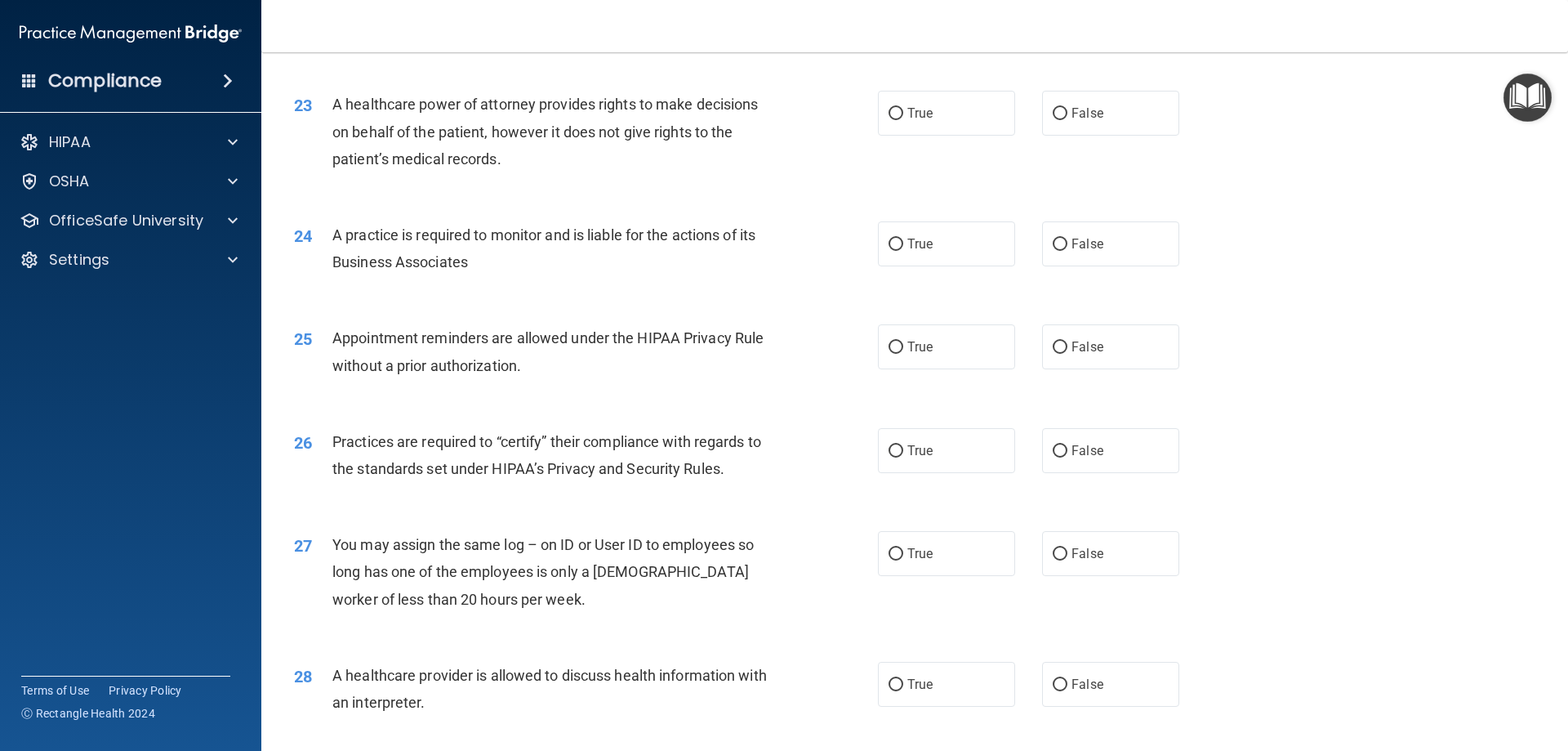
scroll to position [2747, 0]
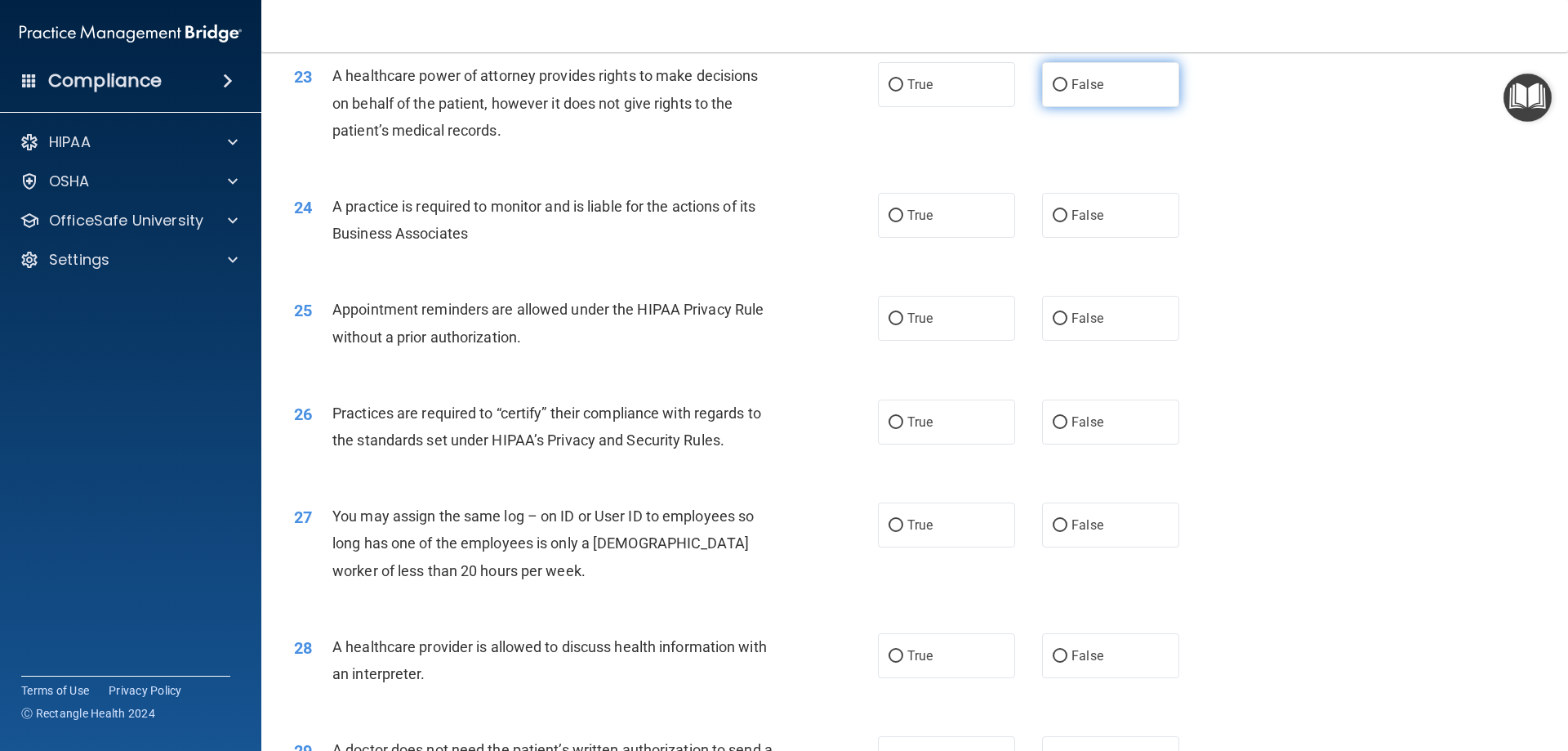
click at [1050, 104] on label "False" at bounding box center [1111, 84] width 137 height 45
click at [1053, 92] on input "False" at bounding box center [1060, 85] width 14 height 13
radio input "true"
click at [1071, 209] on span "False" at bounding box center [1087, 215] width 31 height 15
click at [1065, 210] on input "False" at bounding box center [1060, 216] width 14 height 13
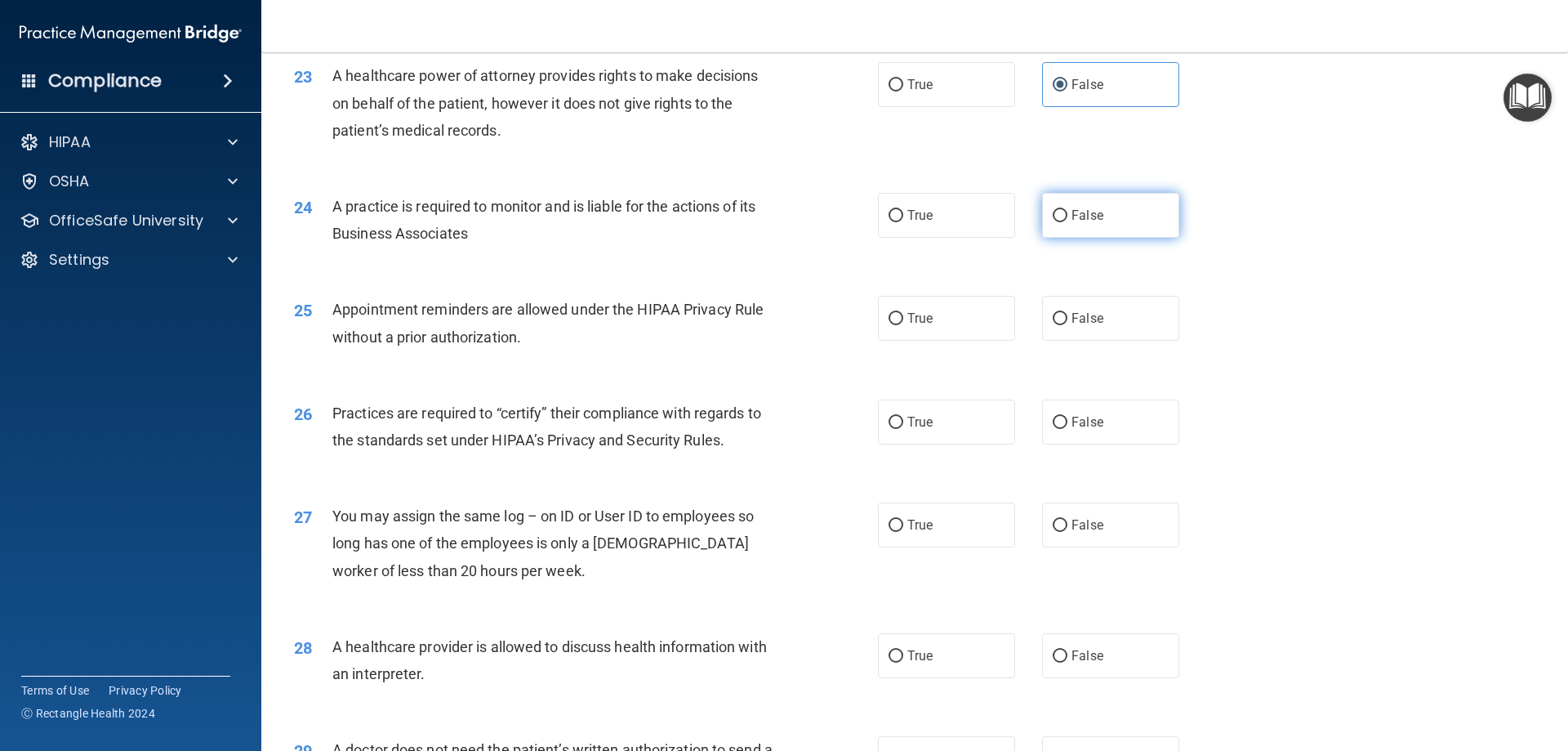
radio input "true"
click at [967, 316] on label "True" at bounding box center [947, 318] width 137 height 45
click at [903, 316] on input "True" at bounding box center [896, 319] width 14 height 13
radio input "true"
click at [1061, 409] on label "False" at bounding box center [1111, 422] width 137 height 45
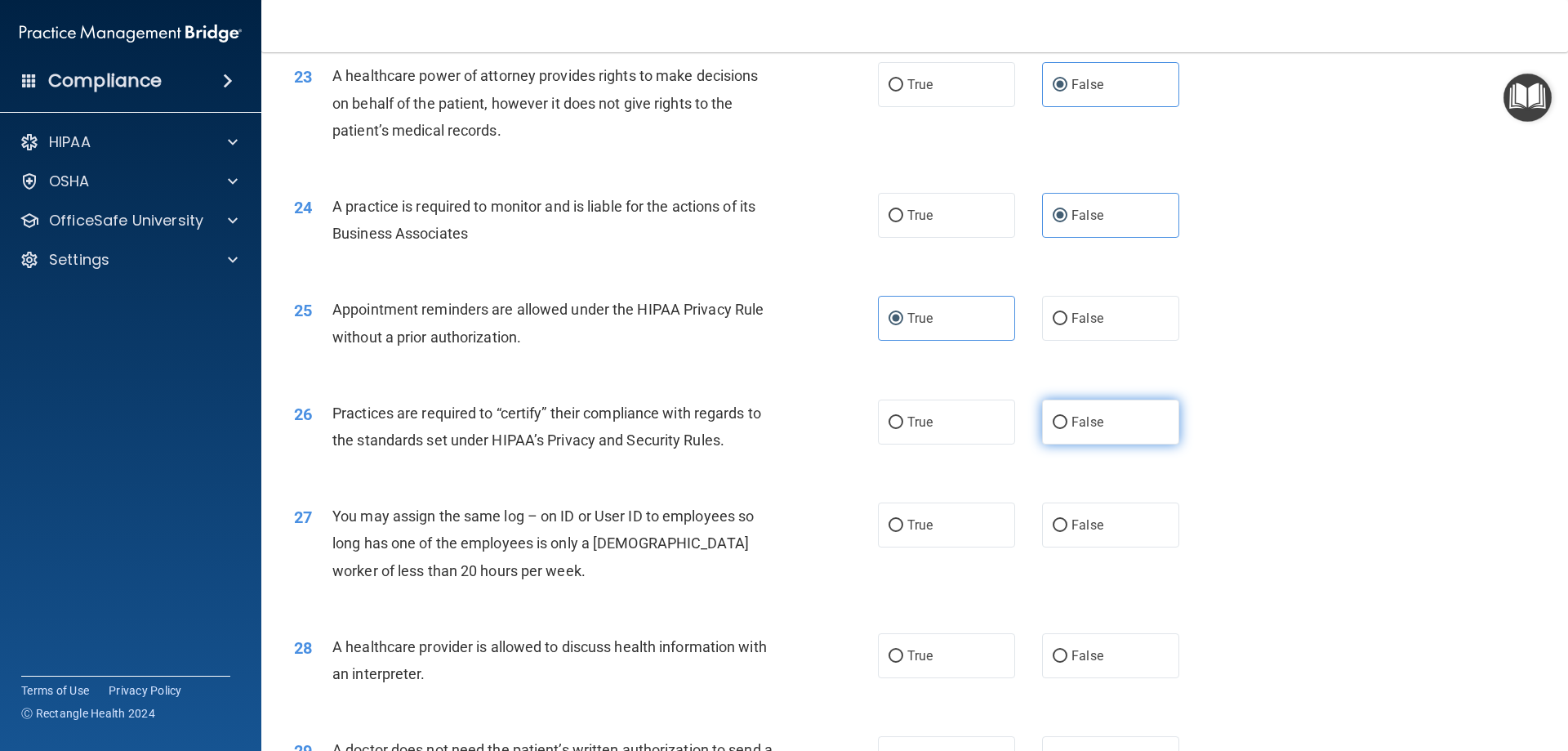
click at [1061, 417] on input "False" at bounding box center [1060, 423] width 14 height 13
radio input "true"
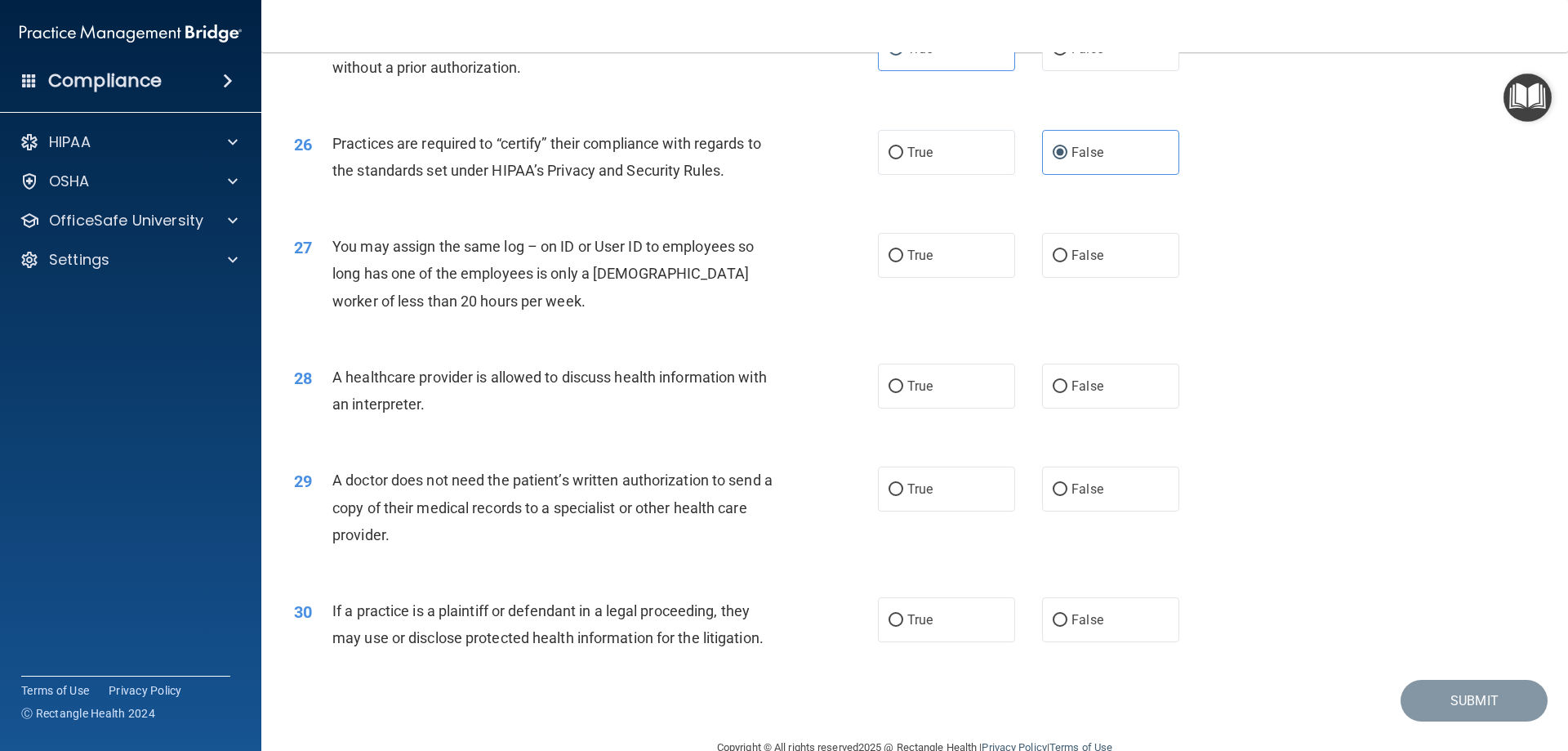
scroll to position [3053, 0]
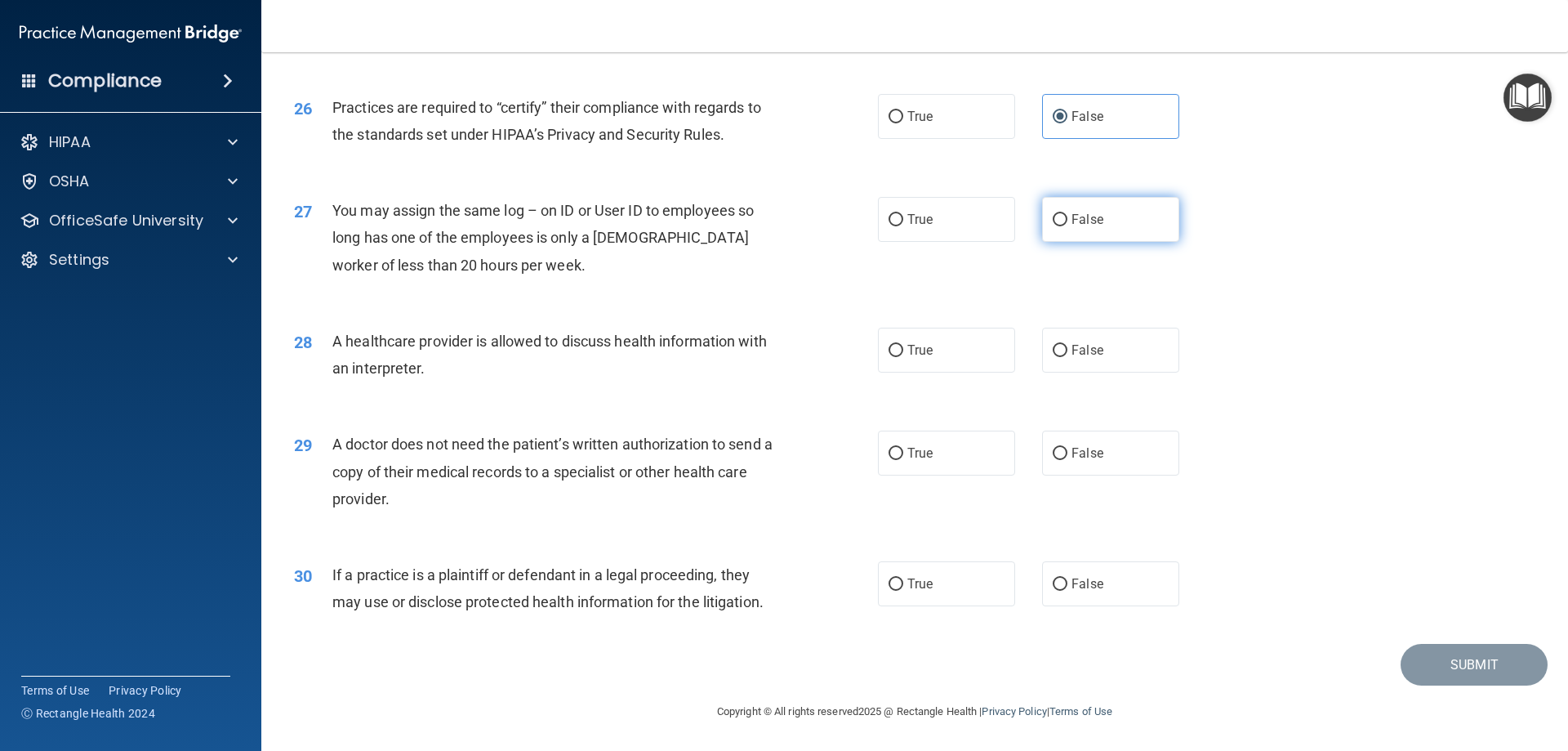
click at [1071, 214] on span "False" at bounding box center [1087, 219] width 31 height 15
click at [1064, 214] on input "False" at bounding box center [1060, 220] width 14 height 13
radio input "true"
click at [955, 340] on label "True" at bounding box center [947, 350] width 137 height 45
click at [903, 345] on input "True" at bounding box center [896, 351] width 14 height 13
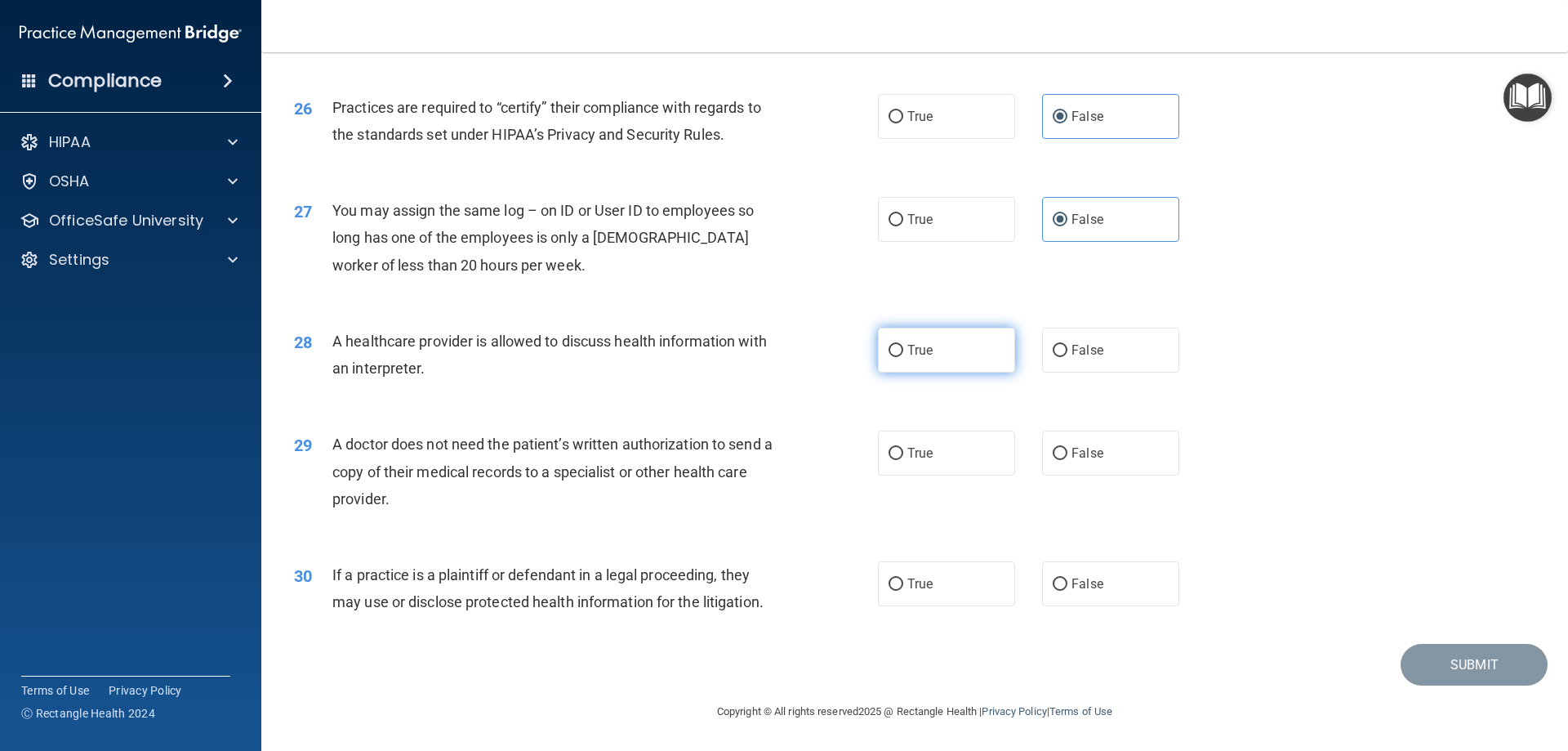
radio input "true"
click at [944, 439] on label "True" at bounding box center [947, 453] width 137 height 45
click at [903, 447] on input "True" at bounding box center [896, 454] width 14 height 13
radio input "true"
click at [932, 570] on label "True" at bounding box center [947, 584] width 137 height 45
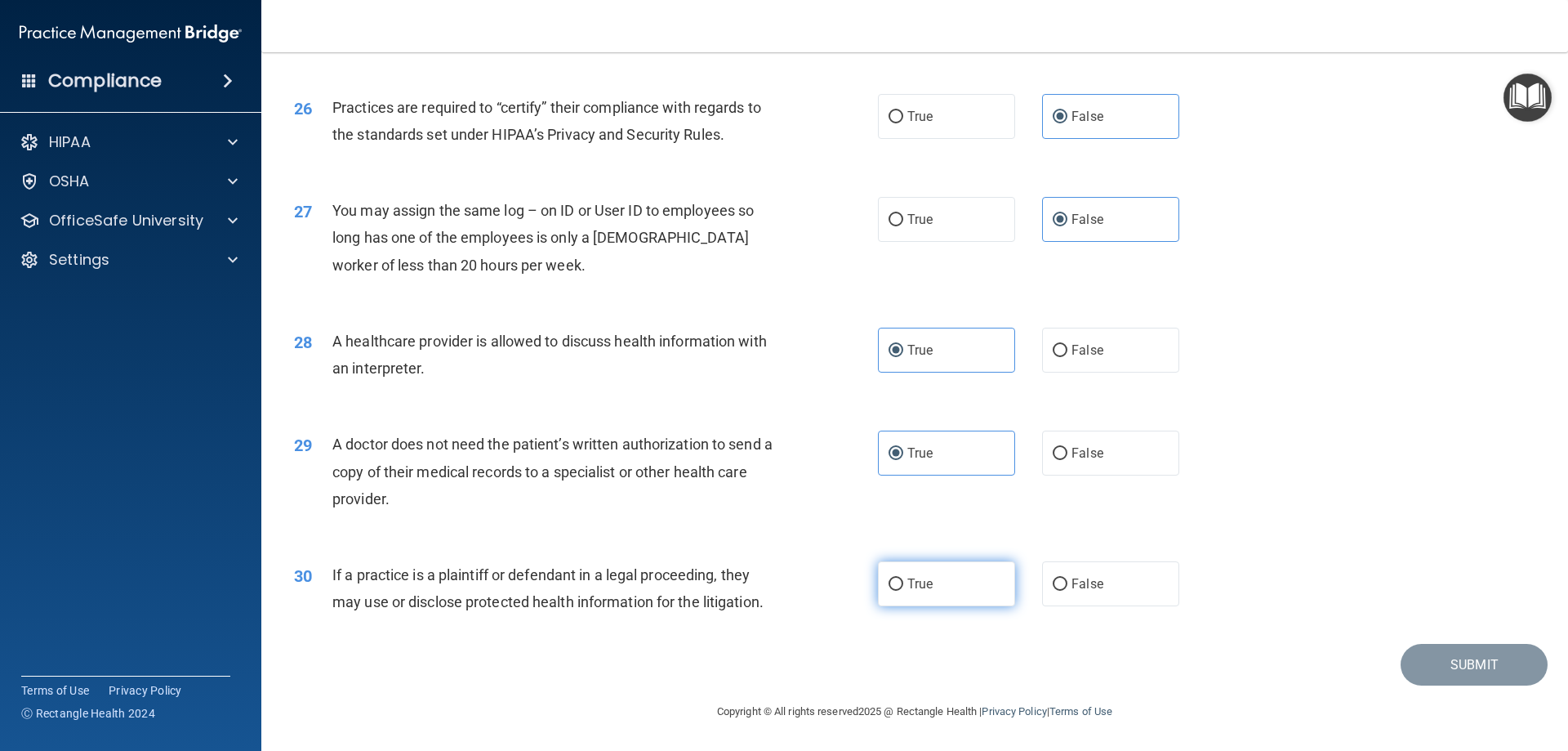
click at [903, 579] on input "True" at bounding box center [896, 585] width 14 height 13
radio input "true"
click at [1431, 650] on button "Submit" at bounding box center [1475, 665] width 147 height 41
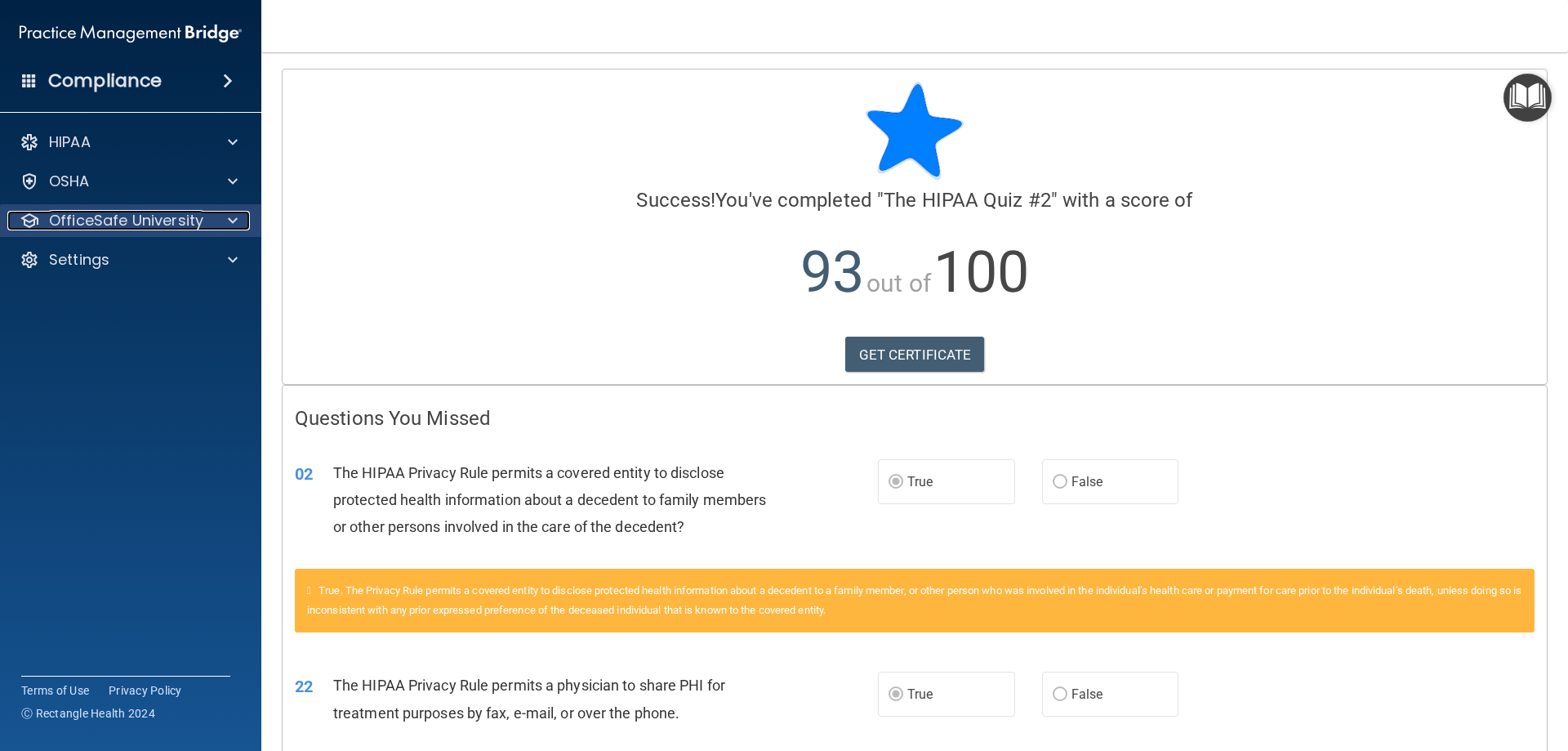
click at [241, 217] on div at bounding box center [230, 221] width 40 height 20
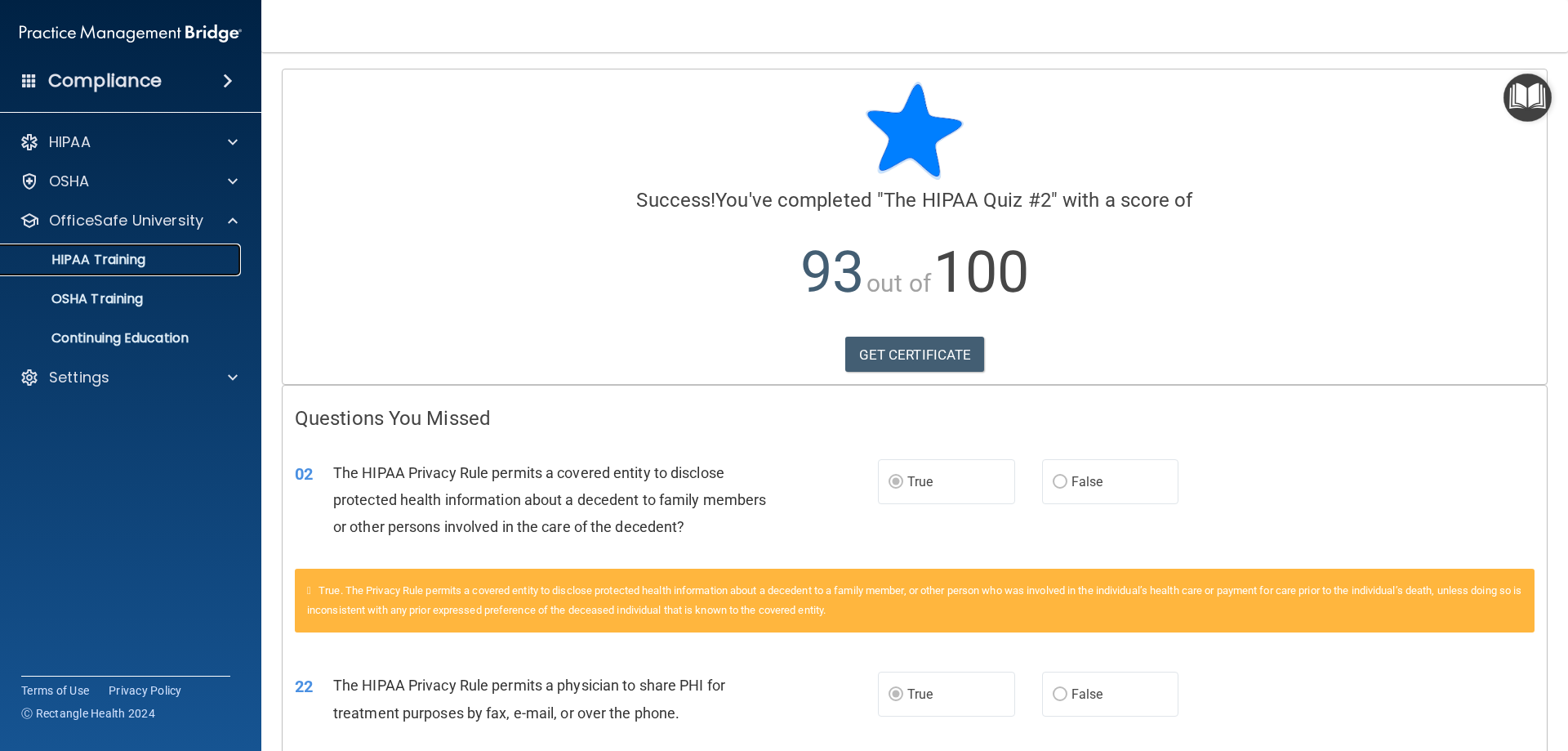
click at [173, 255] on div "HIPAA Training" at bounding box center [122, 260] width 223 height 16
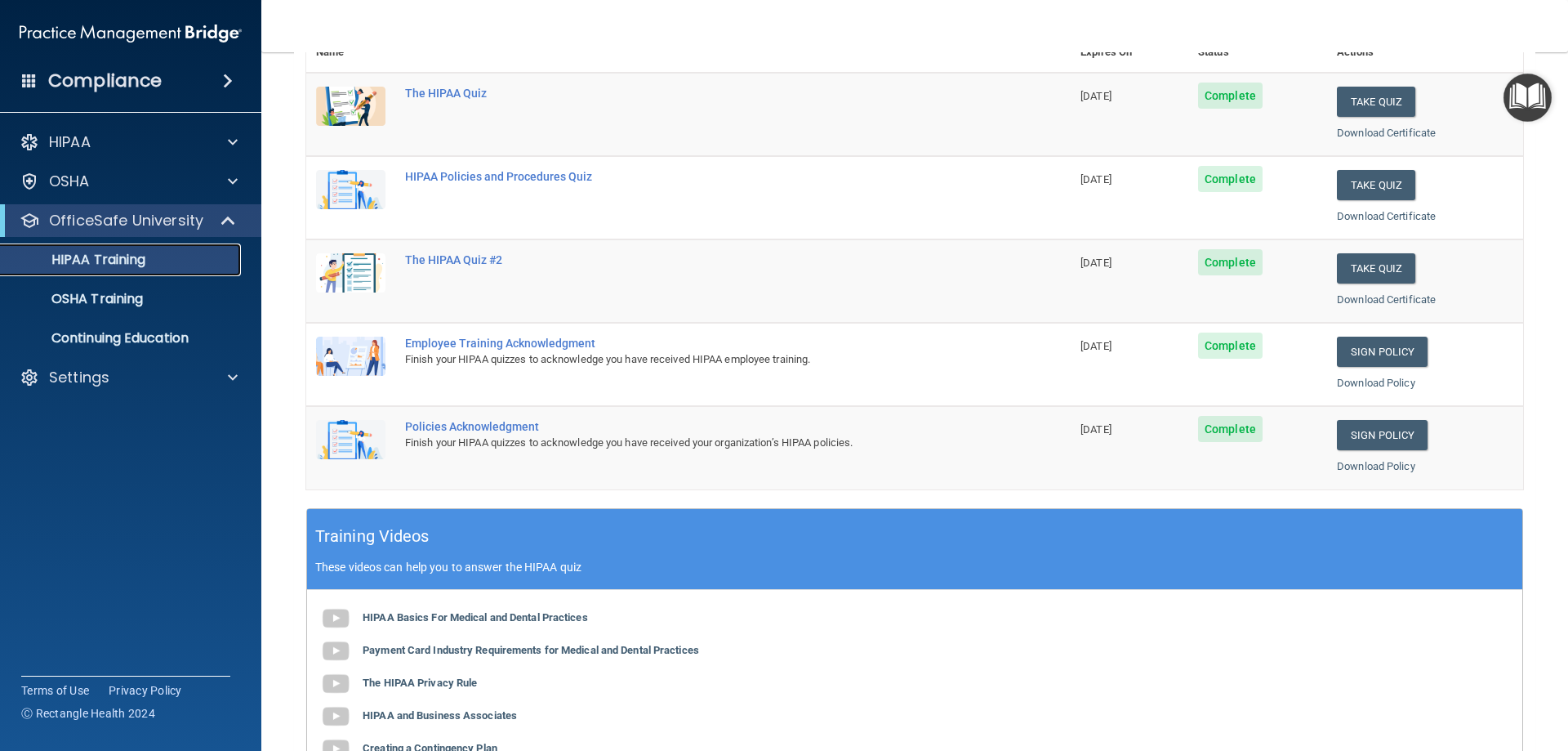
scroll to position [163, 0]
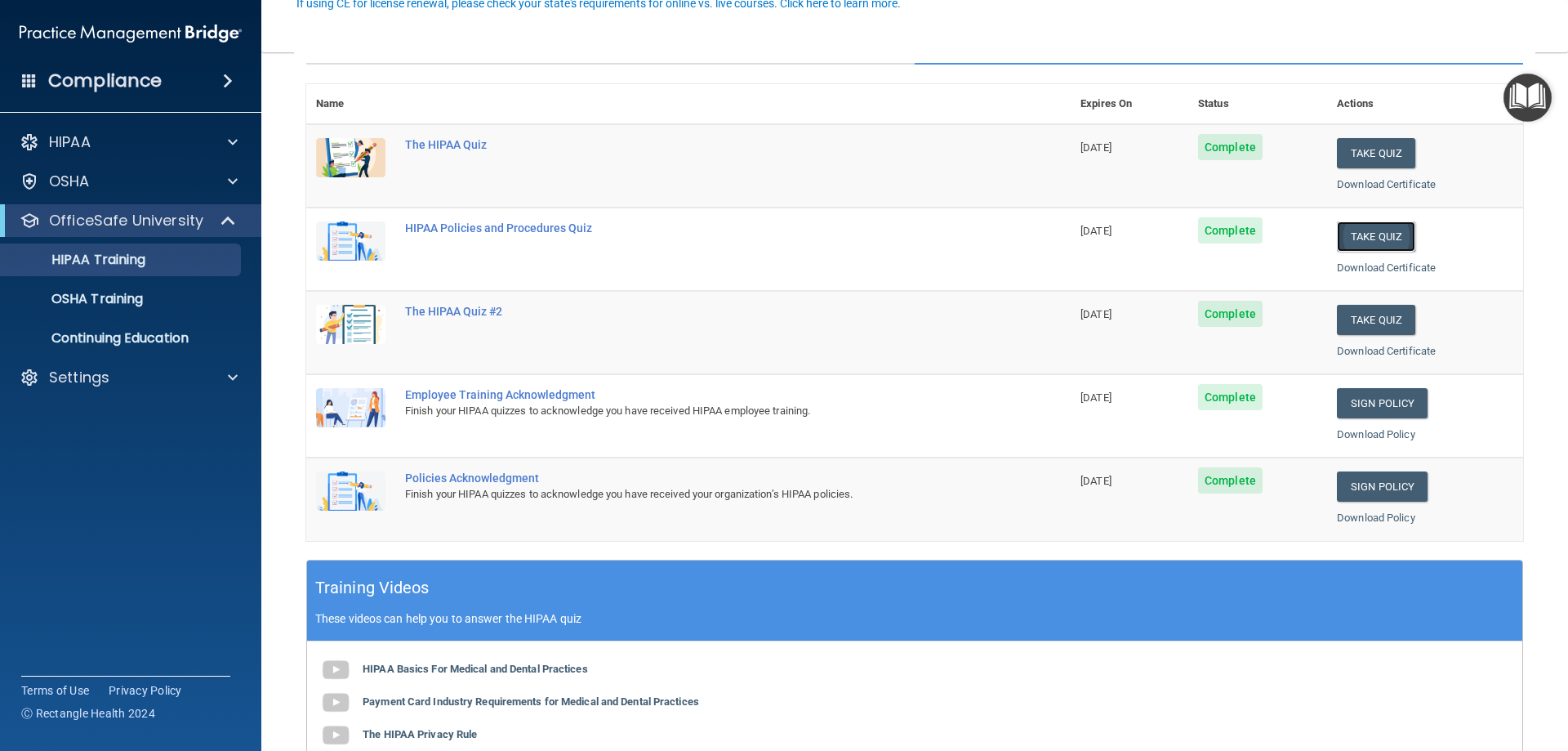
click at [1352, 231] on button "Take Quiz" at bounding box center [1376, 236] width 78 height 31
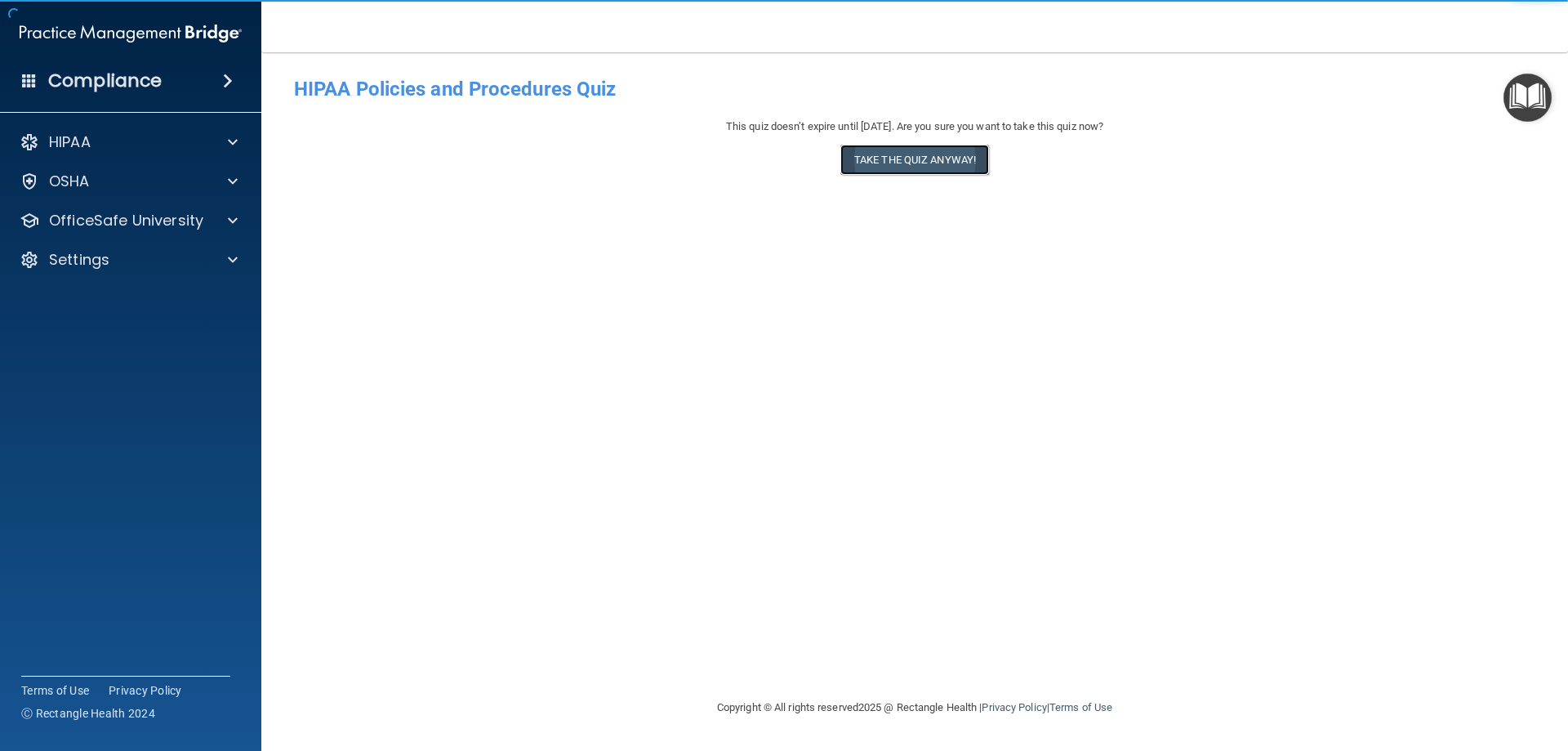
click at [930, 166] on button "Take the quiz anyway!" at bounding box center [915, 160] width 149 height 31
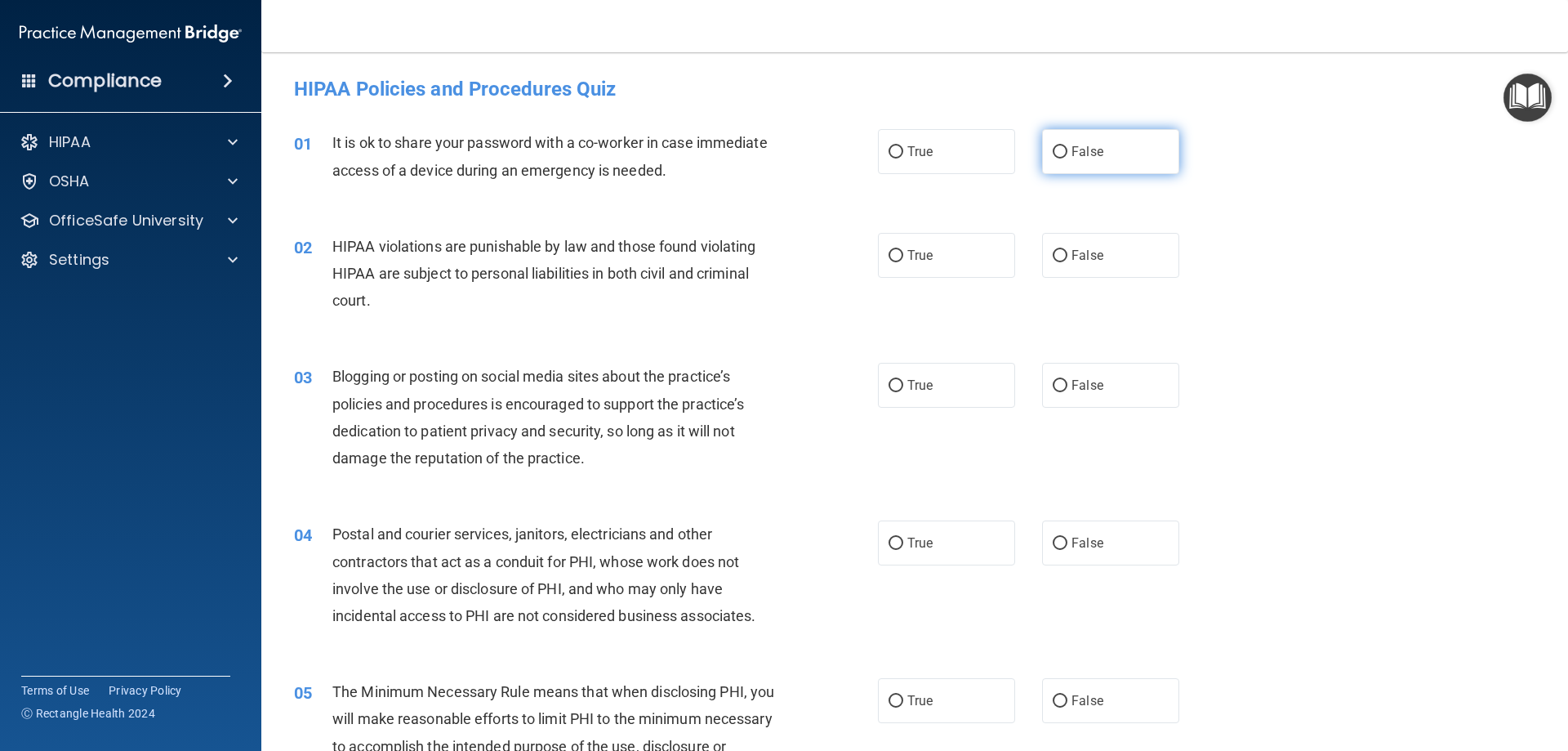
click at [1061, 141] on label "False" at bounding box center [1111, 152] width 137 height 45
click at [1061, 146] on input "False" at bounding box center [1060, 153] width 14 height 13
radio input "true"
click at [881, 247] on label "True" at bounding box center [947, 255] width 137 height 45
click at [889, 250] on input "True" at bounding box center [896, 256] width 14 height 13
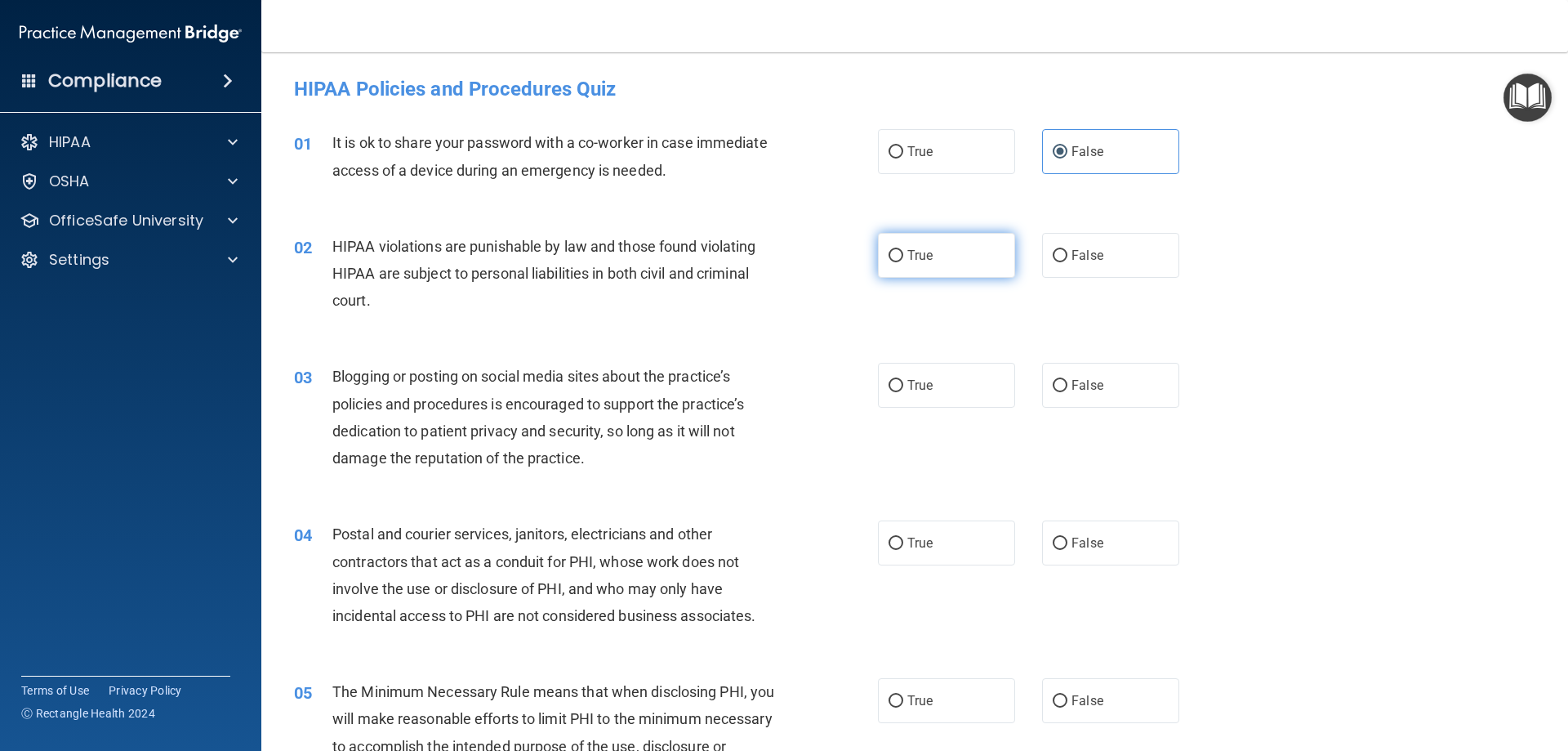
radio input "true"
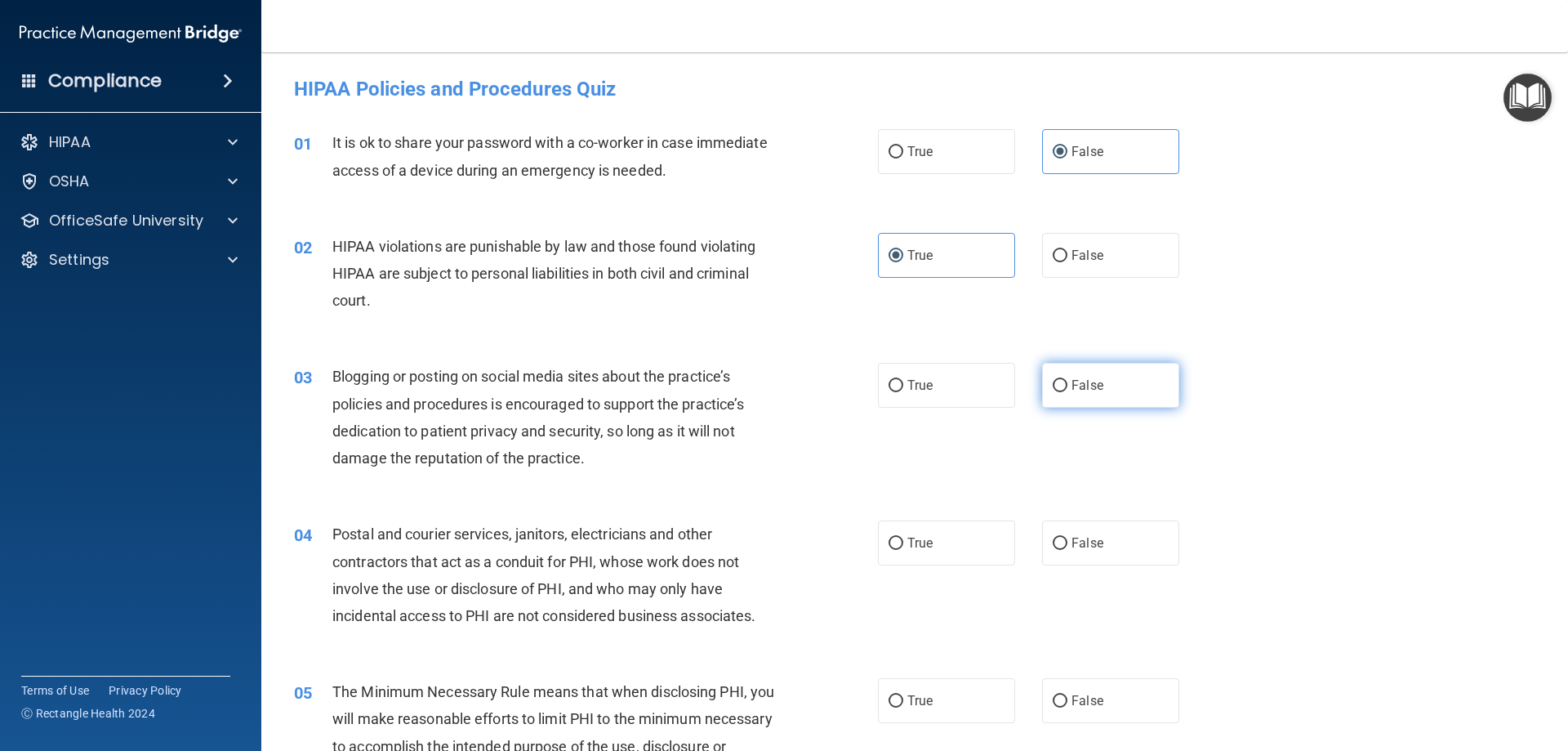
click at [1061, 373] on label "False" at bounding box center [1111, 385] width 137 height 45
click at [1061, 380] on input "False" at bounding box center [1060, 386] width 14 height 13
radio input "true"
click at [919, 534] on label "True" at bounding box center [947, 543] width 137 height 45
click at [903, 537] on input "True" at bounding box center [896, 543] width 14 height 13
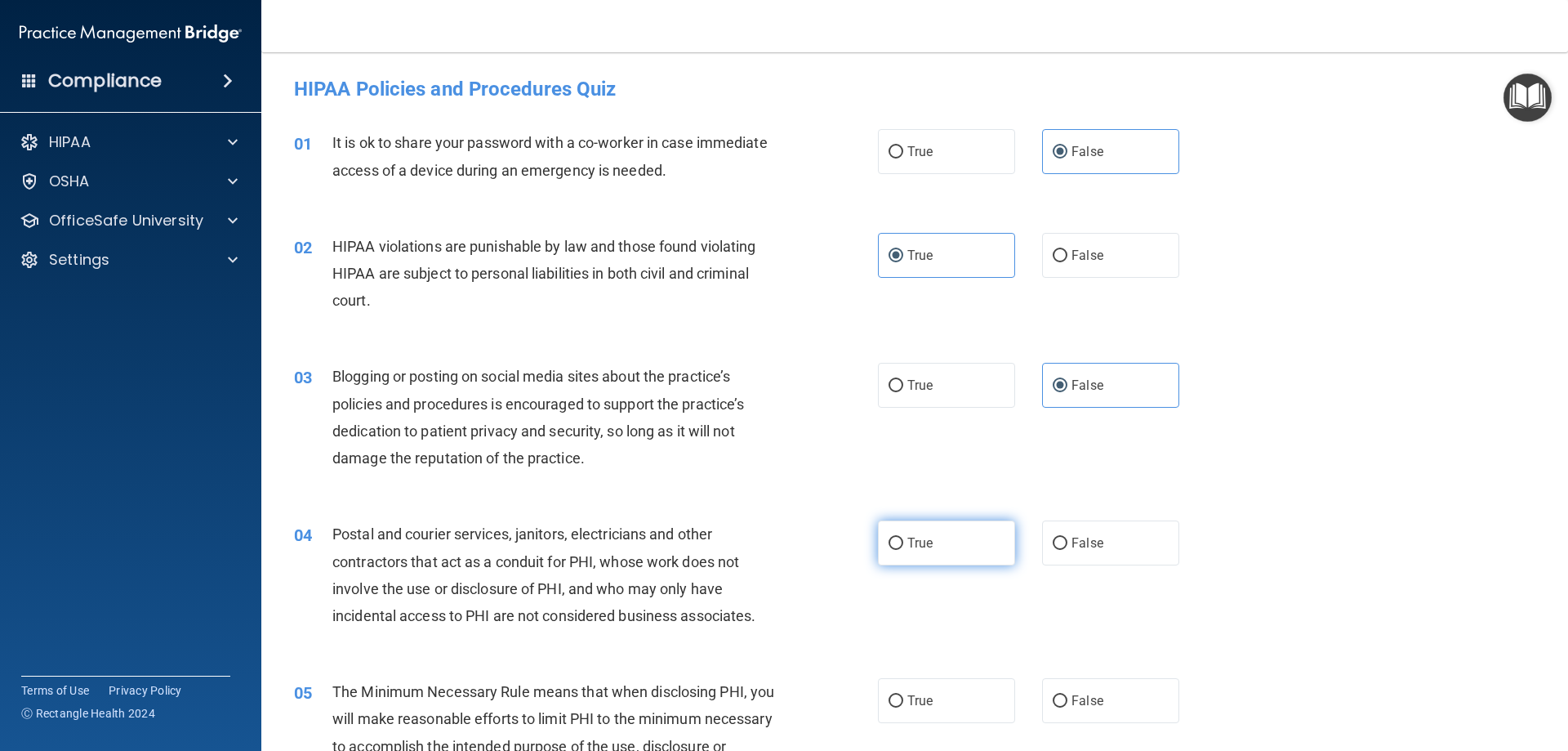
radio input "true"
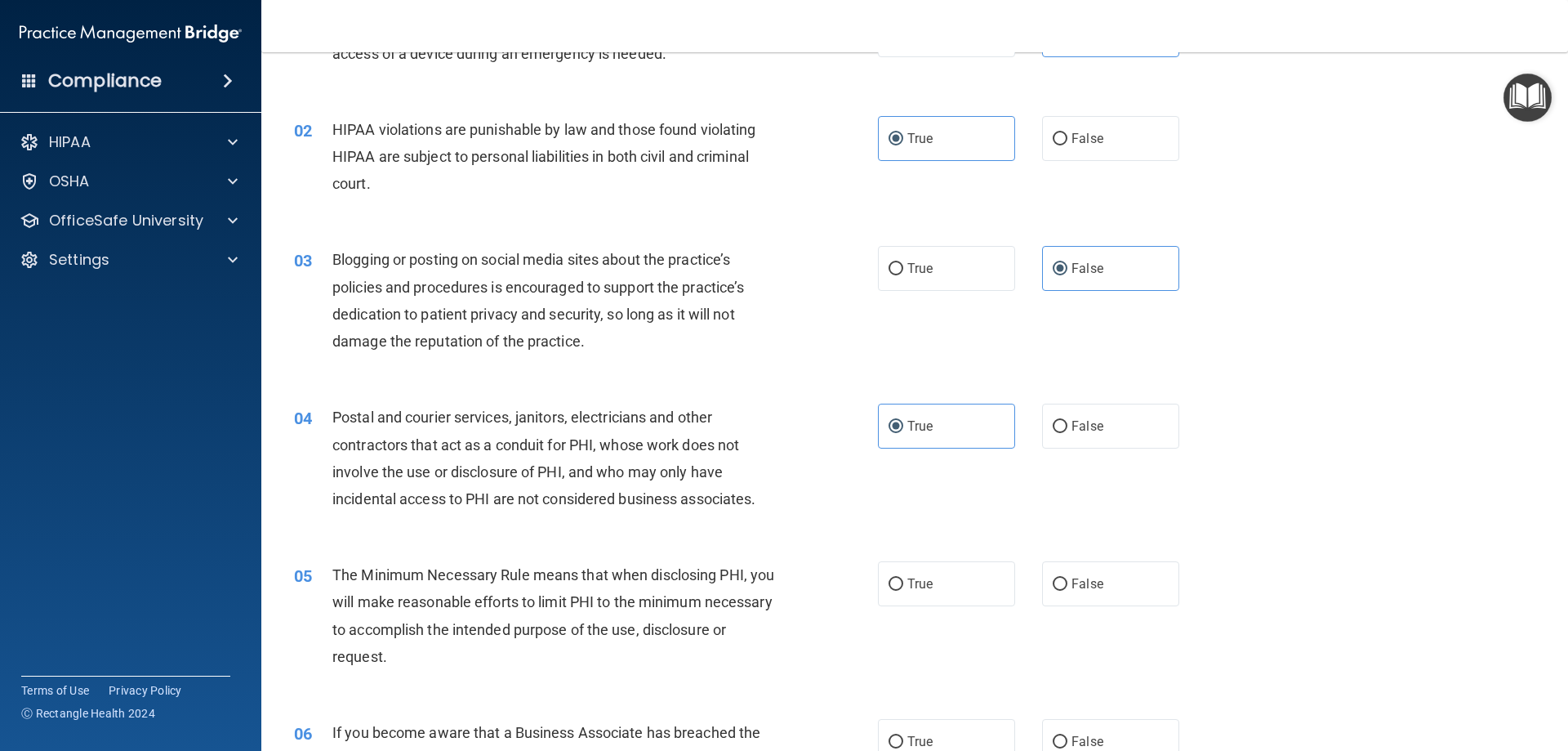
scroll to position [163, 0]
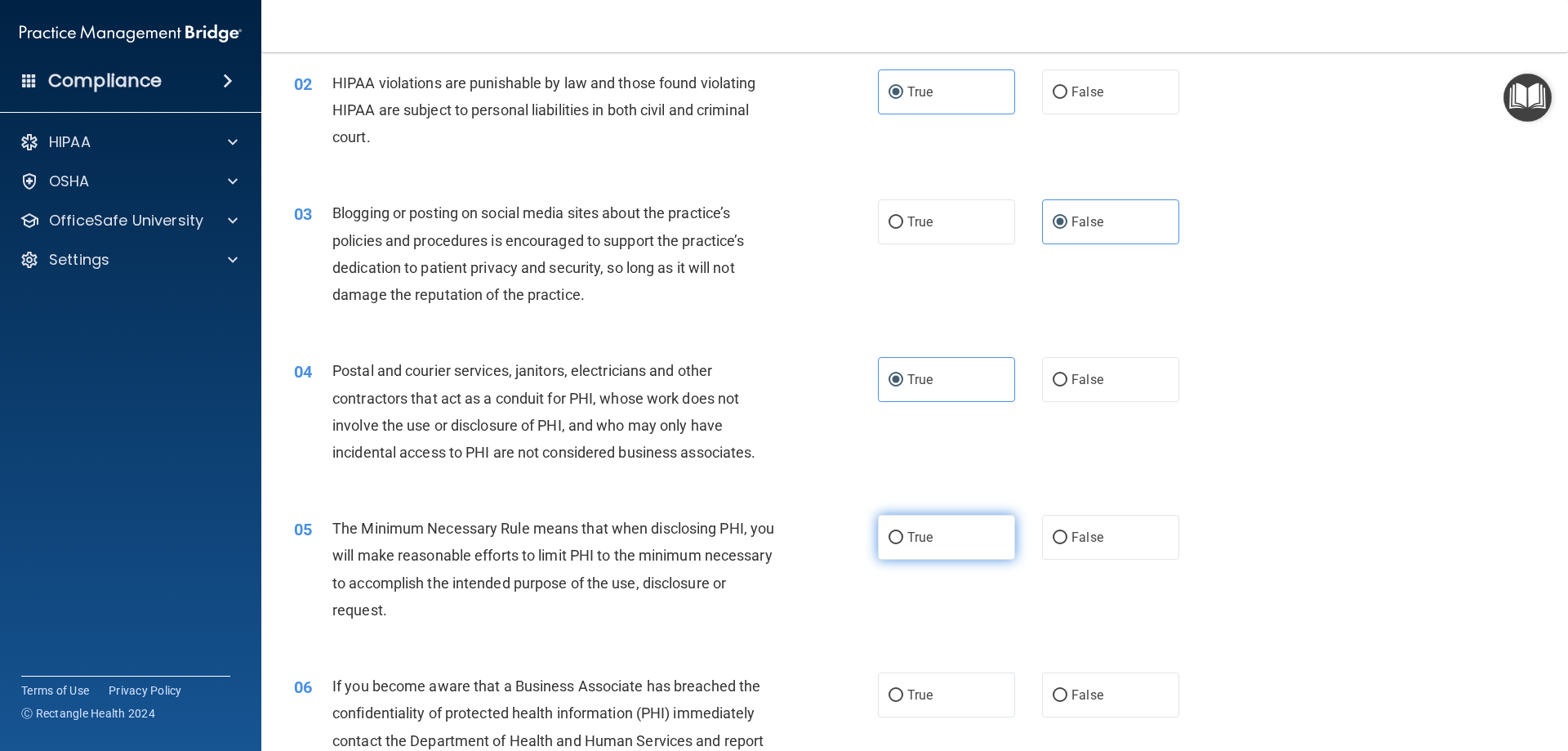
click at [880, 541] on label "True" at bounding box center [947, 537] width 137 height 45
click at [889, 541] on input "True" at bounding box center [896, 538] width 14 height 13
radio input "true"
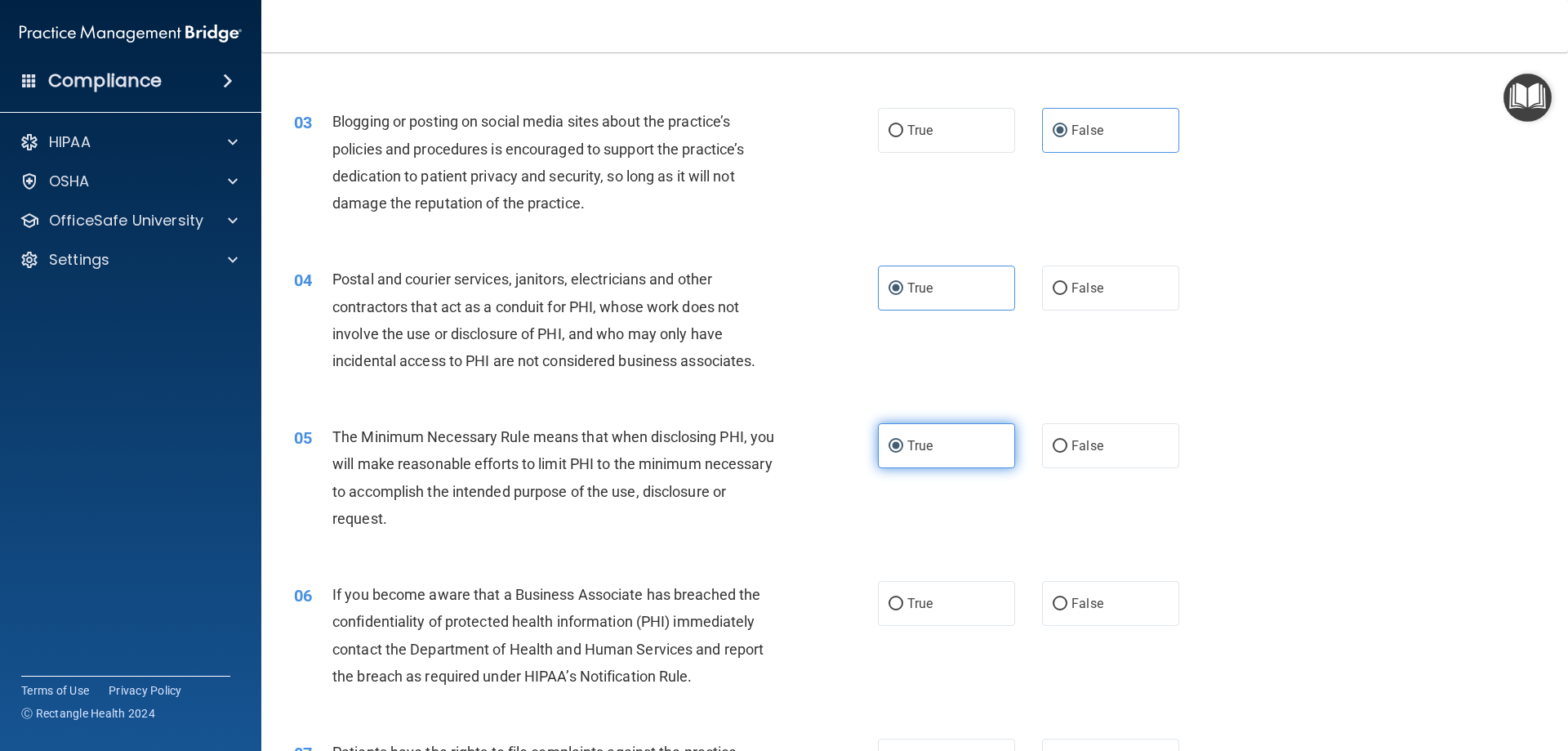
scroll to position [327, 0]
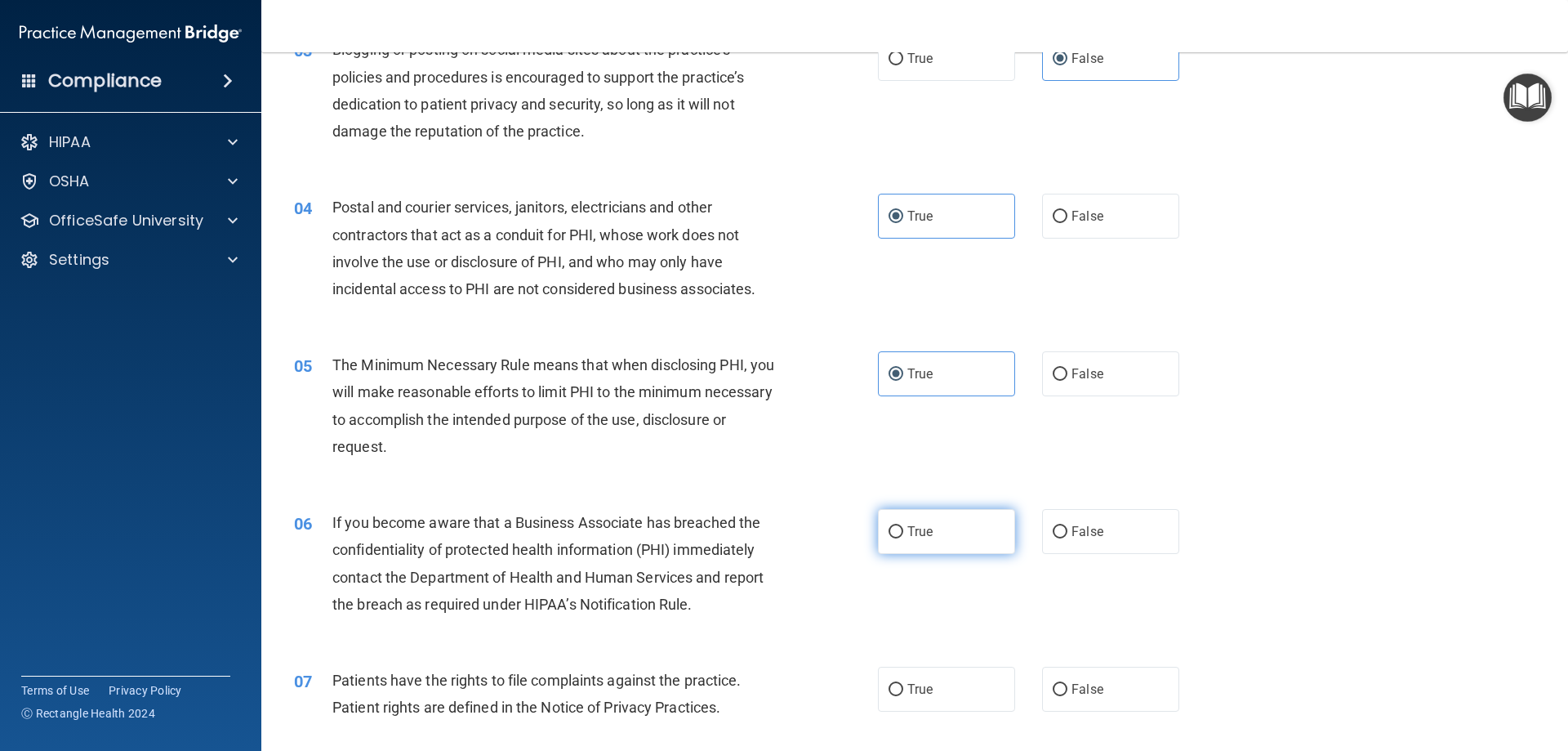
click at [917, 520] on label "True" at bounding box center [947, 532] width 137 height 45
click at [903, 526] on input "True" at bounding box center [896, 533] width 14 height 13
radio input "true"
click at [960, 689] on label "True" at bounding box center [947, 689] width 137 height 45
click at [903, 689] on input "True" at bounding box center [896, 690] width 14 height 13
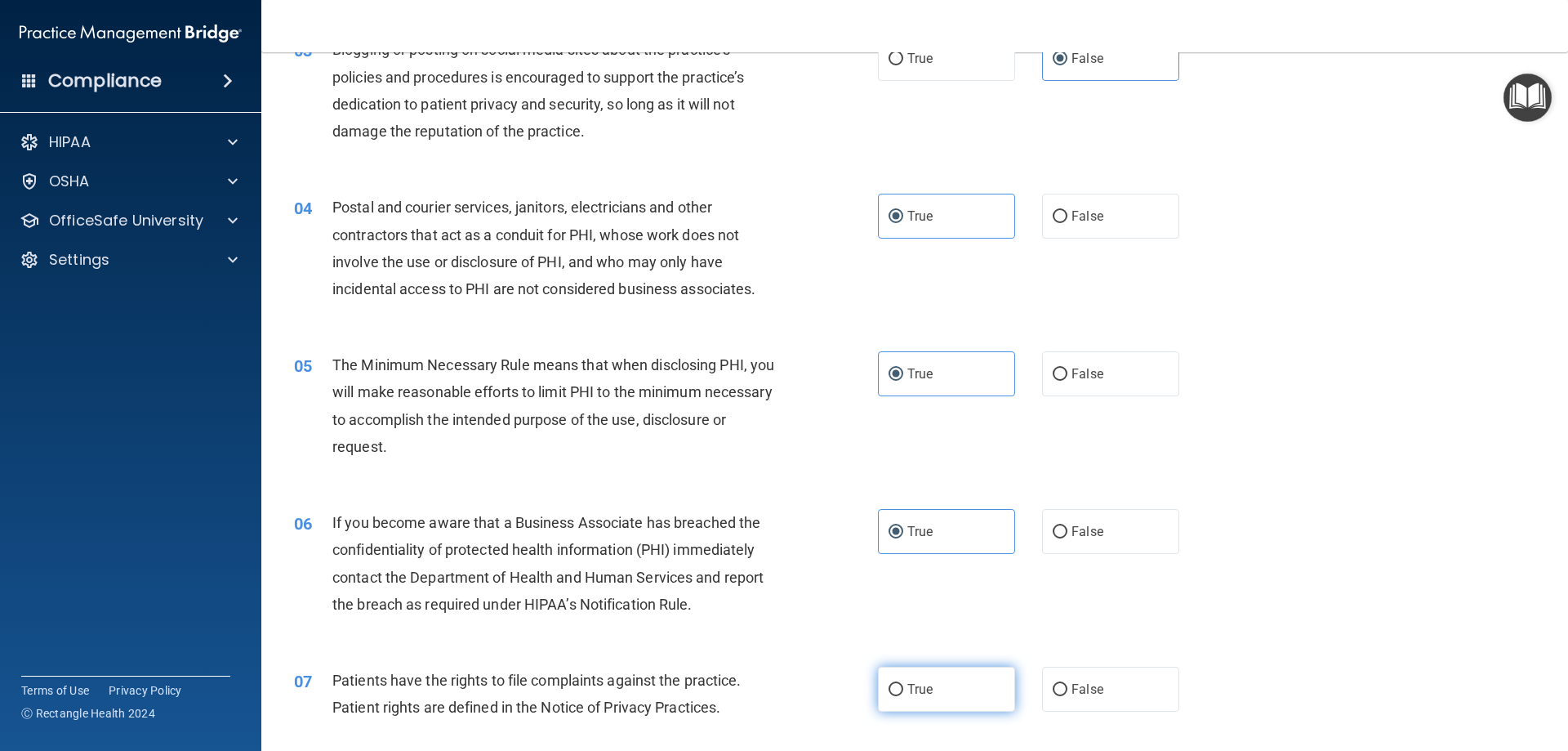
radio input "true"
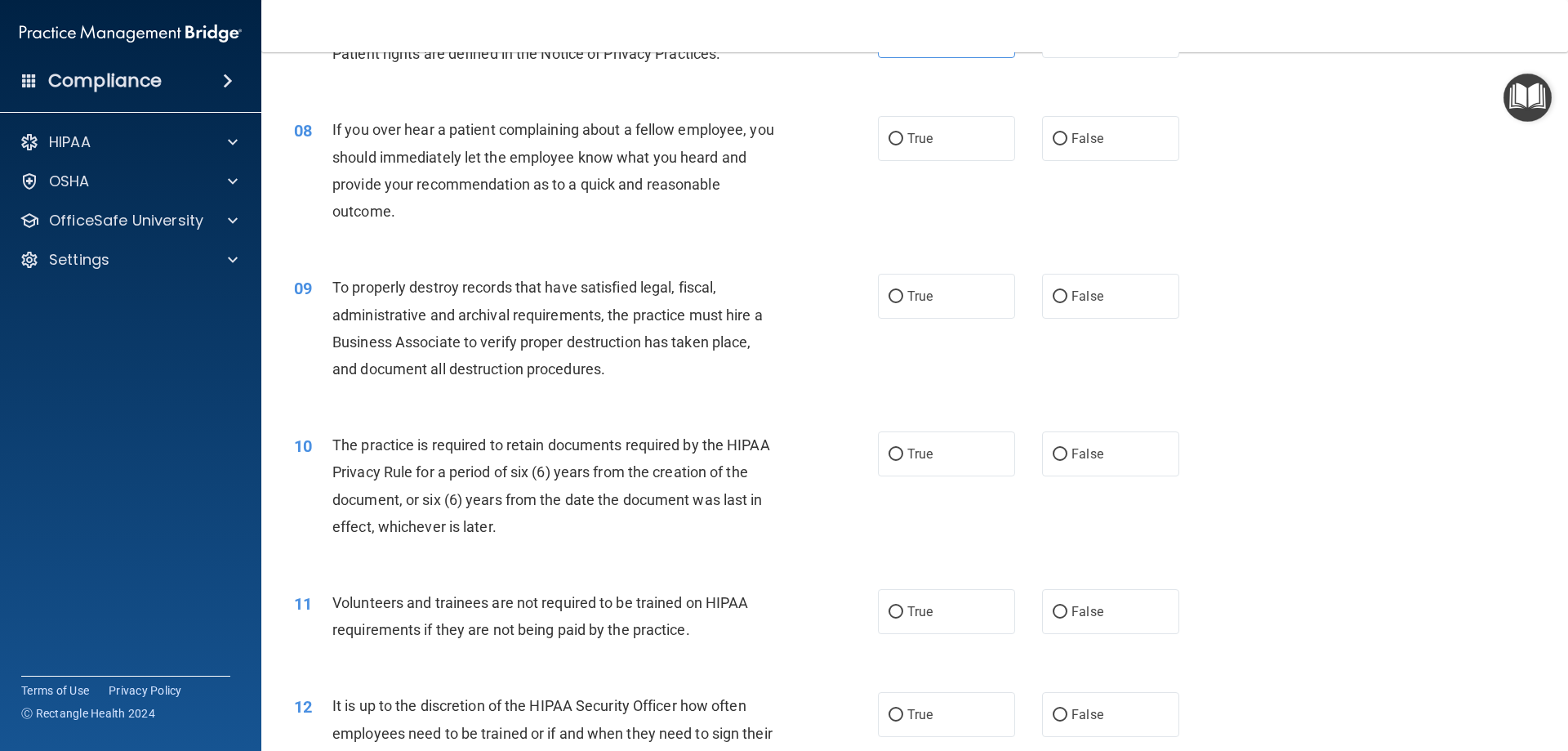
scroll to position [1000, 0]
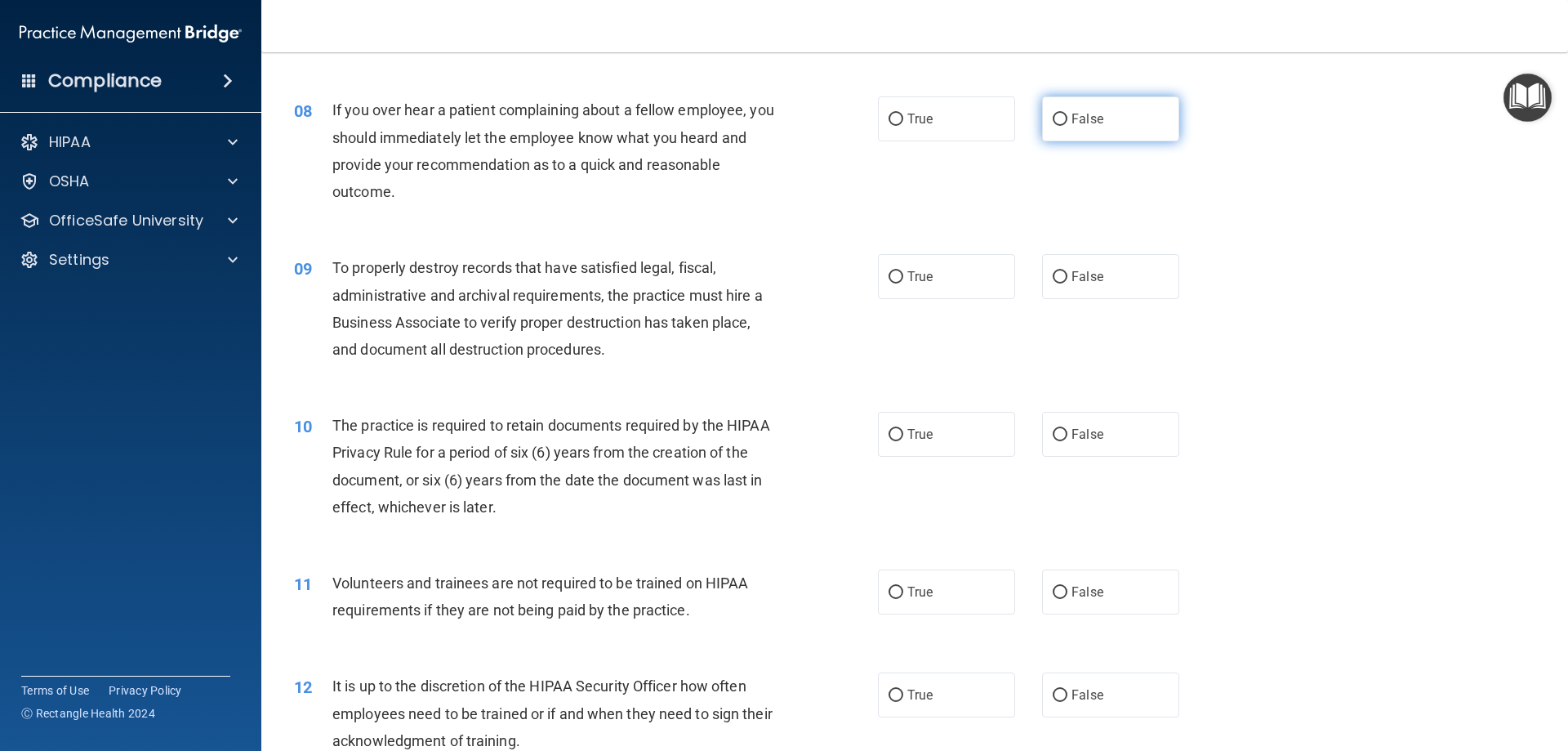
click at [1075, 135] on label "False" at bounding box center [1111, 119] width 137 height 45
click at [1068, 126] on input "False" at bounding box center [1060, 119] width 14 height 13
radio input "true"
click at [1105, 276] on label "False" at bounding box center [1111, 277] width 137 height 45
click at [1068, 276] on input "False" at bounding box center [1060, 278] width 14 height 13
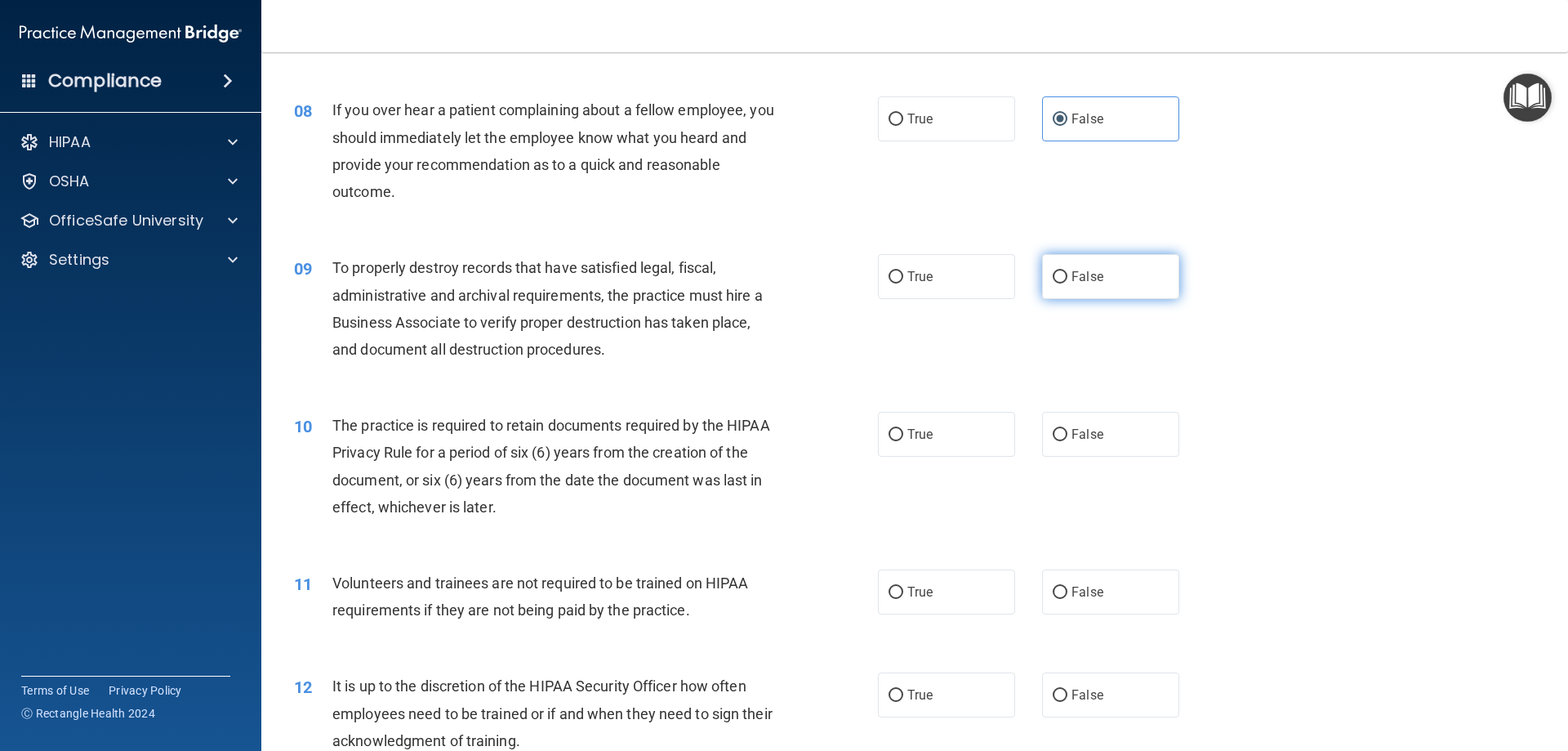
radio input "true"
click at [1114, 583] on label "False" at bounding box center [1111, 592] width 137 height 45
click at [1068, 587] on input "False" at bounding box center [1060, 593] width 14 height 13
radio input "true"
click at [1053, 681] on label "False" at bounding box center [1111, 695] width 137 height 45
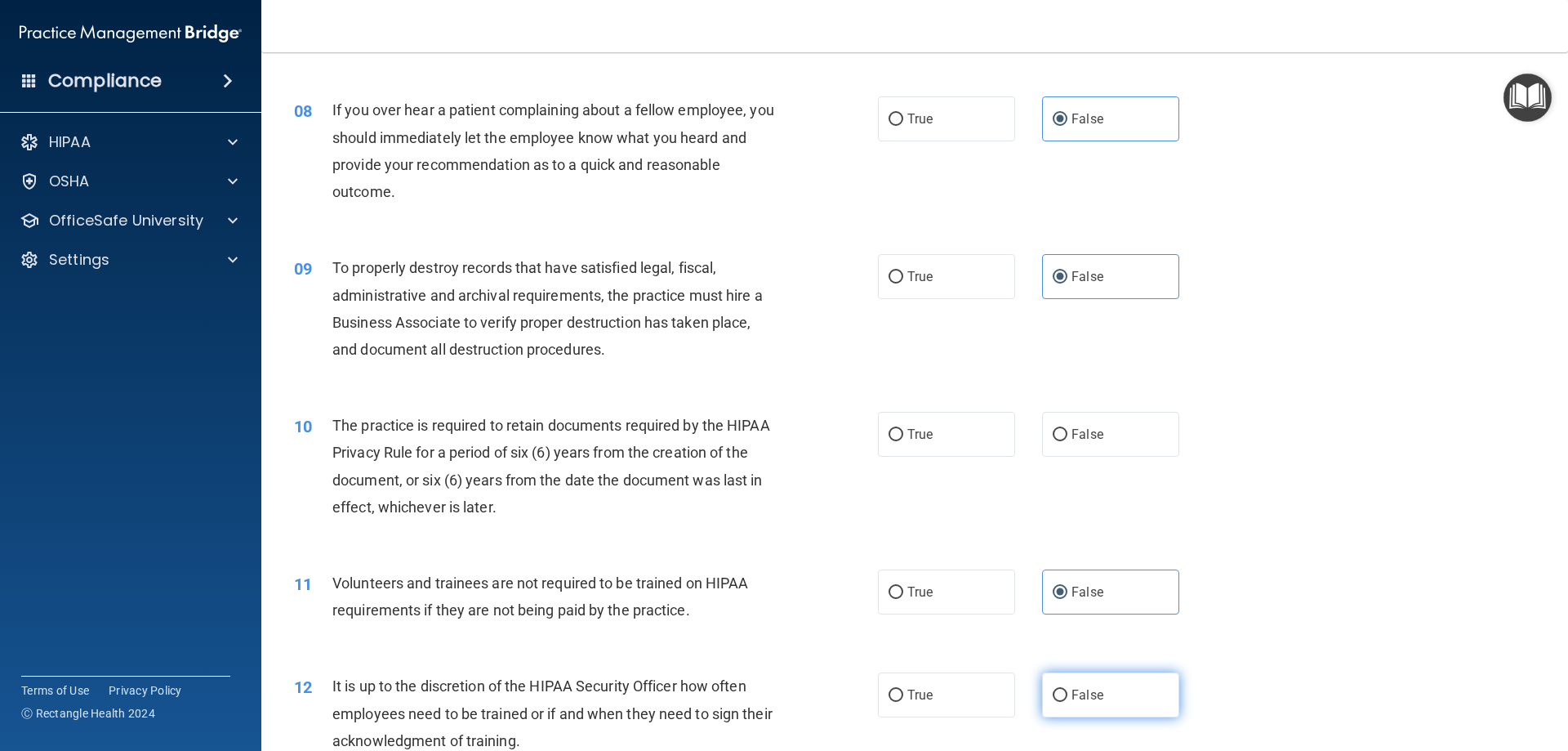
click at [1053, 690] on input "False" at bounding box center [1060, 696] width 14 height 13
radio input "true"
click at [929, 425] on label "True" at bounding box center [947, 434] width 137 height 45
click at [903, 429] on input "True" at bounding box center [896, 436] width 14 height 13
radio input "true"
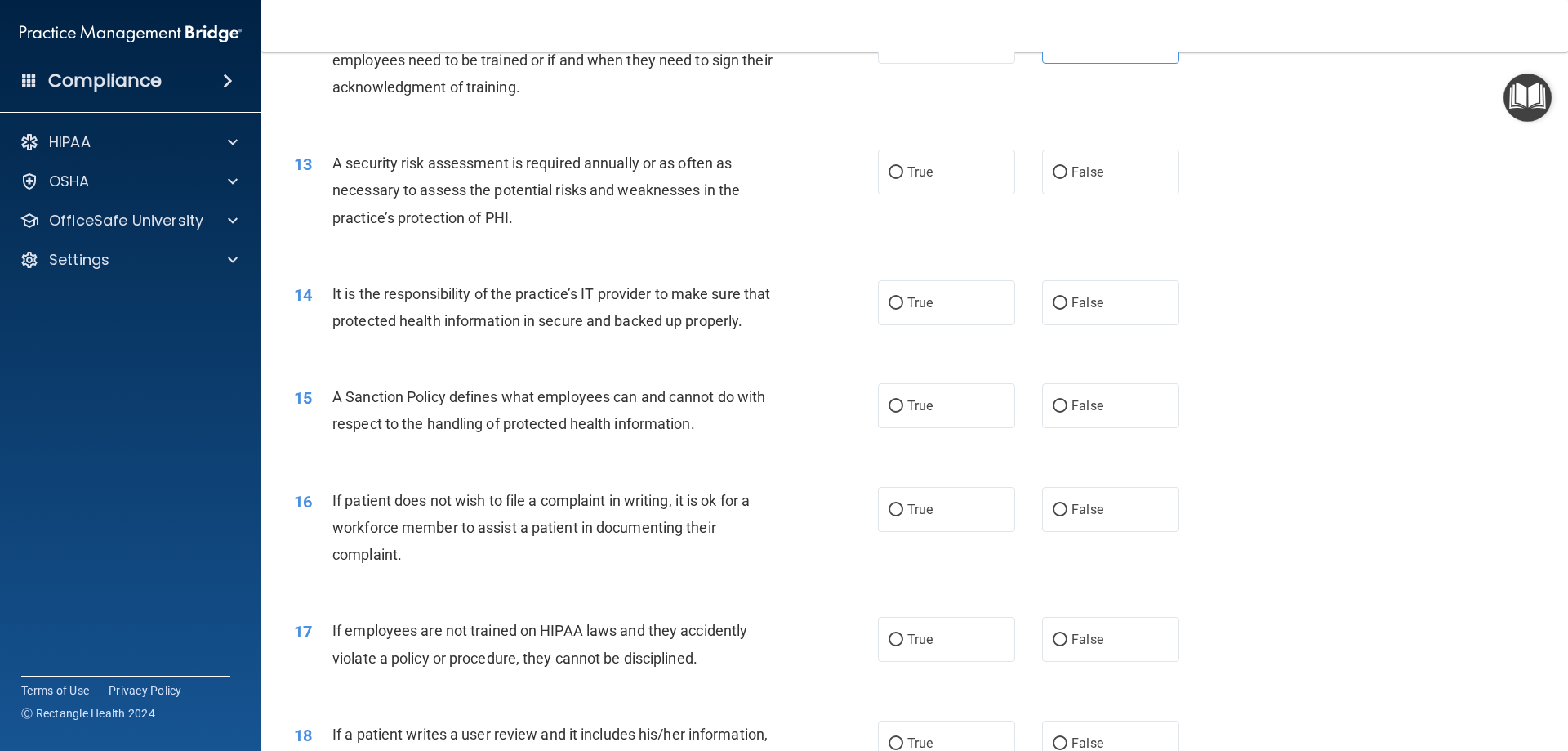
scroll to position [1736, 0]
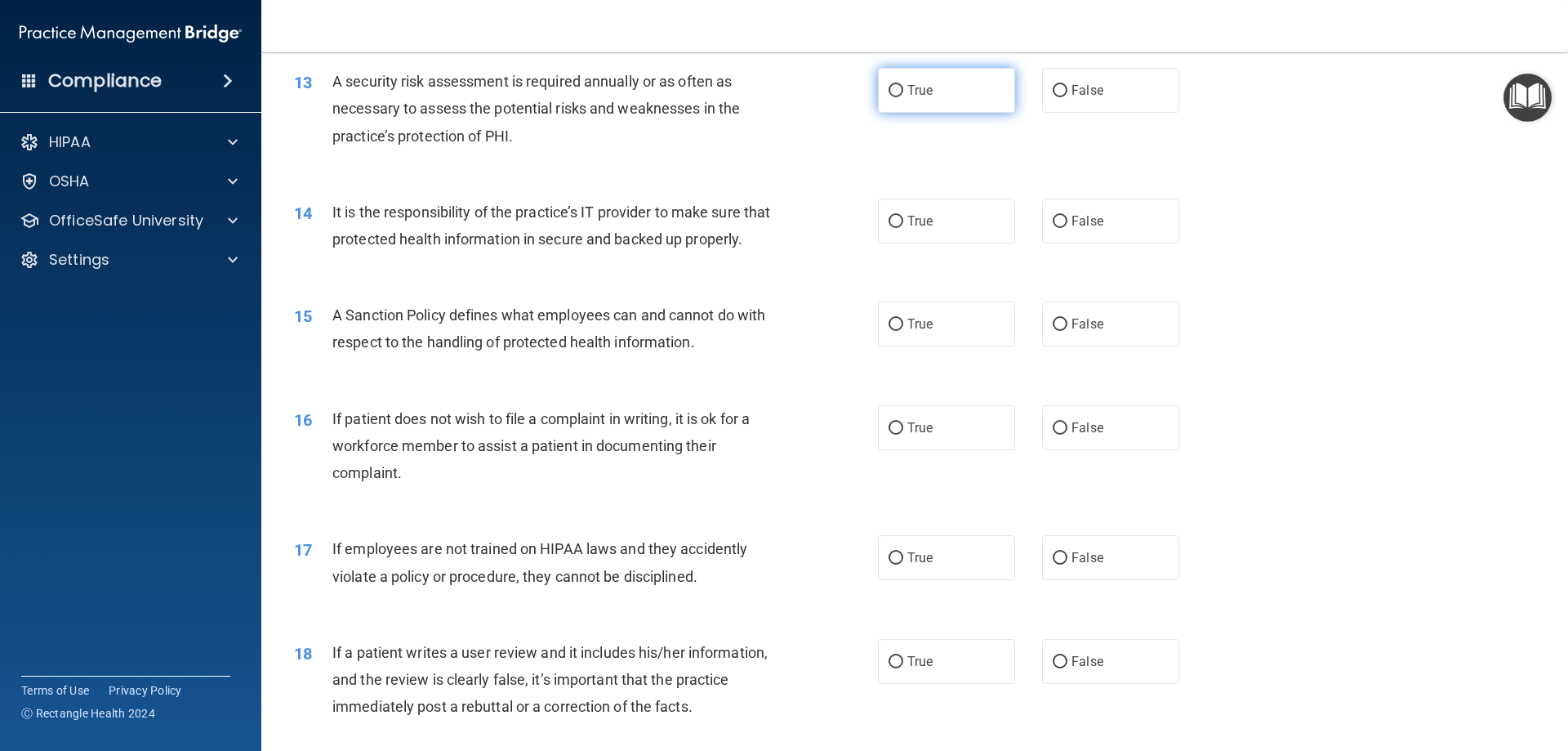
click at [916, 92] on span "True" at bounding box center [920, 90] width 25 height 15
click at [903, 92] on input "True" at bounding box center [896, 92] width 14 height 13
radio input "true"
click at [962, 233] on label "True" at bounding box center [947, 221] width 137 height 45
click at [903, 228] on input "True" at bounding box center [896, 222] width 14 height 13
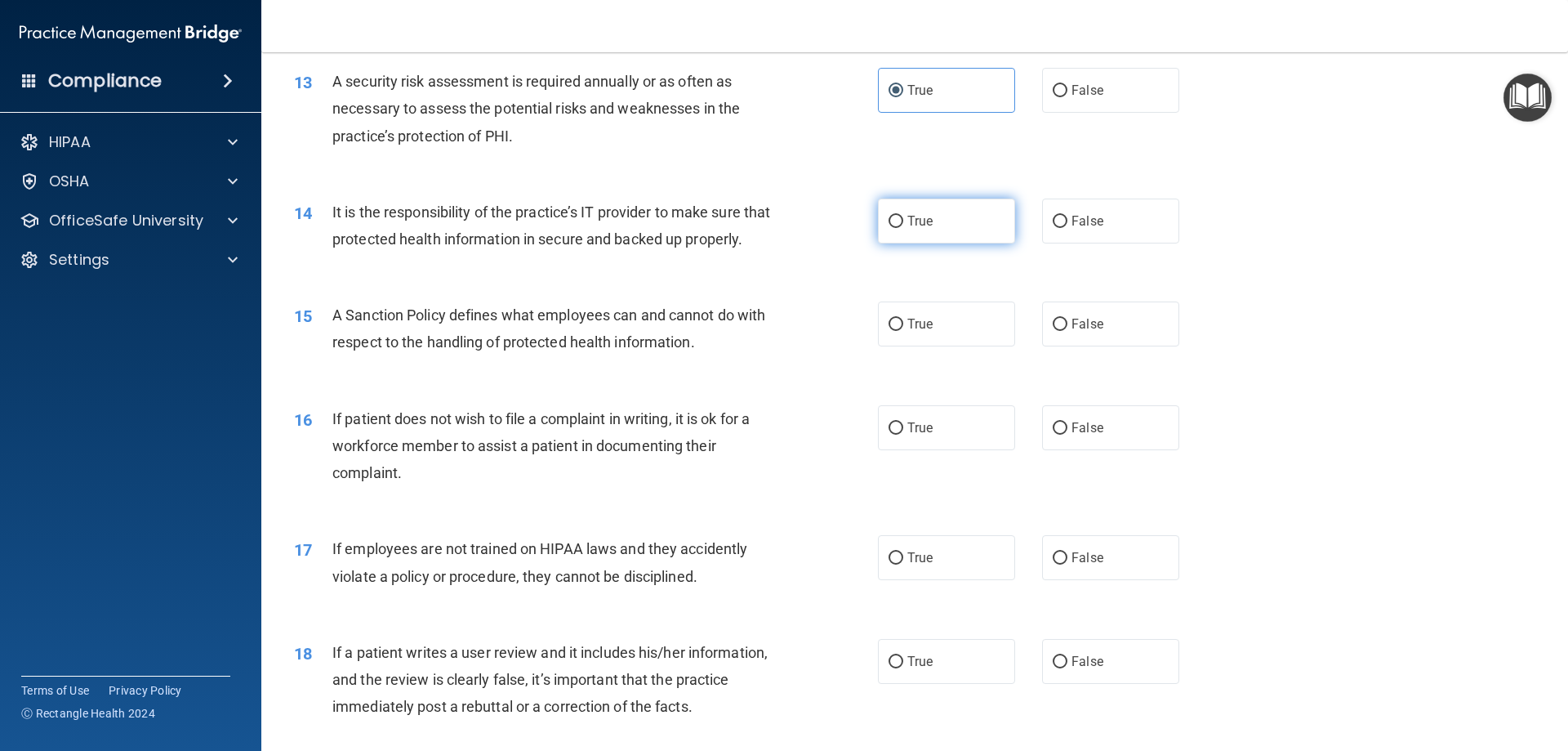
radio input "true"
click at [982, 344] on label "True" at bounding box center [947, 324] width 137 height 45
click at [903, 331] on input "True" at bounding box center [896, 325] width 14 height 13
radio input "true"
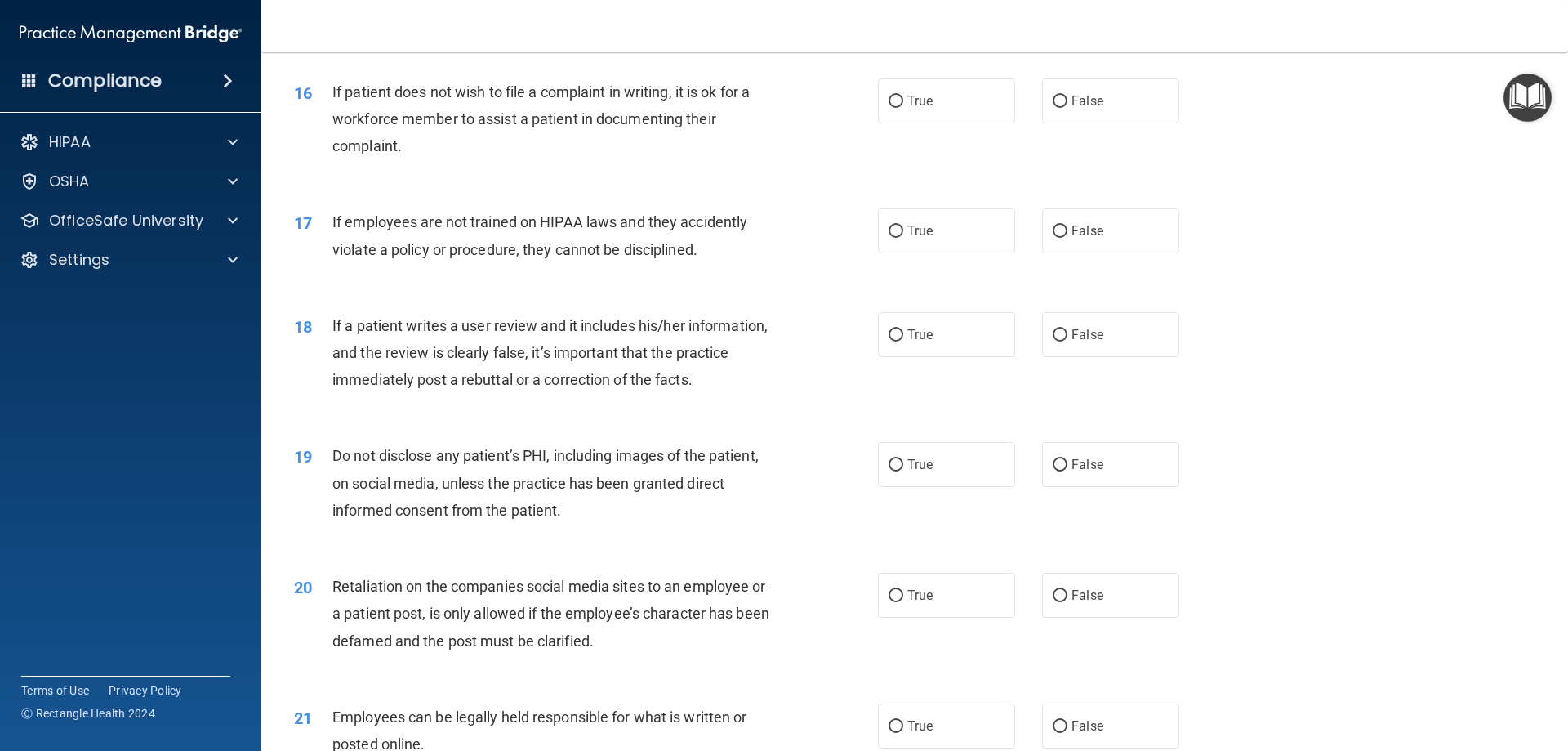
scroll to position [2087, 0]
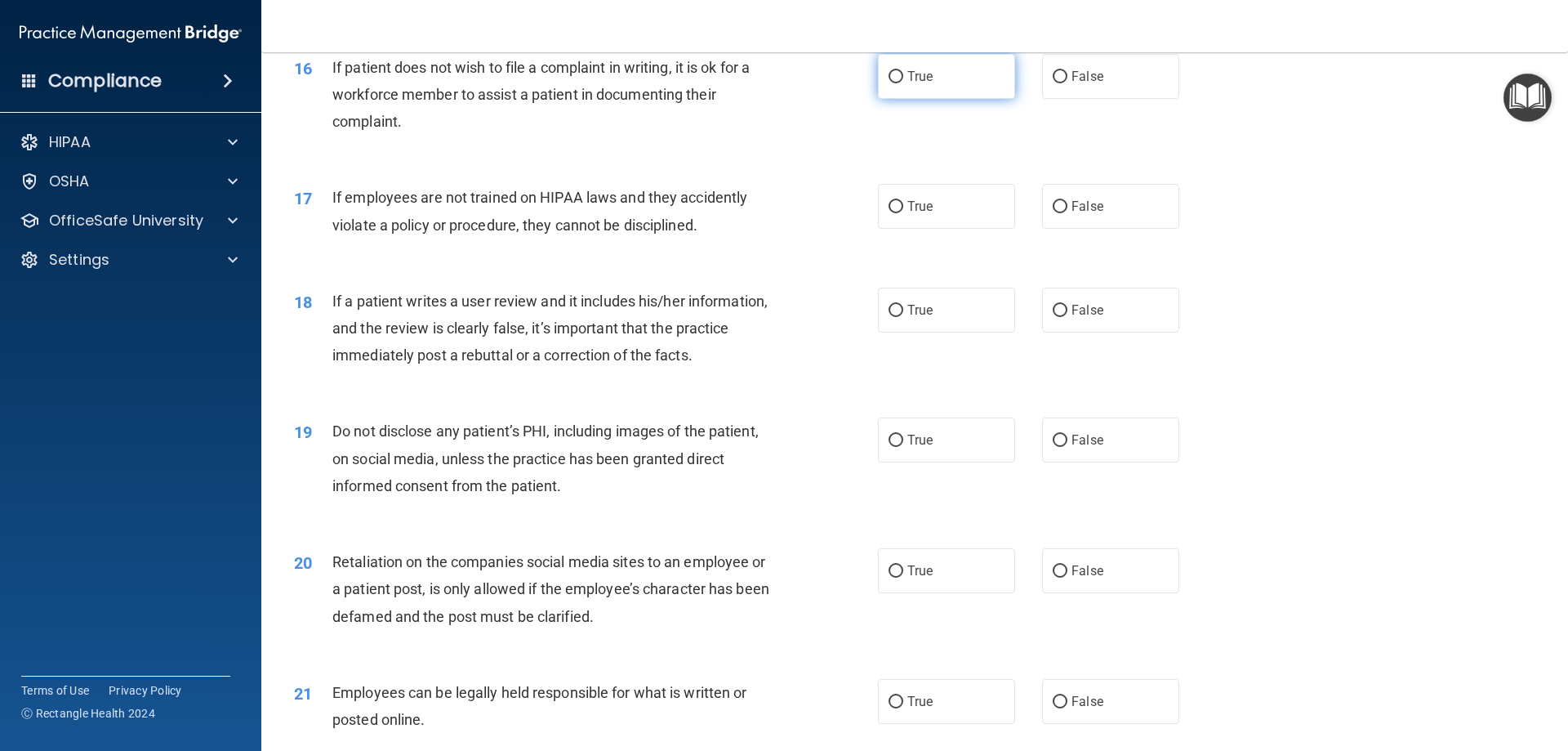
click at [953, 99] on label "True" at bounding box center [947, 76] width 137 height 45
click at [903, 84] on input "True" at bounding box center [896, 77] width 14 height 13
radio input "true"
click at [1109, 229] on label "False" at bounding box center [1111, 207] width 137 height 45
click at [1068, 213] on input "False" at bounding box center [1060, 208] width 14 height 13
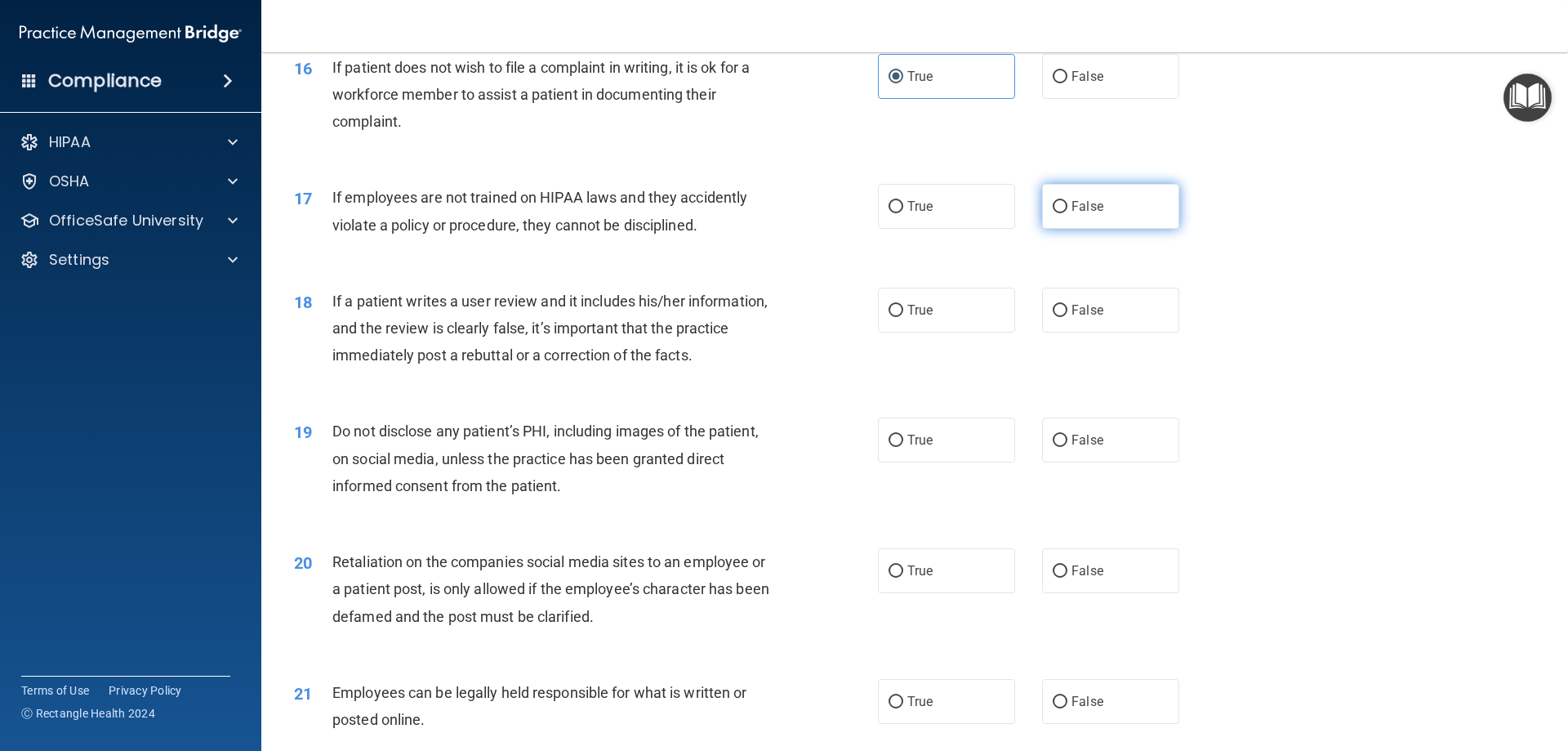
radio input "true"
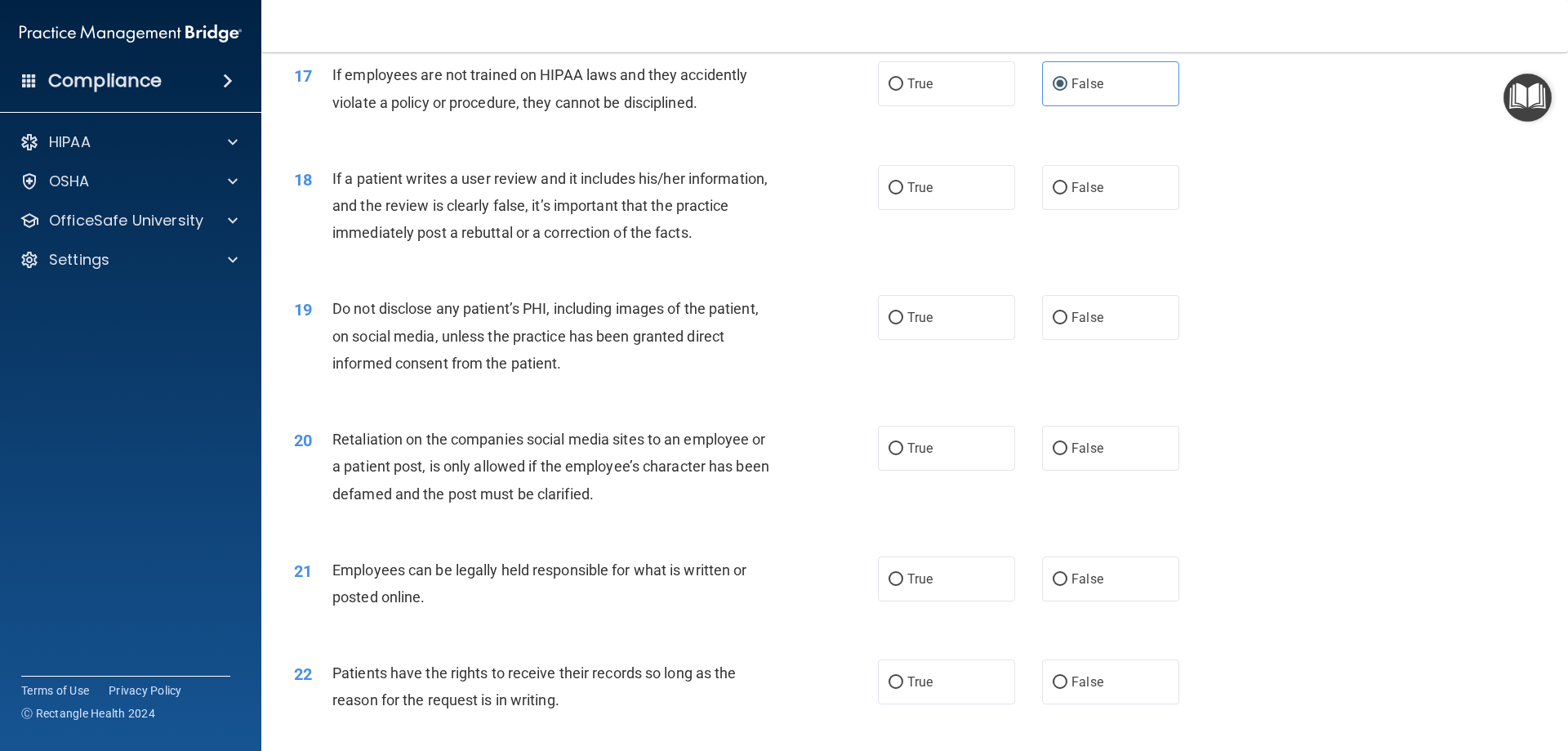
scroll to position [2332, 0]
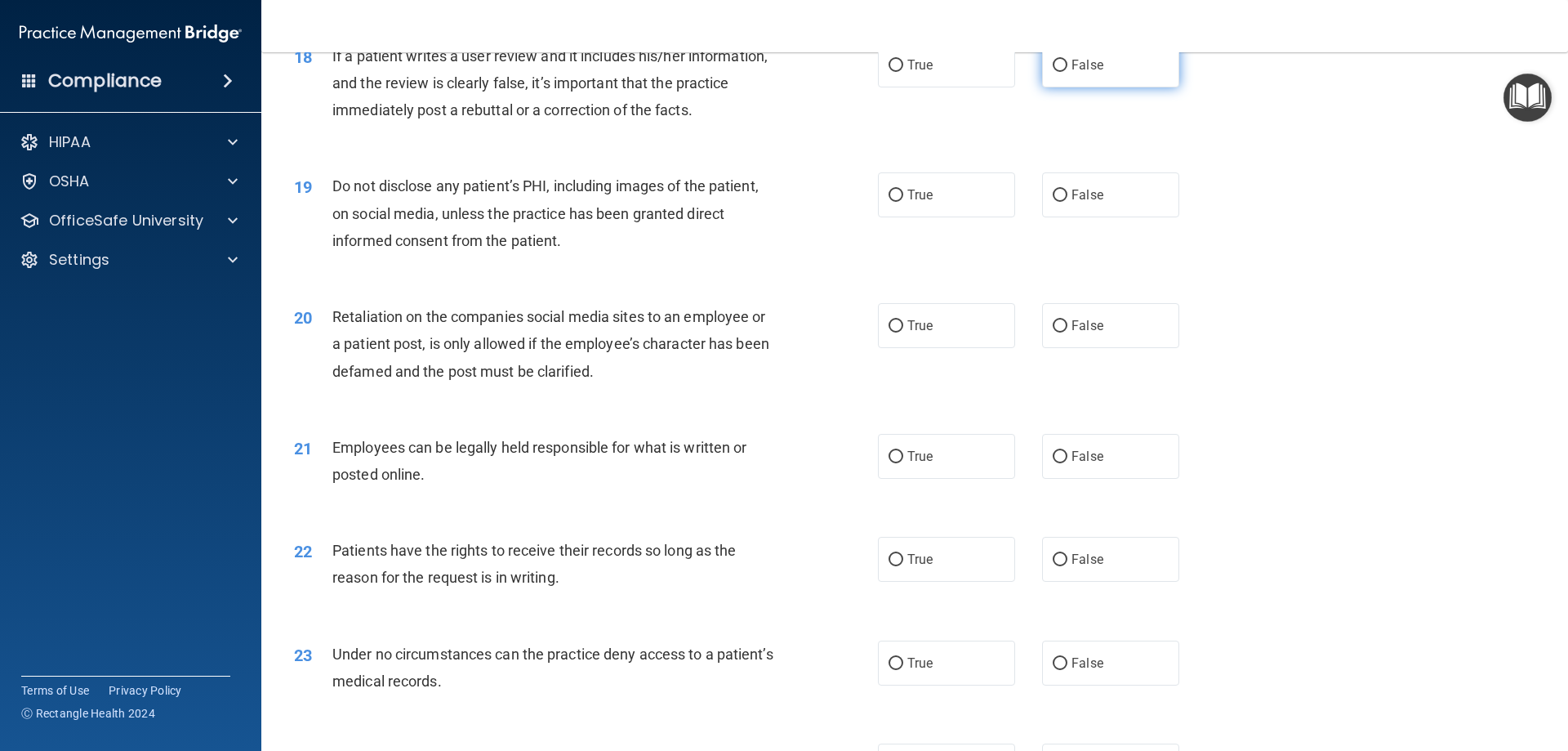
click at [1133, 87] on label "False" at bounding box center [1111, 65] width 137 height 45
click at [1068, 72] on input "False" at bounding box center [1060, 66] width 14 height 13
radio input "true"
click at [945, 217] on label "True" at bounding box center [947, 195] width 137 height 45
click at [903, 202] on input "True" at bounding box center [896, 196] width 14 height 13
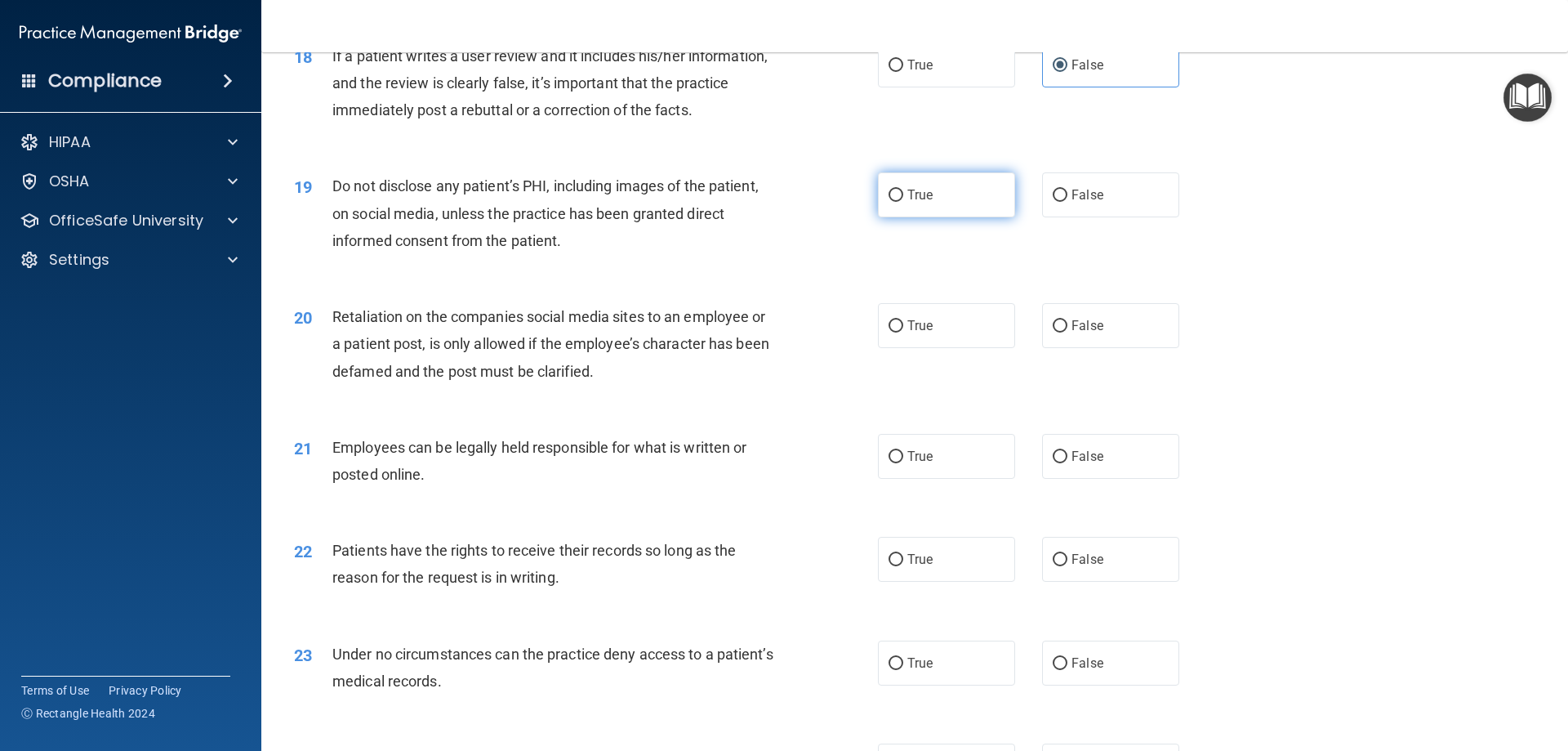
radio input "true"
click at [1123, 348] on label "False" at bounding box center [1111, 325] width 137 height 45
click at [1068, 332] on input "False" at bounding box center [1060, 327] width 14 height 13
radio input "true"
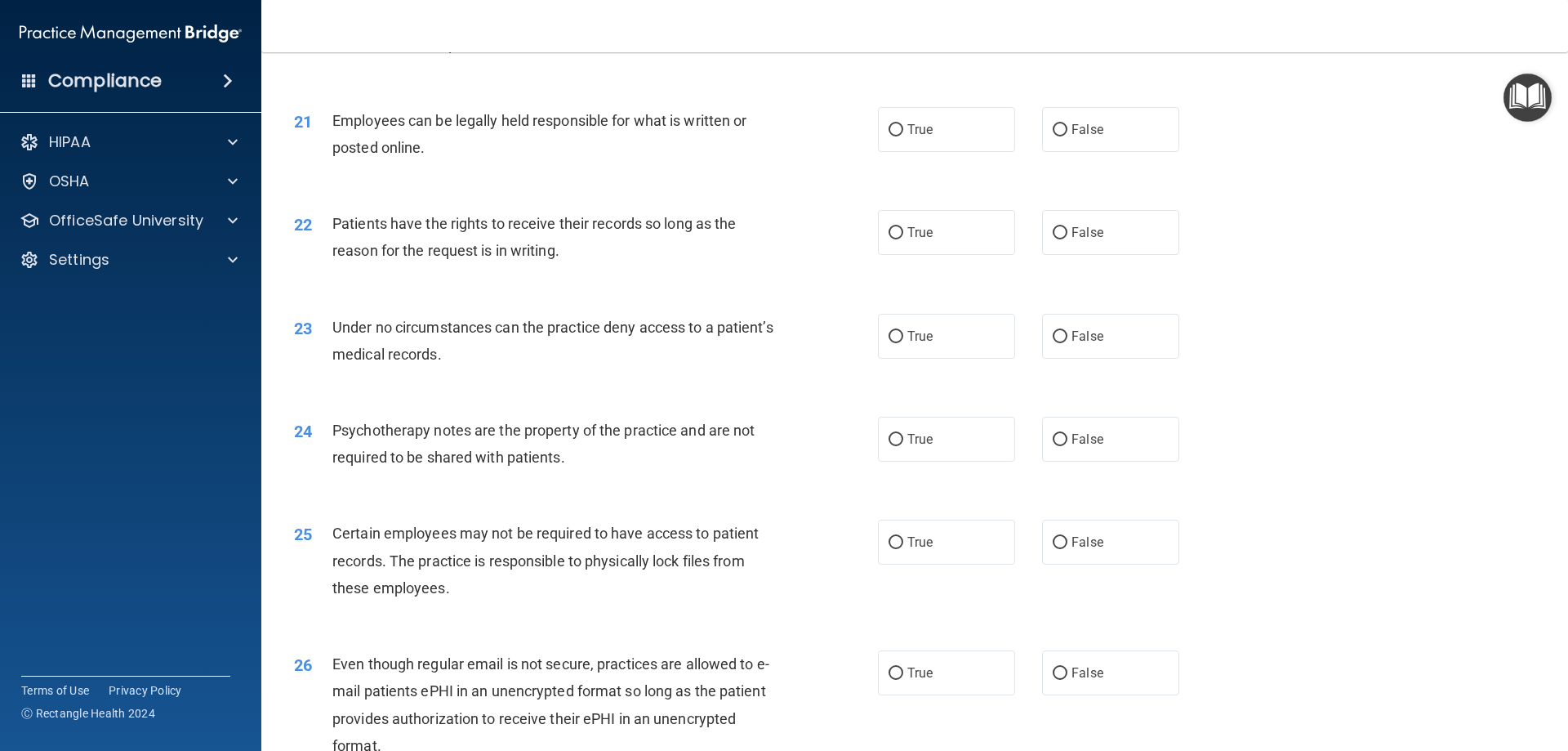
scroll to position [2577, 0]
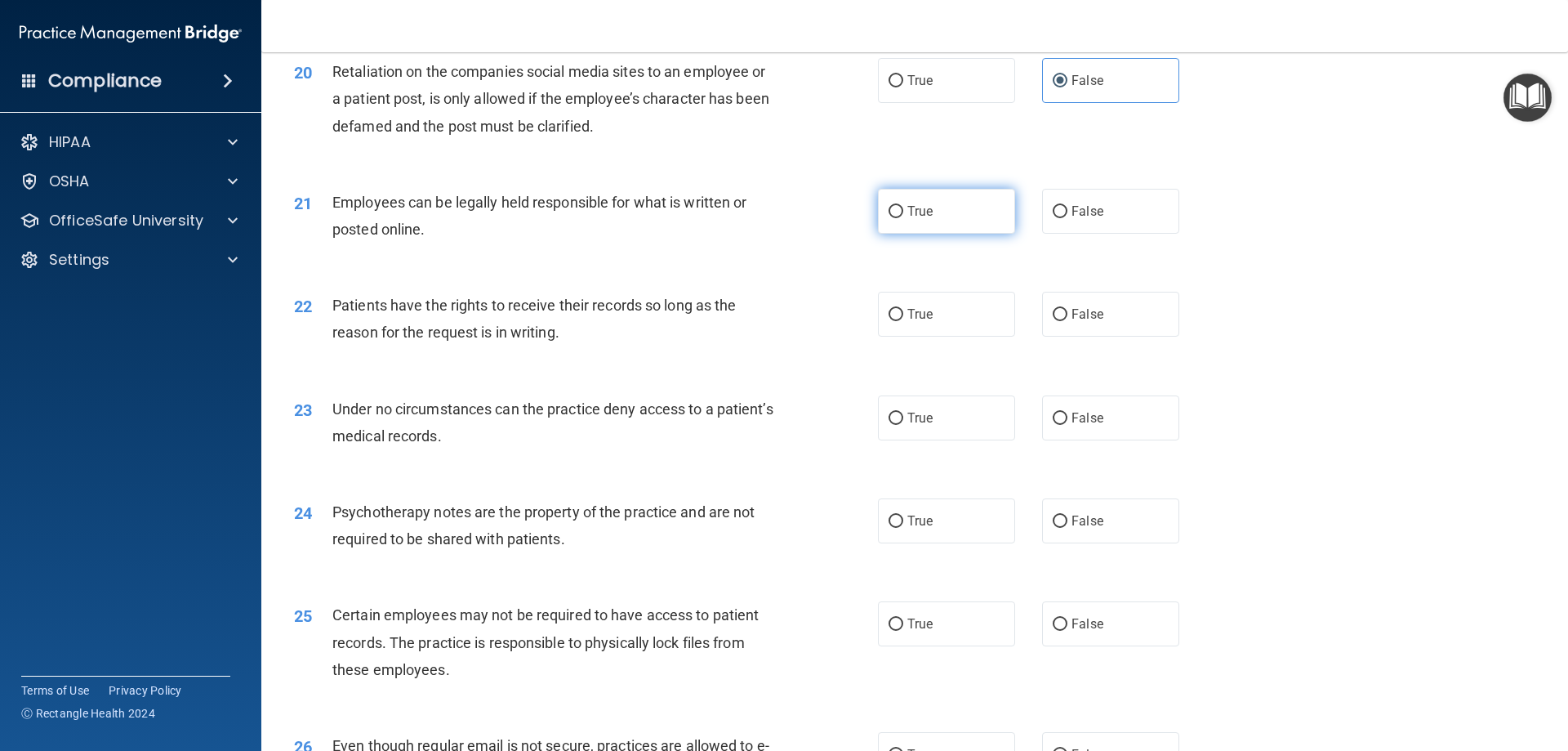
click at [971, 227] on label "True" at bounding box center [947, 211] width 137 height 45
click at [903, 218] on input "True" at bounding box center [896, 212] width 14 height 13
radio input "true"
click at [1083, 321] on label "False" at bounding box center [1111, 314] width 137 height 45
click at [1068, 321] on input "False" at bounding box center [1060, 315] width 14 height 13
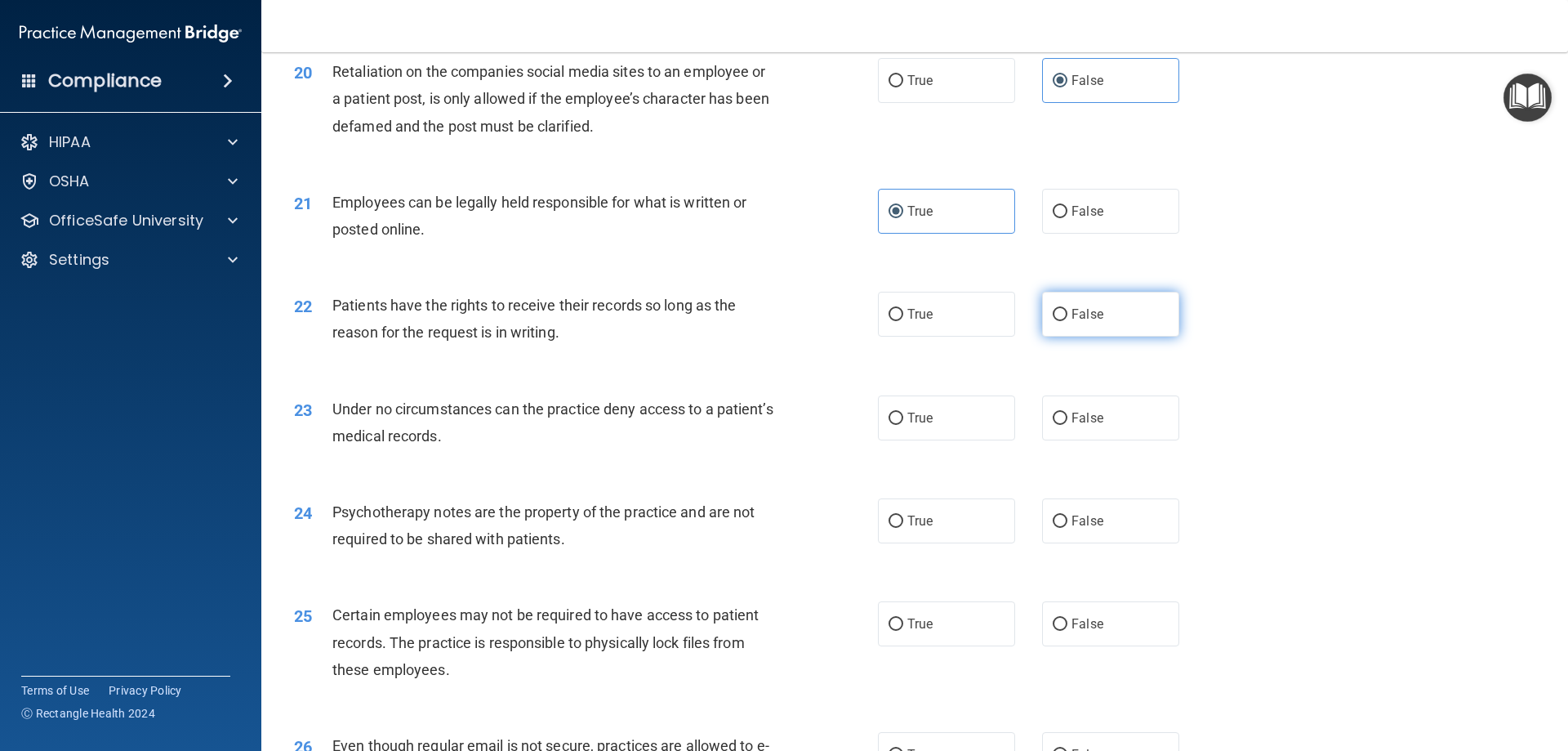
radio input "true"
click at [1131, 646] on label "False" at bounding box center [1111, 623] width 137 height 45
click at [1068, 631] on input "False" at bounding box center [1060, 625] width 14 height 13
radio input "true"
click at [1061, 440] on label "False" at bounding box center [1111, 418] width 137 height 45
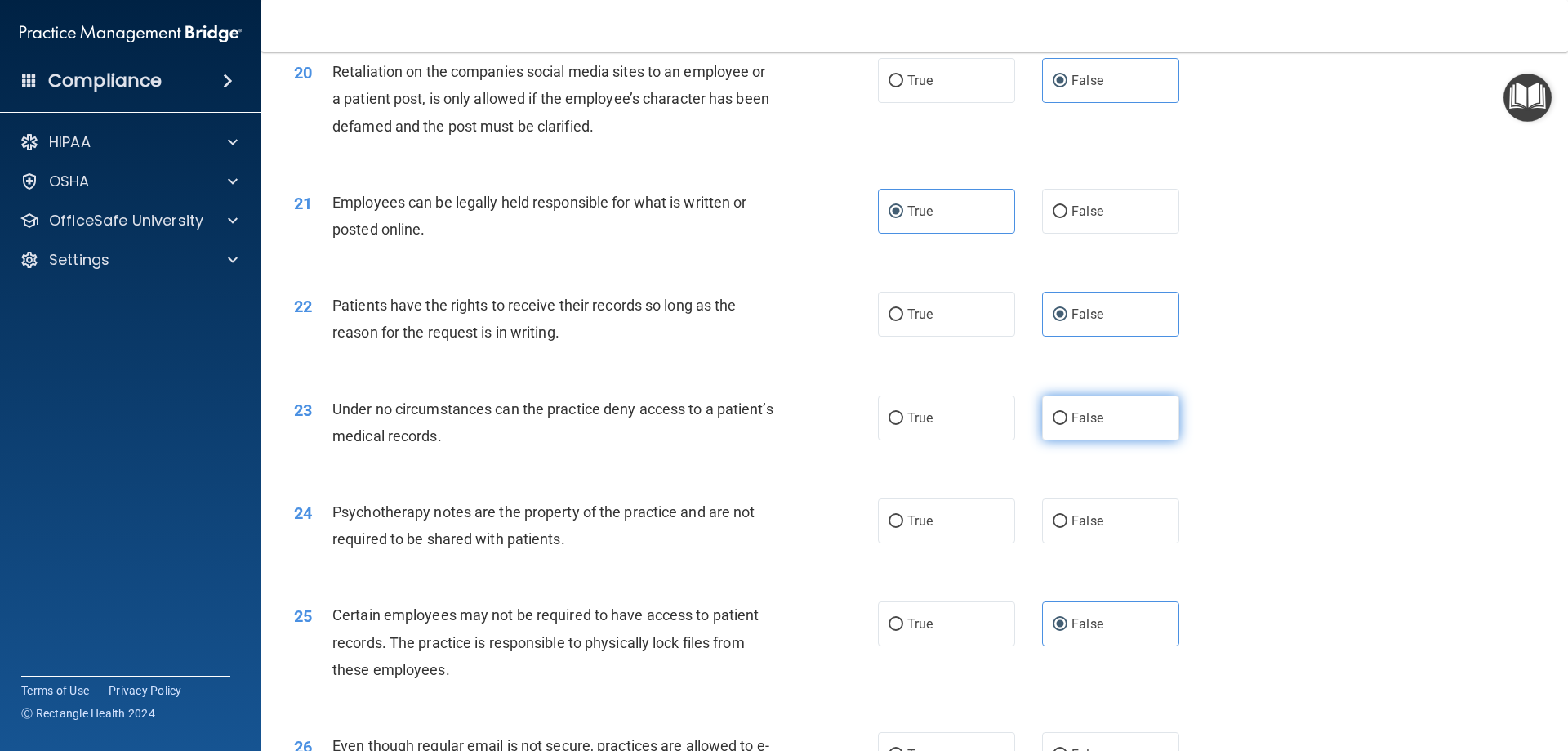
click at [1061, 425] on input "False" at bounding box center [1060, 419] width 14 height 13
radio input "true"
click at [987, 535] on label "True" at bounding box center [947, 521] width 137 height 45
click at [903, 528] on input "True" at bounding box center [896, 522] width 14 height 13
radio input "true"
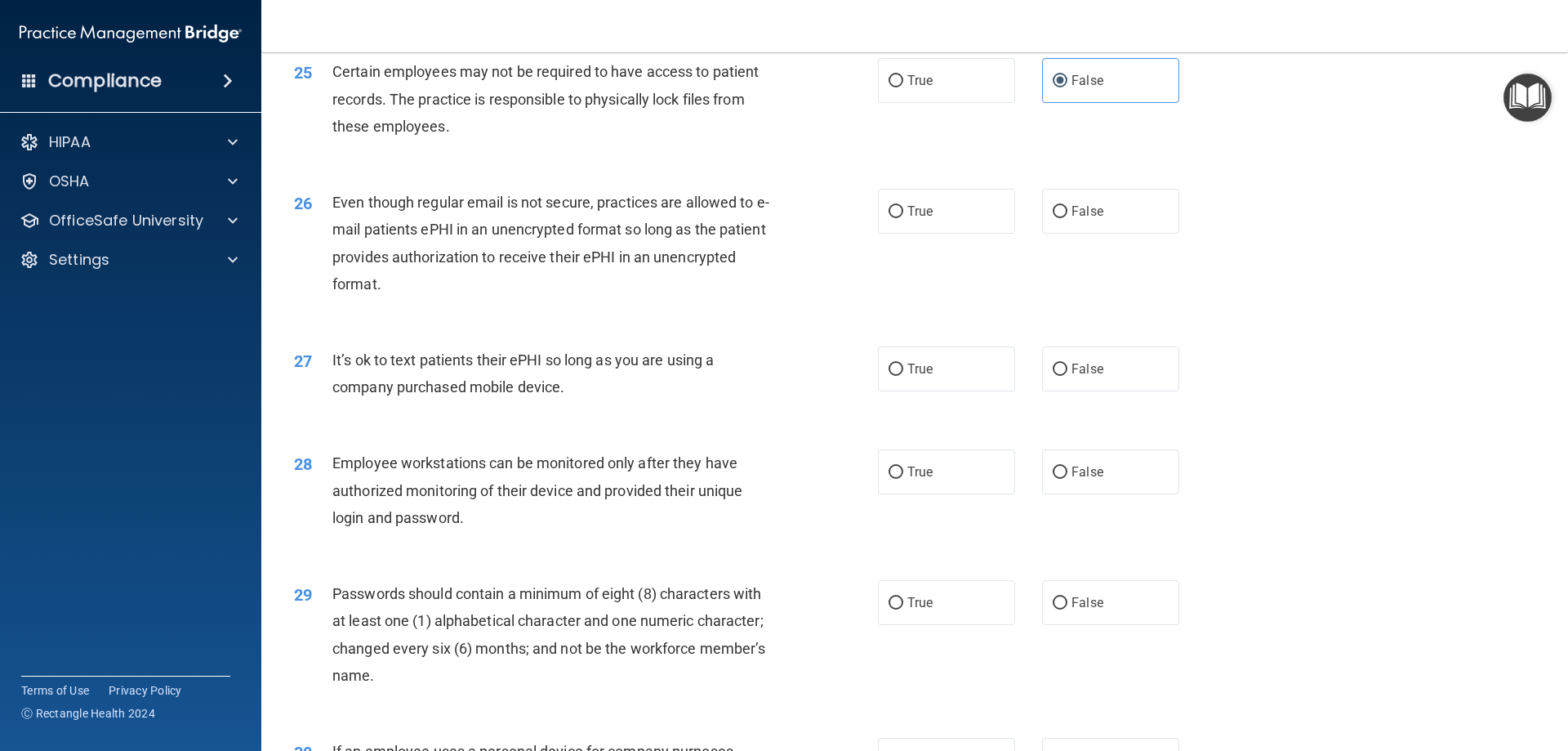
scroll to position [3149, 0]
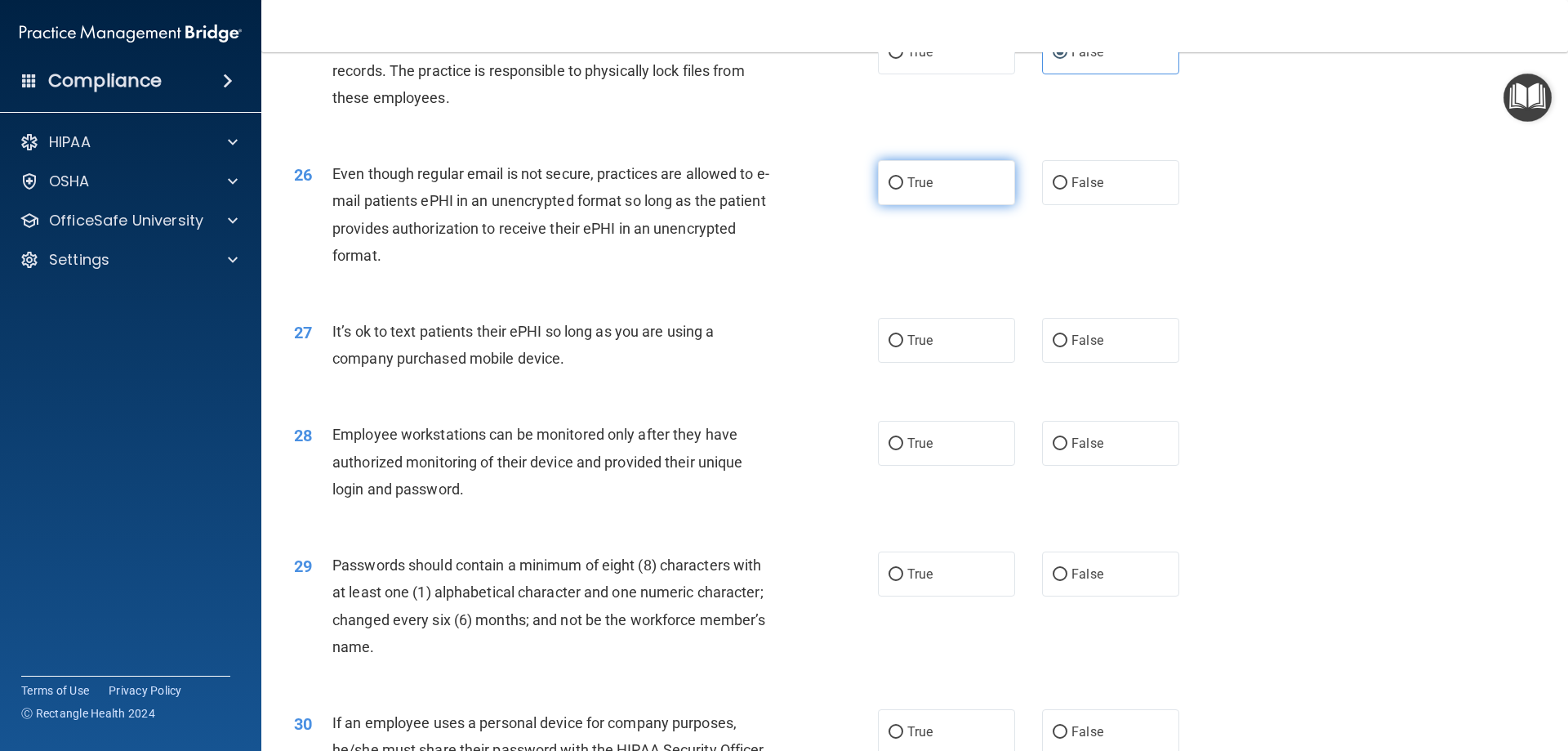
click at [974, 205] on label "True" at bounding box center [947, 182] width 137 height 45
click at [903, 190] on input "True" at bounding box center [896, 183] width 14 height 13
radio input "true"
click at [1053, 348] on input "False" at bounding box center [1060, 341] width 14 height 13
radio input "true"
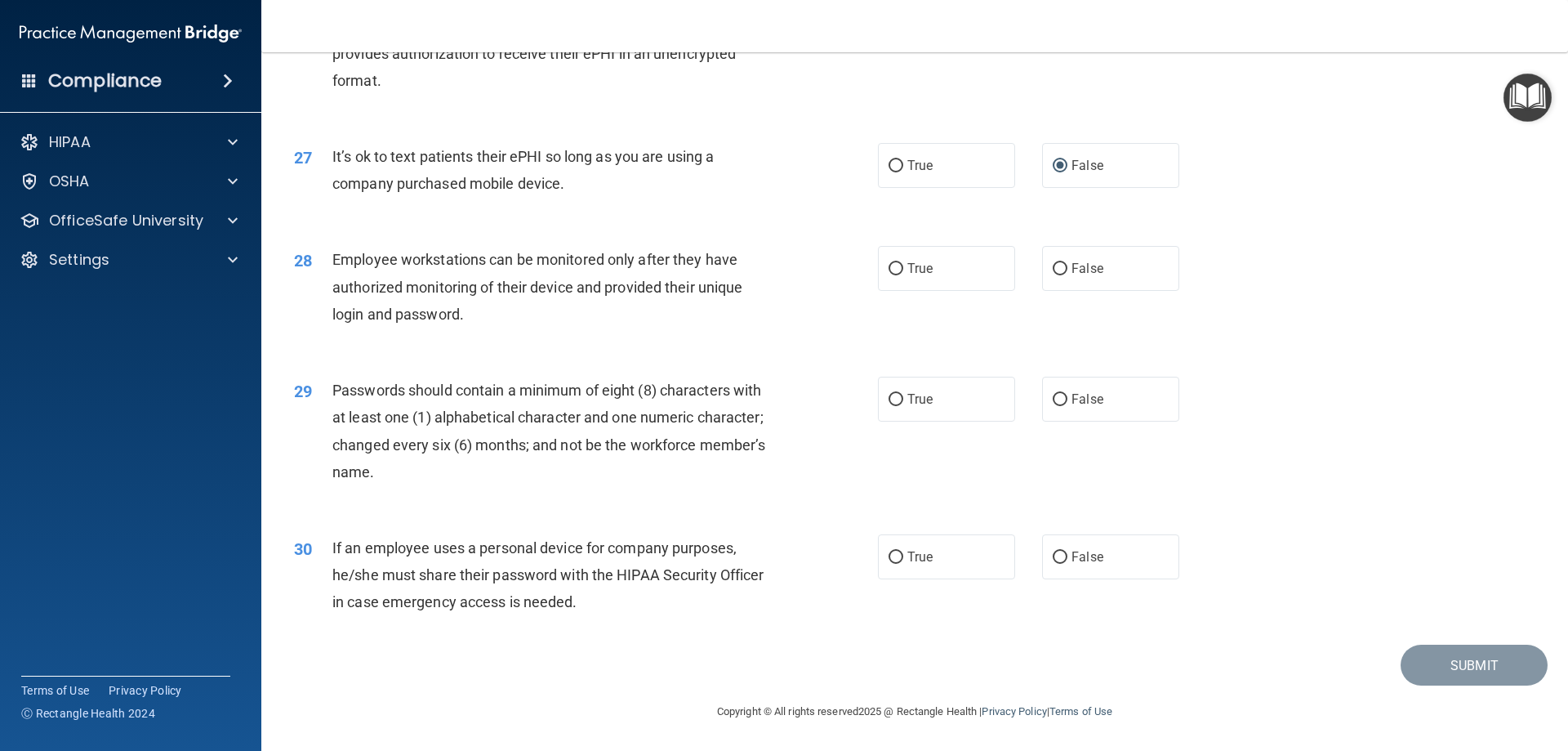
scroll to position [3351, 0]
click at [1053, 281] on label "False" at bounding box center [1111, 269] width 137 height 45
click at [1053, 276] on input "False" at bounding box center [1060, 269] width 14 height 13
radio input "true"
click at [888, 408] on label "True" at bounding box center [947, 399] width 137 height 45
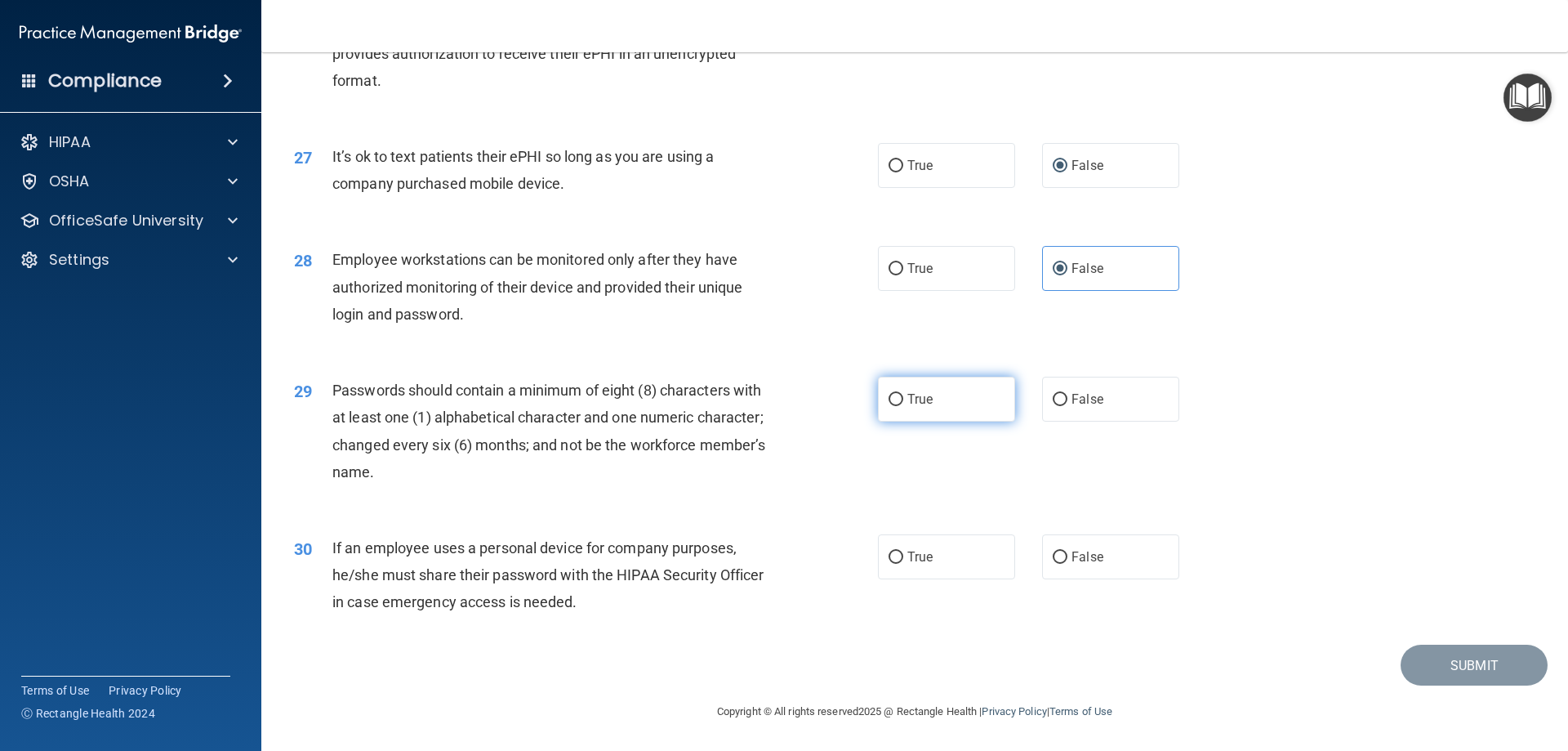
click at [889, 406] on input "True" at bounding box center [896, 400] width 14 height 13
radio input "true"
click at [1126, 549] on label "False" at bounding box center [1111, 557] width 137 height 45
click at [1068, 552] on input "False" at bounding box center [1060, 558] width 14 height 13
radio input "true"
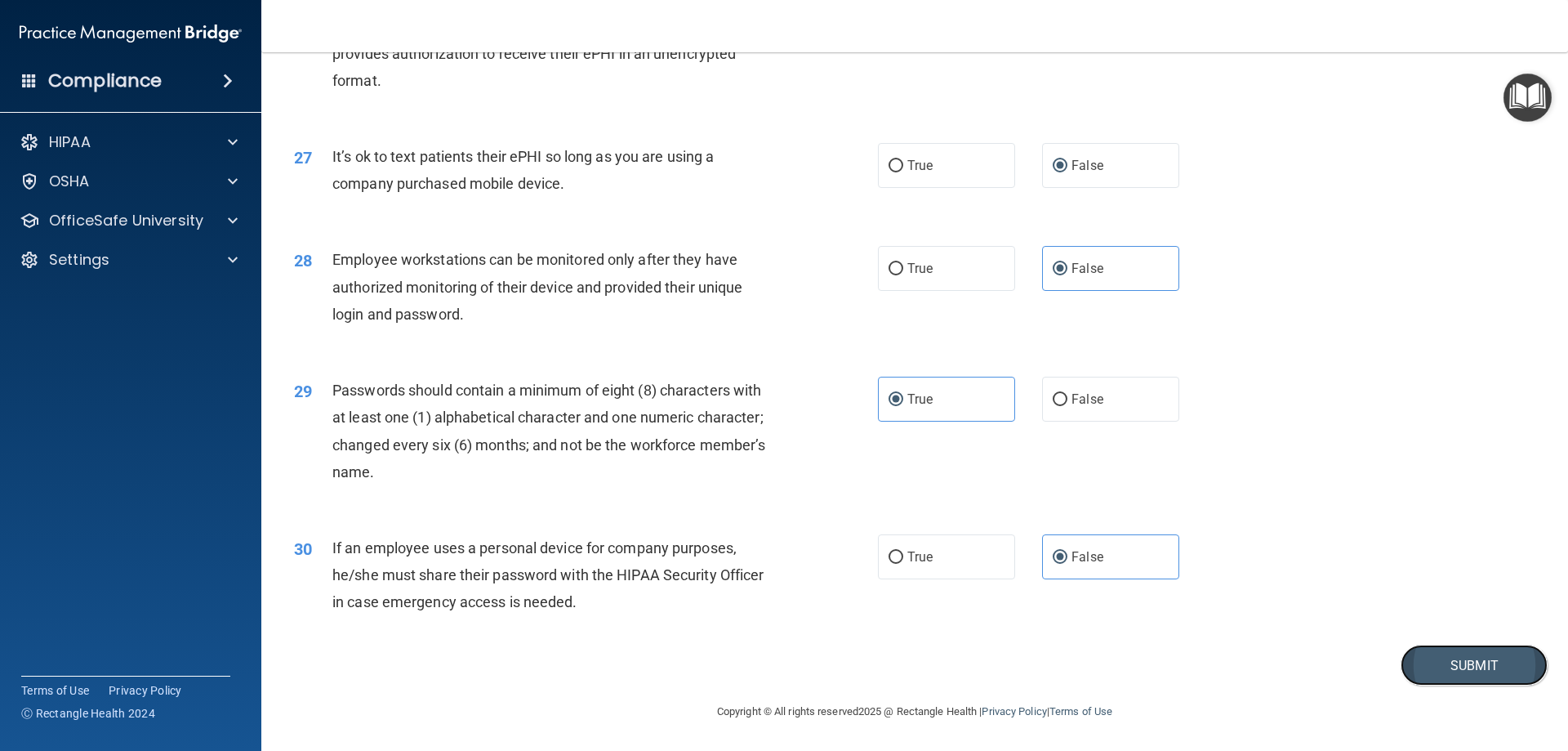
click at [1440, 655] on button "Submit" at bounding box center [1475, 666] width 147 height 41
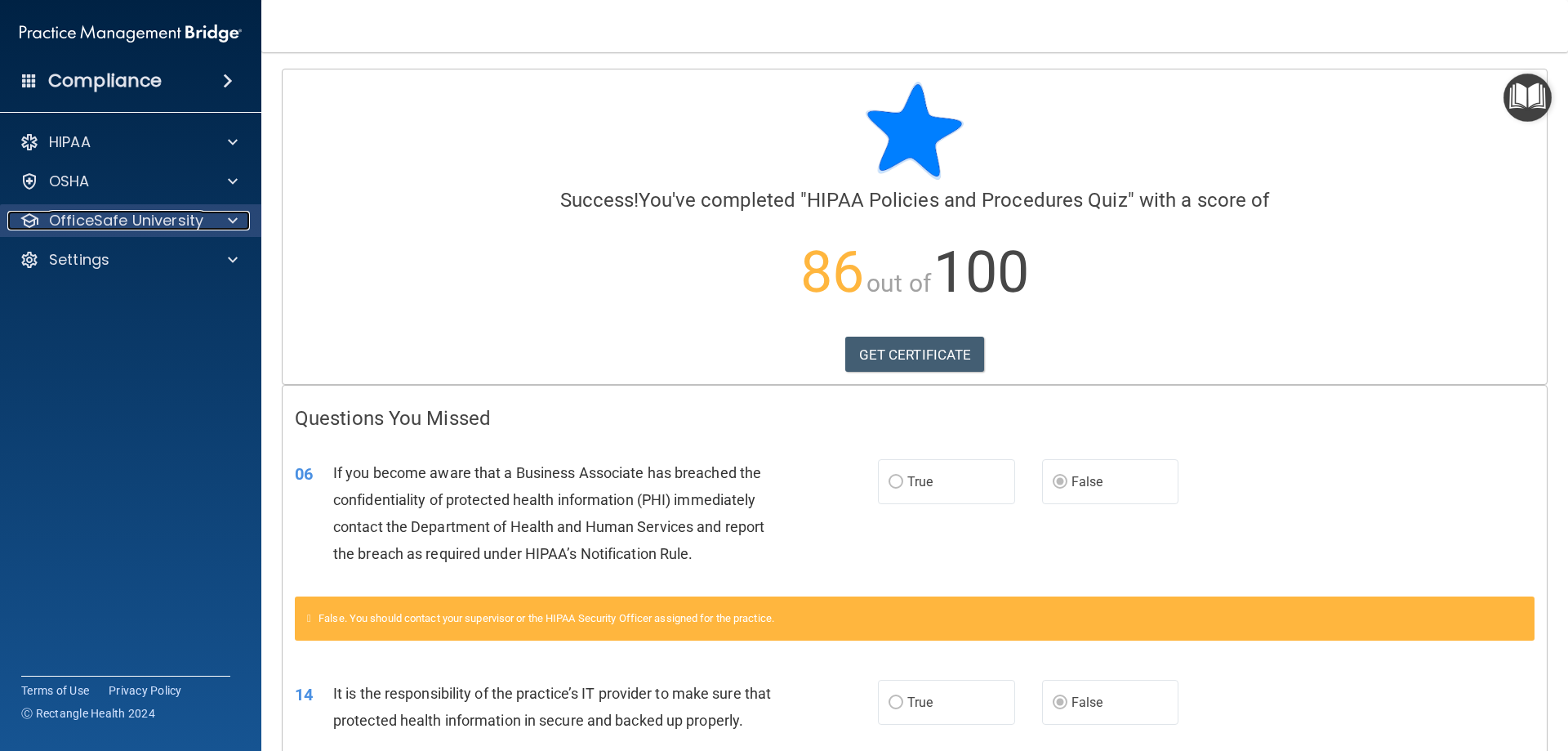
click at [230, 217] on span at bounding box center [233, 221] width 10 height 20
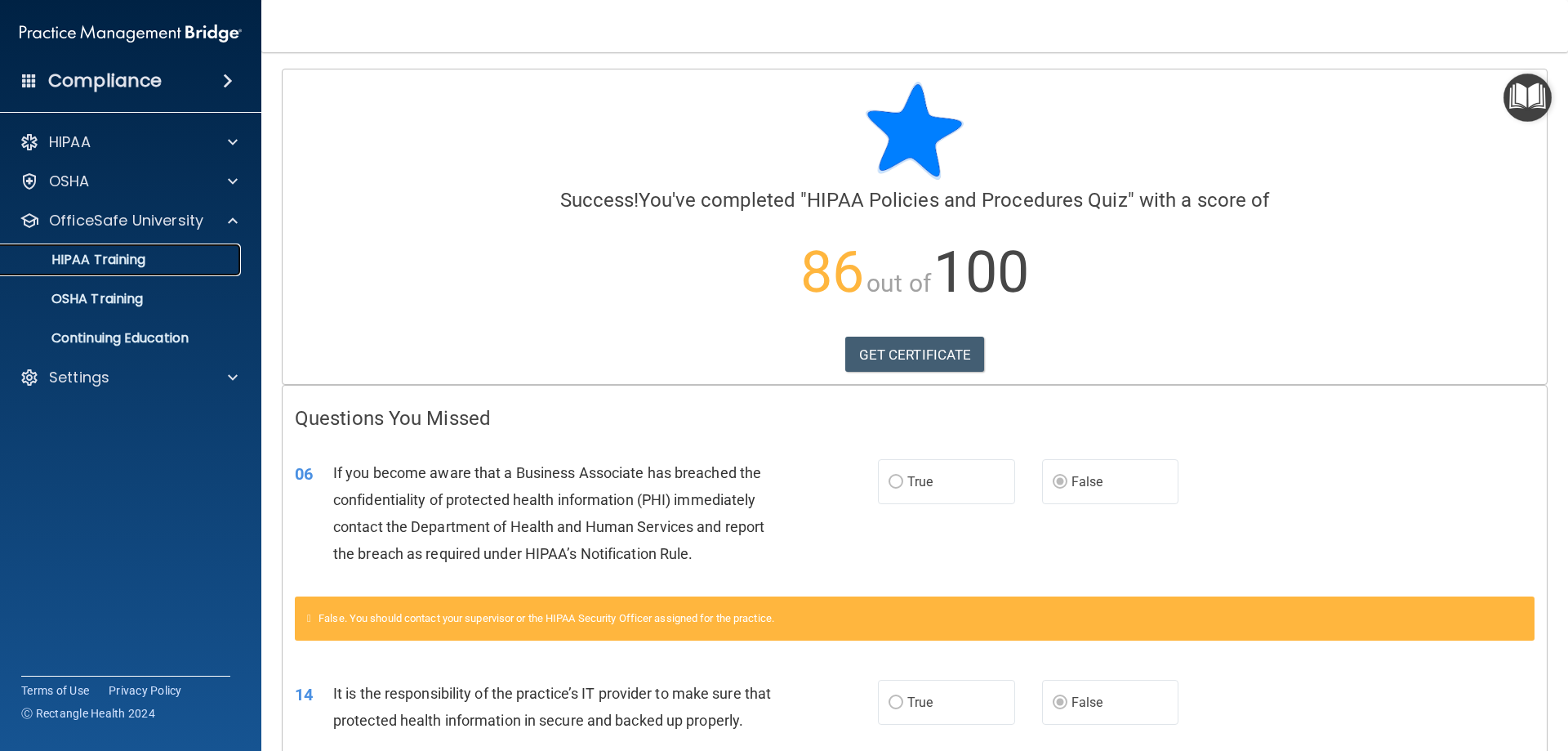
click at [167, 264] on div "HIPAA Training" at bounding box center [122, 260] width 223 height 16
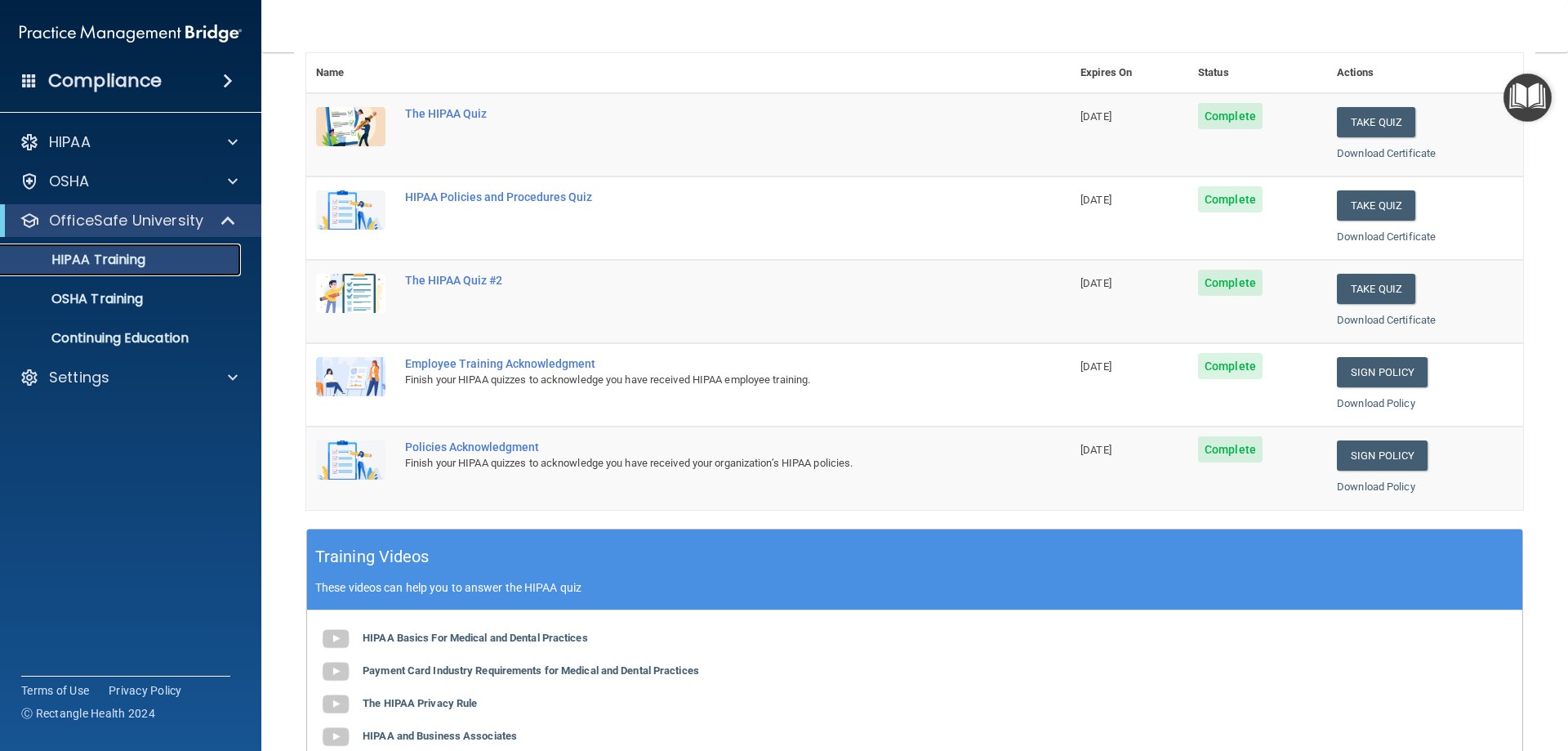
scroll to position [245, 0]
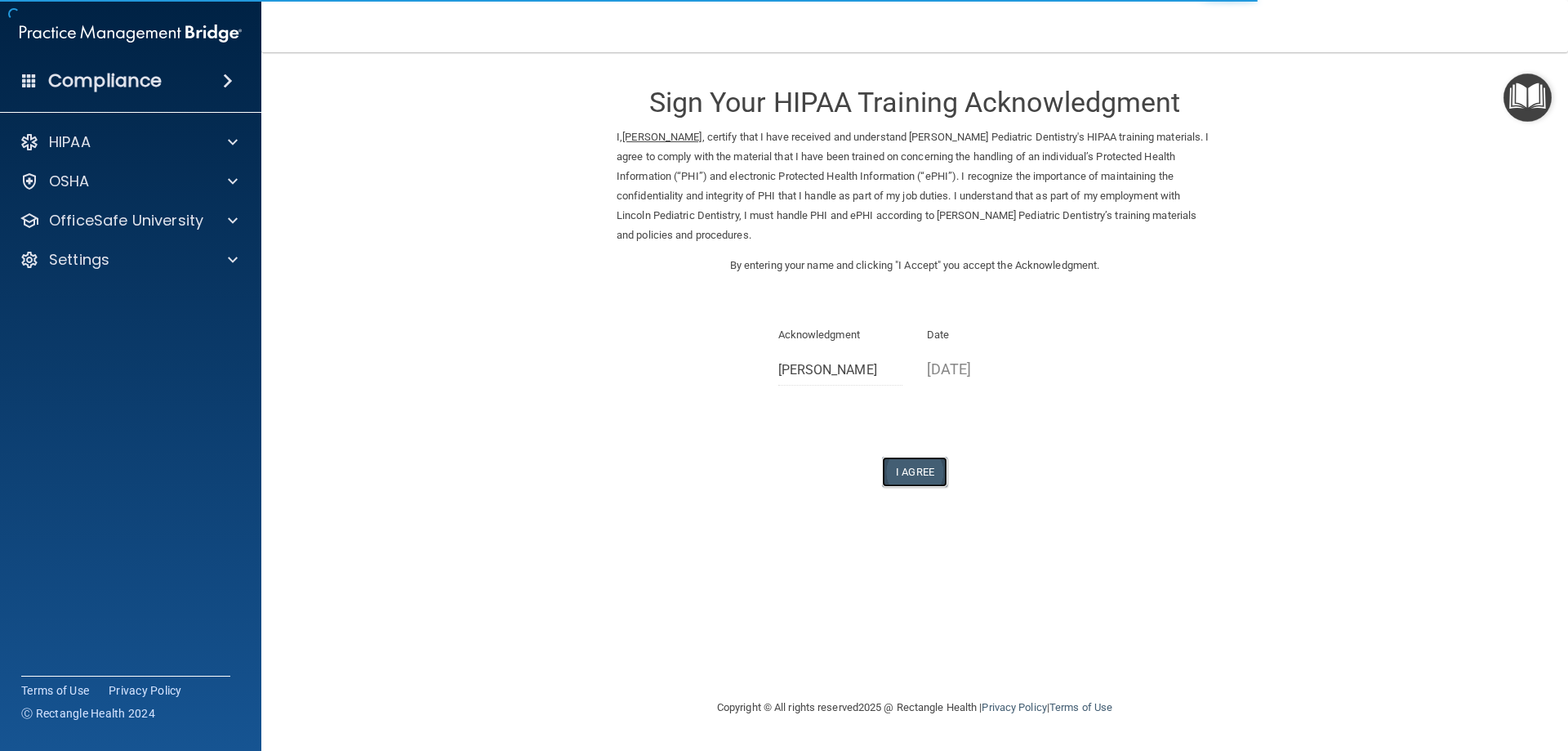
click at [909, 466] on button "I Agree" at bounding box center [914, 472] width 66 height 31
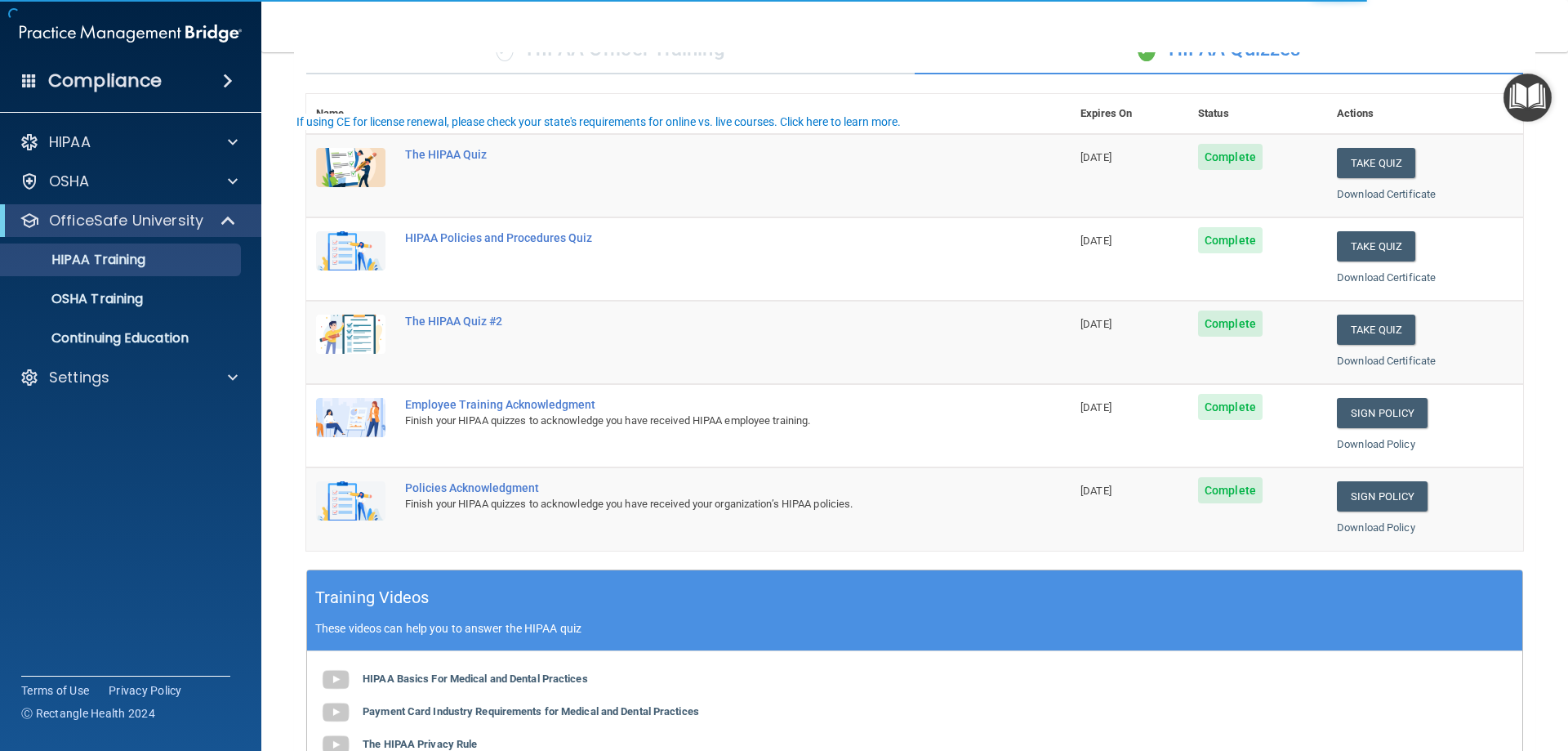
scroll to position [163, 0]
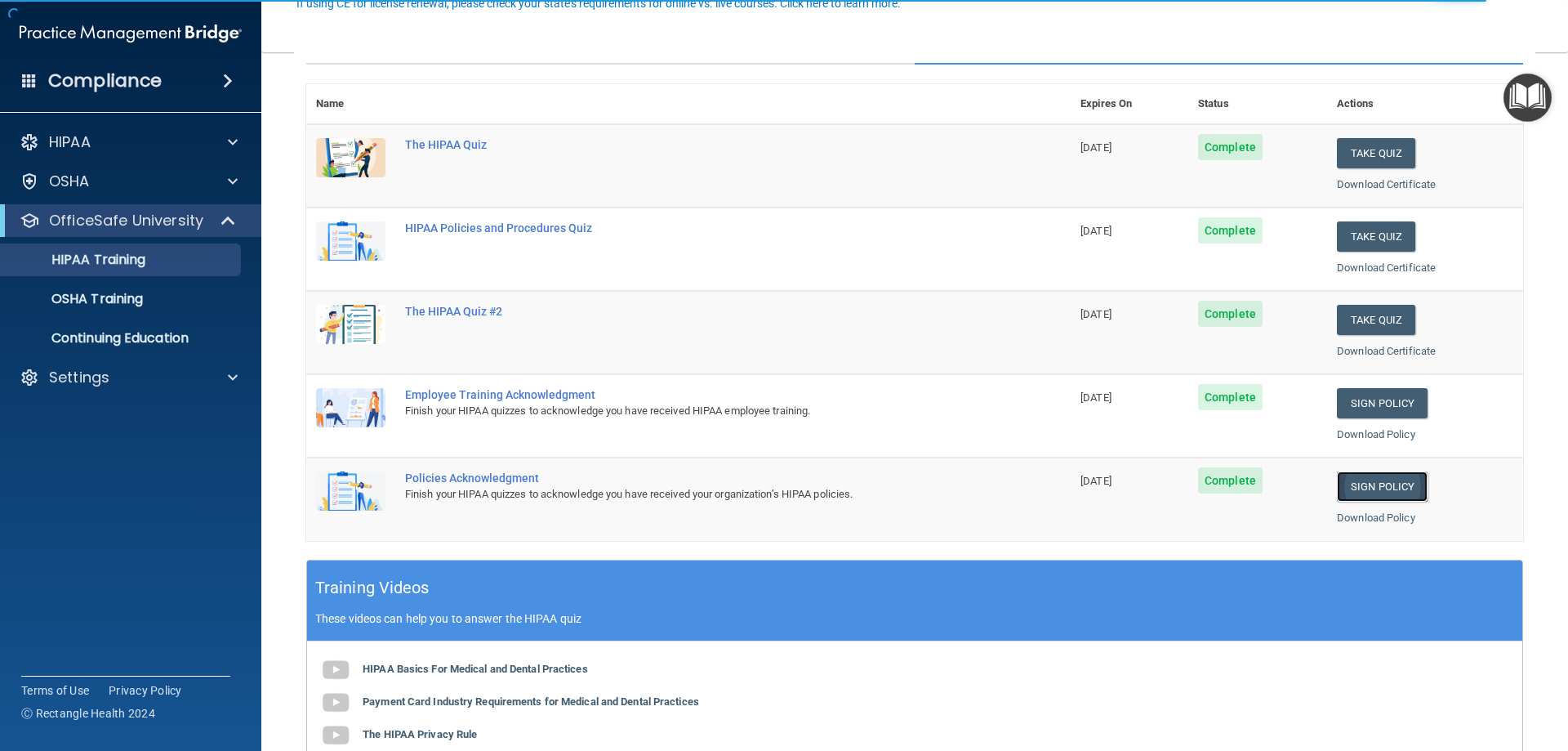
click at [1375, 490] on link "Sign Policy" at bounding box center [1382, 487] width 91 height 31
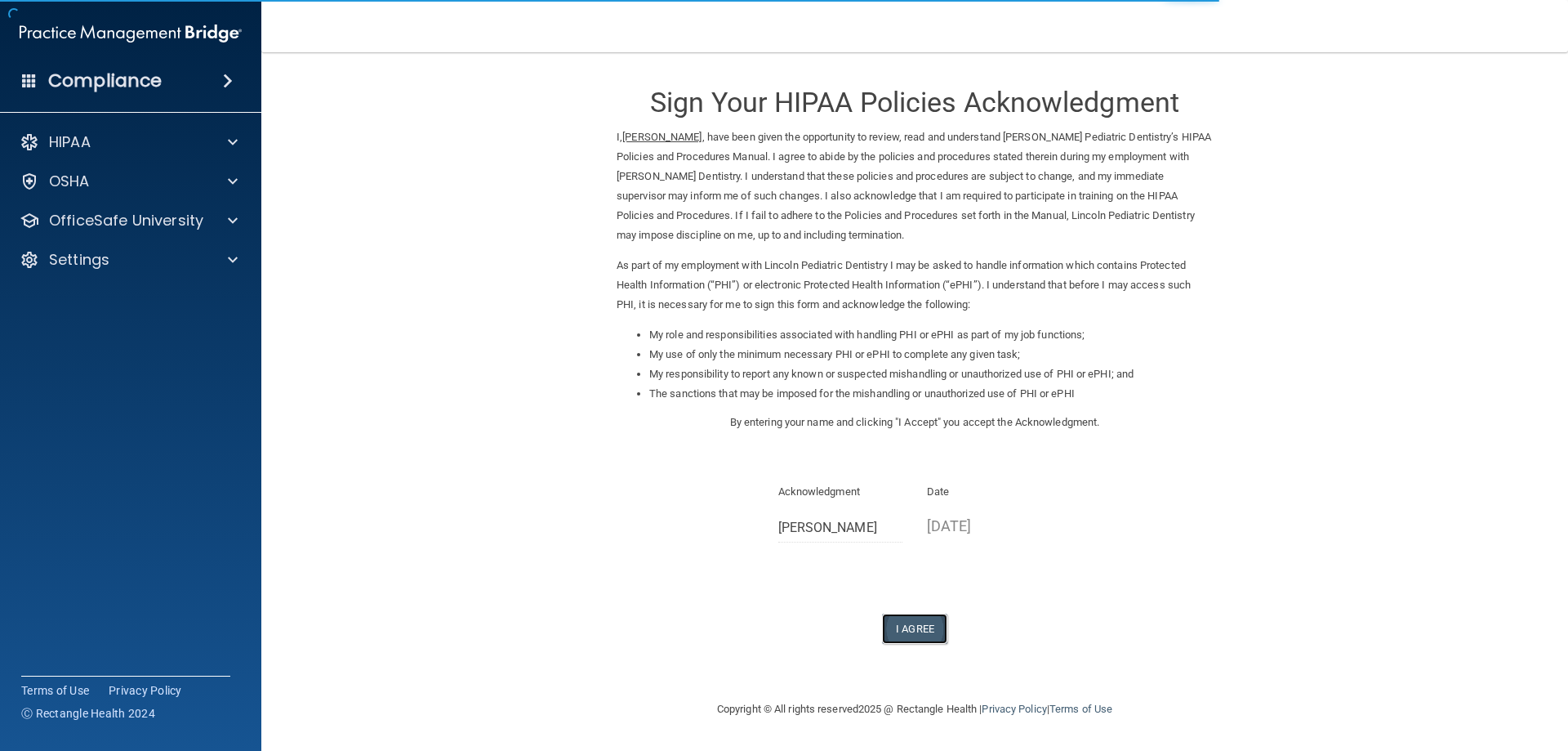
click at [917, 618] on button "I Agree" at bounding box center [914, 629] width 66 height 31
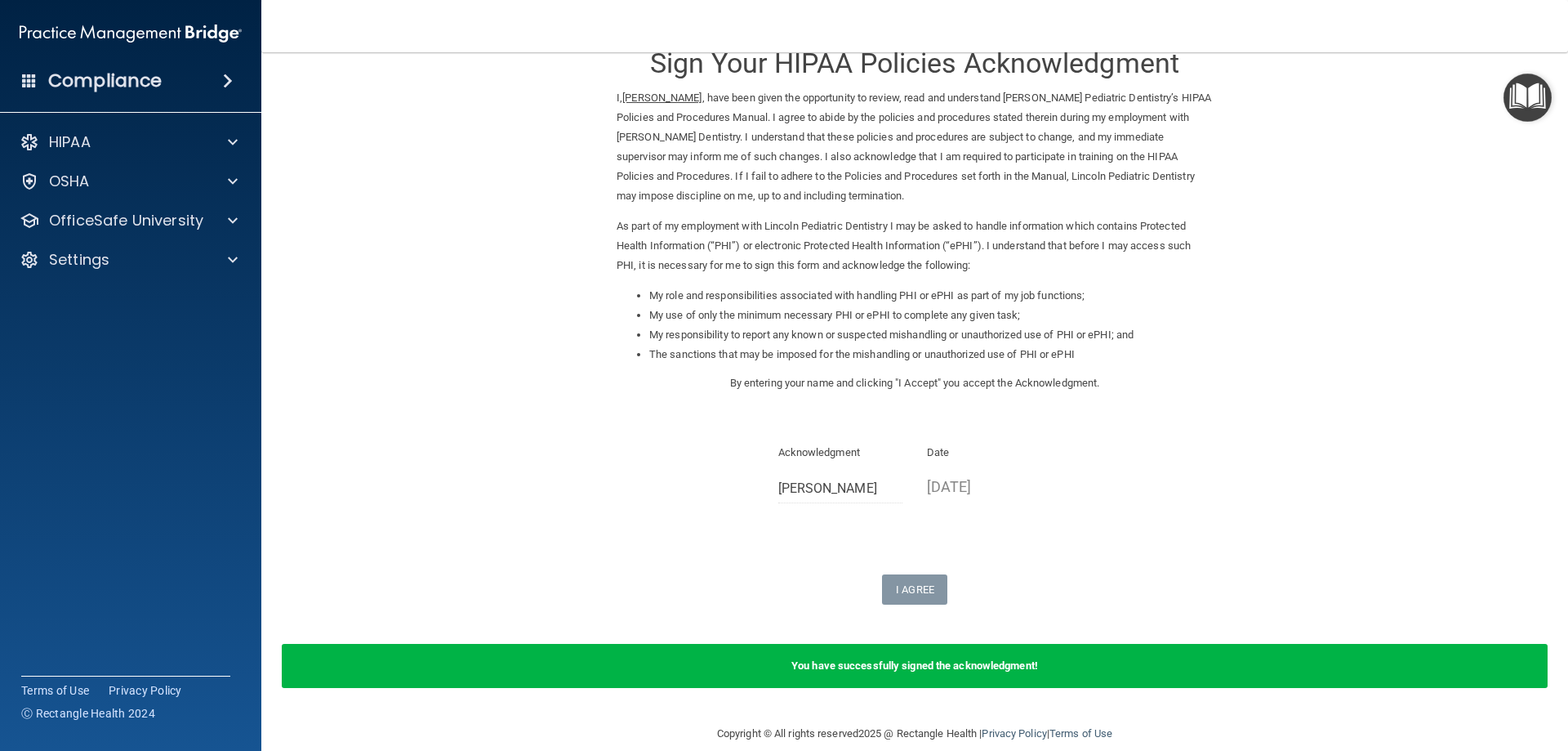
scroll to position [61, 0]
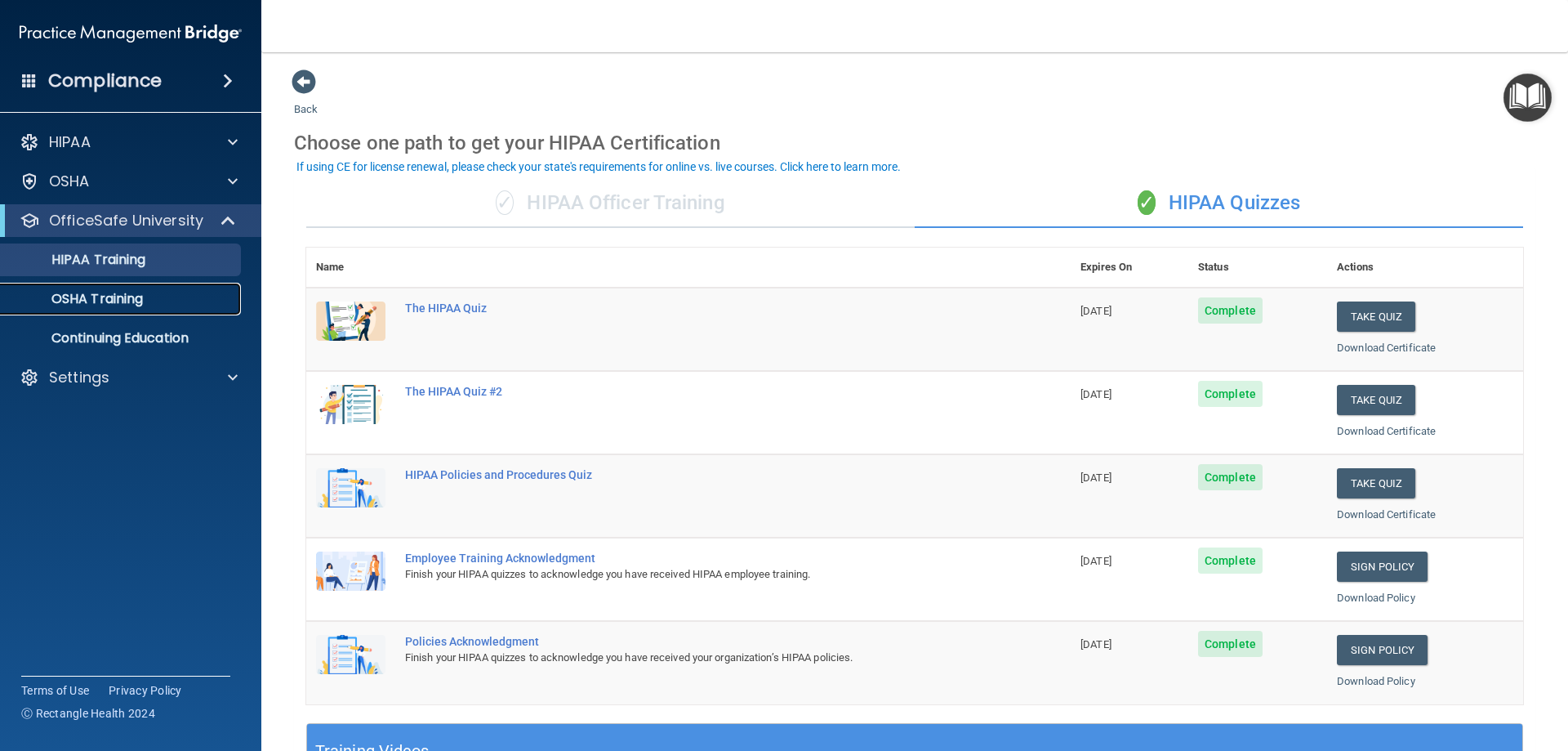
click at [142, 291] on p "OSHA Training" at bounding box center [76, 299] width 132 height 16
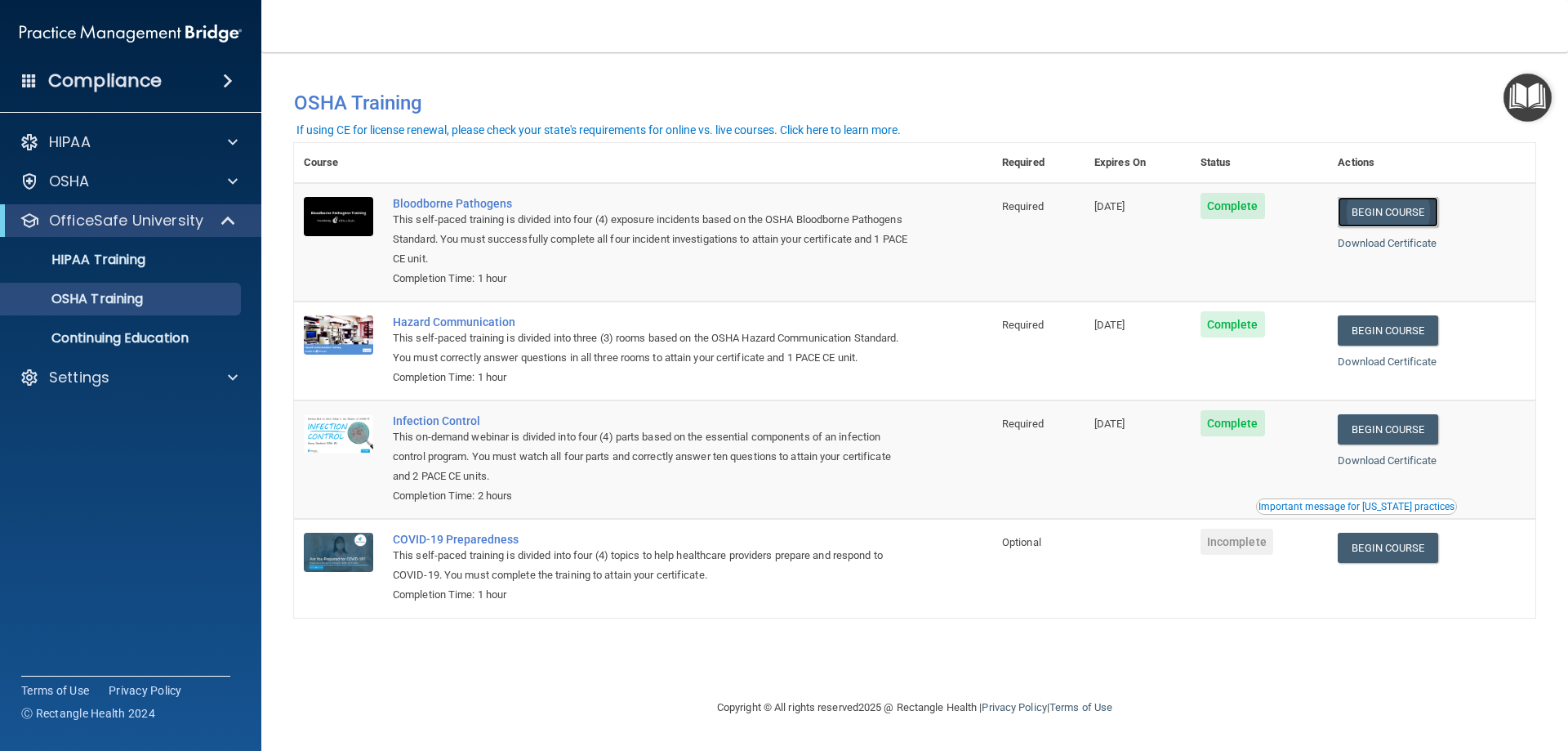
click at [1376, 219] on link "Begin Course" at bounding box center [1387, 212] width 100 height 31
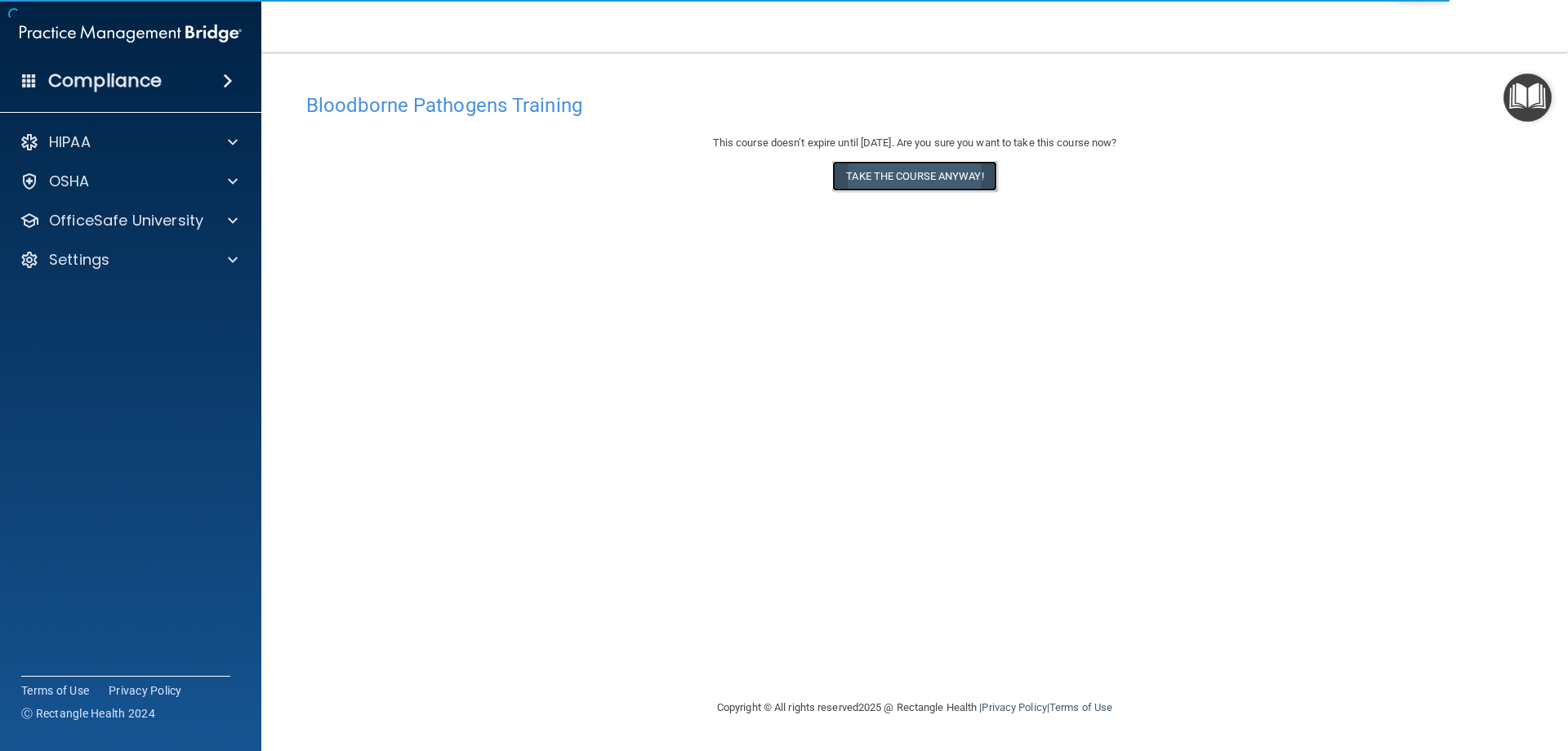
click at [986, 179] on button "Take the course anyway!" at bounding box center [914, 176] width 164 height 31
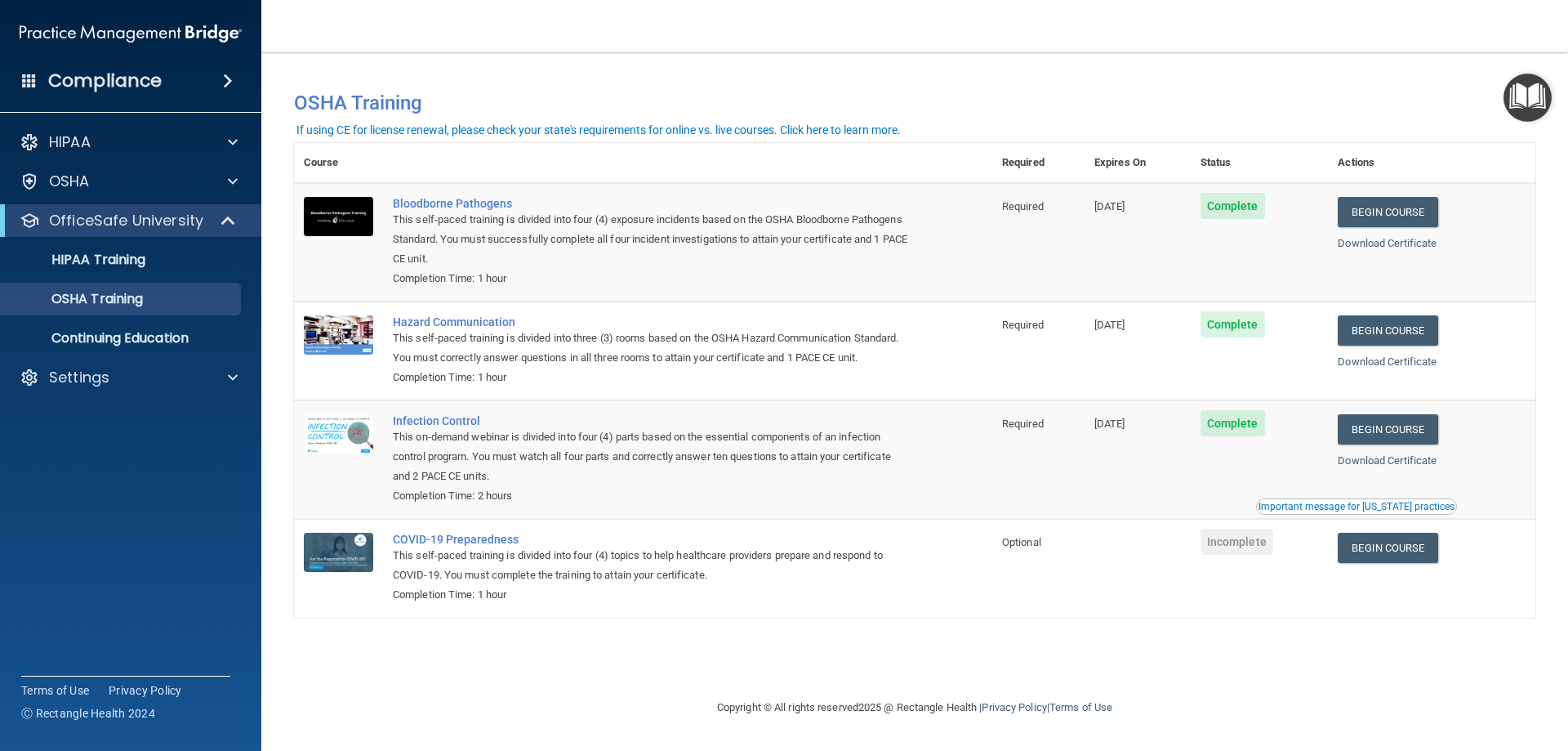
click at [1329, 244] on td "Complete" at bounding box center [1260, 243] width 138 height 119
click at [489, 206] on div "Bloodborne Pathogens" at bounding box center [651, 203] width 518 height 13
